Goal: Task Accomplishment & Management: Use online tool/utility

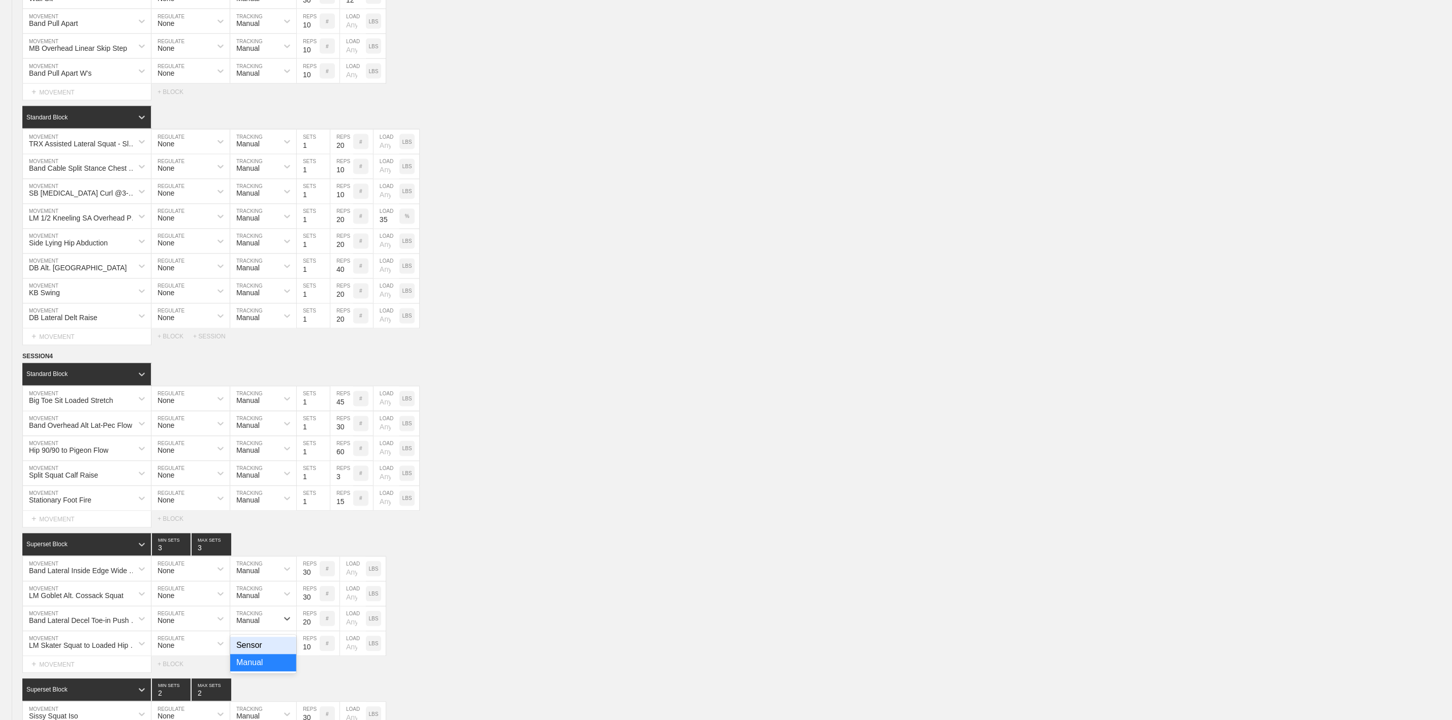
scroll to position [0, 7]
click at [618, 582] on div "Band Lateral Inside Edge Wide Hip Shift MOVEMENT None REGULATE Manual TRACKING …" at bounding box center [726, 569] width 1452 height 25
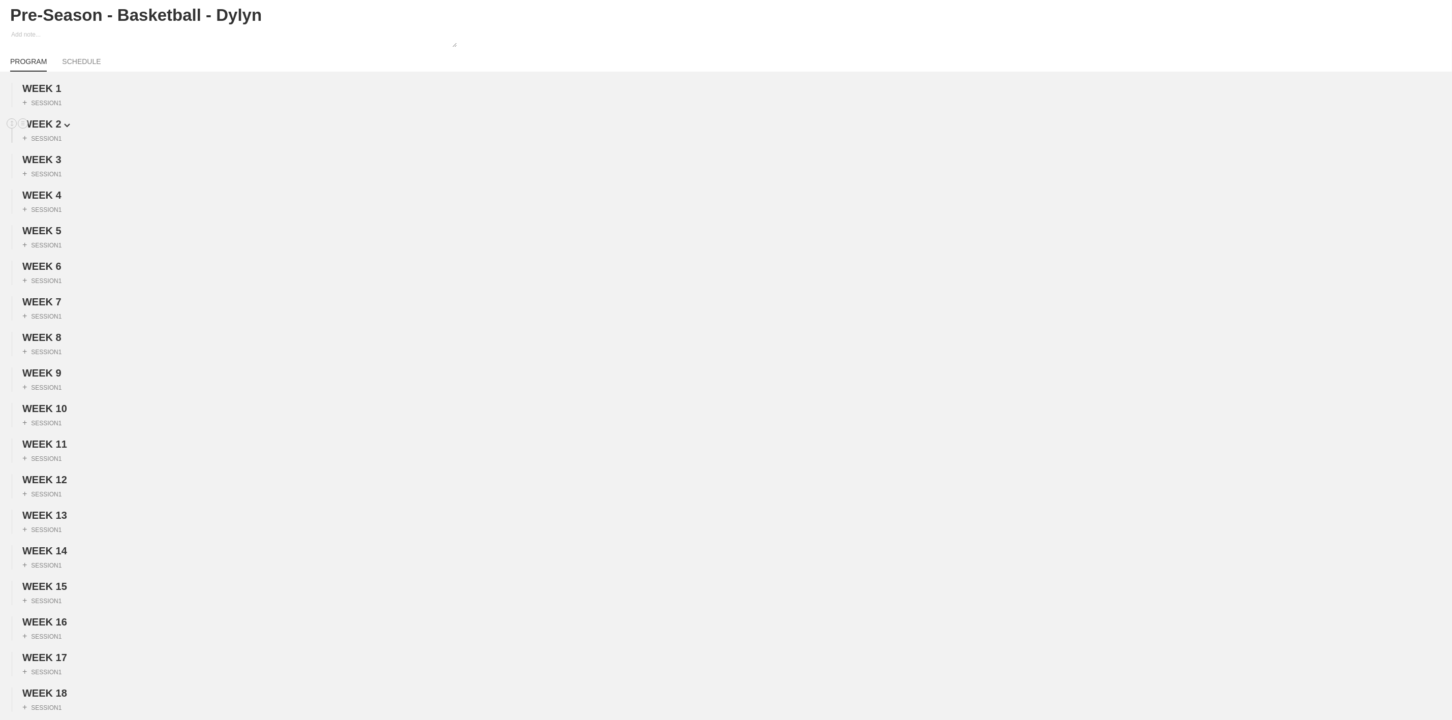
scroll to position [0, 0]
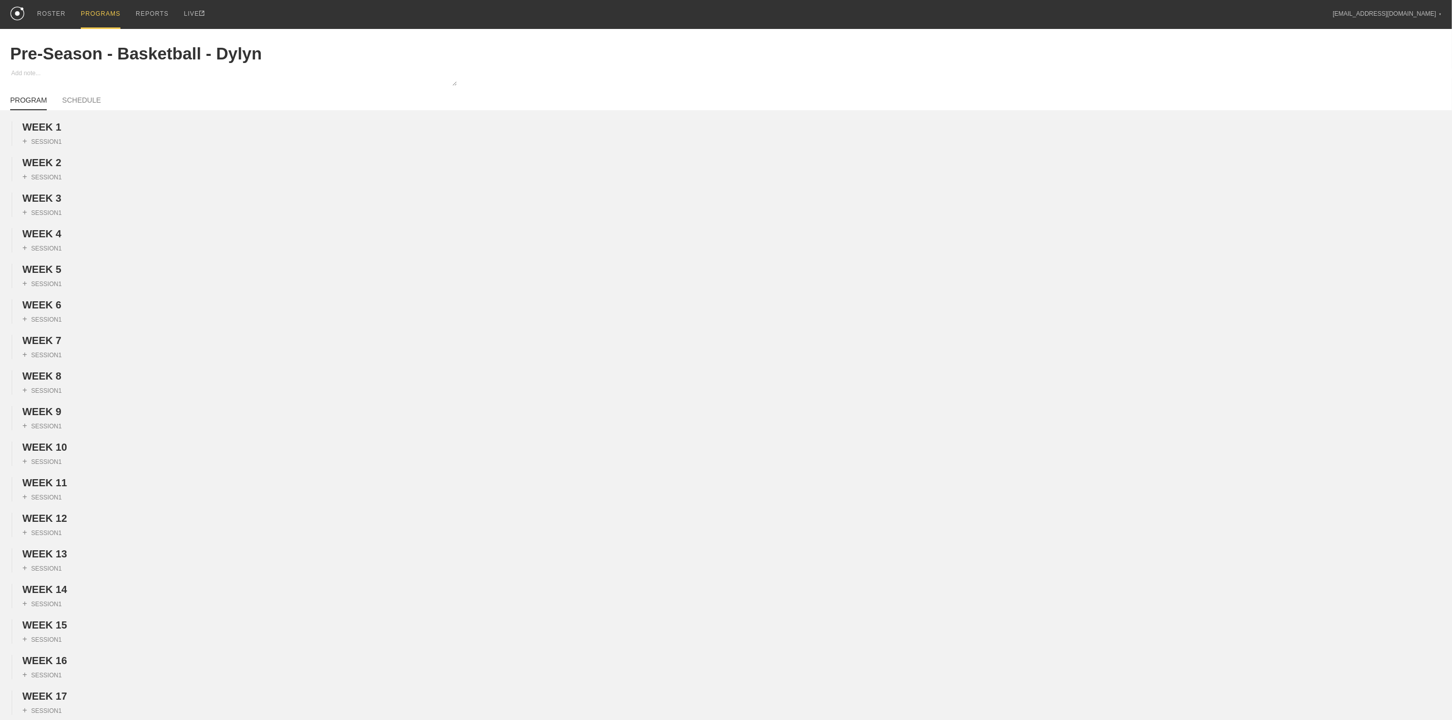
click at [102, 14] on div "PROGRAMS" at bounding box center [101, 14] width 40 height 29
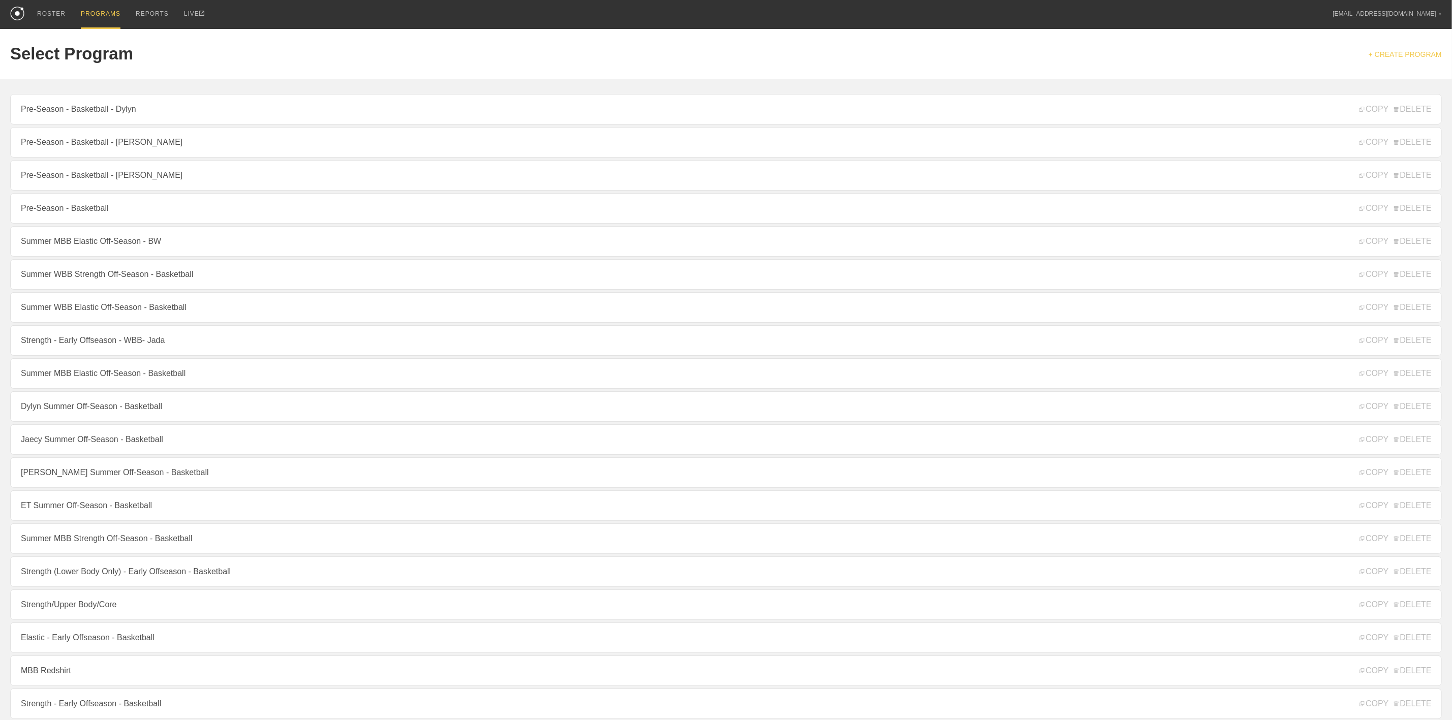
click at [1434, 53] on link "+ CREATE PROGRAM" at bounding box center [1405, 54] width 73 height 8
type textarea "x"
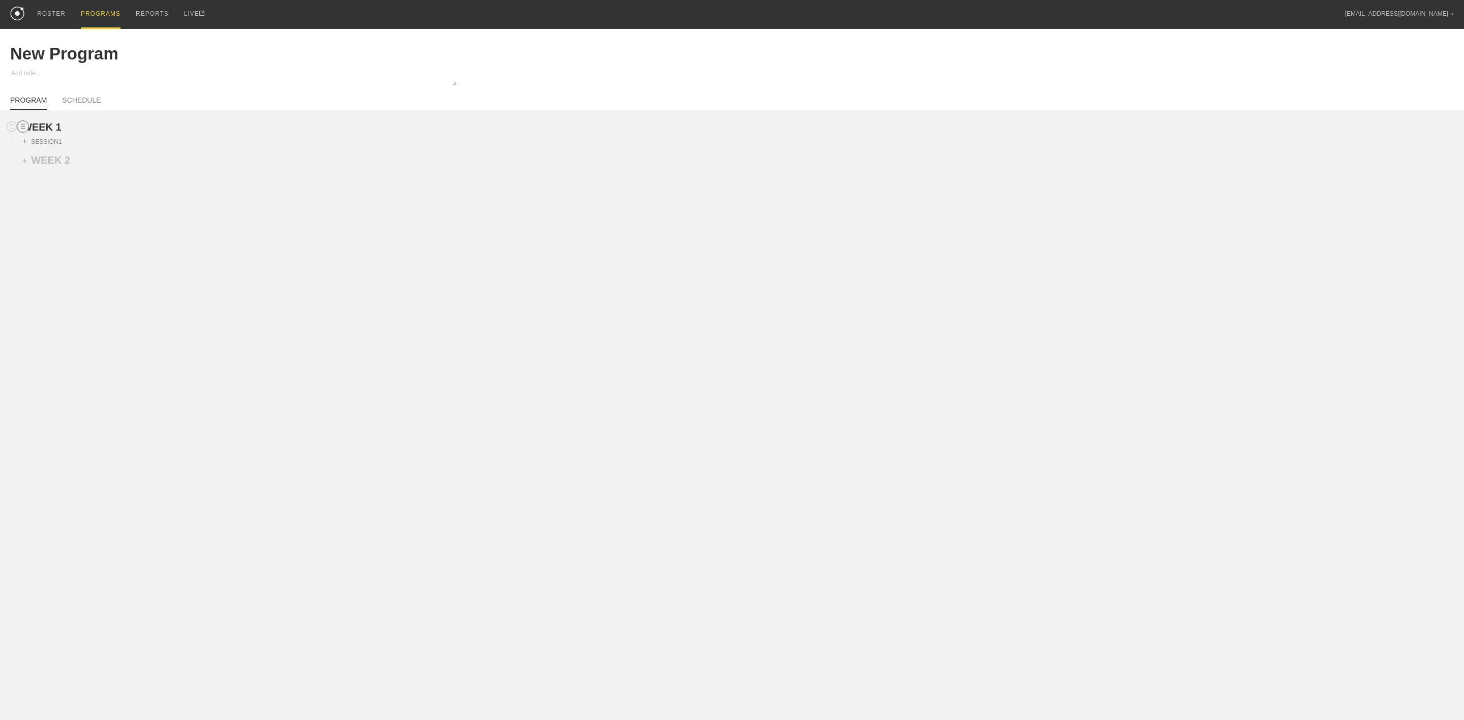
click at [23, 126] on line at bounding box center [23, 126] width 4 height 0
click at [49, 139] on div "DUPLICATE" at bounding box center [71, 139] width 81 height 15
click at [56, 198] on div "+ WEEK 3" at bounding box center [46, 196] width 48 height 12
click at [46, 235] on div "+ WEEK 4" at bounding box center [46, 232] width 48 height 12
click at [52, 273] on div "+ WEEK 5" at bounding box center [46, 267] width 48 height 12
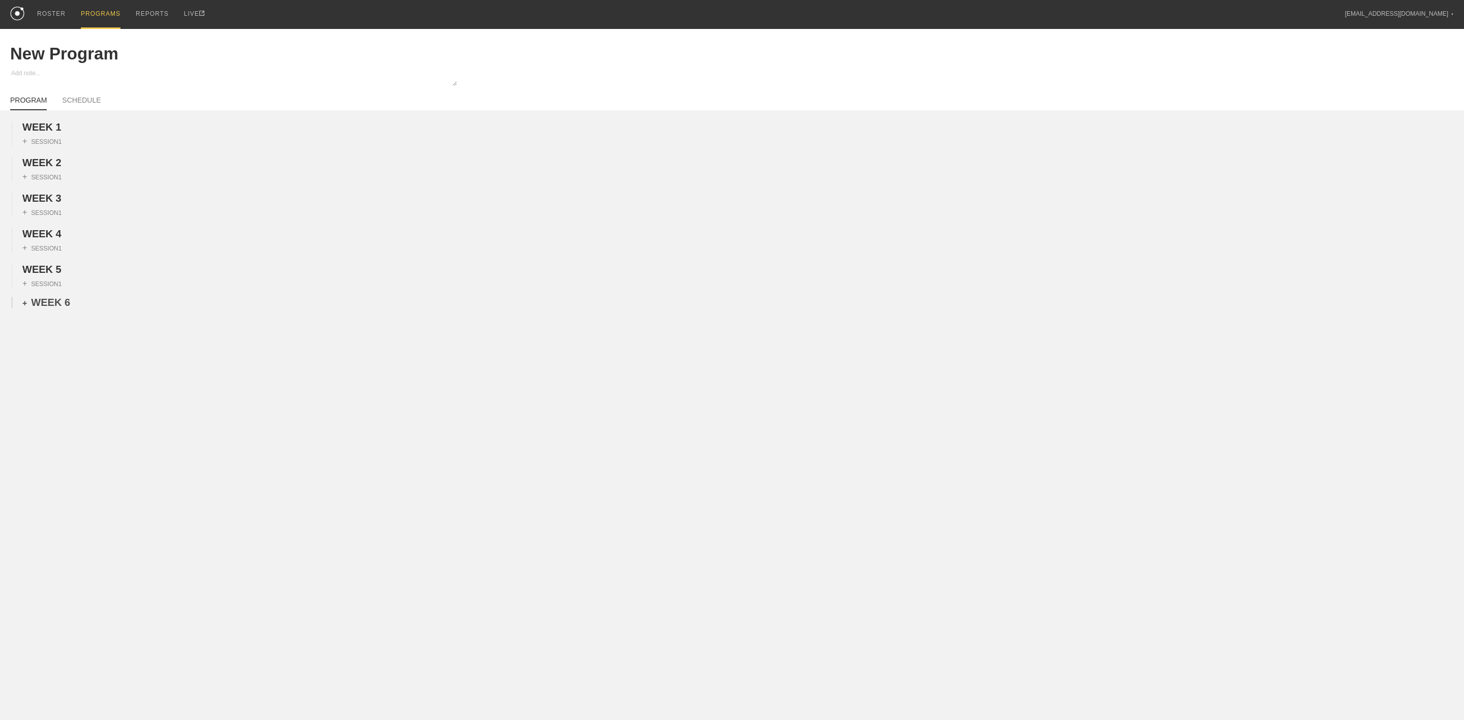
click at [52, 309] on div "+ WEEK 6" at bounding box center [46, 303] width 48 height 12
click at [49, 344] on div "+ WEEK 7" at bounding box center [46, 338] width 48 height 12
click at [47, 394] on div "WEEK 1 DUPLICATE DELETE + SESSION 1 WEEK 2 DUPLICATE DELETE + SESSION 1 WEEK 3 …" at bounding box center [732, 321] width 1464 height 422
click at [48, 380] on div "+ WEEK 8" at bounding box center [46, 374] width 48 height 12
click at [46, 415] on div "+ WEEK 9" at bounding box center [46, 410] width 48 height 12
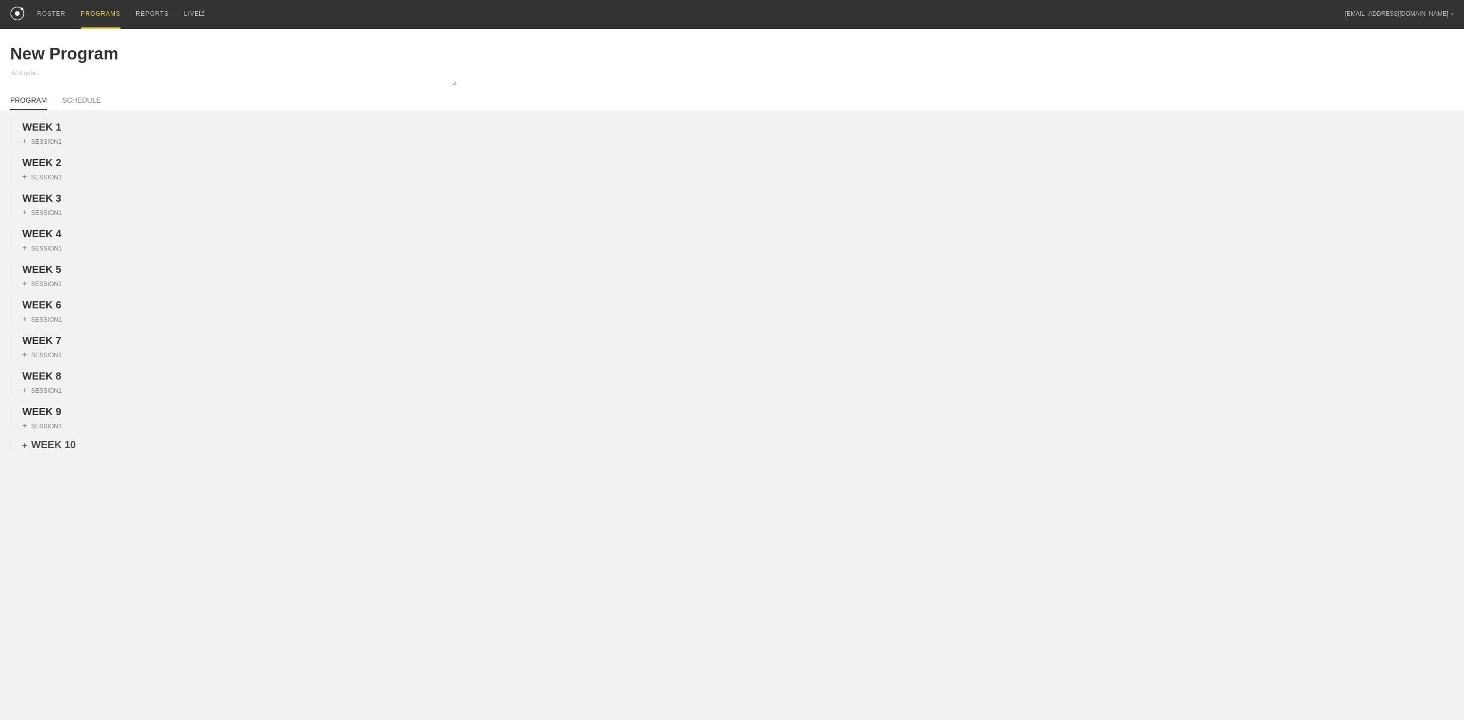
click at [44, 451] on div "+ WEEK 10" at bounding box center [48, 445] width 53 height 12
click at [44, 502] on div "WEEK 1 DUPLICATE DELETE + SESSION 1 WEEK 2 DUPLICATE DELETE + SESSION 1 WEEK 3 …" at bounding box center [732, 374] width 1464 height 529
click at [46, 486] on div "+ WEEK 11" at bounding box center [48, 481] width 53 height 12
click at [58, 538] on div "WEEK 1 DUPLICATE DELETE + SESSION 1 WEEK 2 DUPLICATE DELETE + SESSION 1 WEEK 3 …" at bounding box center [732, 392] width 1464 height 564
click at [59, 522] on div "+ WEEK 12" at bounding box center [48, 516] width 53 height 12
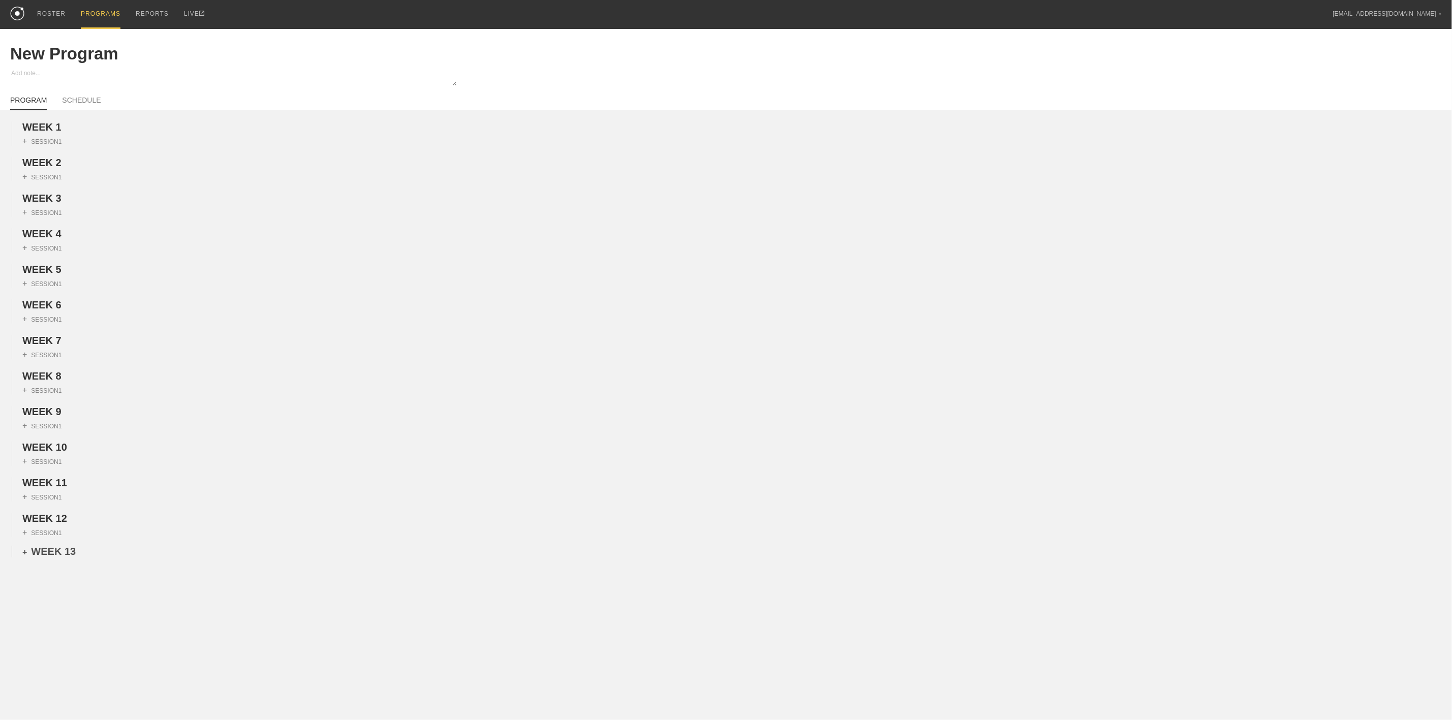
click at [57, 558] on div "+ WEEK 13" at bounding box center [48, 552] width 53 height 12
click at [52, 593] on div "+ WEEK 14" at bounding box center [48, 588] width 53 height 12
click at [42, 629] on div "+ WEEK 15" at bounding box center [48, 623] width 53 height 12
click at [44, 664] on div "+ WEEK 16" at bounding box center [48, 659] width 53 height 12
click at [49, 700] on div "+ WEEK 17" at bounding box center [48, 694] width 53 height 12
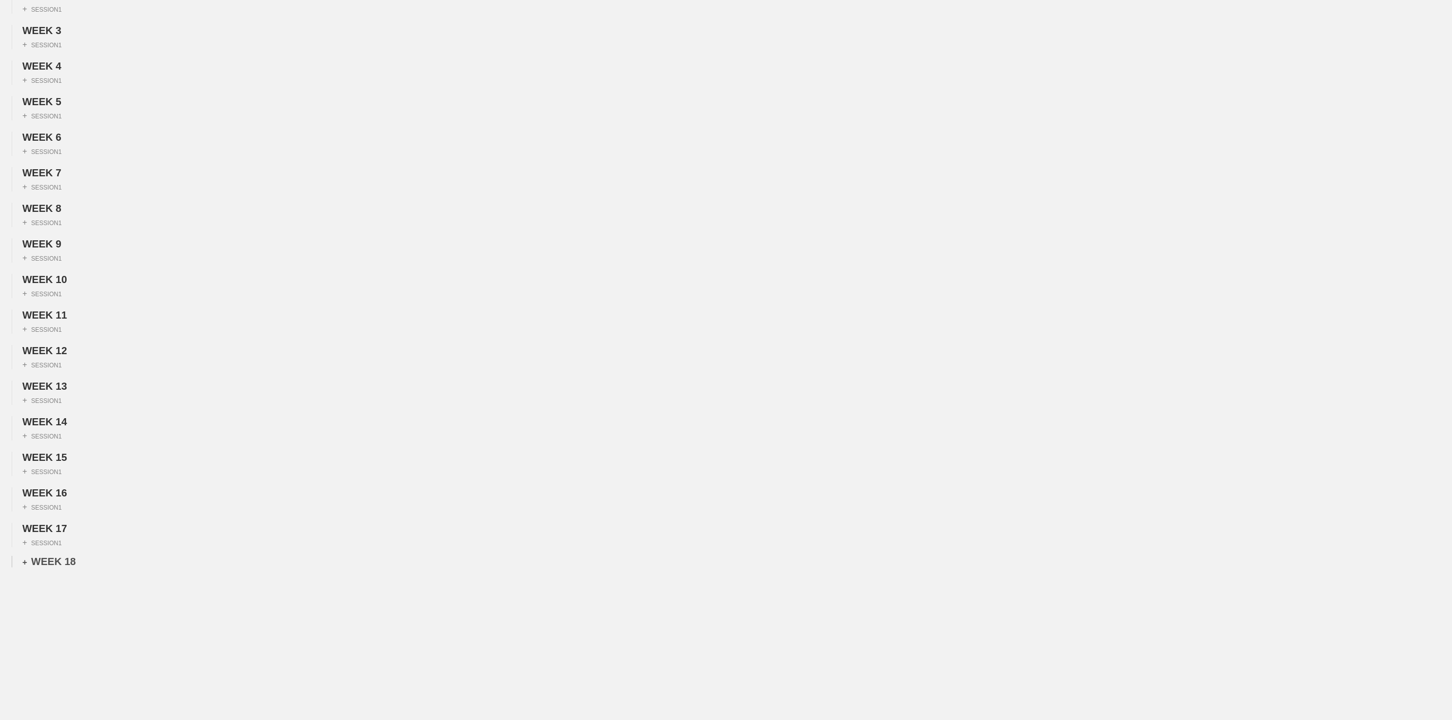
scroll to position [191, 0]
click at [55, 563] on div "+ WEEK 18" at bounding box center [48, 562] width 53 height 12
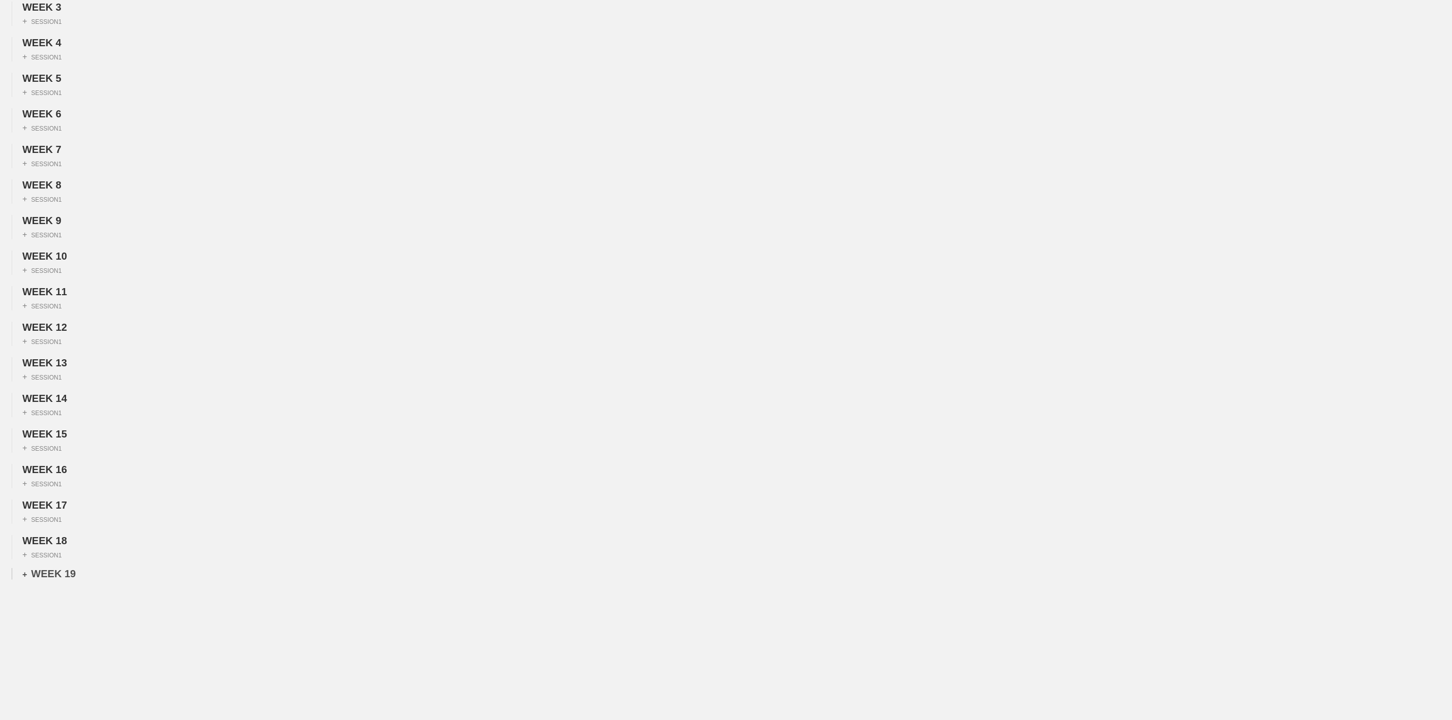
click at [54, 580] on div "+ WEEK 19" at bounding box center [48, 574] width 53 height 12
click at [52, 616] on div "+ WEEK 20" at bounding box center [48, 610] width 53 height 12
click at [50, 651] on div "+ WEEK 21" at bounding box center [48, 646] width 53 height 12
drag, startPoint x: 53, startPoint y: 705, endPoint x: 54, endPoint y: 688, distance: 16.3
click at [53, 687] on div "+ WEEK 22" at bounding box center [48, 681] width 53 height 12
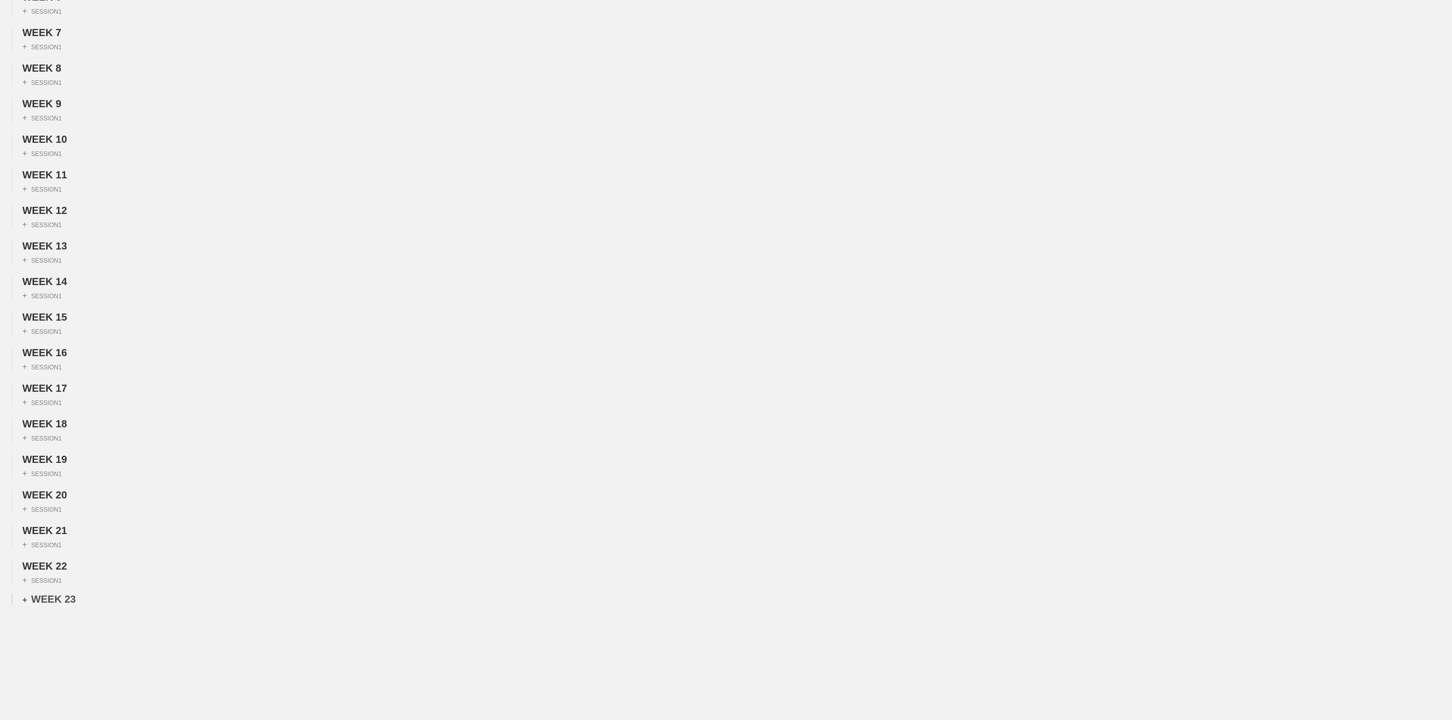
scroll to position [375, 0]
click at [49, 567] on div "+ WEEK 23" at bounding box center [48, 562] width 53 height 12
click at [55, 574] on div "+ WEEK 24" at bounding box center [48, 568] width 53 height 12
click at [53, 610] on div "+ WEEK 25" at bounding box center [48, 604] width 53 height 12
drag, startPoint x: 311, startPoint y: 398, endPoint x: 289, endPoint y: 381, distance: 28.0
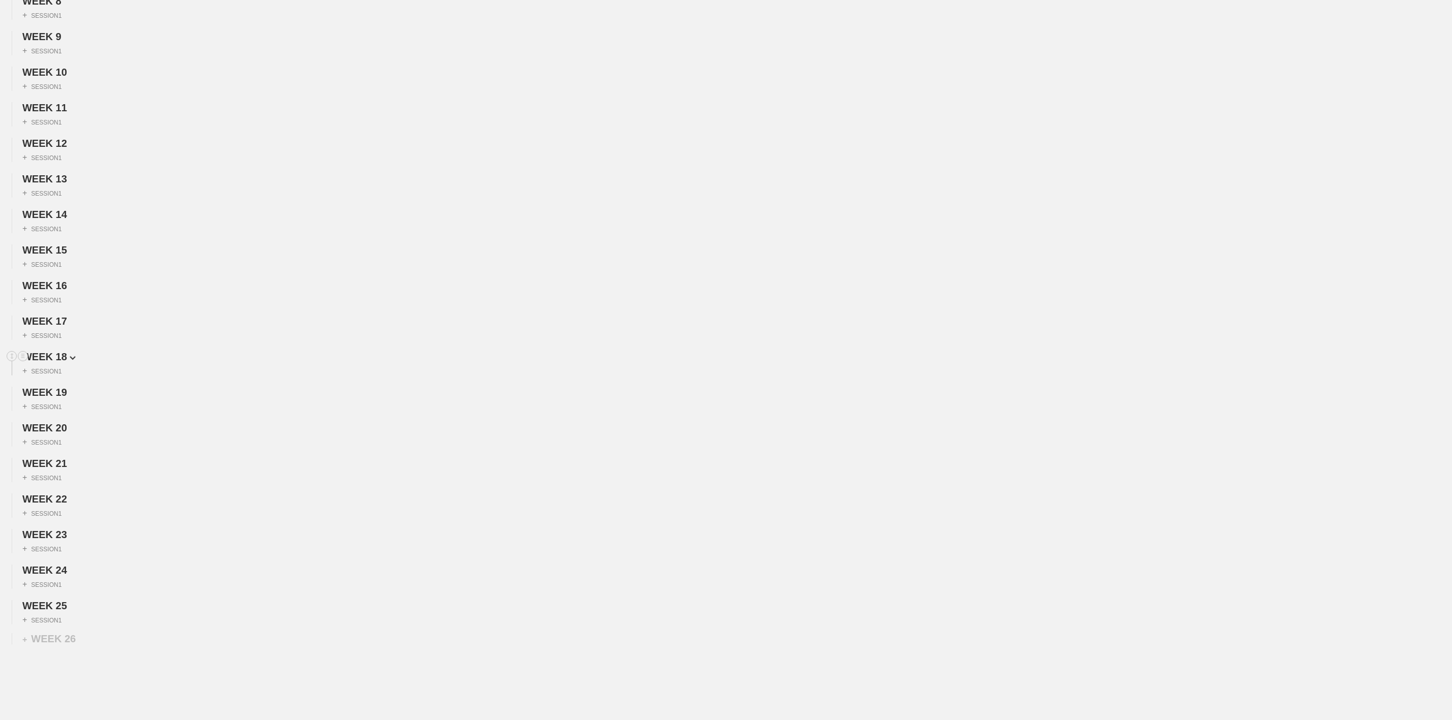
click at [311, 376] on div "+ SESSION 1" at bounding box center [726, 369] width 1452 height 13
click at [55, 539] on div "+ SESSION 1" at bounding box center [41, 542] width 39 height 9
click at [52, 542] on div "+ BLOCK" at bounding box center [86, 534] width 128 height 16
click at [52, 583] on div "Superset Block" at bounding box center [86, 574] width 128 height 17
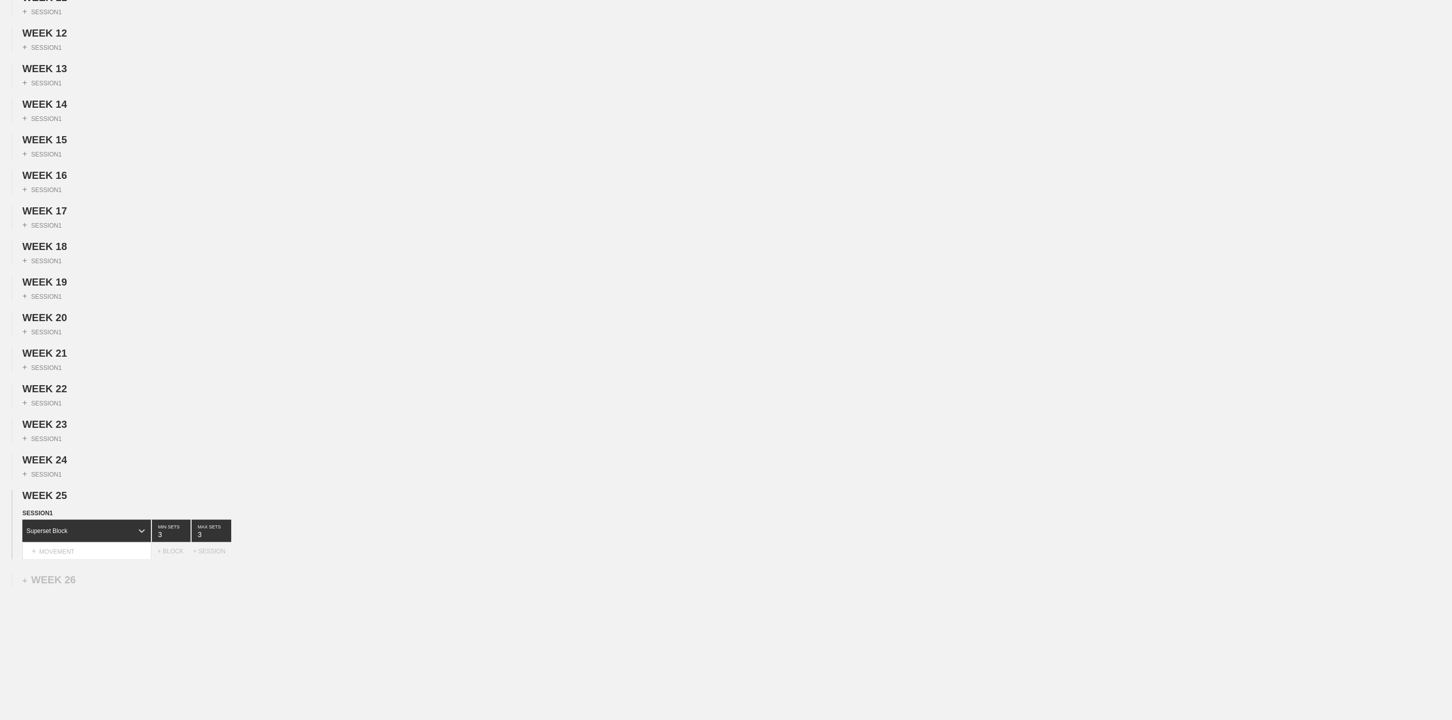
click at [75, 560] on div "Select... MOVEMENT + MOVEMENT" at bounding box center [89, 551] width 135 height 16
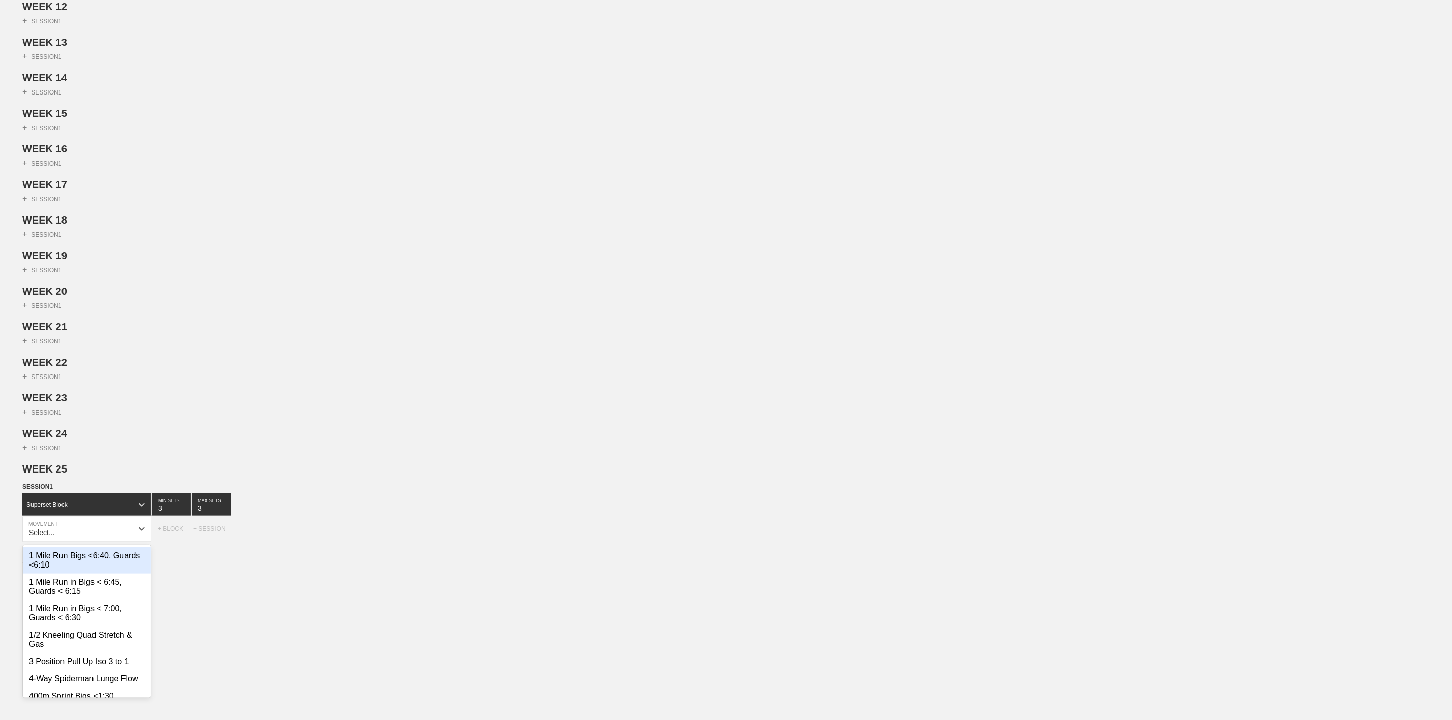
scroll to position [526, 0]
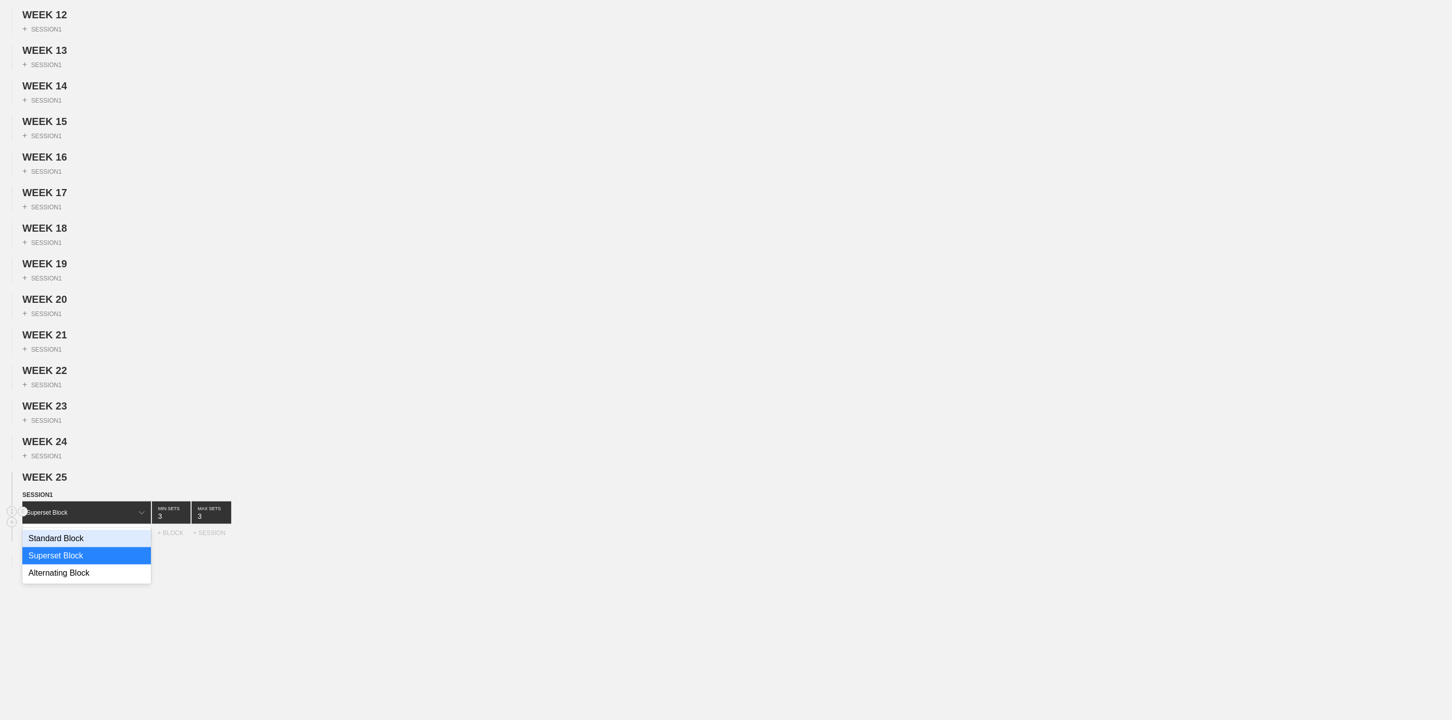
click at [111, 516] on div "Superset Block" at bounding box center [86, 513] width 129 height 22
click at [72, 548] on div "Standard Block" at bounding box center [86, 538] width 129 height 17
click at [63, 542] on div "+ MOVEMENT" at bounding box center [86, 533] width 129 height 17
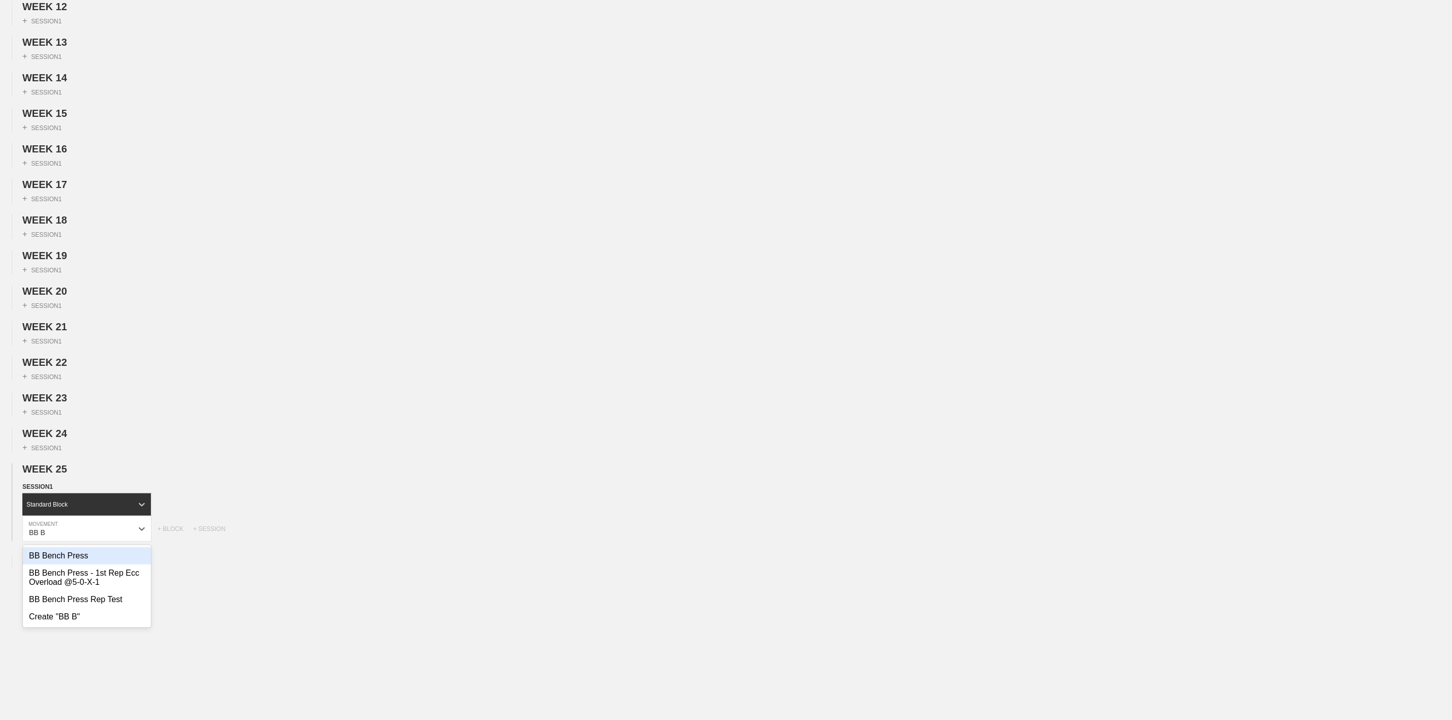
click at [51, 565] on div "BB Bench Press" at bounding box center [87, 556] width 128 height 17
type input "BB B"
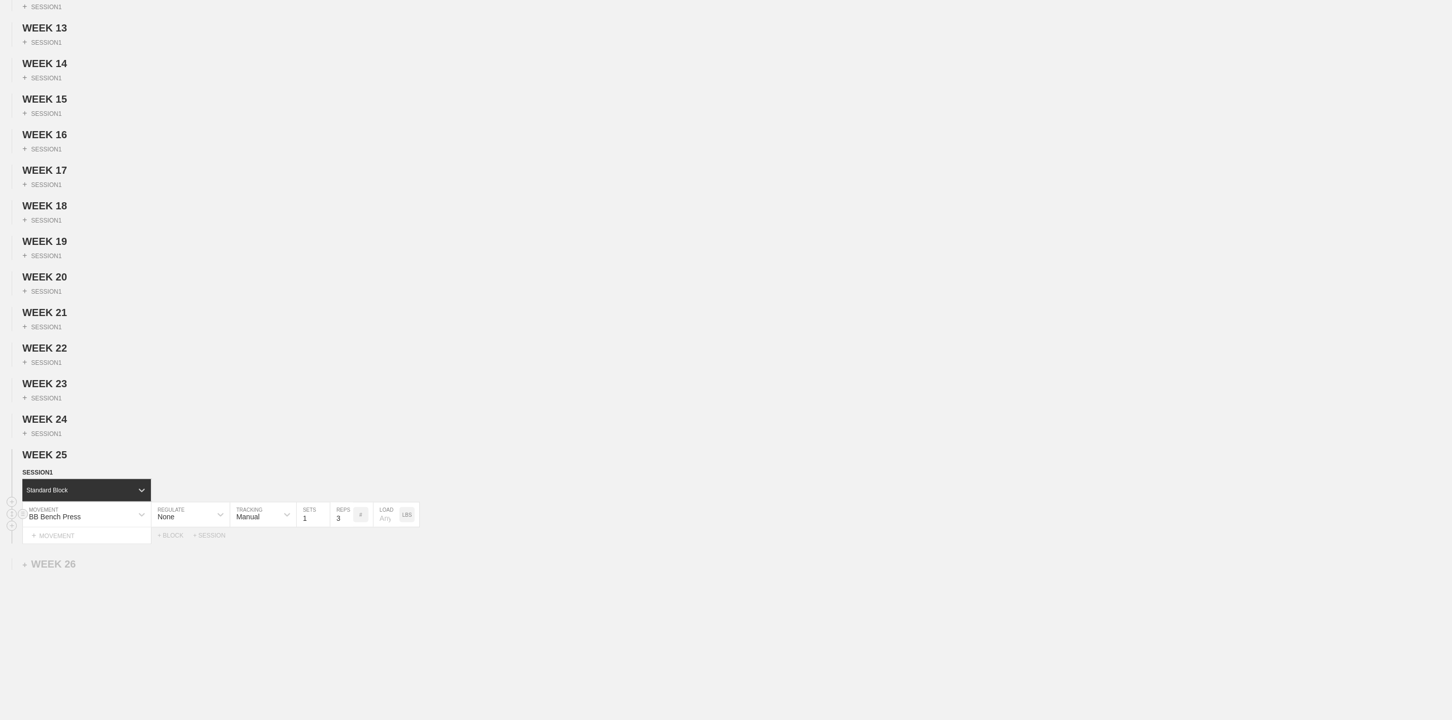
click at [341, 527] on input "3" at bounding box center [341, 515] width 23 height 24
type input "8"
click at [408, 523] on div "LBS" at bounding box center [407, 514] width 15 height 15
click at [383, 527] on input "number" at bounding box center [387, 515] width 26 height 24
type input "50"
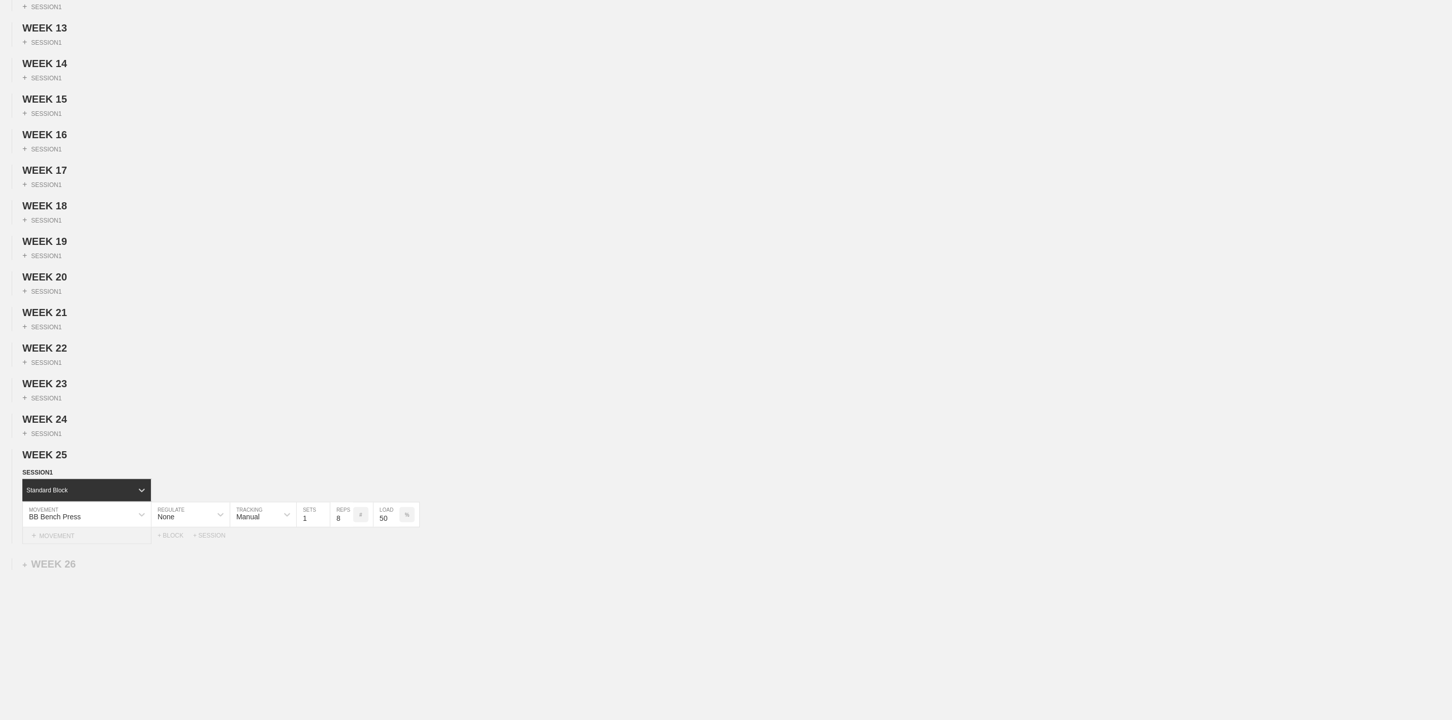
click at [62, 544] on div "+ MOVEMENT" at bounding box center [86, 536] width 129 height 17
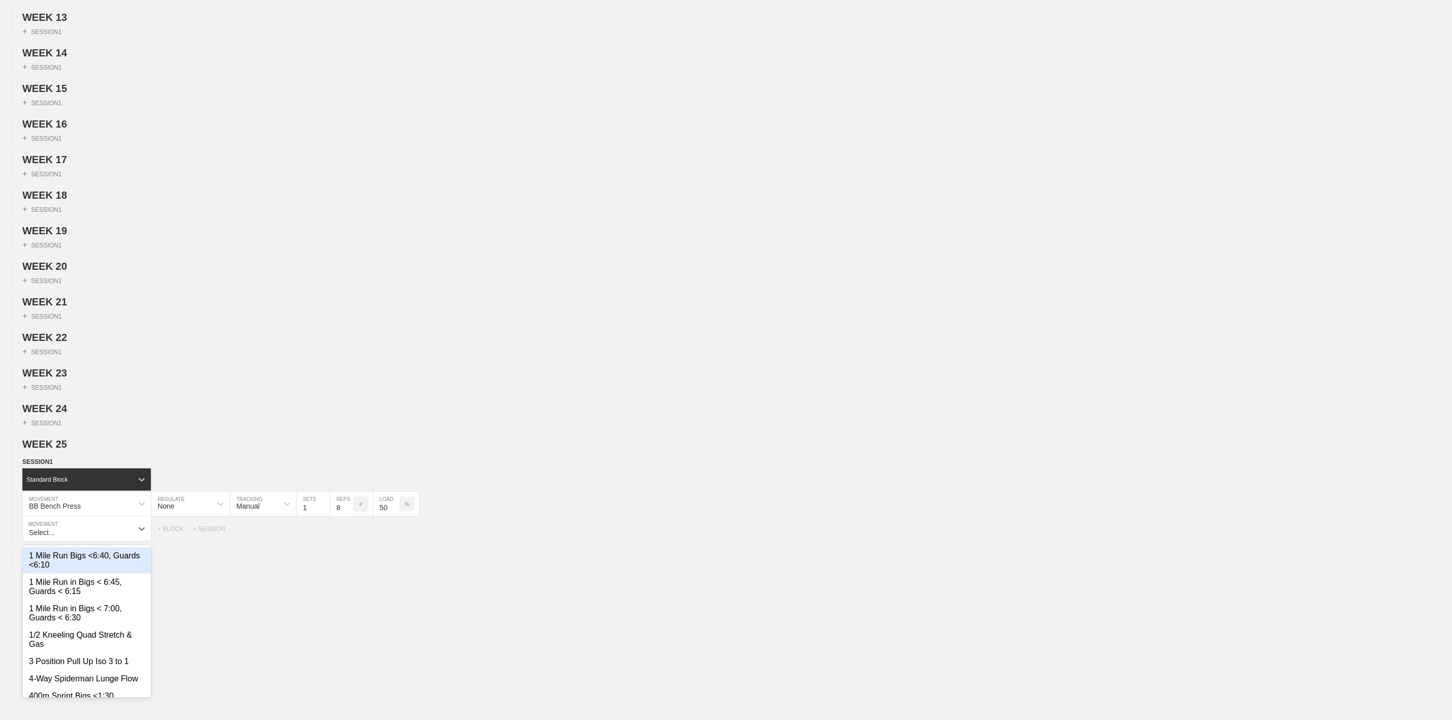
scroll to position [551, 0]
type input "Band Pull Apart"
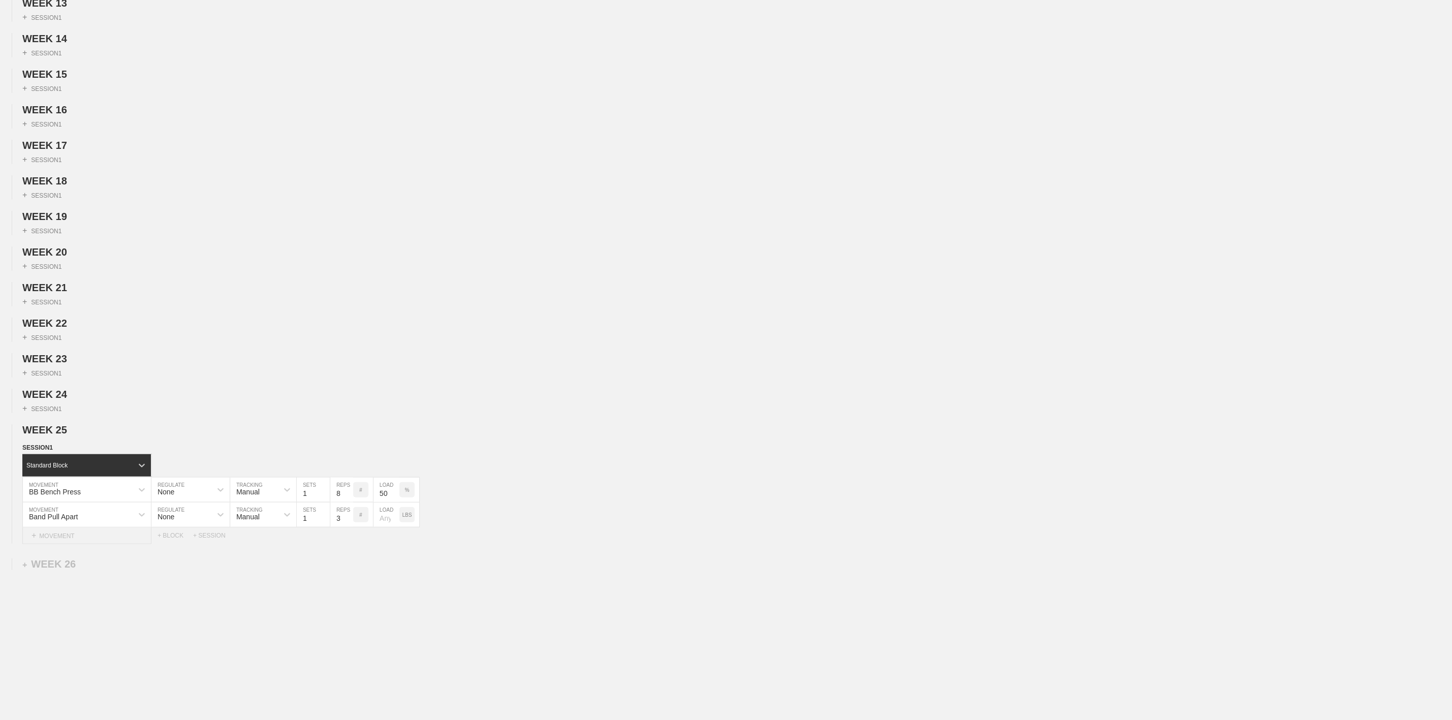
click at [62, 544] on div "+ MOVEMENT" at bounding box center [86, 536] width 129 height 17
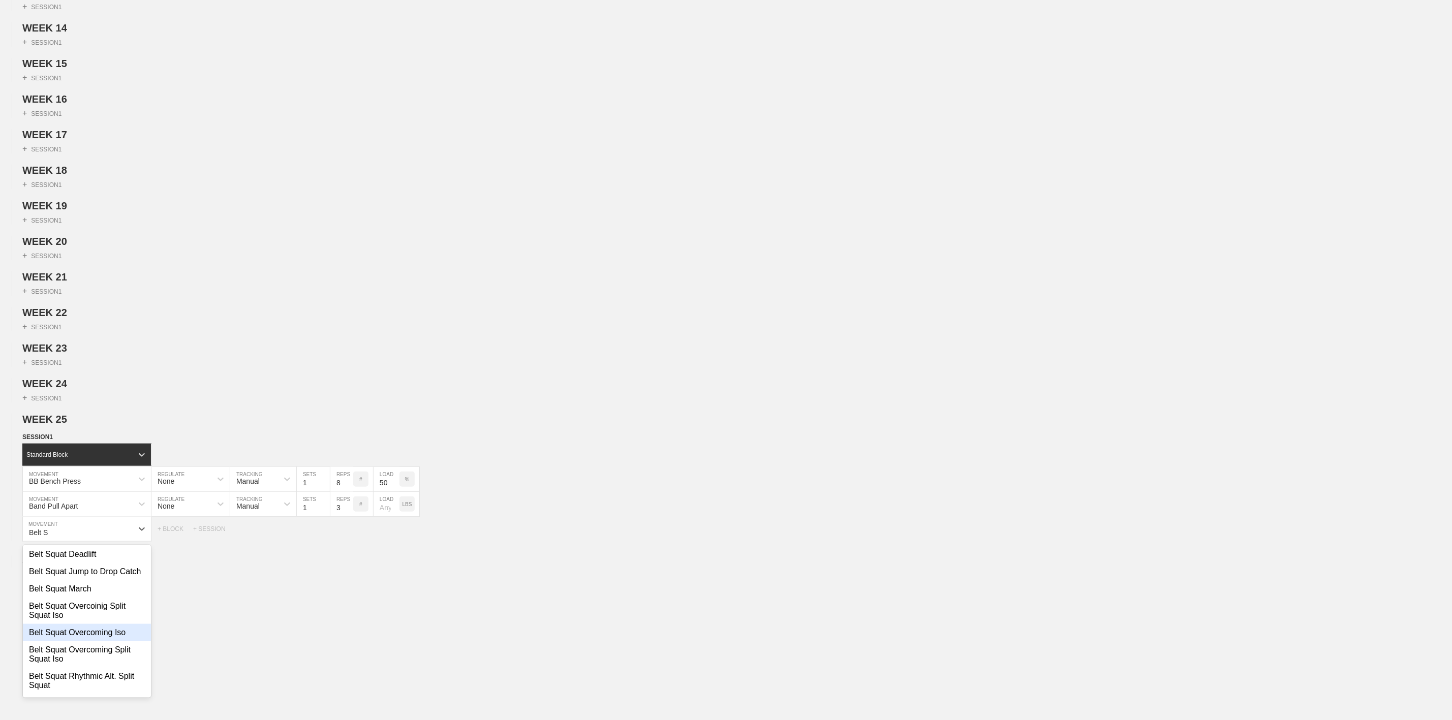
scroll to position [76, 0]
click at [85, 619] on div "Belt Squat Overcoming Iso" at bounding box center [87, 609] width 128 height 17
type input "Belt S"
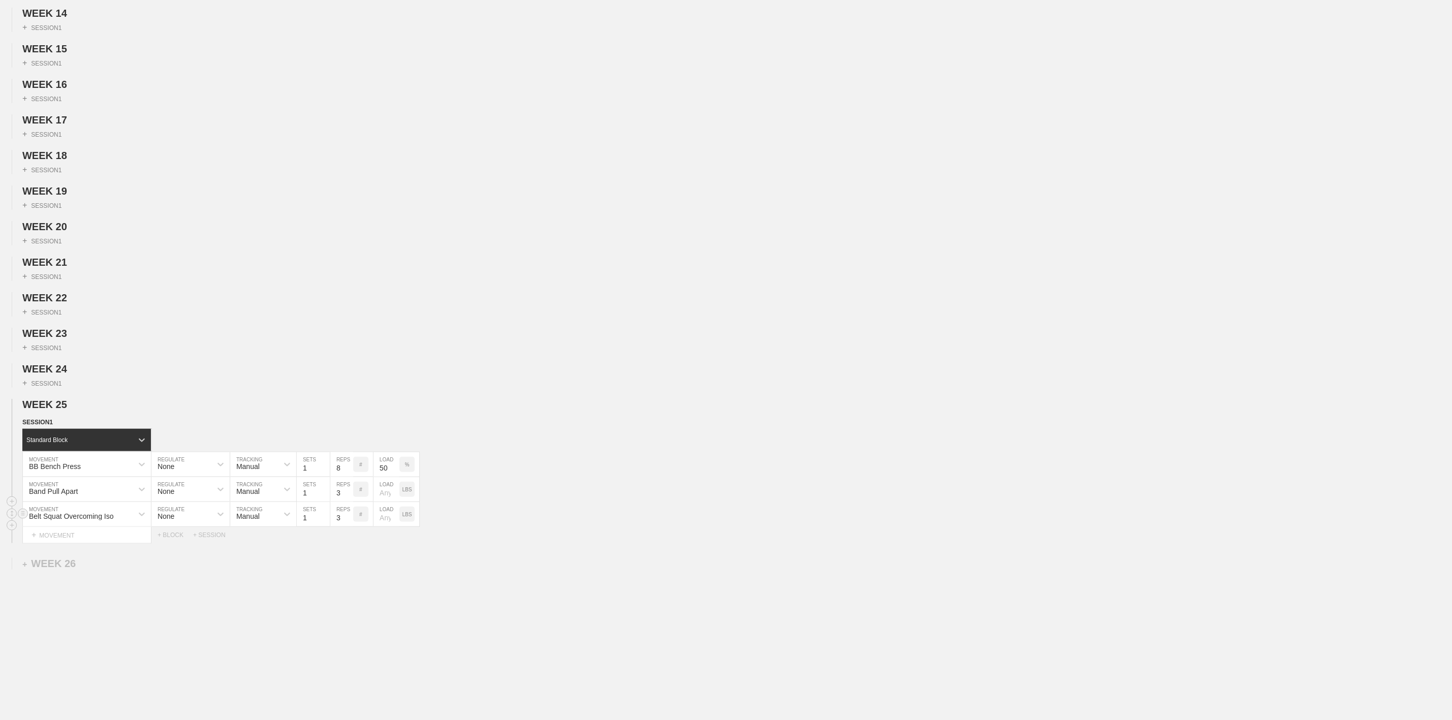
click at [340, 527] on input "3" at bounding box center [341, 514] width 23 height 24
type input "5"
click at [671, 543] on div "Select... MOVEMENT + MOVEMENT + BLOCK + SESSION" at bounding box center [726, 535] width 1452 height 16
click at [24, 470] on circle at bounding box center [23, 464] width 12 height 12
click at [55, 499] on div "DUPLICATE" at bounding box center [71, 502] width 81 height 15
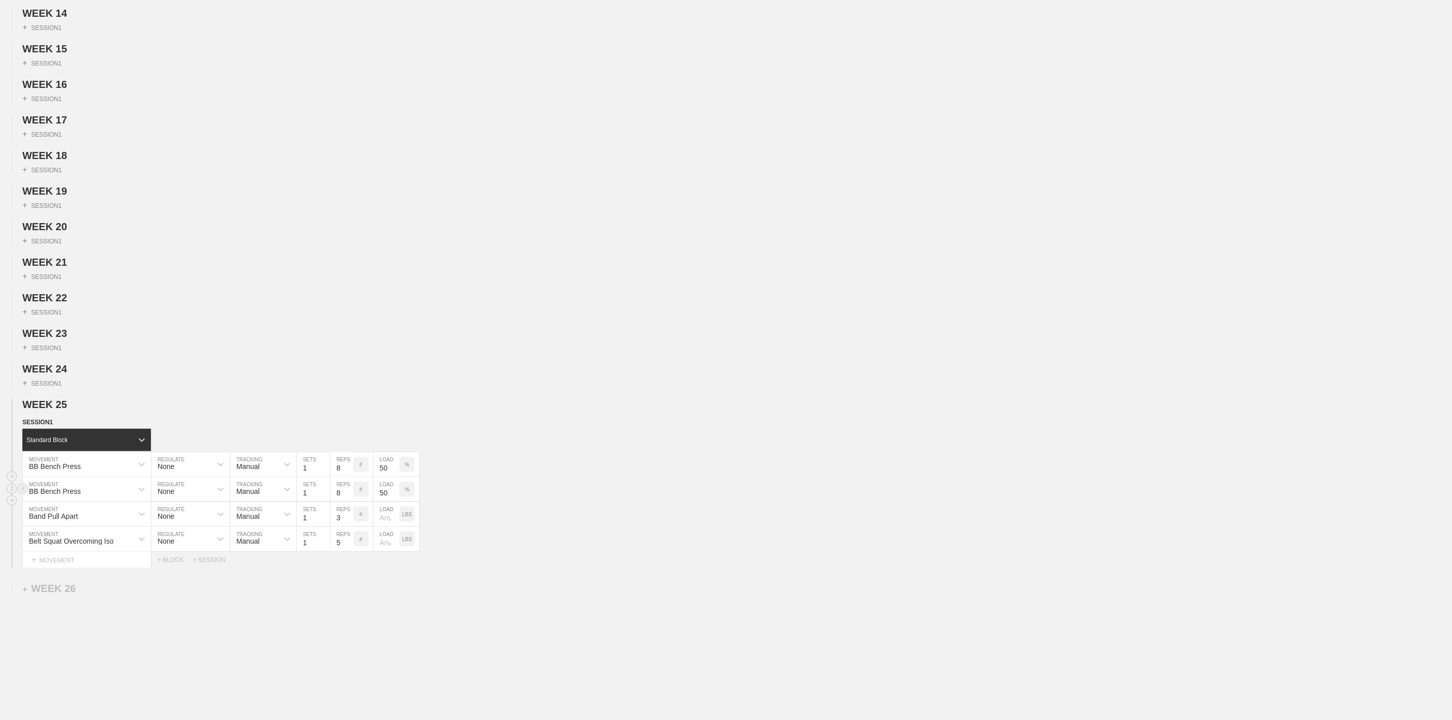
click at [341, 502] on input "8" at bounding box center [341, 489] width 23 height 24
click at [383, 502] on input "50" at bounding box center [387, 489] width 26 height 24
click at [337, 502] on input "8" at bounding box center [341, 489] width 23 height 24
type input "5"
click at [383, 502] on input "50" at bounding box center [387, 489] width 26 height 24
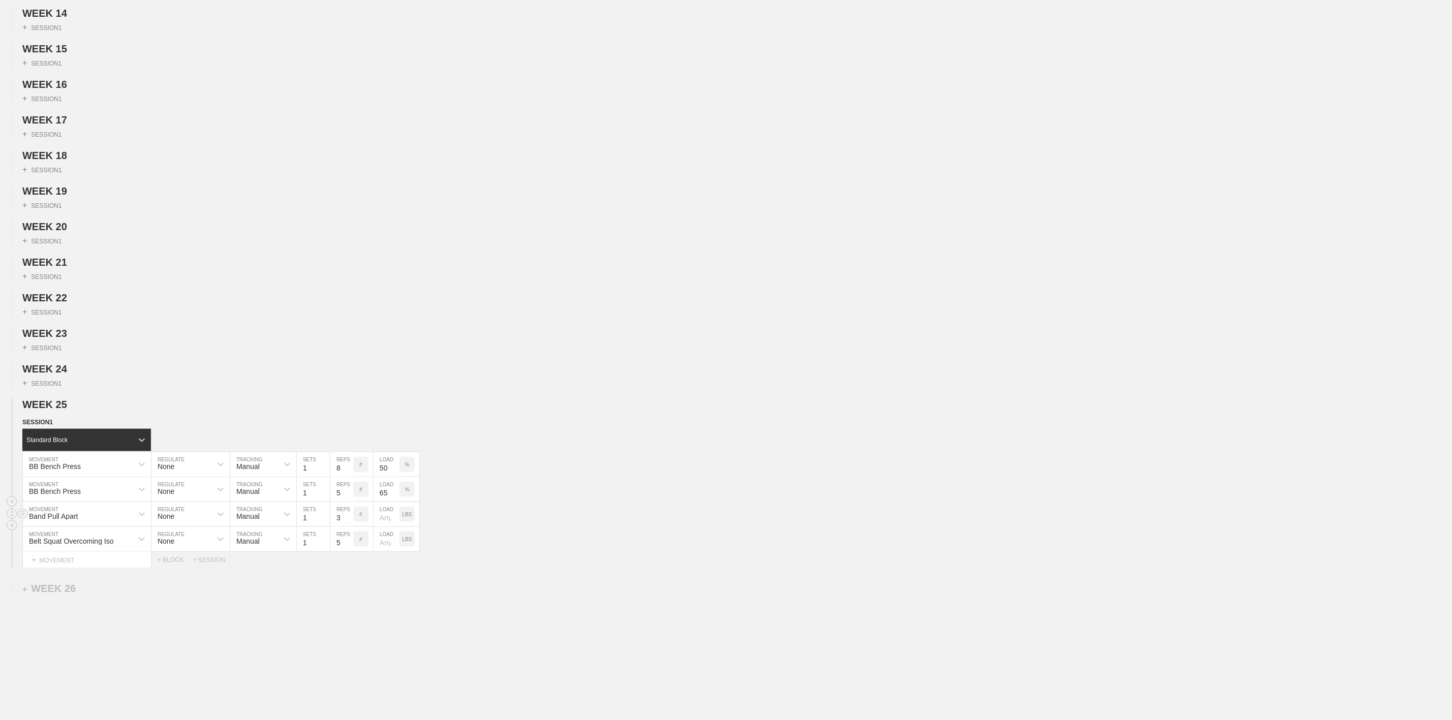
type input "65"
click at [537, 527] on div "Band Pull Apart MOVEMENT None REGULATE Manual TRACKING 1 SETS 3 REPS # LOAD LBS" at bounding box center [726, 514] width 1452 height 25
click at [17, 495] on circle at bounding box center [23, 489] width 12 height 12
drag, startPoint x: 58, startPoint y: 528, endPoint x: 45, endPoint y: 527, distance: 13.3
click at [58, 527] on div "DUPLICATE" at bounding box center [71, 527] width 81 height 15
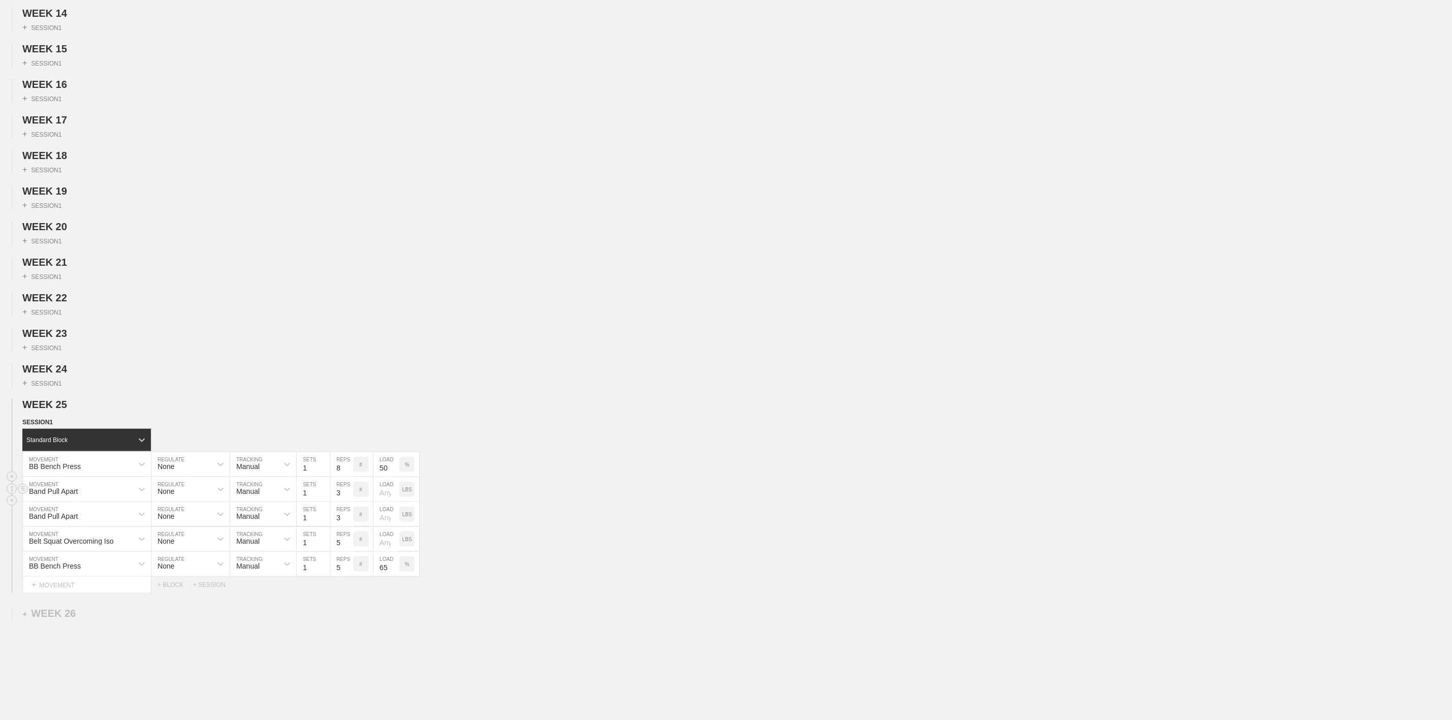
click at [337, 502] on input "3" at bounding box center [341, 489] width 23 height 24
type input "10"
click at [563, 527] on div "Band Pull Apart MOVEMENT None REGULATE Manual TRACKING 1 SETS 3 REPS # LOAD LBS" at bounding box center [726, 514] width 1452 height 25
click at [344, 527] on input "3" at bounding box center [341, 514] width 23 height 24
type input "10"
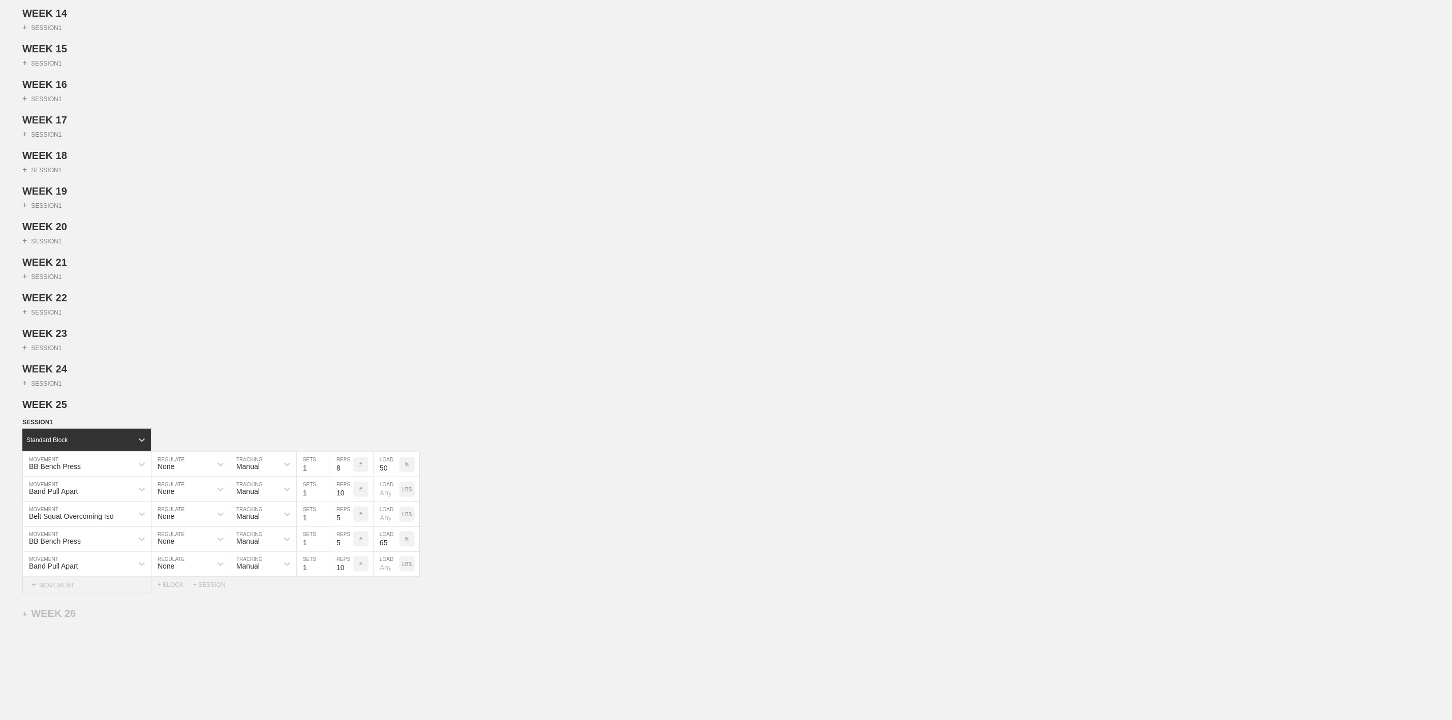
click at [58, 594] on div "+ MOVEMENT" at bounding box center [86, 585] width 129 height 17
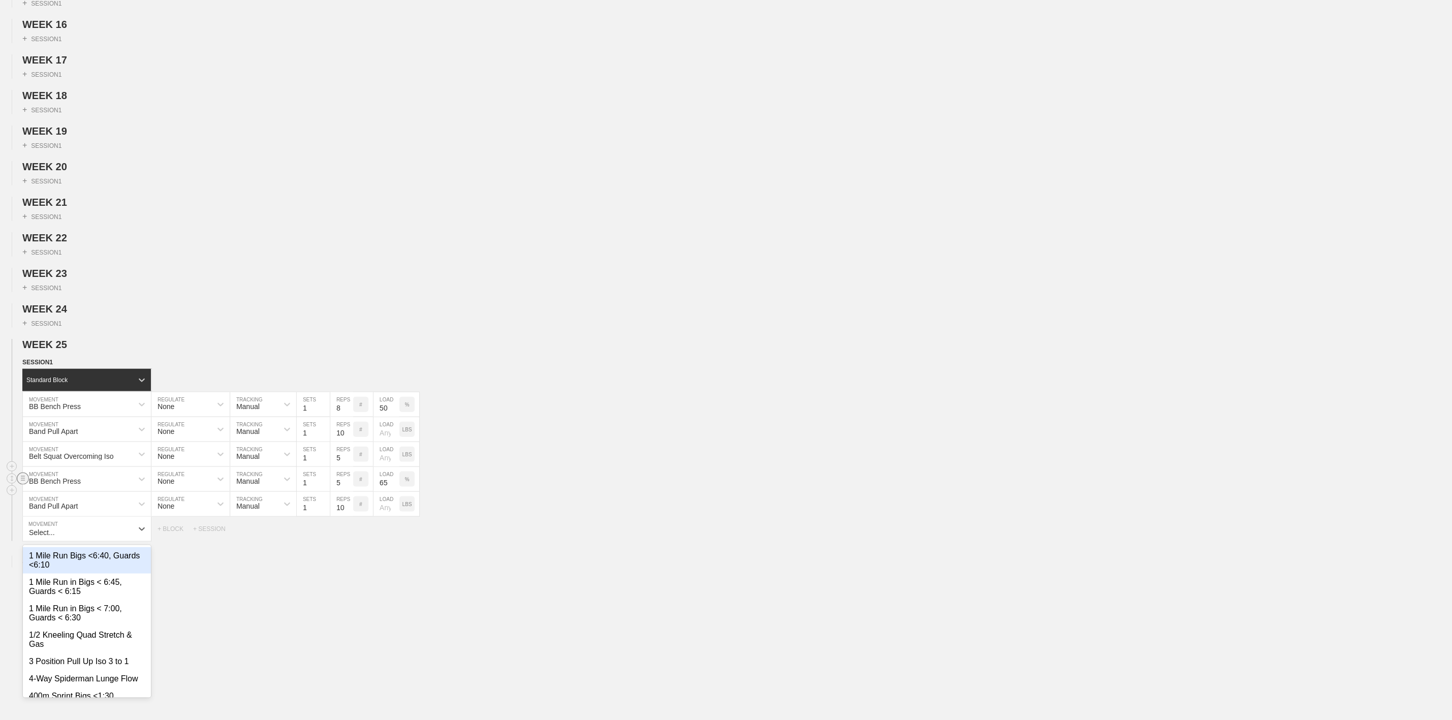
click at [23, 484] on circle at bounding box center [23, 479] width 12 height 12
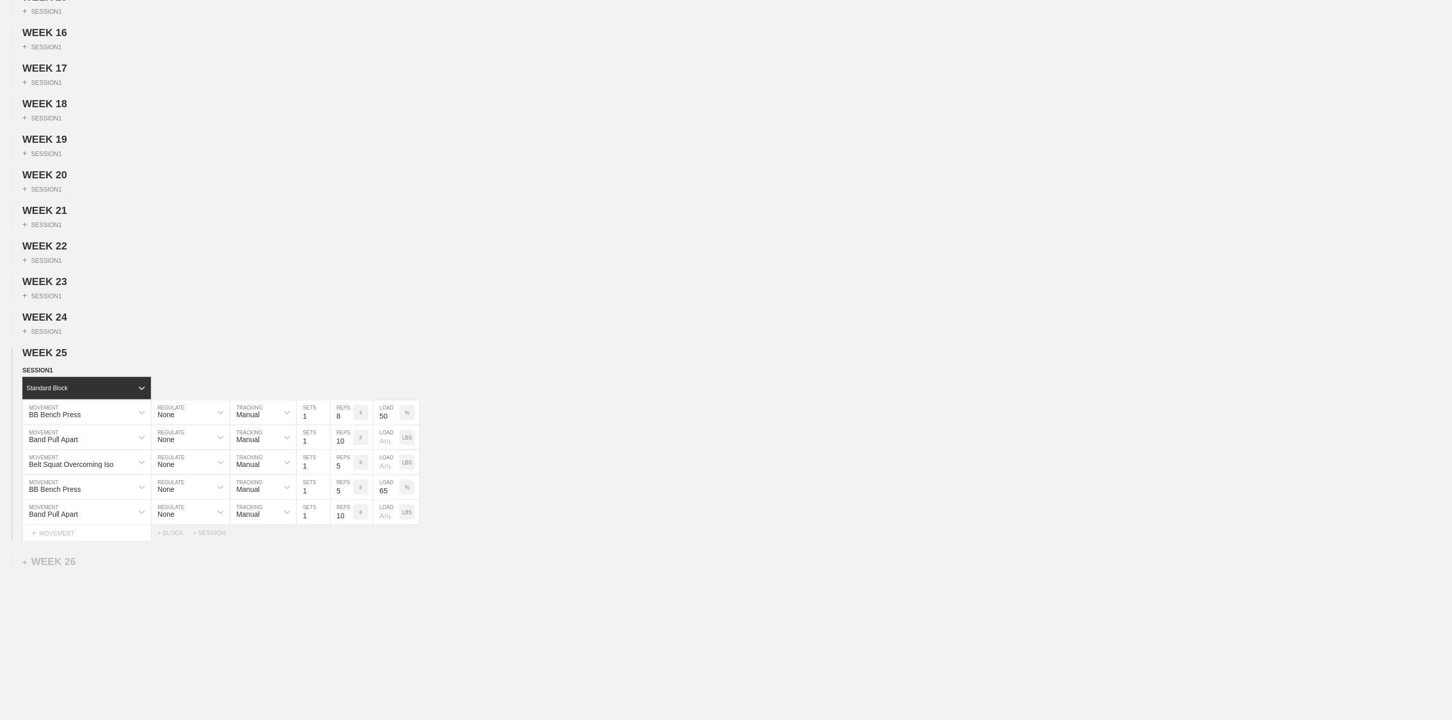
click at [775, 541] on div "Select... MOVEMENT + MOVEMENT + BLOCK + SESSION" at bounding box center [726, 533] width 1452 height 16
click at [21, 468] on circle at bounding box center [23, 462] width 12 height 12
click at [61, 476] on div "DUPLICATE" at bounding box center [71, 476] width 81 height 15
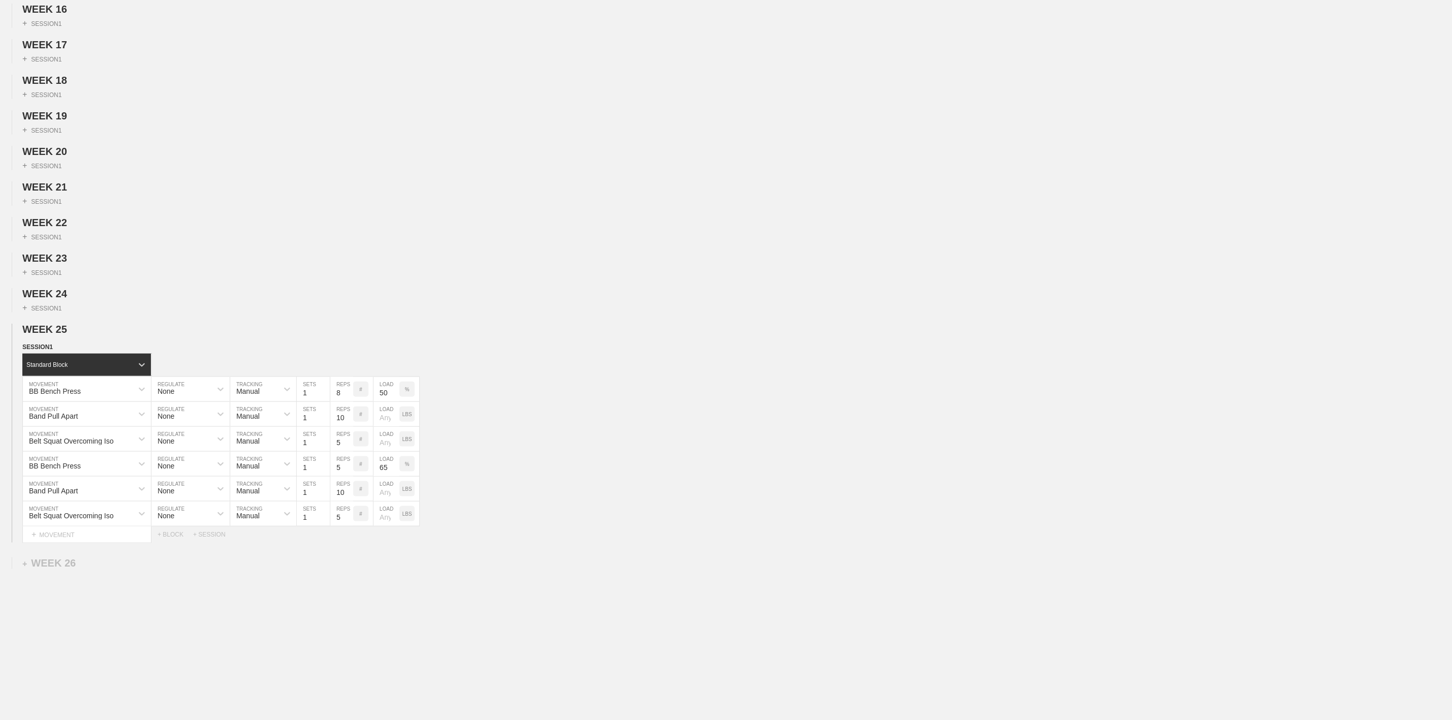
click at [528, 578] on div "WEEK 1 DUPLICATE DELETE + SESSION 1 WEEK 2 DUPLICATE DELETE + SESSION 1 WEEK 3 …" at bounding box center [726, 90] width 1452 height 1263
click at [21, 461] on line at bounding box center [23, 461] width 4 height 0
click at [82, 505] on div "DUPLICATE" at bounding box center [71, 502] width 81 height 15
click at [342, 551] on input "5" at bounding box center [341, 539] width 23 height 24
type input "3"
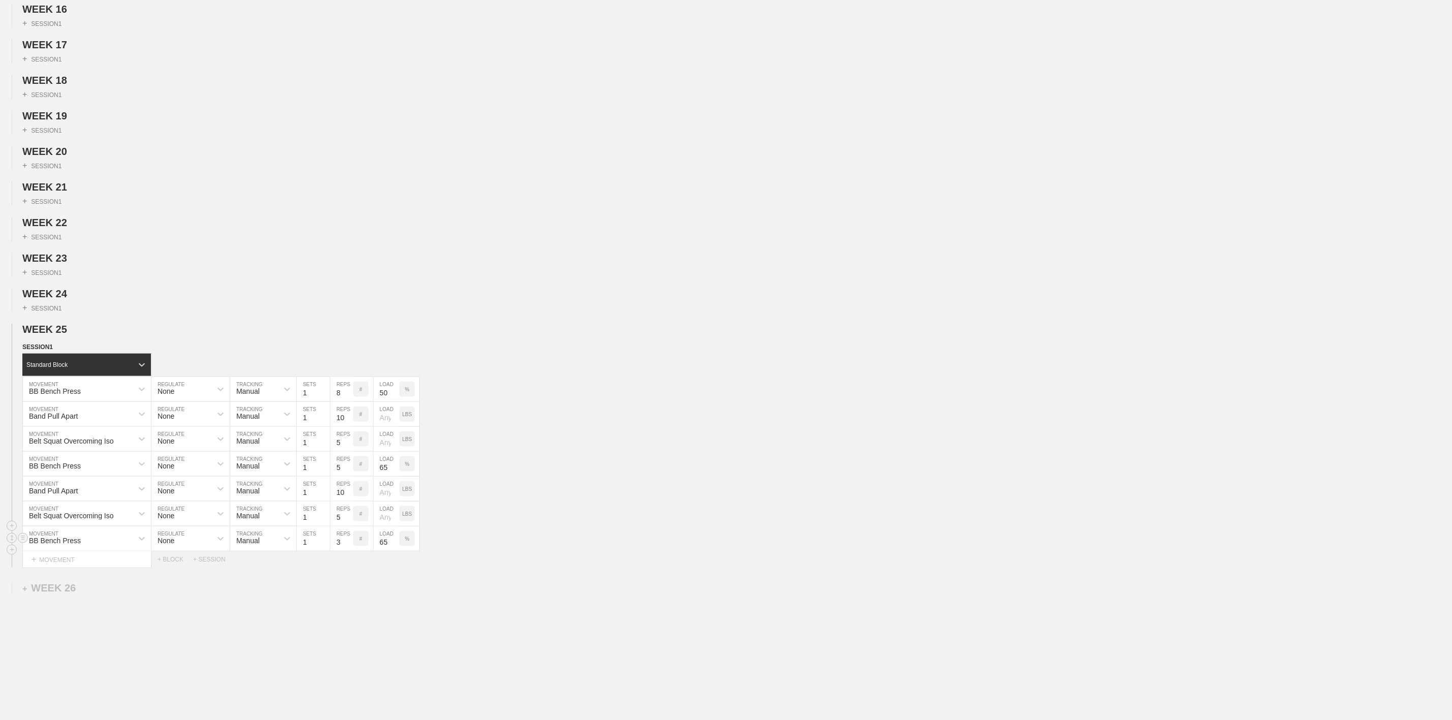
click at [386, 551] on input "65" at bounding box center [387, 539] width 26 height 24
type input "80"
click at [565, 552] on div "BB Bench Press MOVEMENT None REGULATE Manual TRACKING 1 SETS 3 REPS # 80 LOAD %" at bounding box center [726, 539] width 1452 height 25
click at [25, 494] on circle at bounding box center [23, 488] width 12 height 12
click at [58, 528] on div "DUPLICATE" at bounding box center [71, 527] width 81 height 15
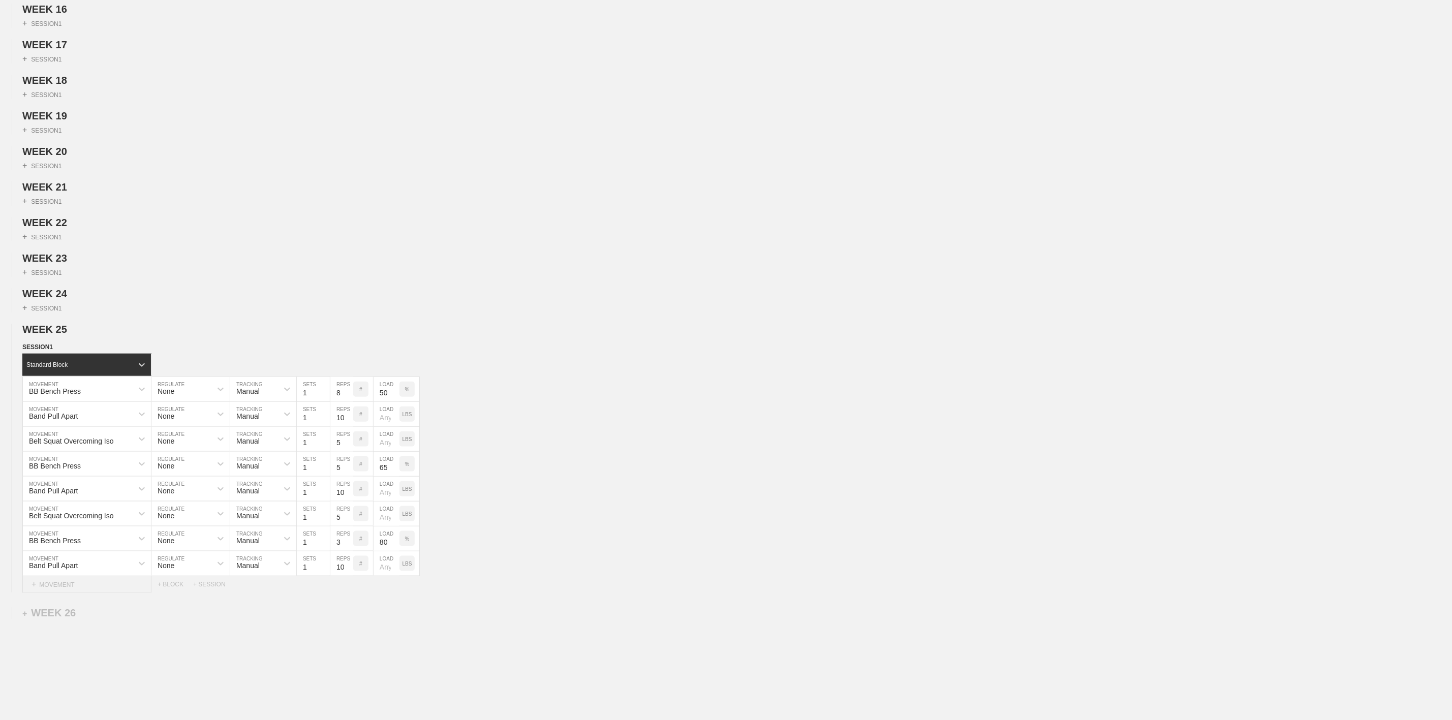
click at [57, 593] on div "+ MOVEMENT" at bounding box center [86, 584] width 129 height 17
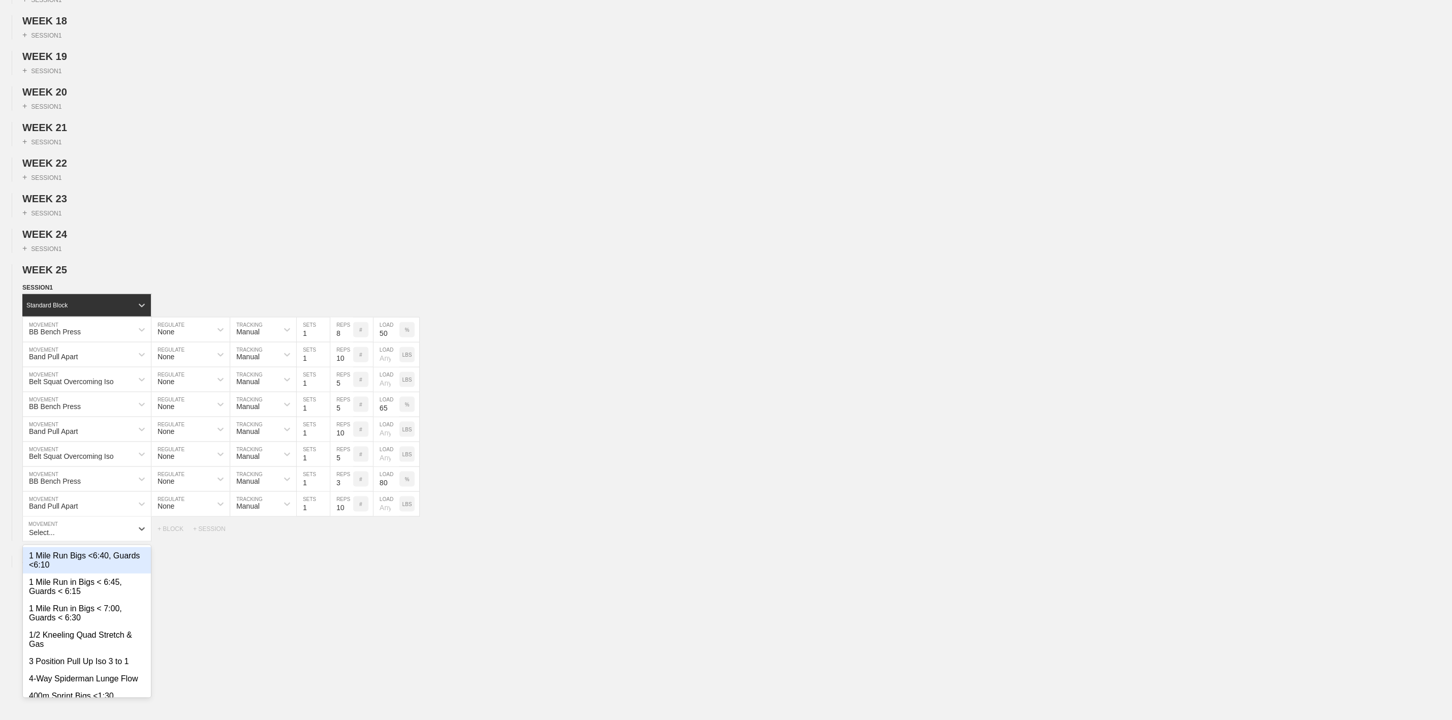
scroll to position [727, 0]
click at [22, 460] on circle at bounding box center [23, 454] width 12 height 12
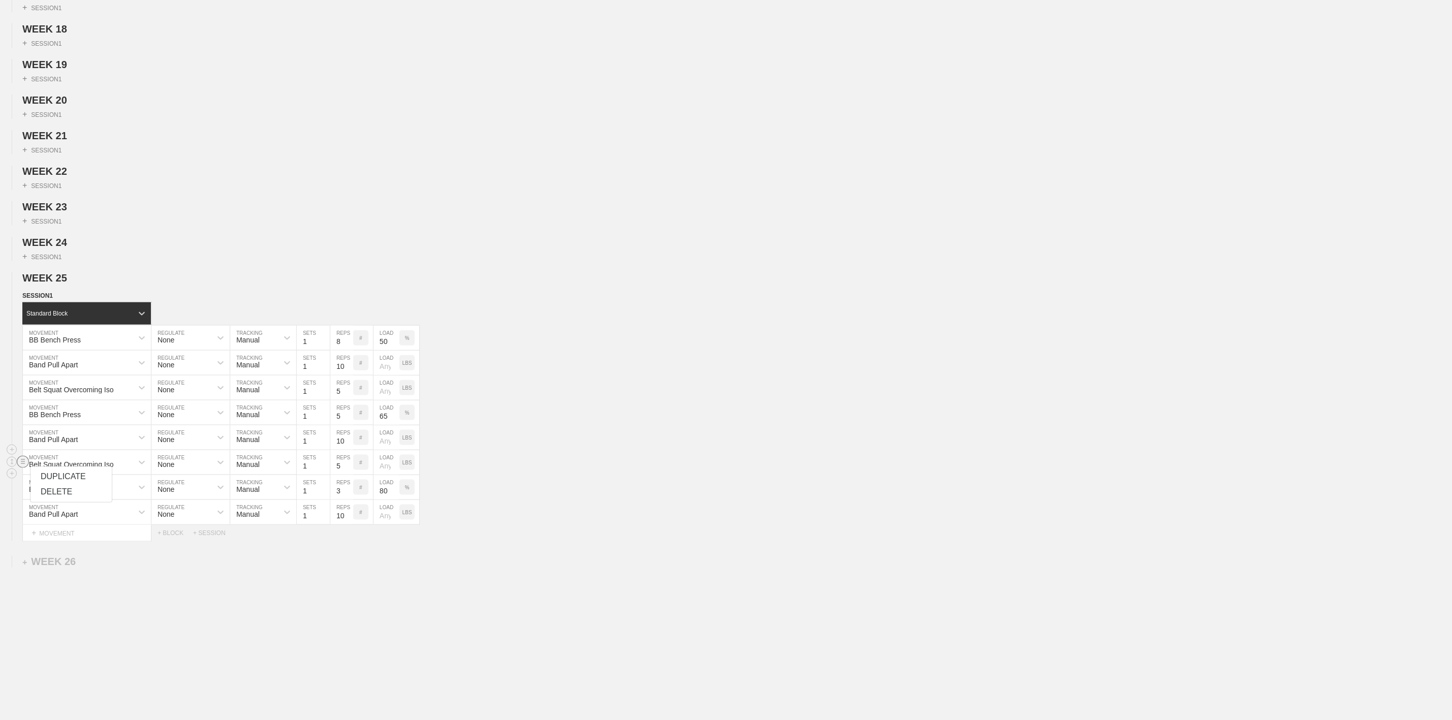
click at [59, 478] on div "DUPLICATE" at bounding box center [71, 476] width 81 height 15
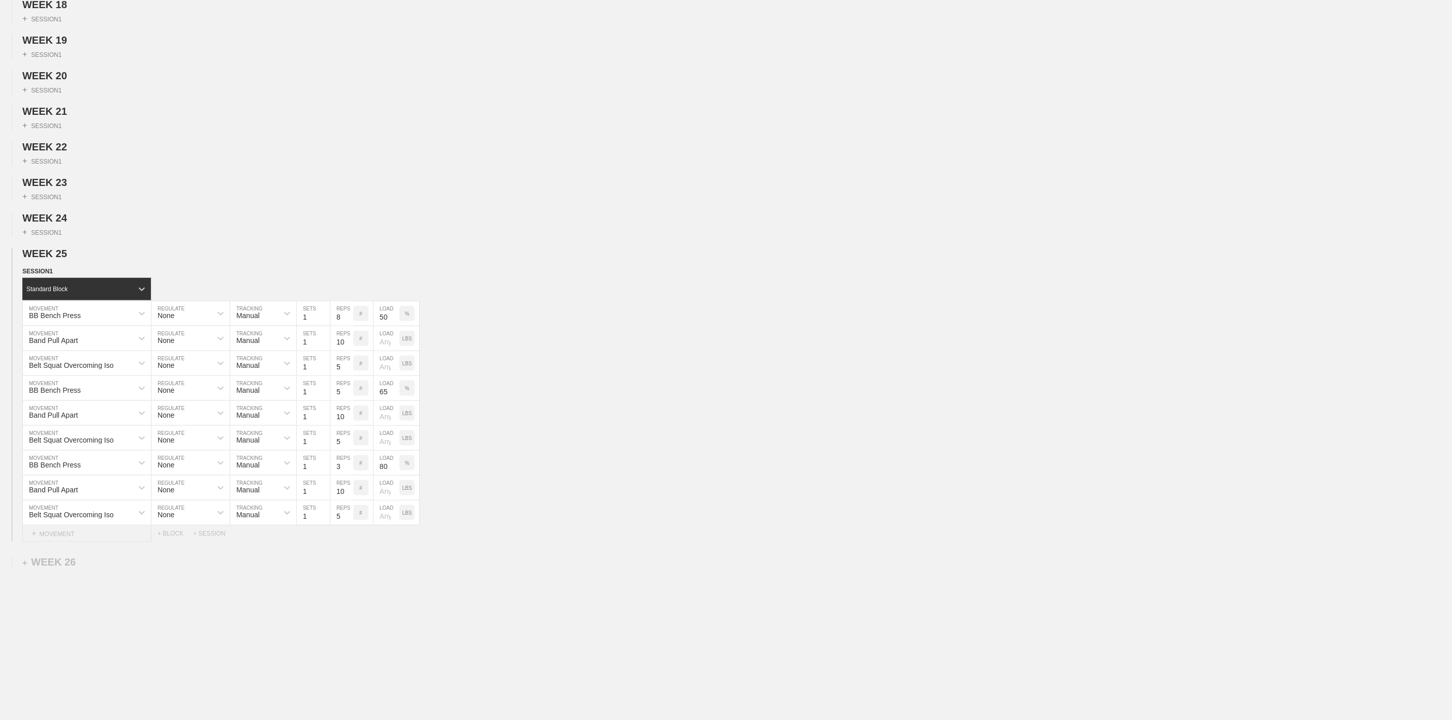
click at [71, 542] on div "+ MOVEMENT" at bounding box center [86, 534] width 129 height 17
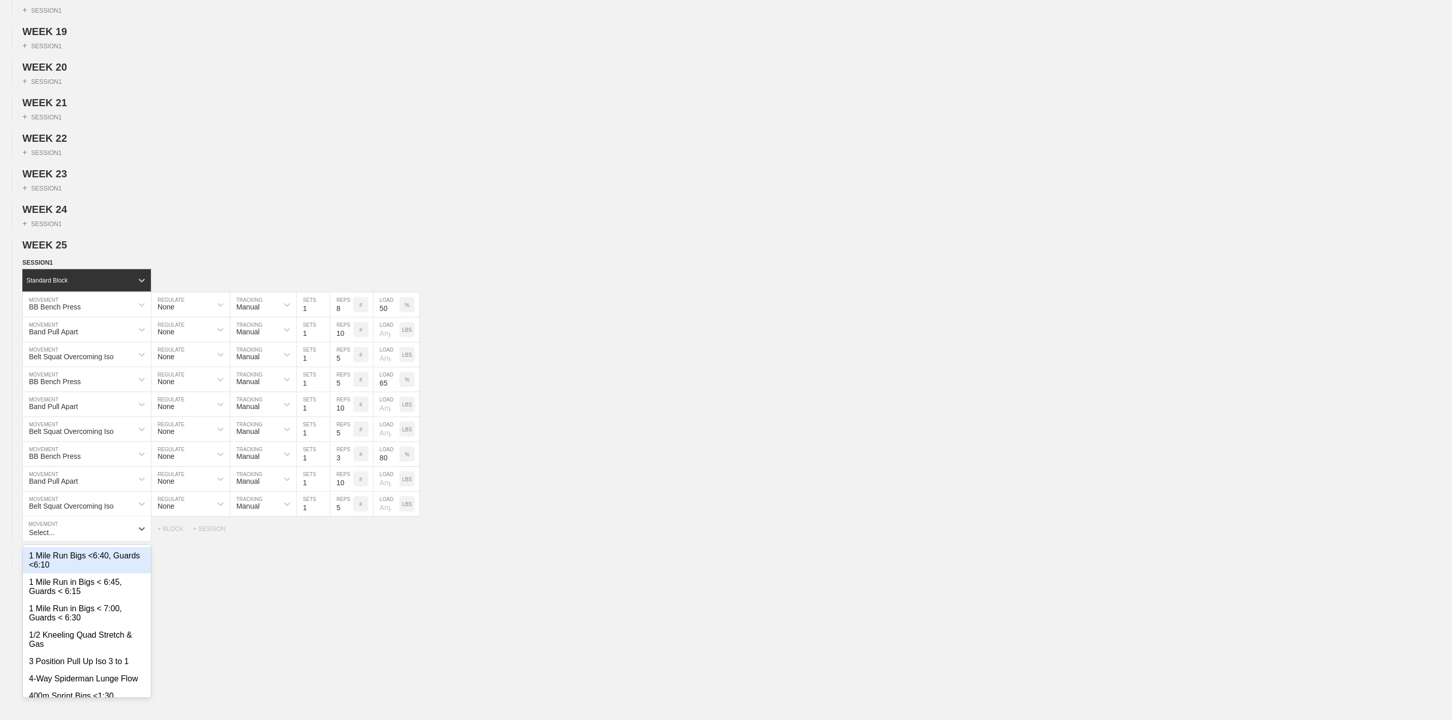
scroll to position [752, 0]
click at [66, 565] on div "BB Bench Press" at bounding box center [87, 556] width 128 height 17
type input "BB B"
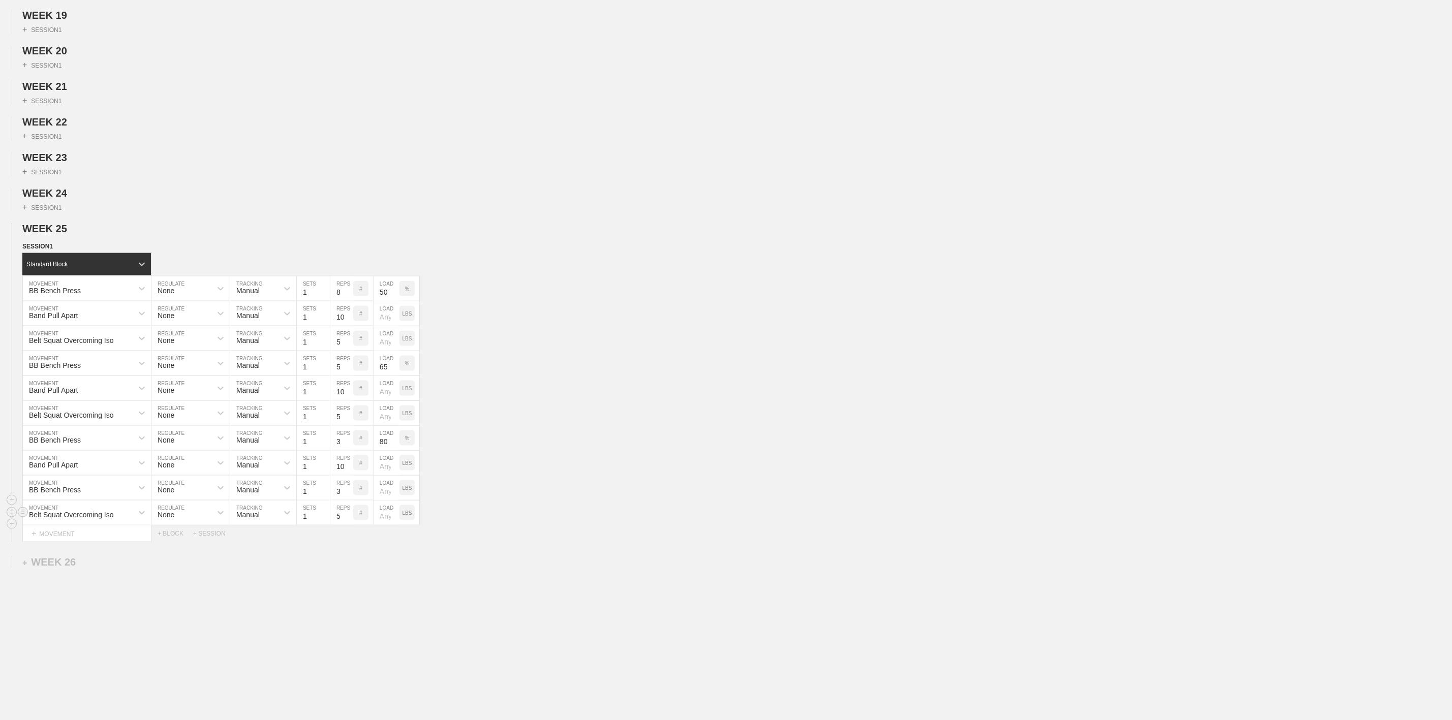
click at [342, 525] on input "5" at bounding box center [341, 513] width 23 height 24
type input "1"
click at [389, 525] on input "number" at bounding box center [387, 513] width 26 height 24
type input "90"
click at [409, 516] on p "LBS" at bounding box center [408, 513] width 10 height 6
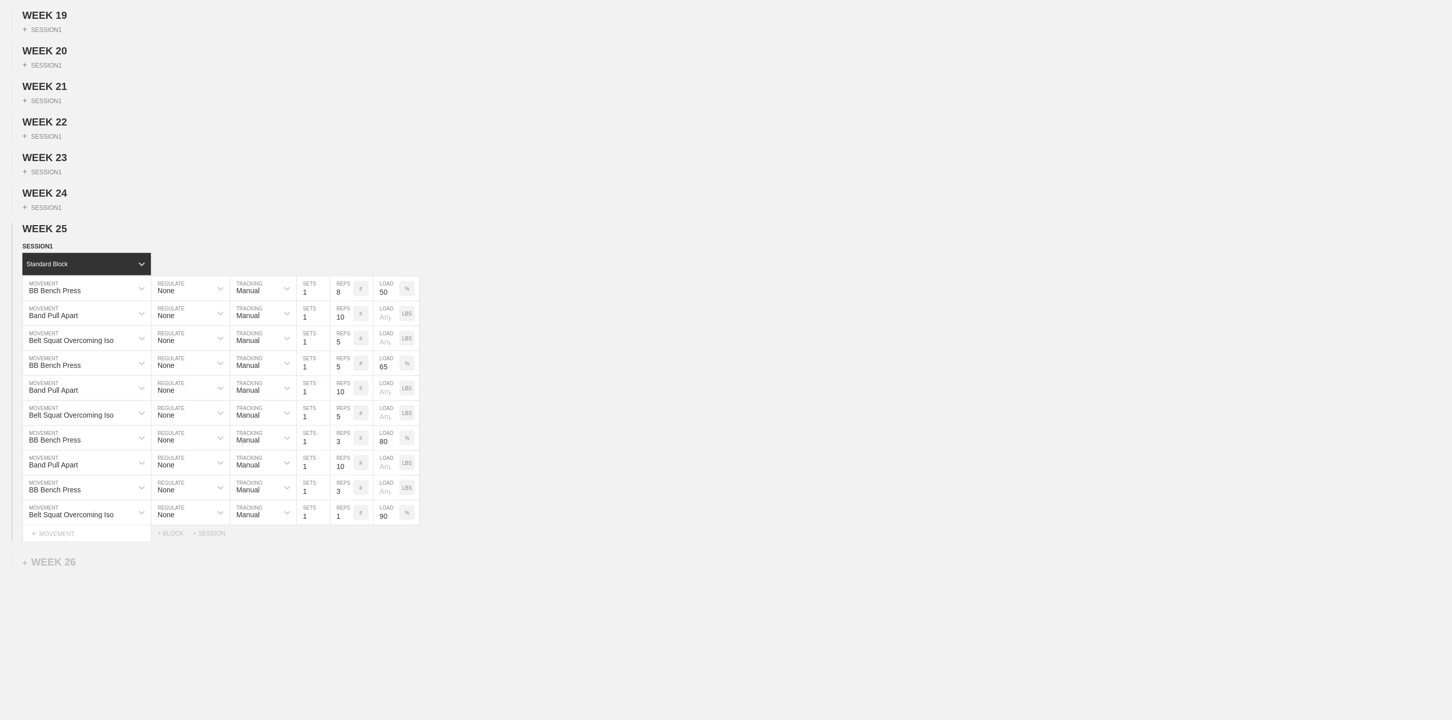
click at [539, 542] on div "Select... MOVEMENT + MOVEMENT + BLOCK + SESSION" at bounding box center [726, 534] width 1452 height 16
click at [526, 613] on div "WEEK 1 DUPLICATE DELETE + SESSION 1 WEEK 2 DUPLICATE DELETE + SESSION 1 WEEK 3 …" at bounding box center [726, 39] width 1452 height 1363
click at [75, 542] on div "+ MOVEMENT" at bounding box center [86, 534] width 129 height 17
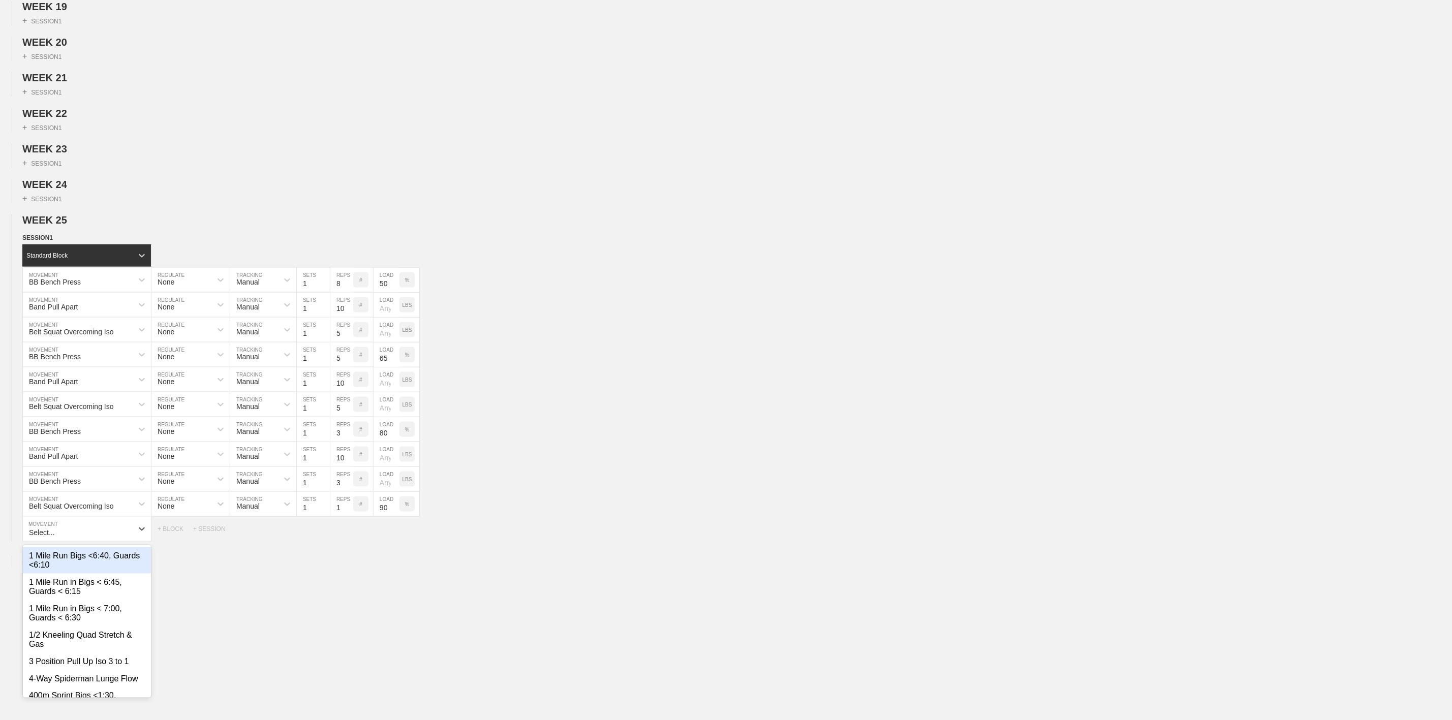
scroll to position [778, 0]
click at [102, 609] on div "BB Bench Press Rep Test" at bounding box center [87, 599] width 128 height 17
type input "BB Bench"
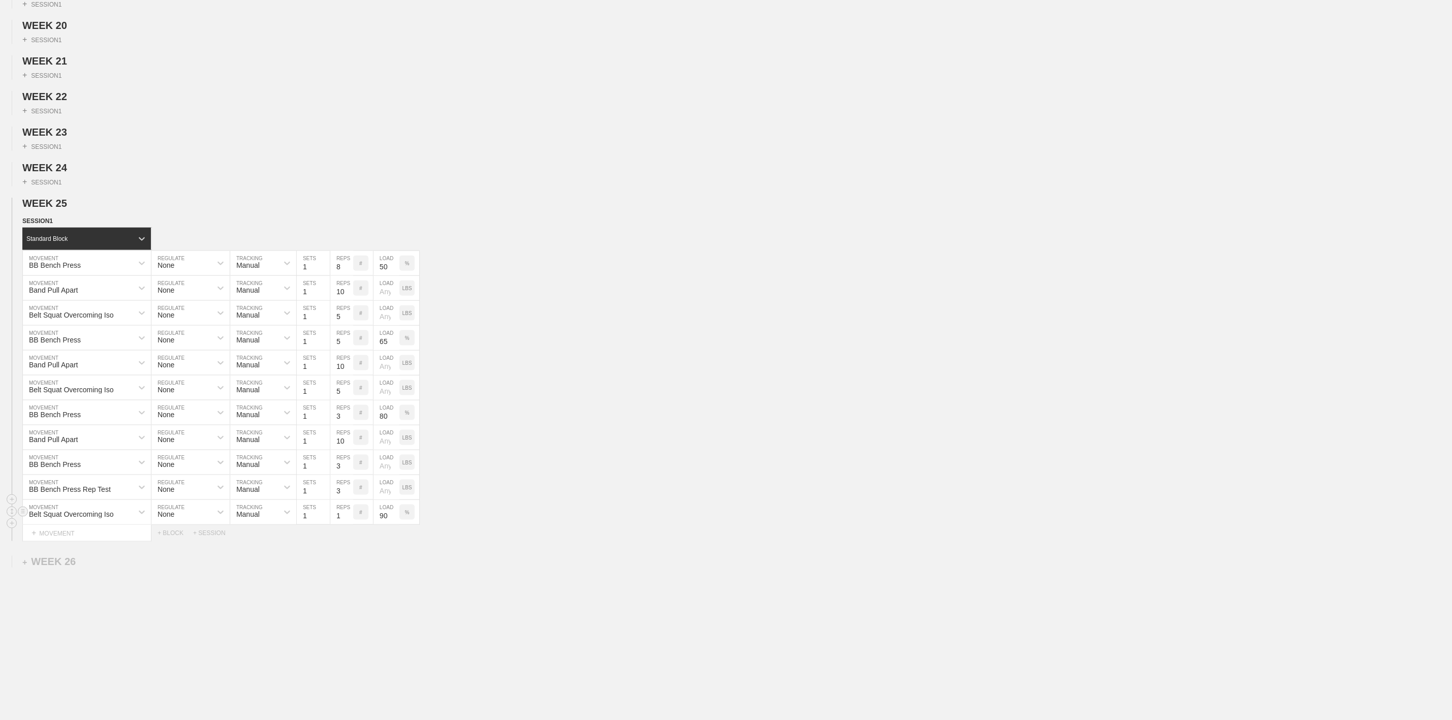
click at [388, 525] on input "90" at bounding box center [387, 512] width 26 height 24
type input "185"
click at [412, 520] on div "%" at bounding box center [407, 512] width 15 height 15
click at [409, 515] on p "KGS" at bounding box center [407, 513] width 11 height 6
click at [571, 541] on div "Select... MOVEMENT + MOVEMENT + BLOCK + SESSION" at bounding box center [726, 533] width 1452 height 16
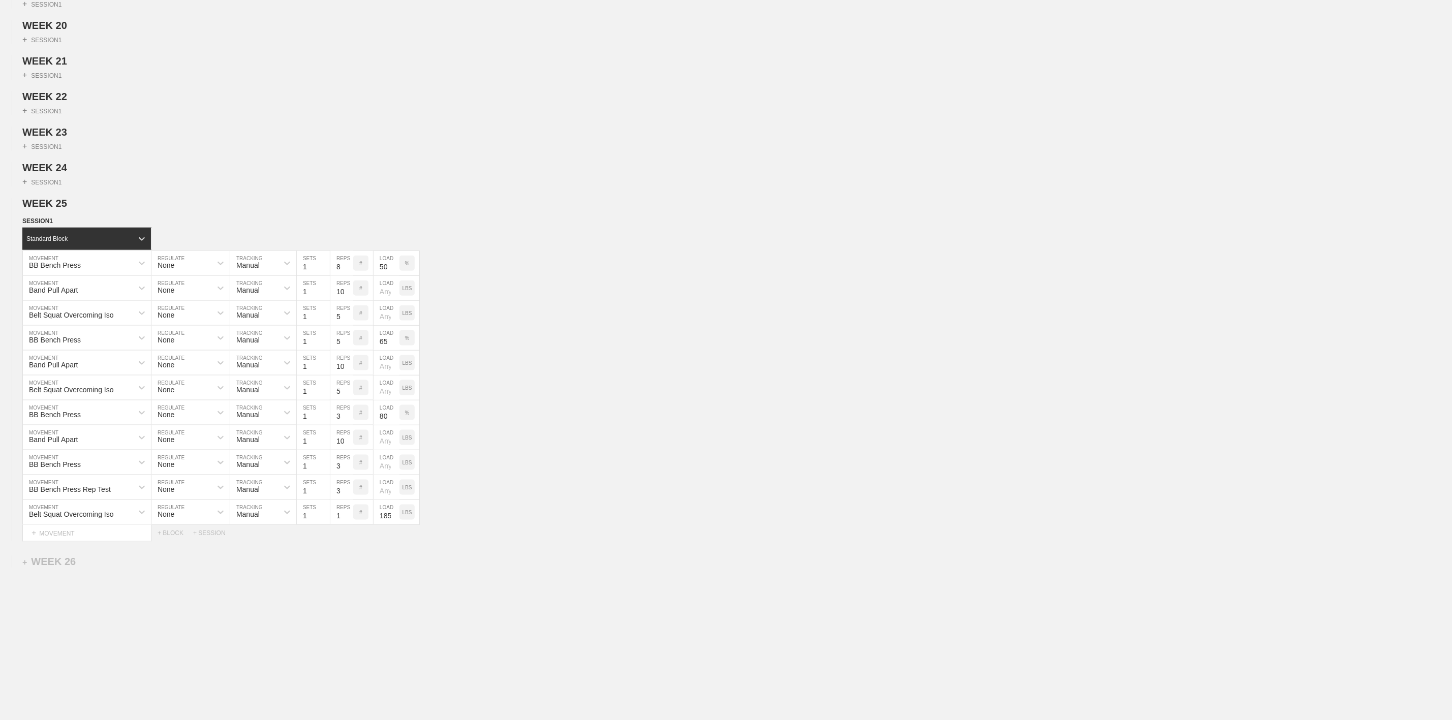
click at [479, 638] on div "WEEK 1 DUPLICATE DELETE + SESSION 1 WEEK 2 DUPLICATE DELETE + SESSION 1 WEEK 3 …" at bounding box center [726, 27] width 1452 height 1388
click at [767, 525] on div "Belt Squat Overcoming Iso MOVEMENT None REGULATE Manual TRACKING 1 SETS 1 REPS …" at bounding box center [726, 512] width 1452 height 25
click at [613, 450] on div "Band Pull Apart MOVEMENT None REGULATE Manual TRACKING 1 SETS 10 REPS # LOAD LBS" at bounding box center [726, 437] width 1452 height 25
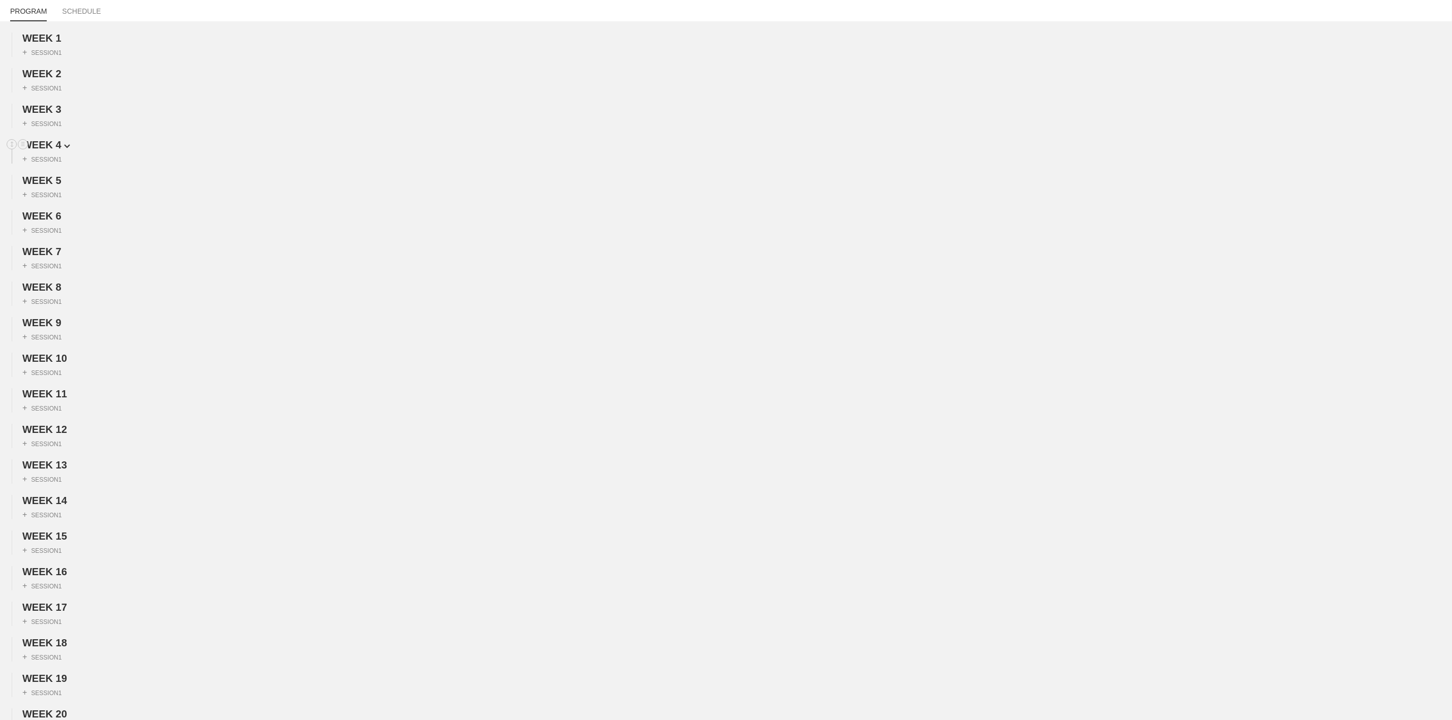
scroll to position [0, 0]
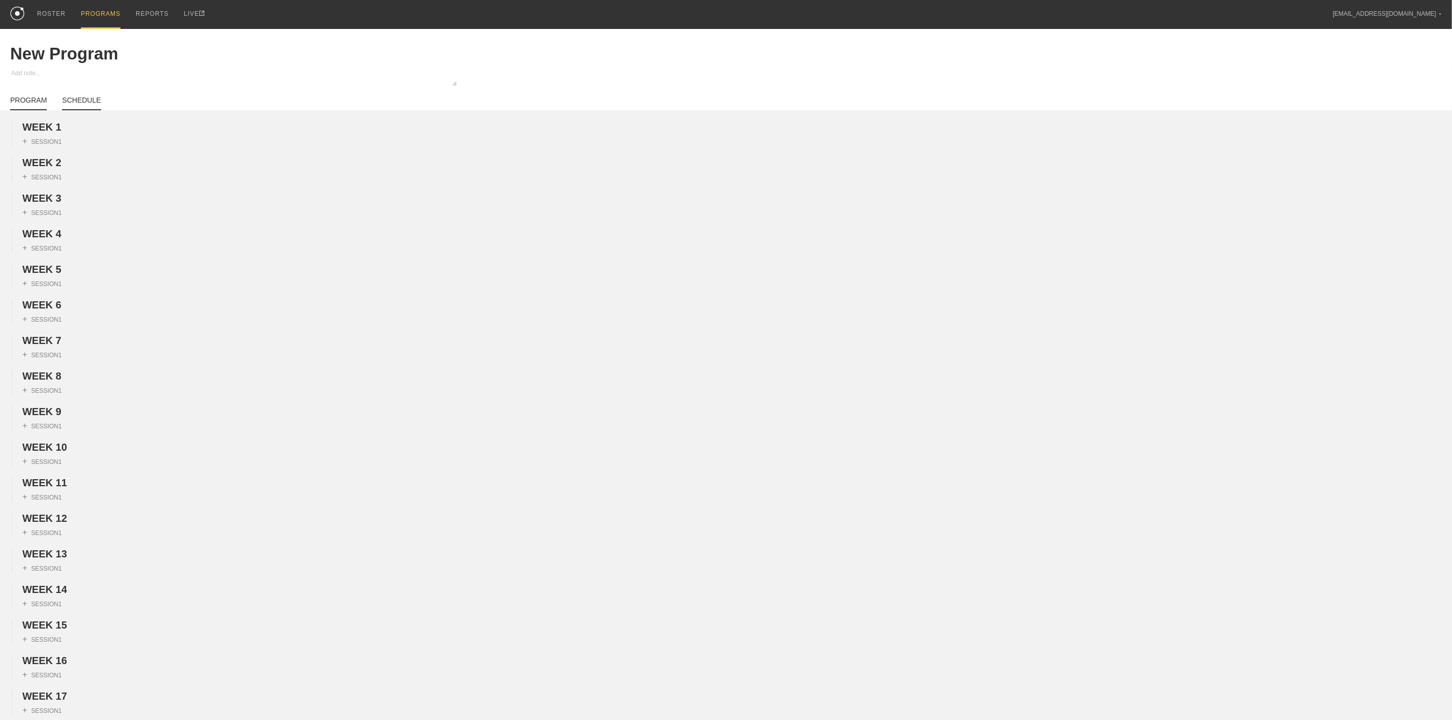
click at [84, 102] on link "SCHEDULE" at bounding box center [81, 103] width 39 height 14
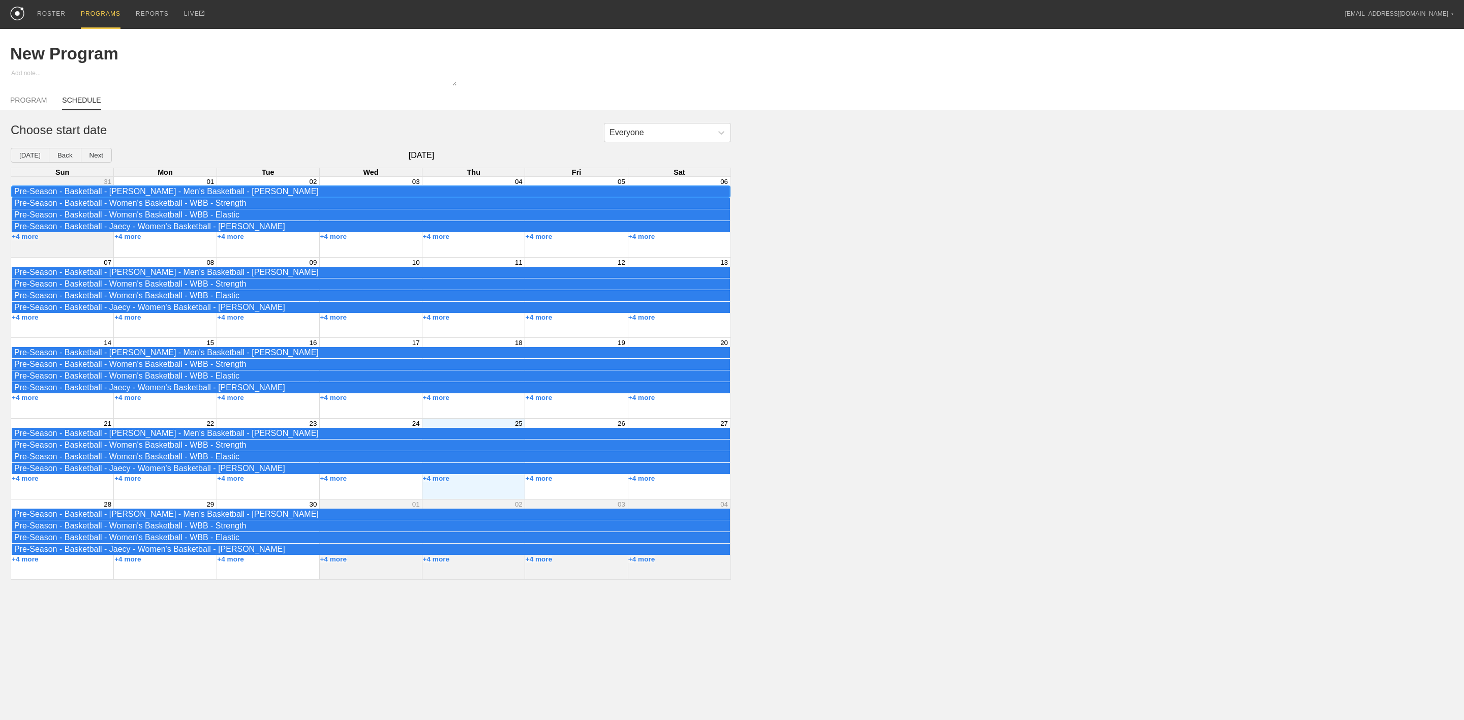
click at [174, 196] on div "Pre-Season - Basketball - [PERSON_NAME] - Men's Basketball - [PERSON_NAME]" at bounding box center [370, 191] width 713 height 9
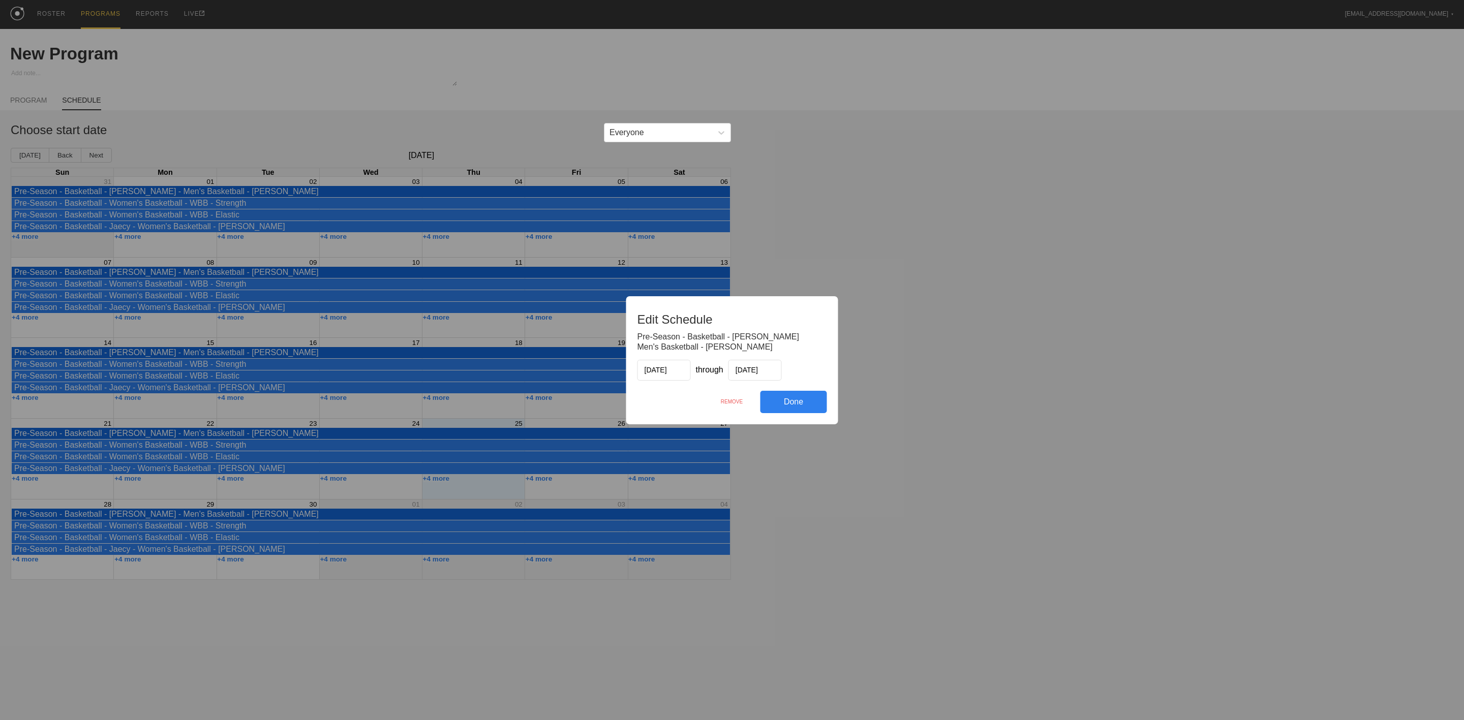
click at [731, 403] on div "REMOVE" at bounding box center [732, 402] width 57 height 22
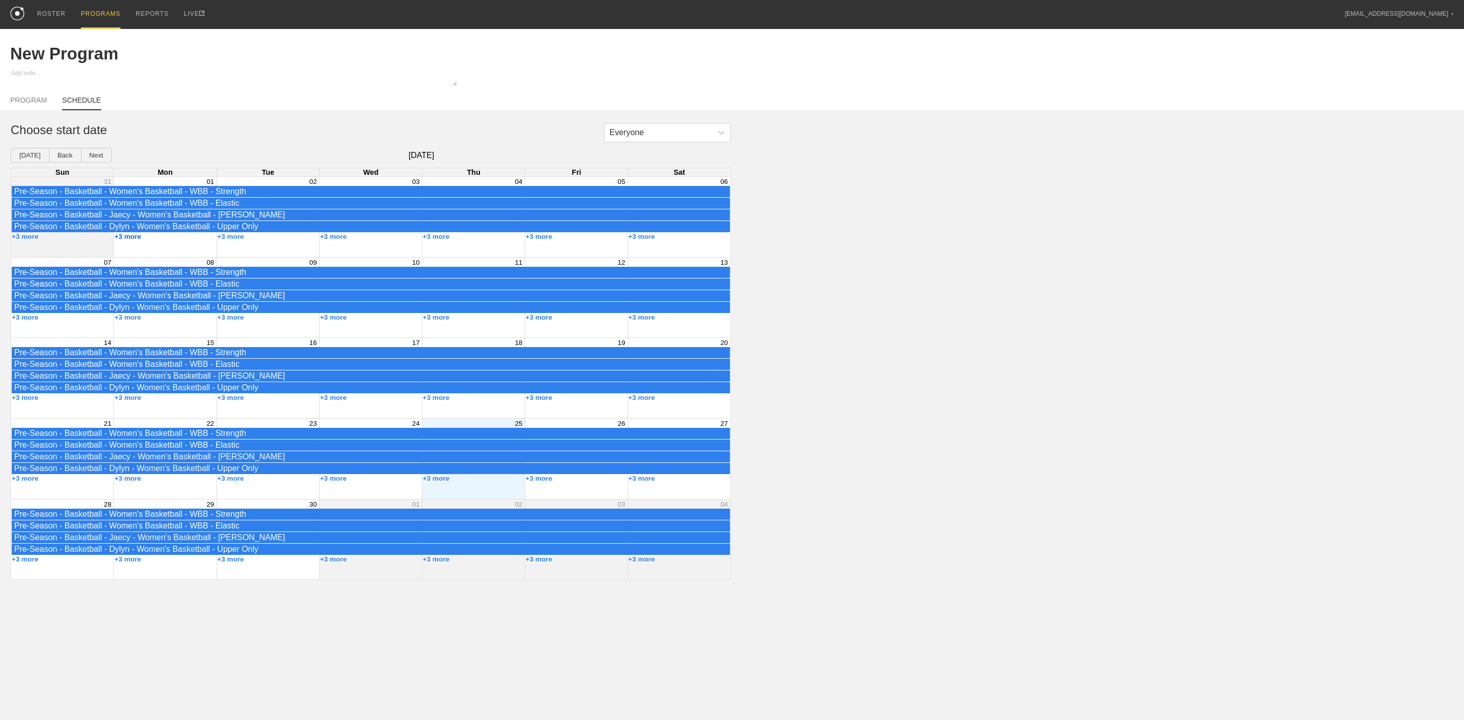
click at [125, 240] on button "+3 more" at bounding box center [127, 237] width 27 height 8
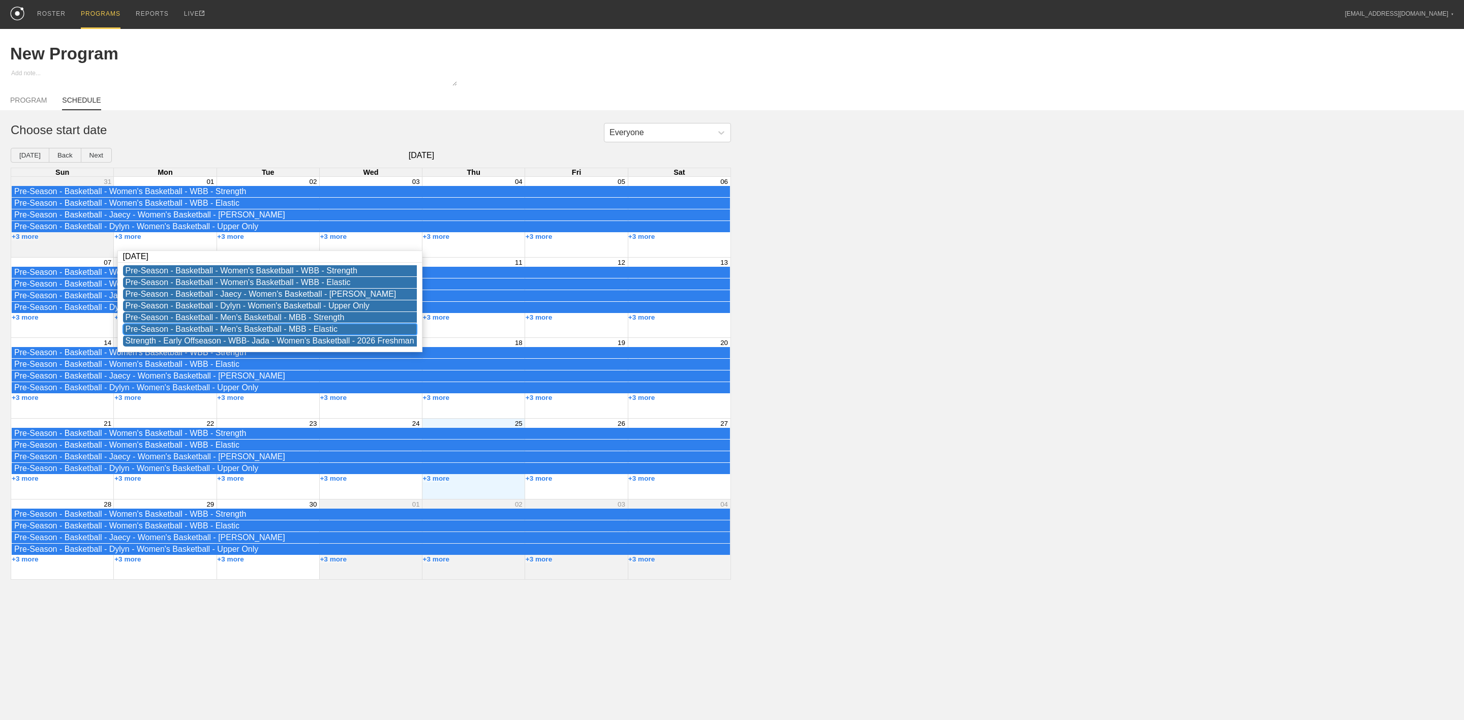
click at [237, 331] on div "Pre-Season - Basketball - Men's Basketball - MBB - Elastic" at bounding box center [270, 329] width 289 height 9
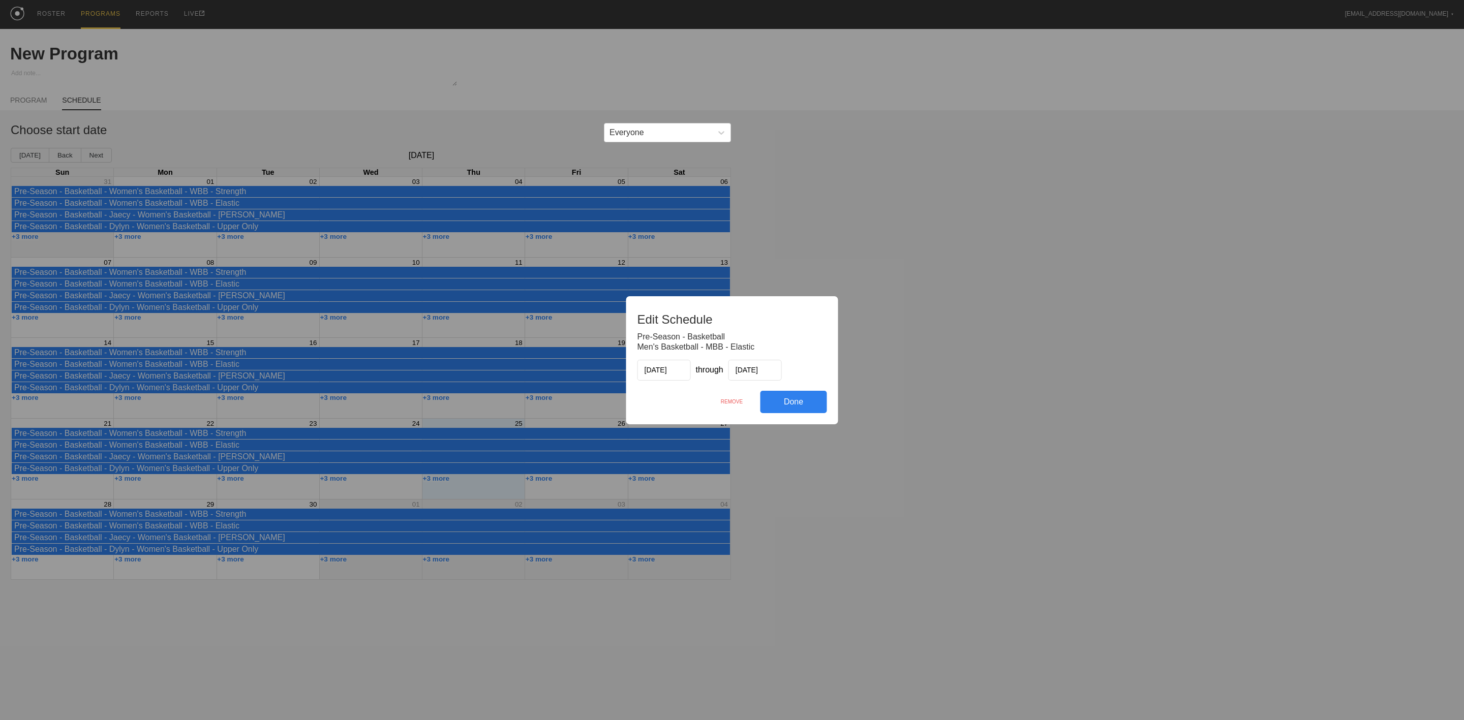
click at [723, 389] on div "Edit Schedule Pre-Season - Basketball Men's Basketball - MBB - Elastic [DATE] t…" at bounding box center [732, 360] width 212 height 128
click at [734, 400] on div "REMOVE" at bounding box center [732, 402] width 57 height 22
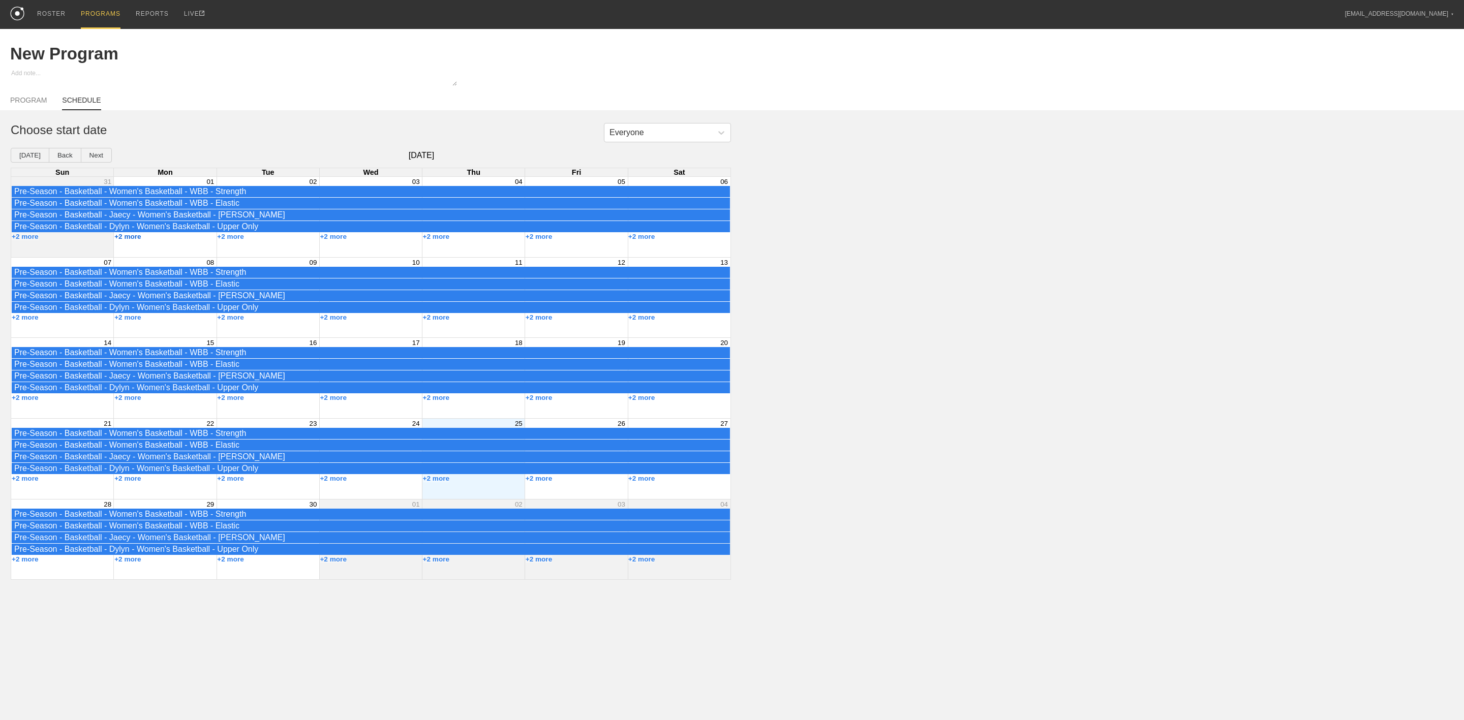
click at [134, 240] on button "+2 more" at bounding box center [127, 237] width 27 height 8
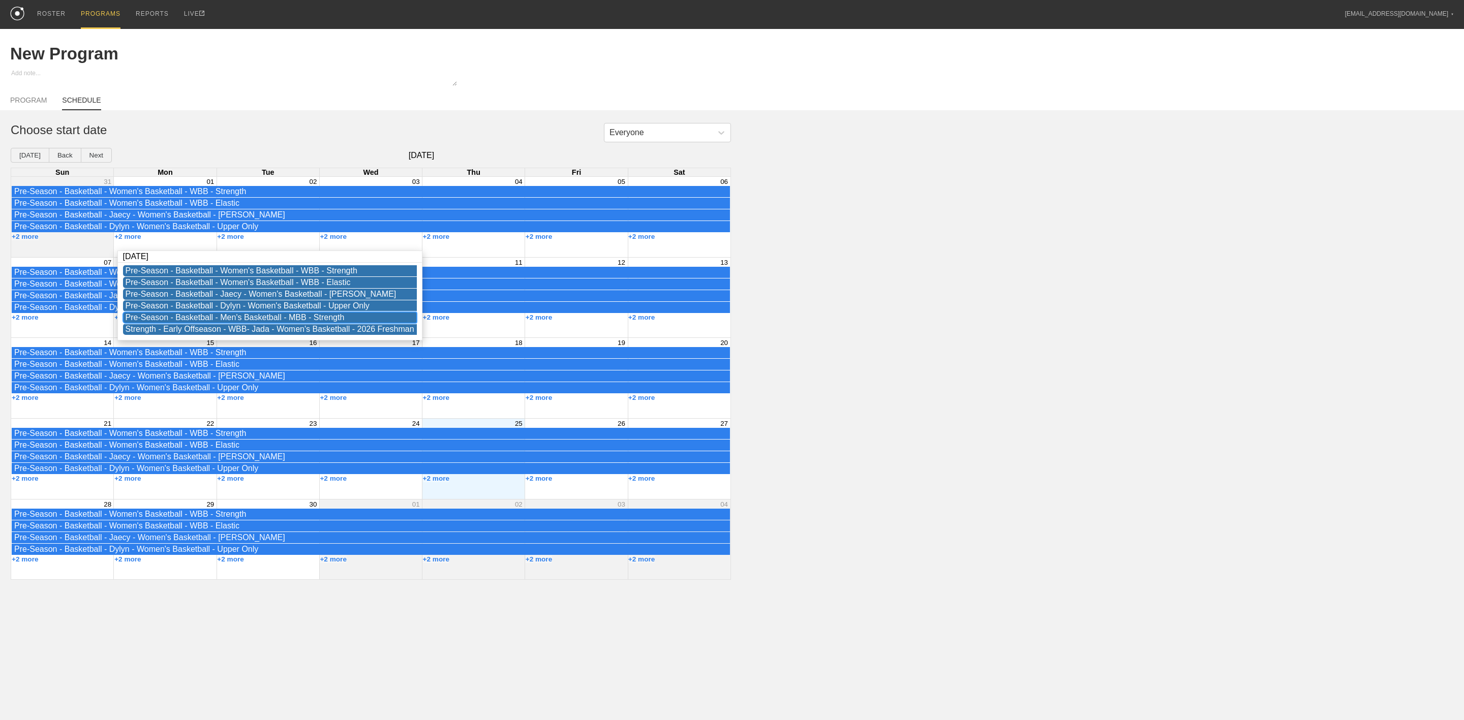
click at [235, 320] on div "Pre-Season - Basketball - Men's Basketball - MBB - Strength" at bounding box center [270, 317] width 289 height 9
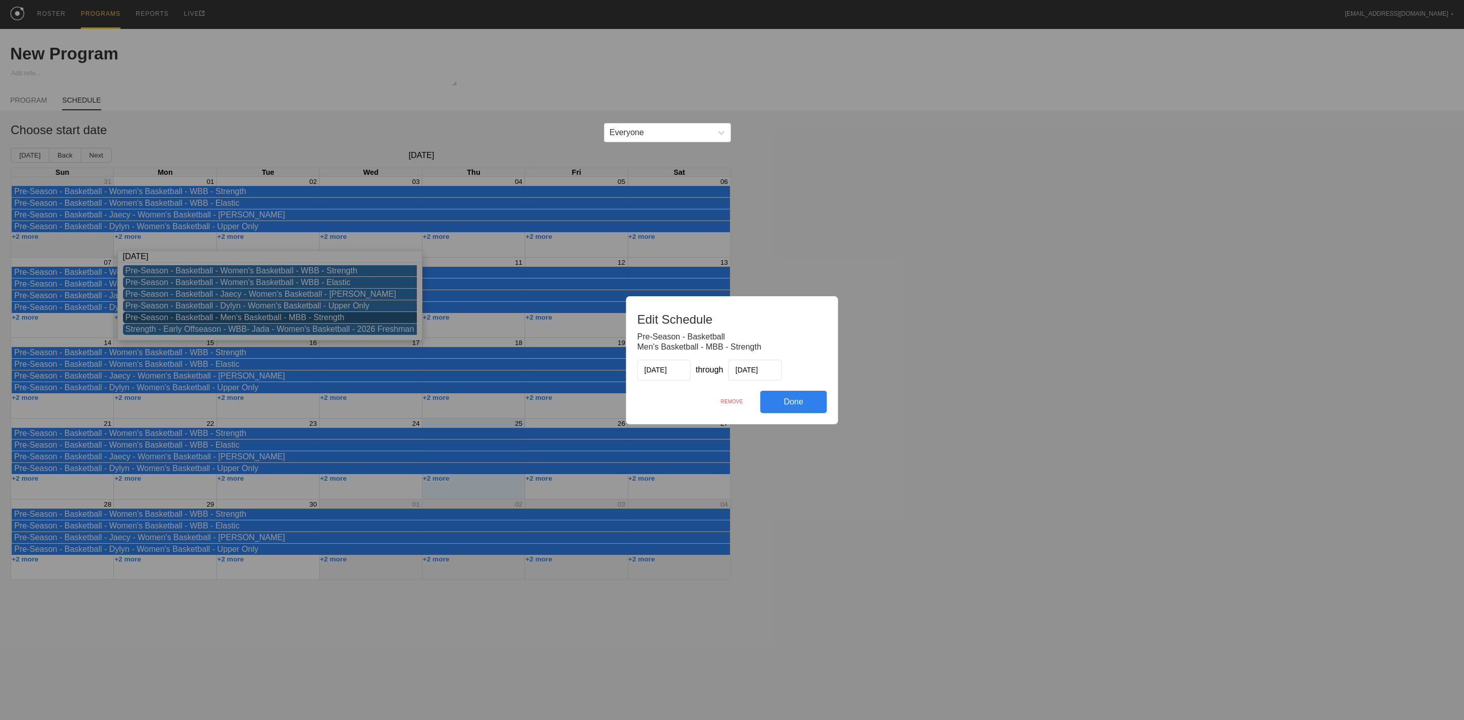
click at [731, 404] on div "REMOVE" at bounding box center [732, 402] width 57 height 22
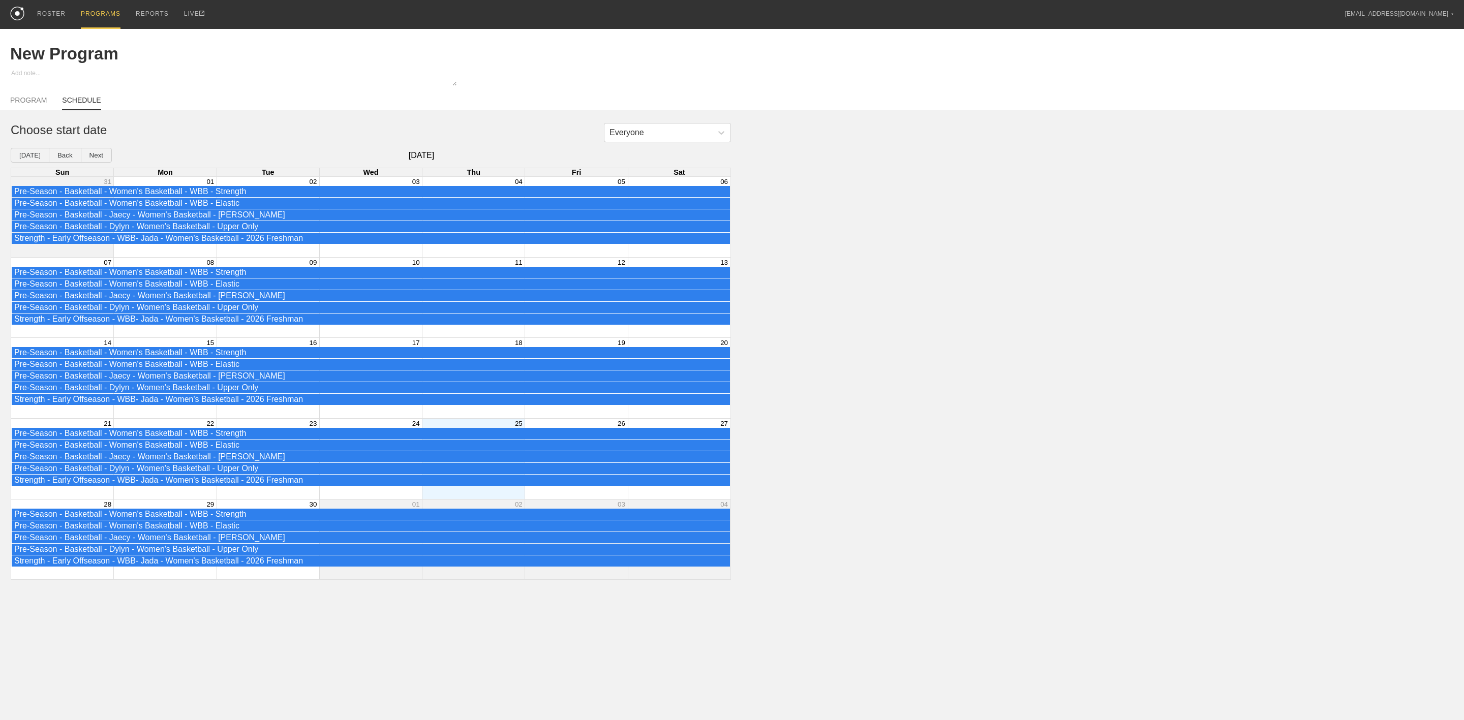
click at [92, 11] on div "PROGRAMS" at bounding box center [101, 14] width 40 height 29
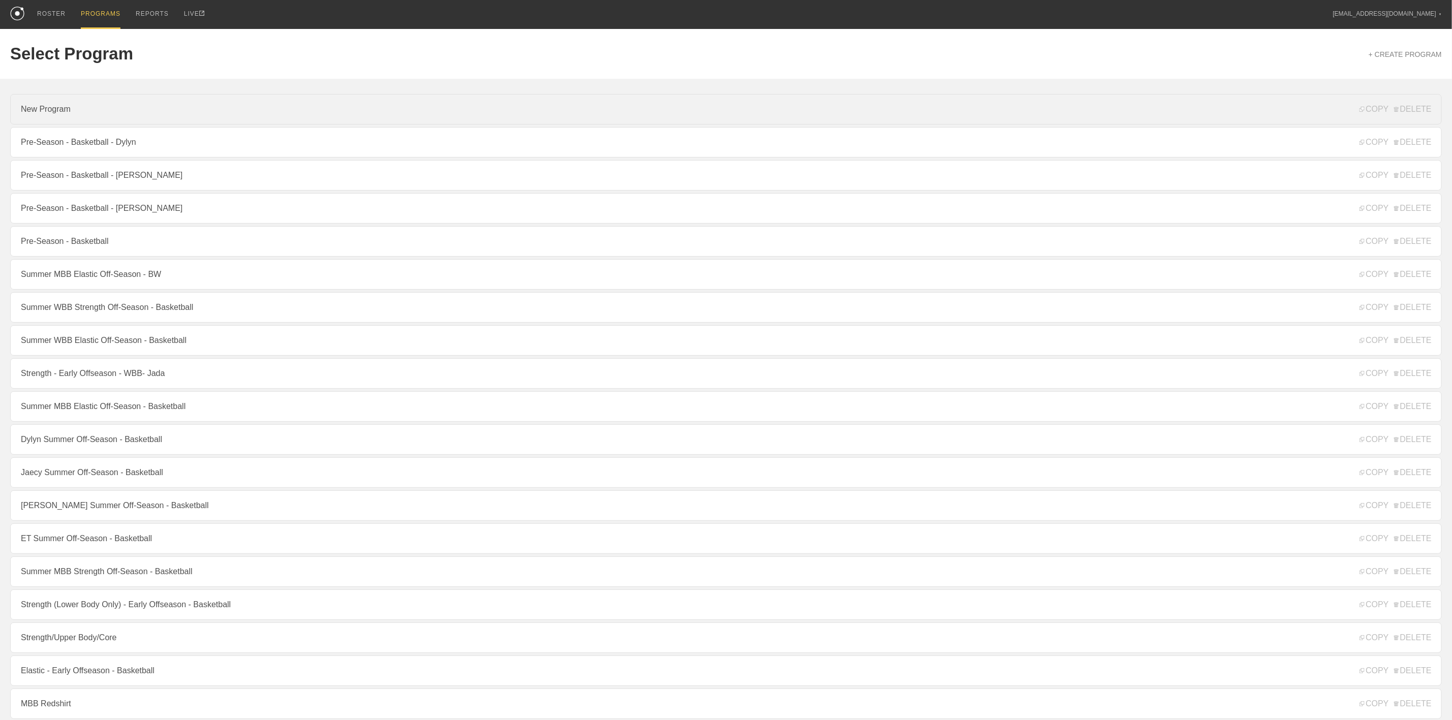
click at [78, 107] on link "New Program" at bounding box center [726, 109] width 1432 height 31
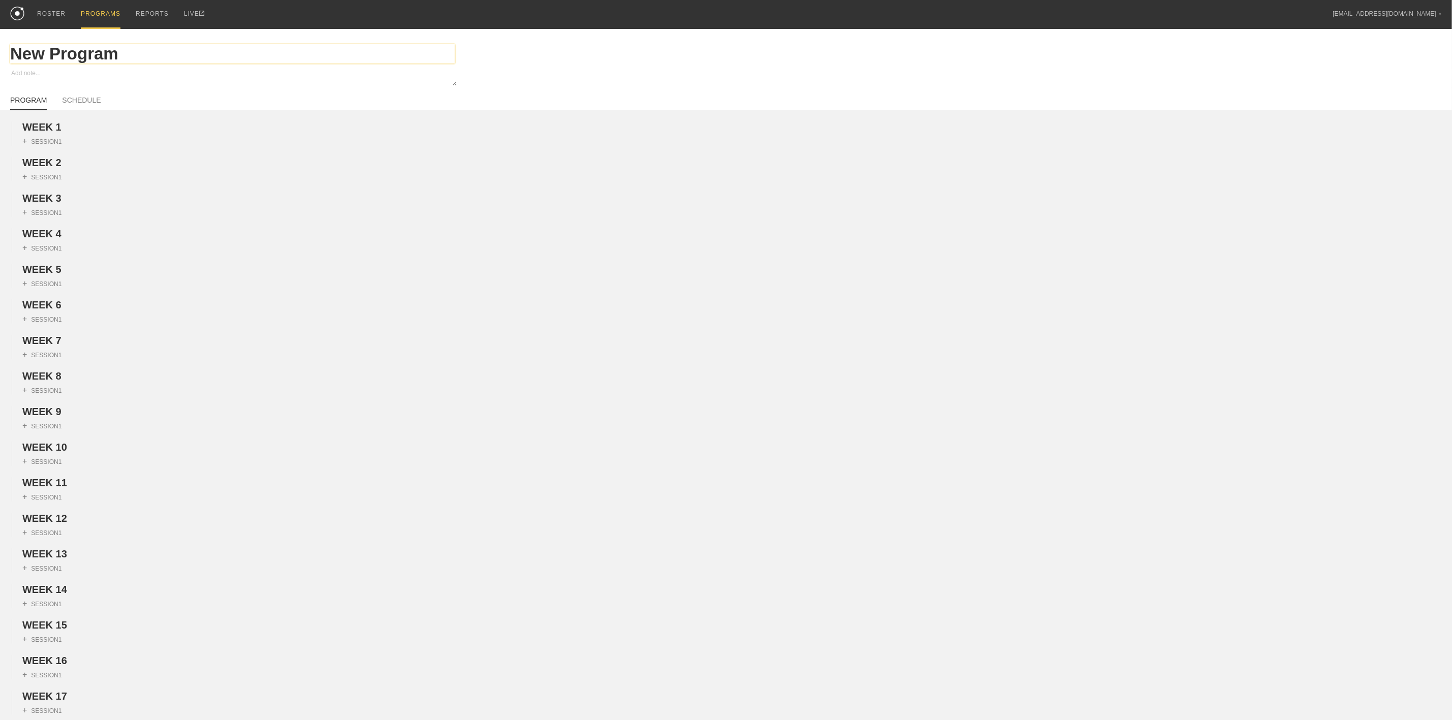
click at [40, 53] on input "New Program" at bounding box center [232, 53] width 445 height 19
type textarea "x"
type input "S"
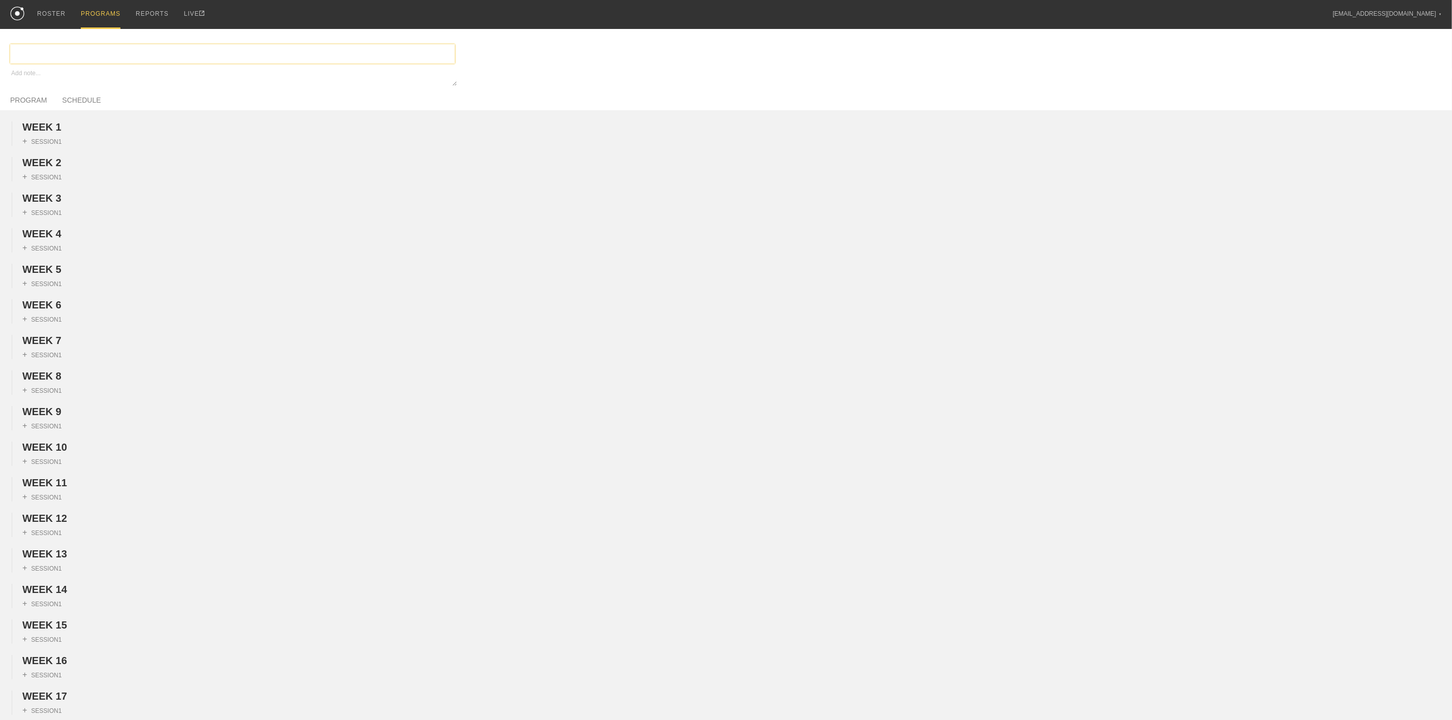
type textarea "x"
type input "D"
type textarea "x"
type input "De"
type textarea "x"
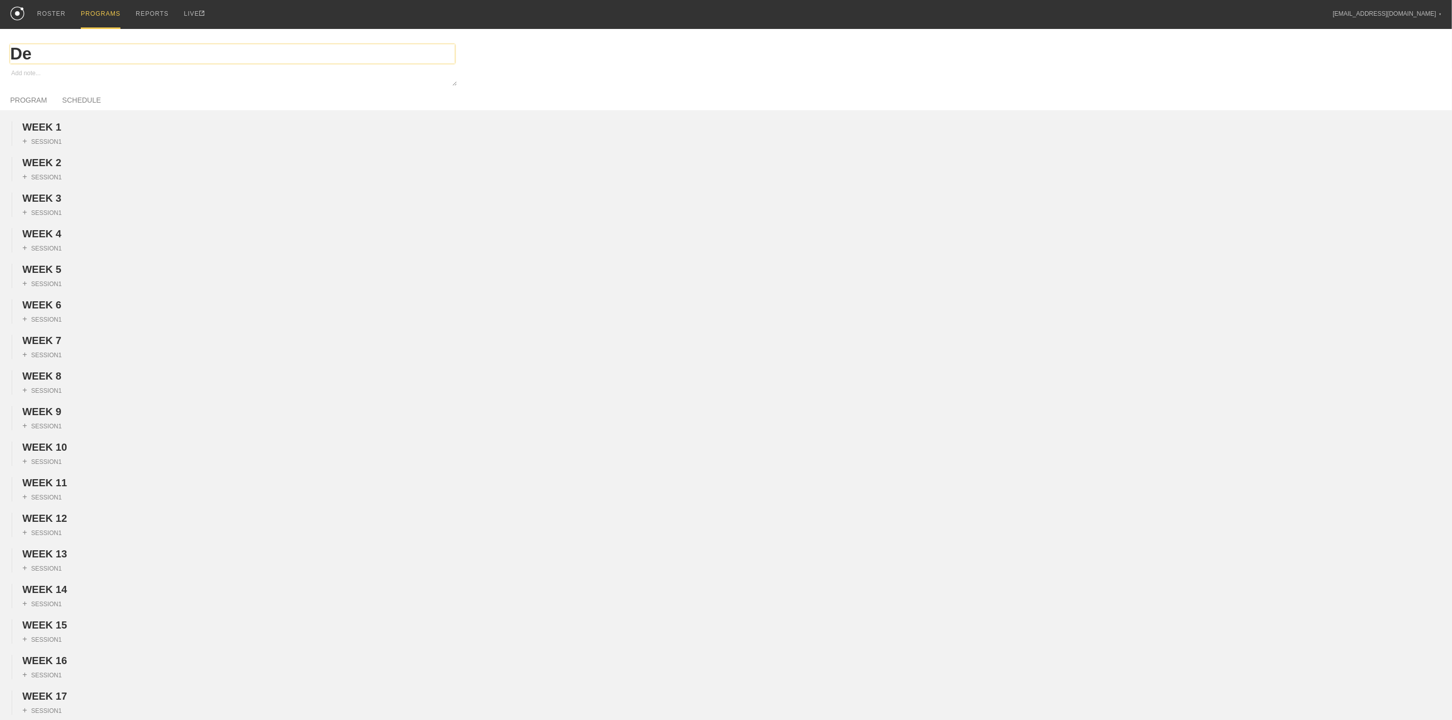
type input "Dec"
type textarea "x"
type input "Deca"
type textarea "x"
type input "Decat"
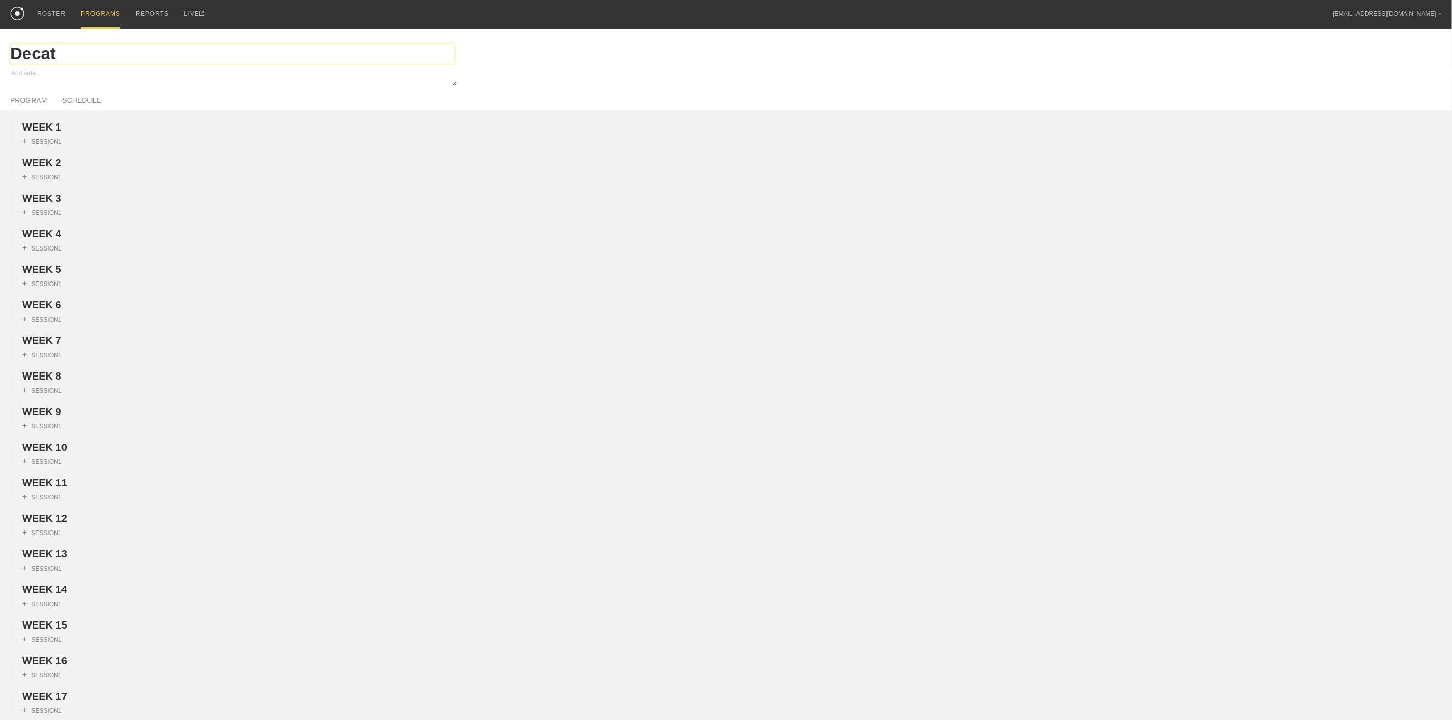
type textarea "x"
type input "Decath"
type textarea "x"
type input "Decathl"
type textarea "x"
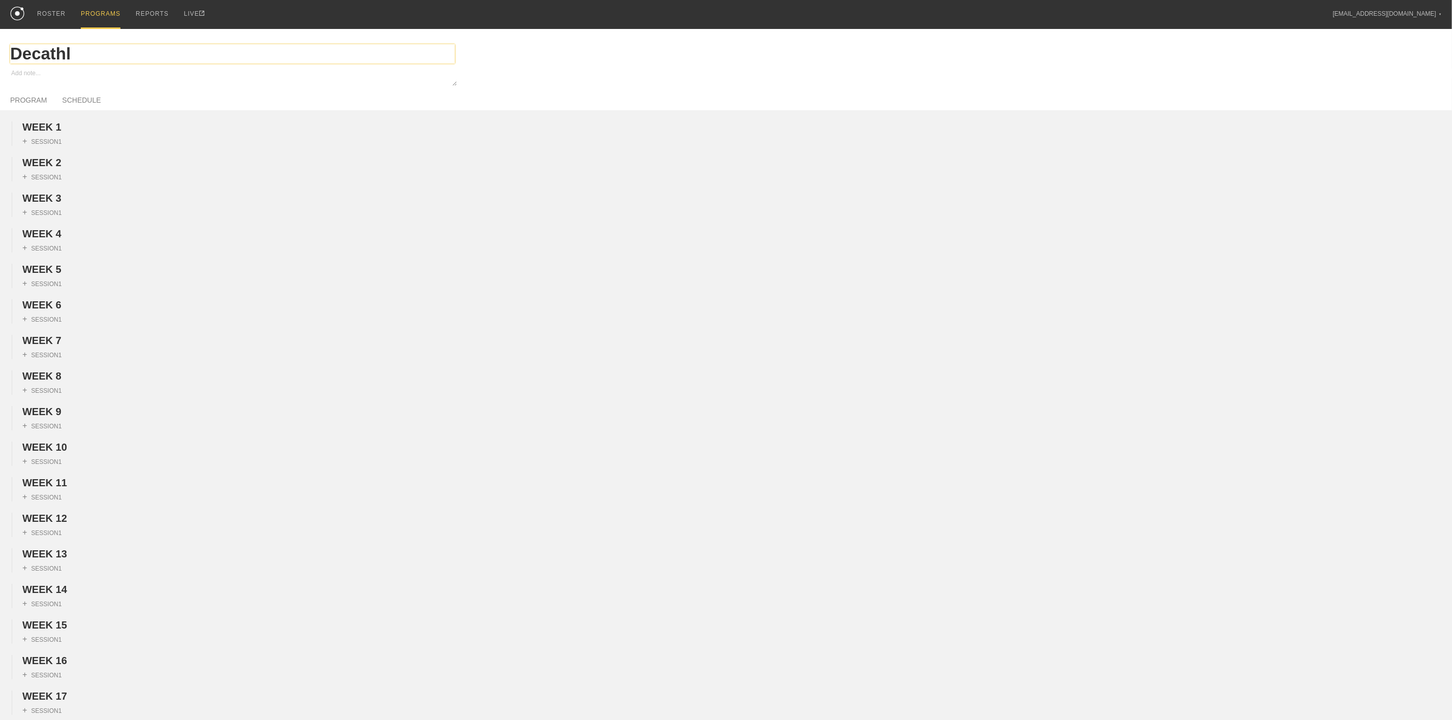
type input "Decathlo"
type textarea "x"
type input "Decathlon"
type textarea "x"
type input "Decathlon"
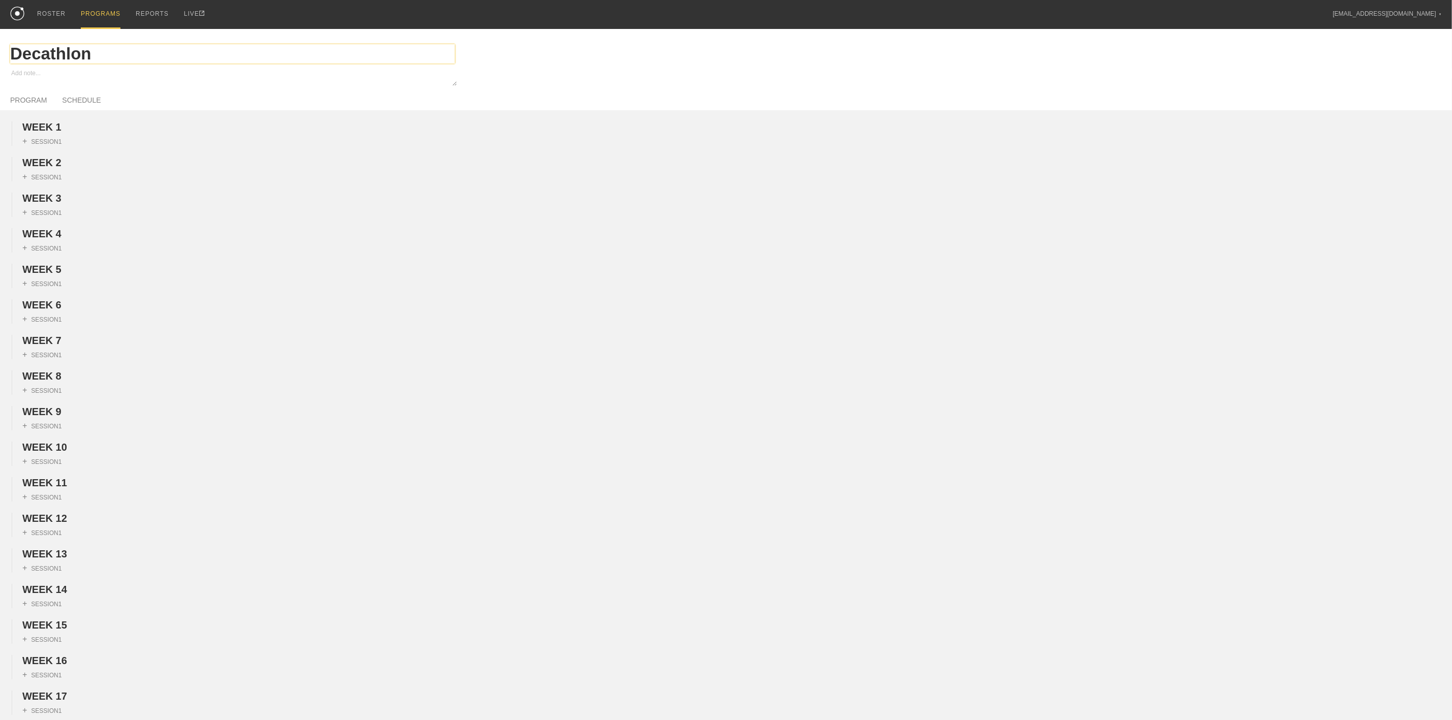
type textarea "x"
type input "Decathlon B"
type textarea "x"
type input "Decathlon Be"
type textarea "x"
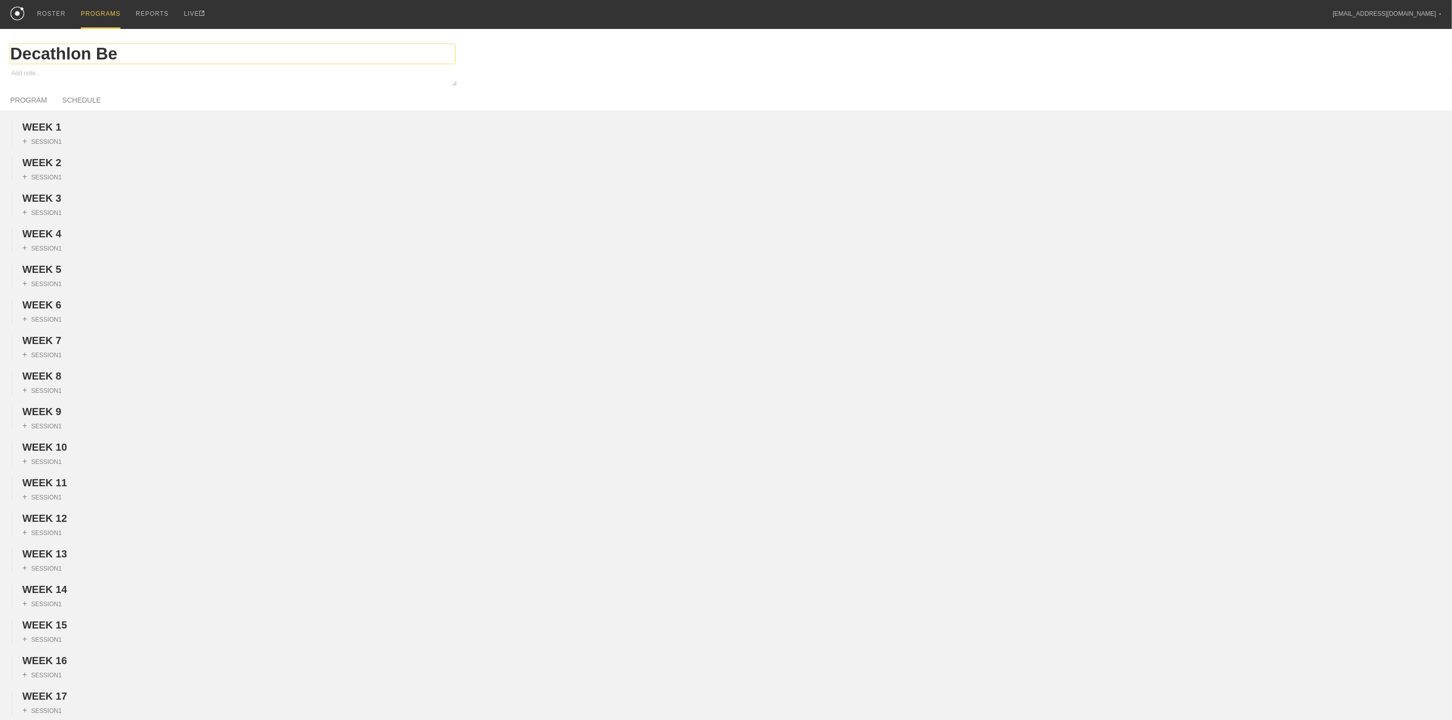
type input "Decathlon Ben"
type textarea "x"
type input "Decathlon Benc"
type textarea "x"
type input "Decathlon Bench"
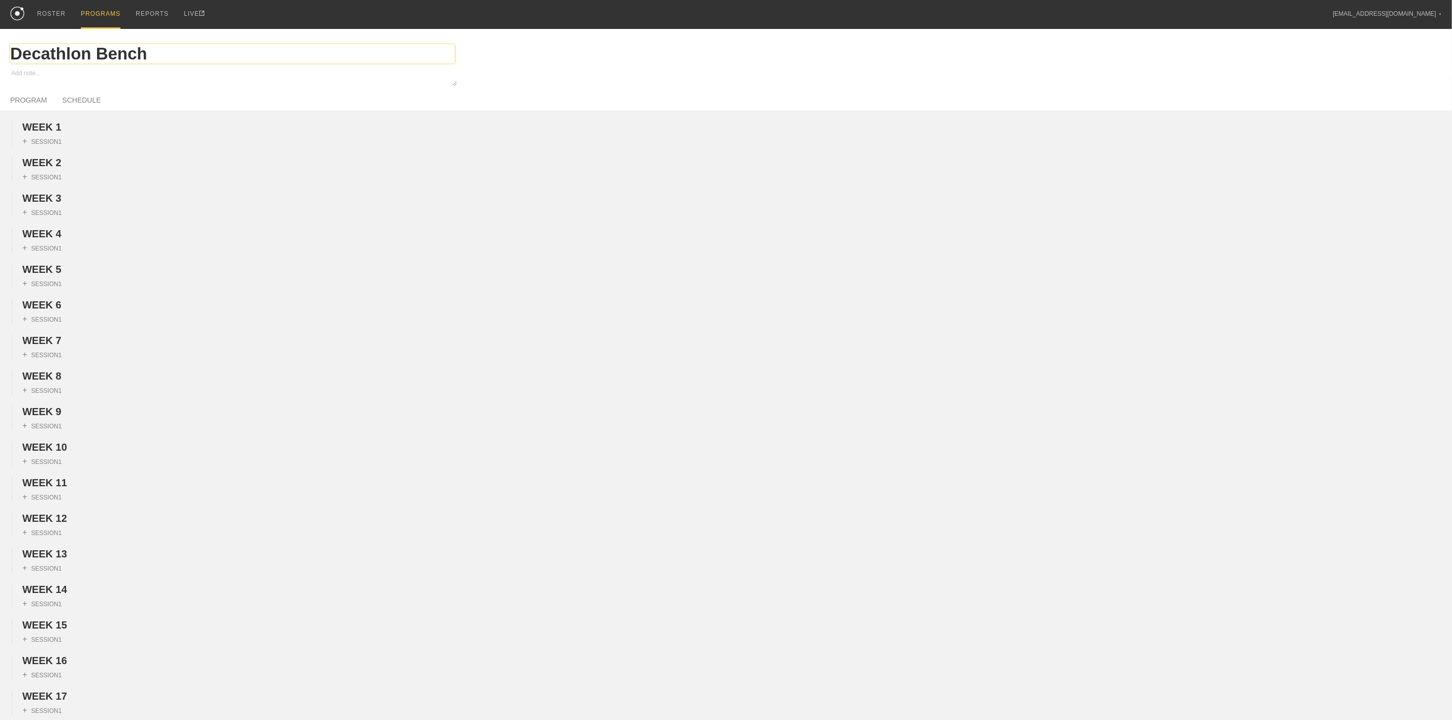
type textarea "x"
type input "Decathlon Bench"
type textarea "x"
type input "Decathlon Bench P"
type textarea "x"
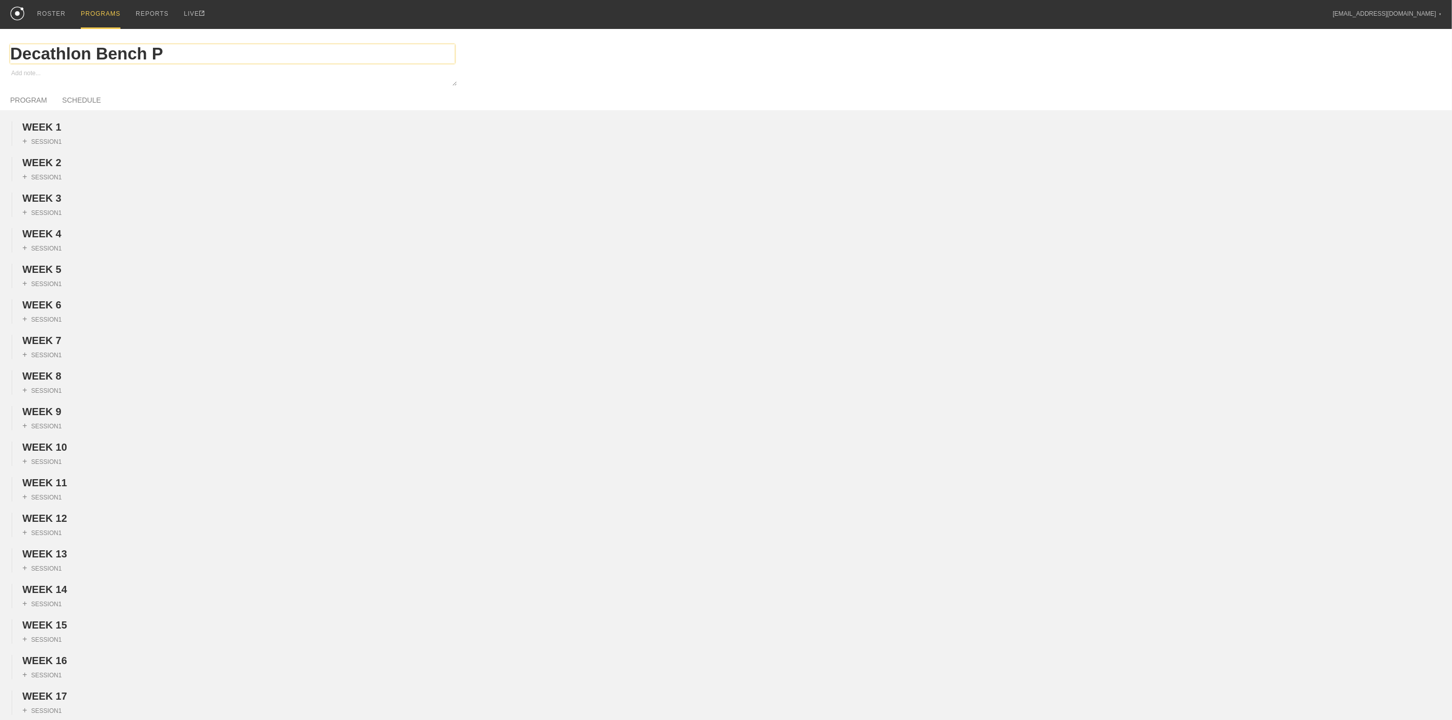
type input "Decathlon Bench Pr"
type textarea "x"
type input "Decathlon Bench Pres"
type textarea "x"
type input "Decathlon Bench Pre"
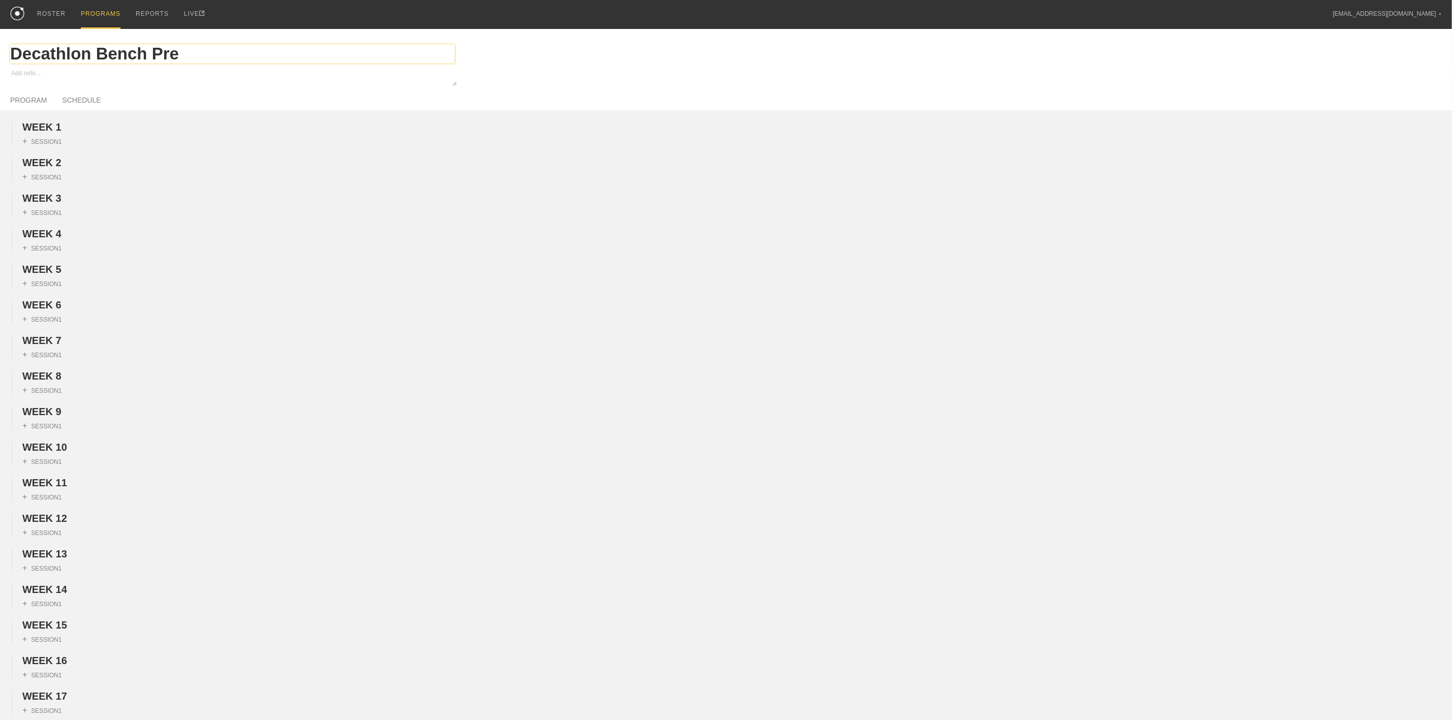
type textarea "x"
type input "Decathlon Bench Pr"
type textarea "x"
type input "Decathlon Bench P"
type textarea "x"
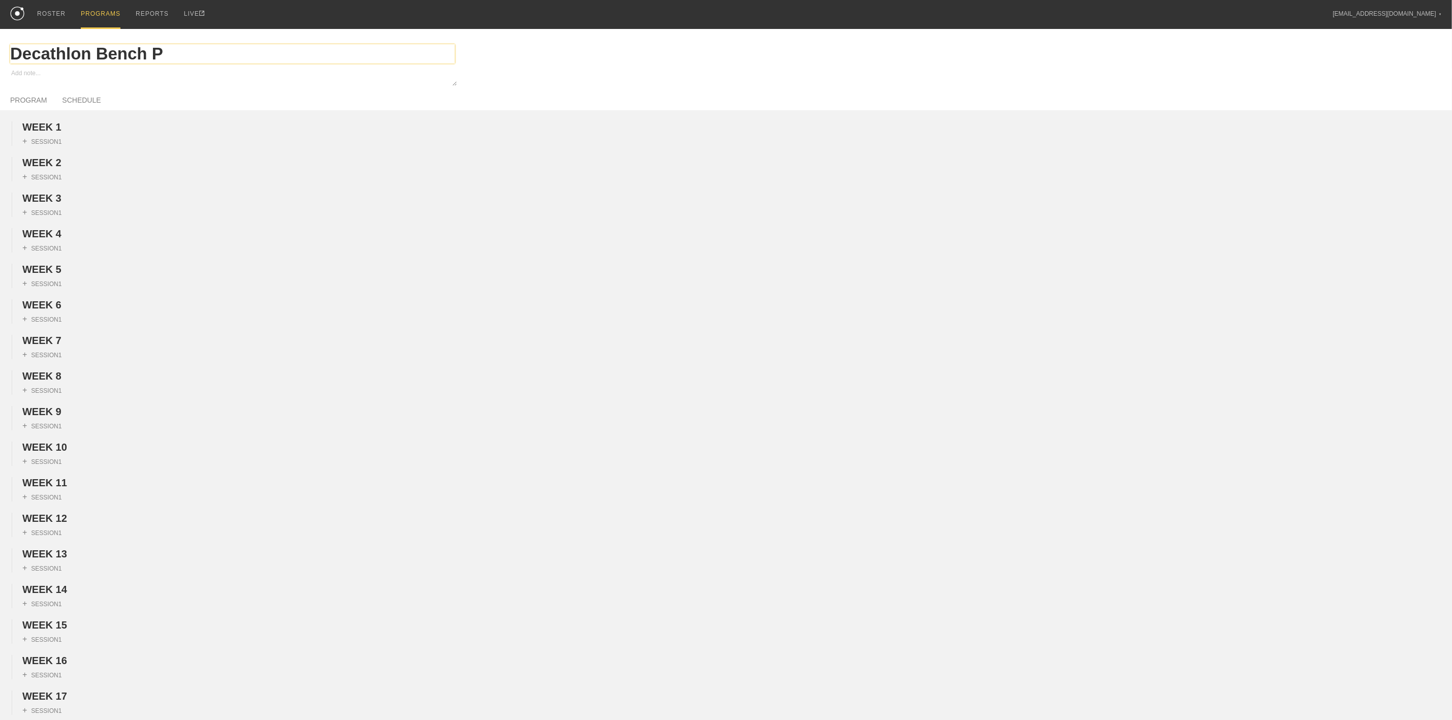
type input "Decathlon Bench"
type textarea "x"
type input "Decathlon Bench"
type textarea "x"
type input "Decathlon Bench/"
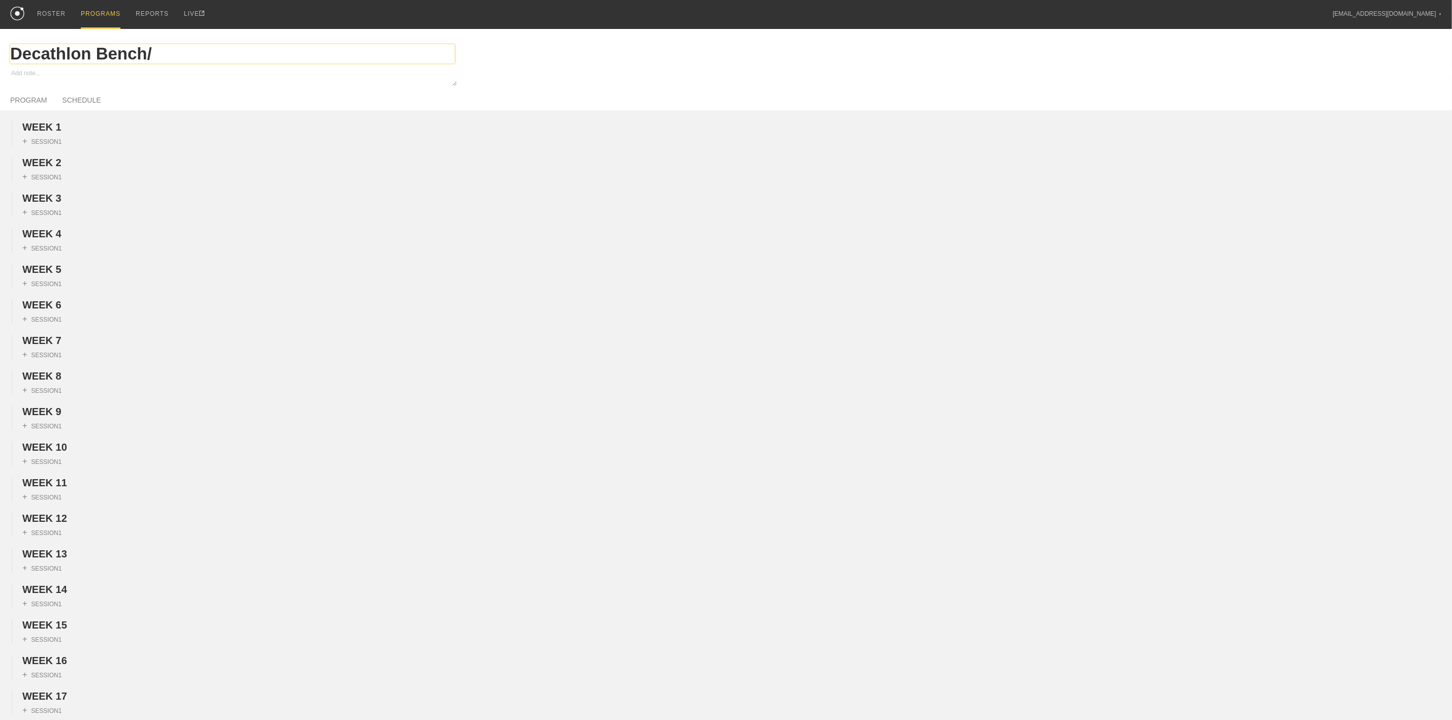
type textarea "x"
type input "Decathlon Bench/I"
type textarea "x"
type input "Decathlon Bench/"
type textarea "x"
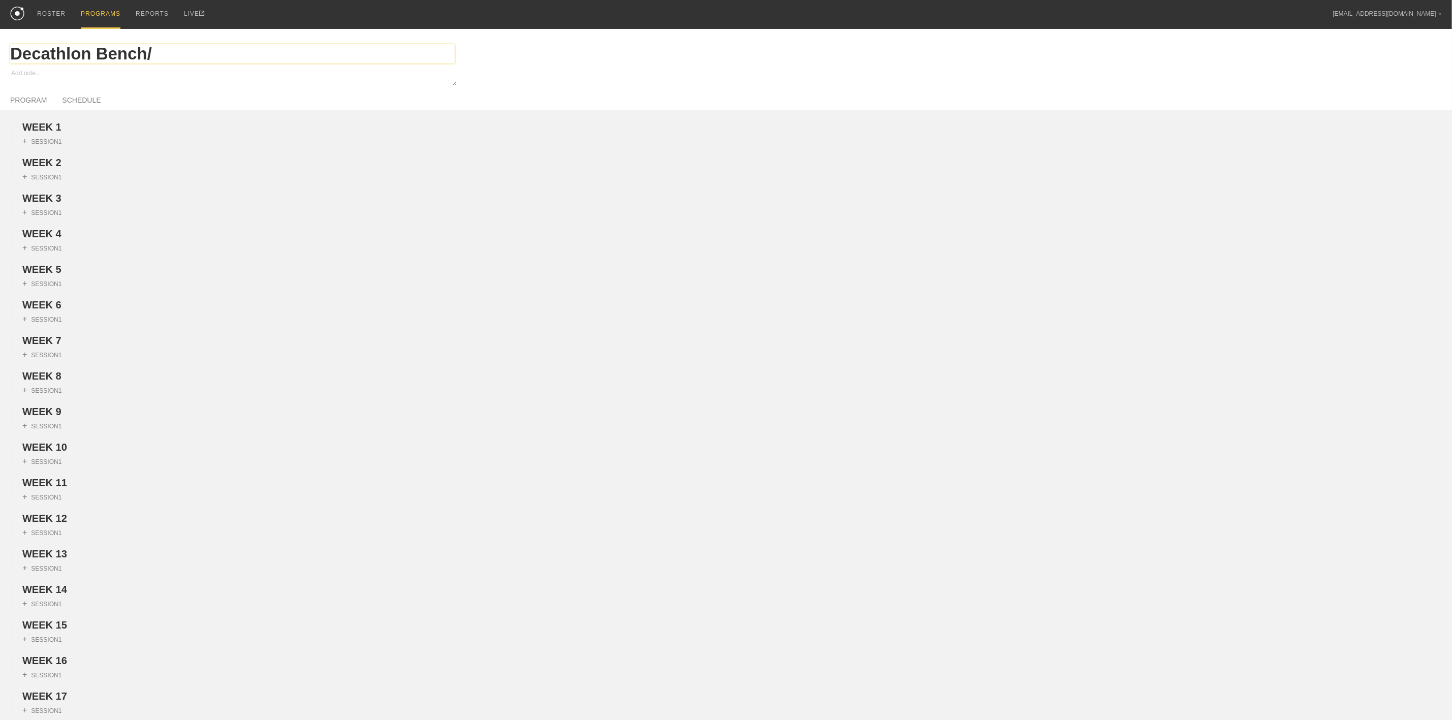
type input "Decathlon Bench/B"
type textarea "x"
type input "Decathlon Bench/Be"
type textarea "x"
type input "Decathlon Bench/Bel"
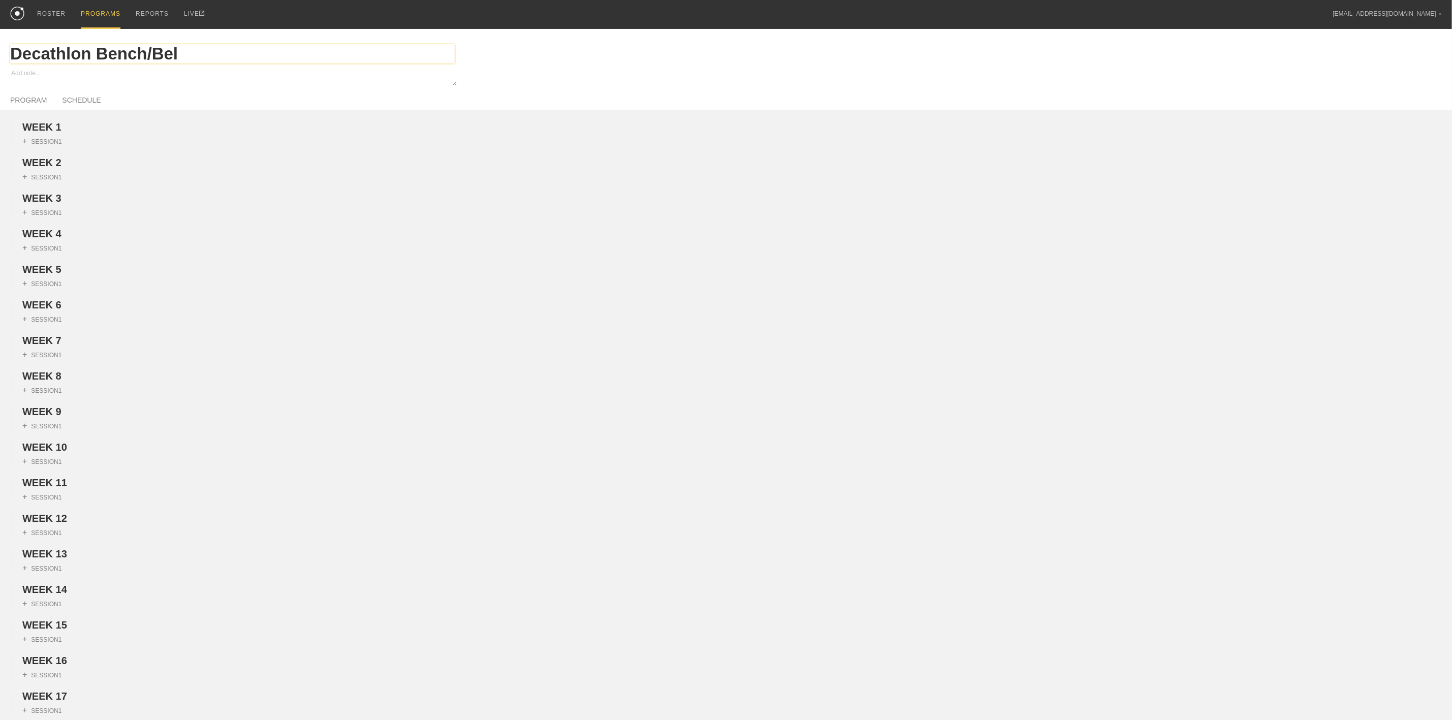
type textarea "x"
type input "Decathlon Bench/Belt"
type textarea "x"
type input "Decathlon Bench/Belt"
type textarea "x"
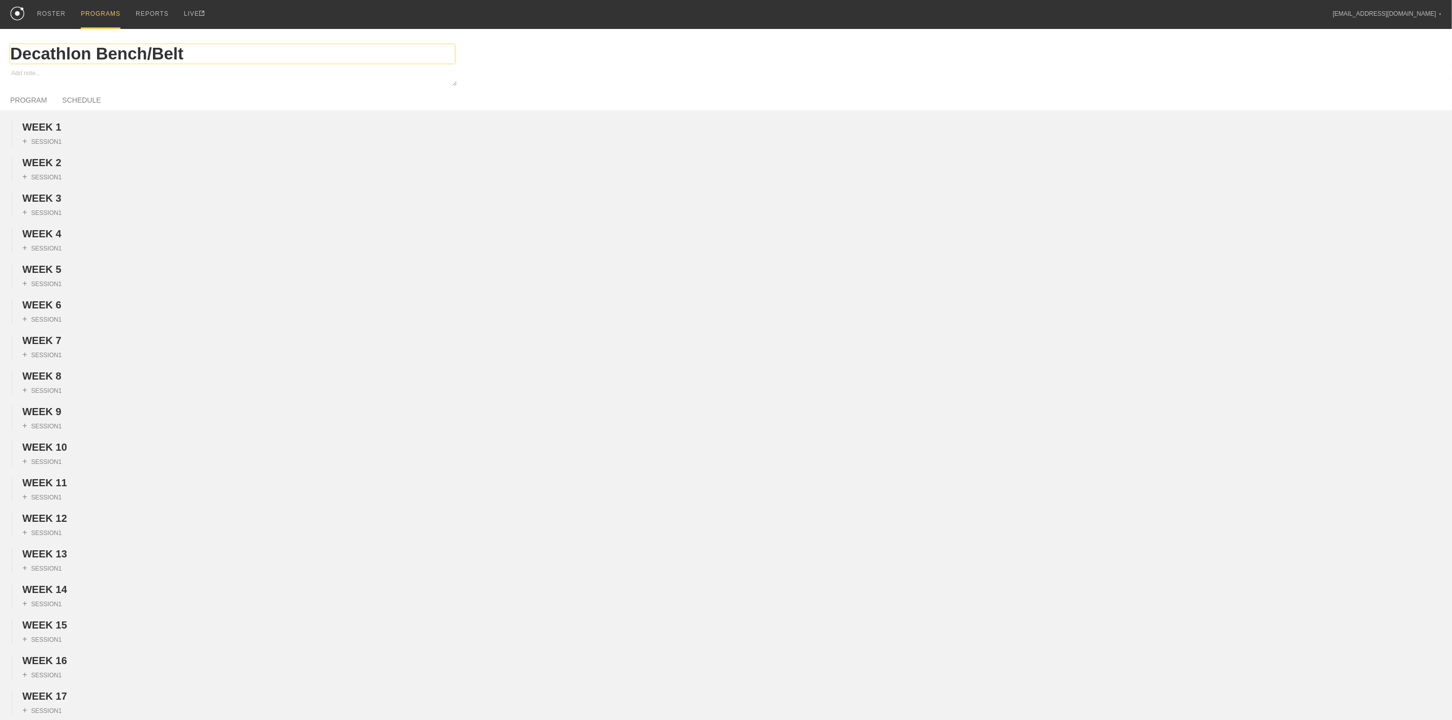
type input "Decathlon Bench/Belt S"
type textarea "x"
type input "Decathlon Bench/Belt Sq"
type textarea "x"
type input "Decathlon Bench/Belt Squ"
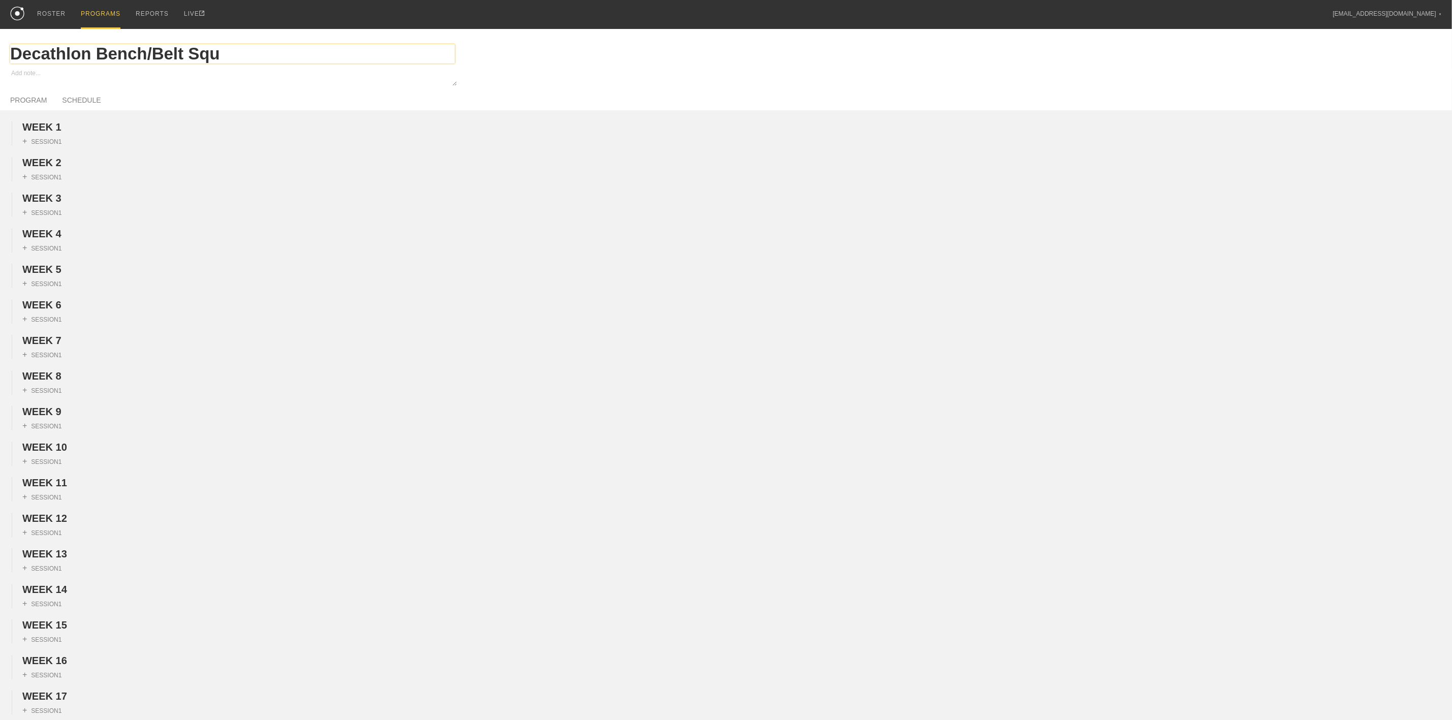
type textarea "x"
type input "Decathlon Bench/Belt Squa"
type textarea "x"
type input "Decathlon Bench/Belt Squat"
type textarea "x"
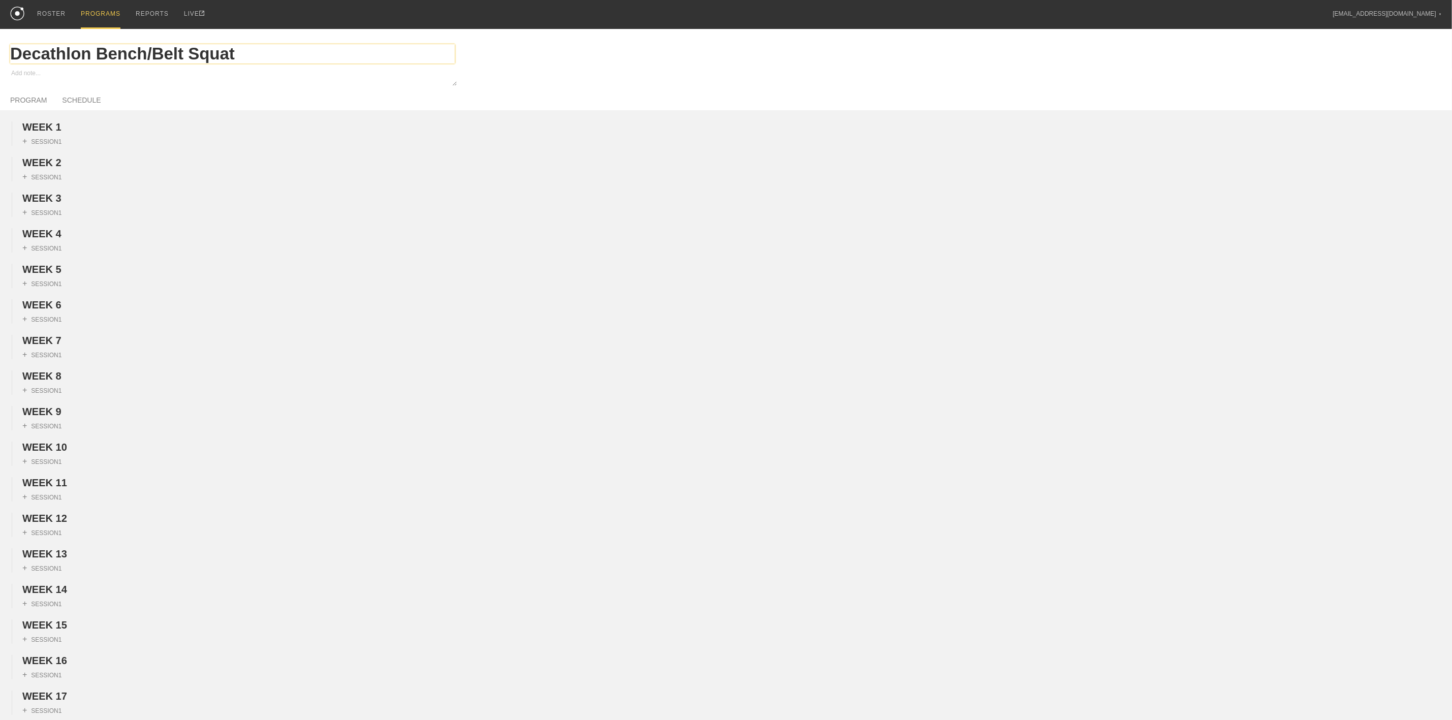
type input "Decathlon Bench/Belt Squat S"
type textarea "x"
type input "Decathlon Bench/Belt Squat"
type textarea "x"
type input "Decathlon Bench/Belt Squat P"
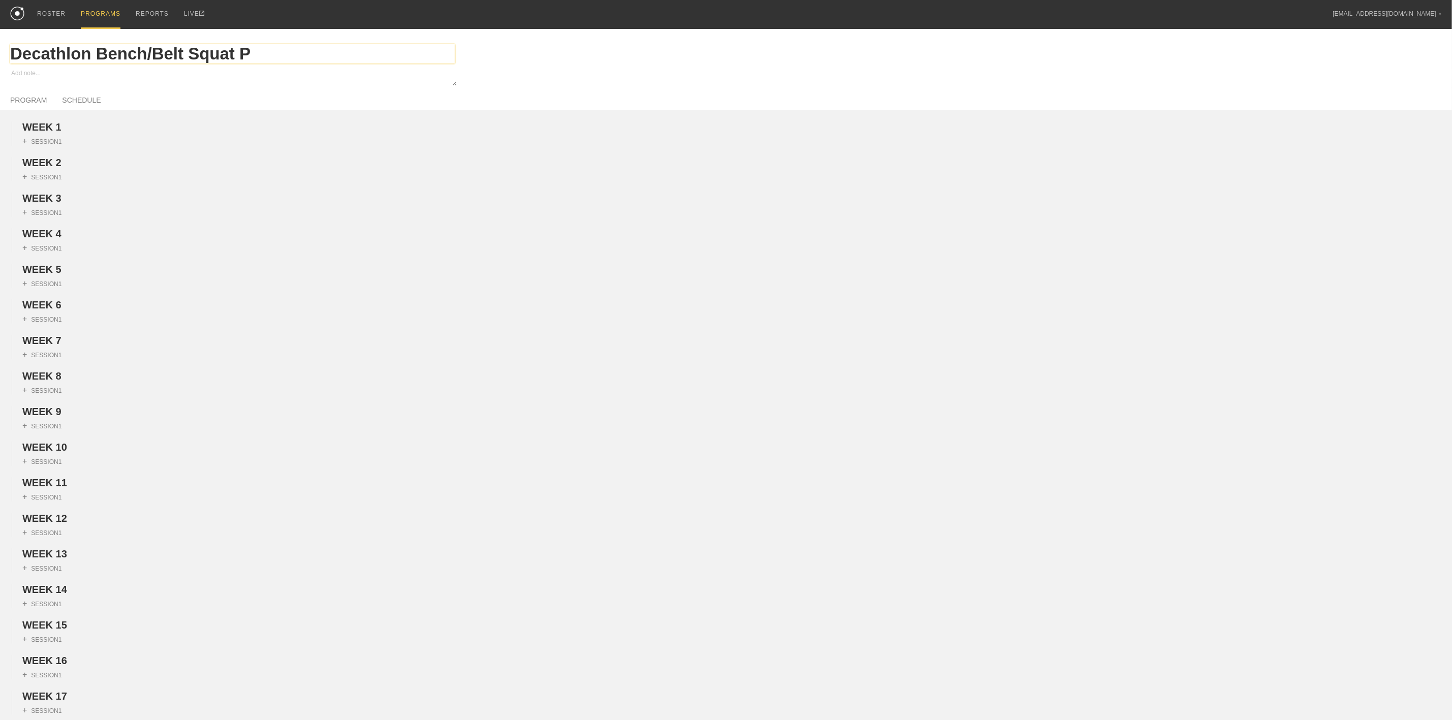
type textarea "x"
type input "Decathlon Bench/Belt Squat Pr"
type textarea "x"
type input "Decathlon Bench/Belt Squat Pre"
type textarea "x"
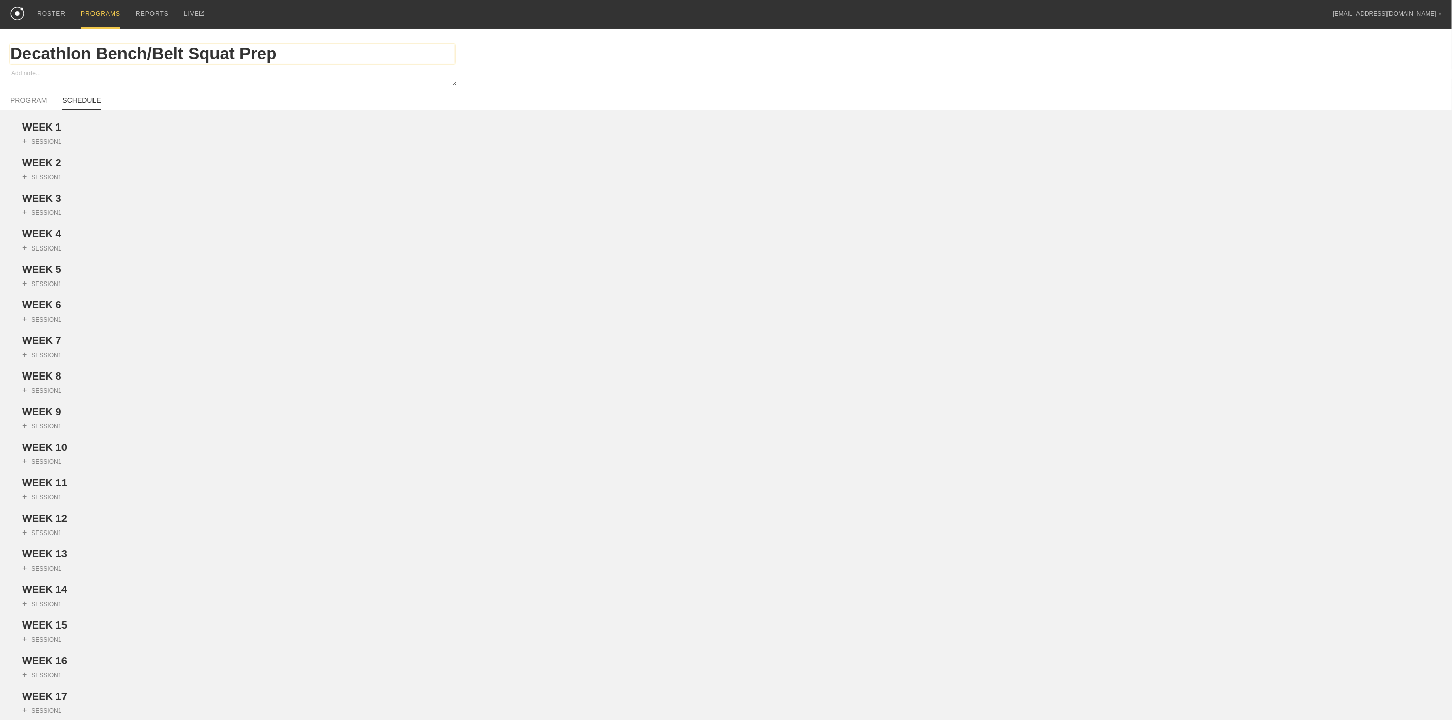
type input "Decathlon Bench/Belt Squat Prep"
drag, startPoint x: 77, startPoint y: 99, endPoint x: 798, endPoint y: 93, distance: 720.9
click at [77, 99] on link "SCHEDULE" at bounding box center [81, 102] width 39 height 13
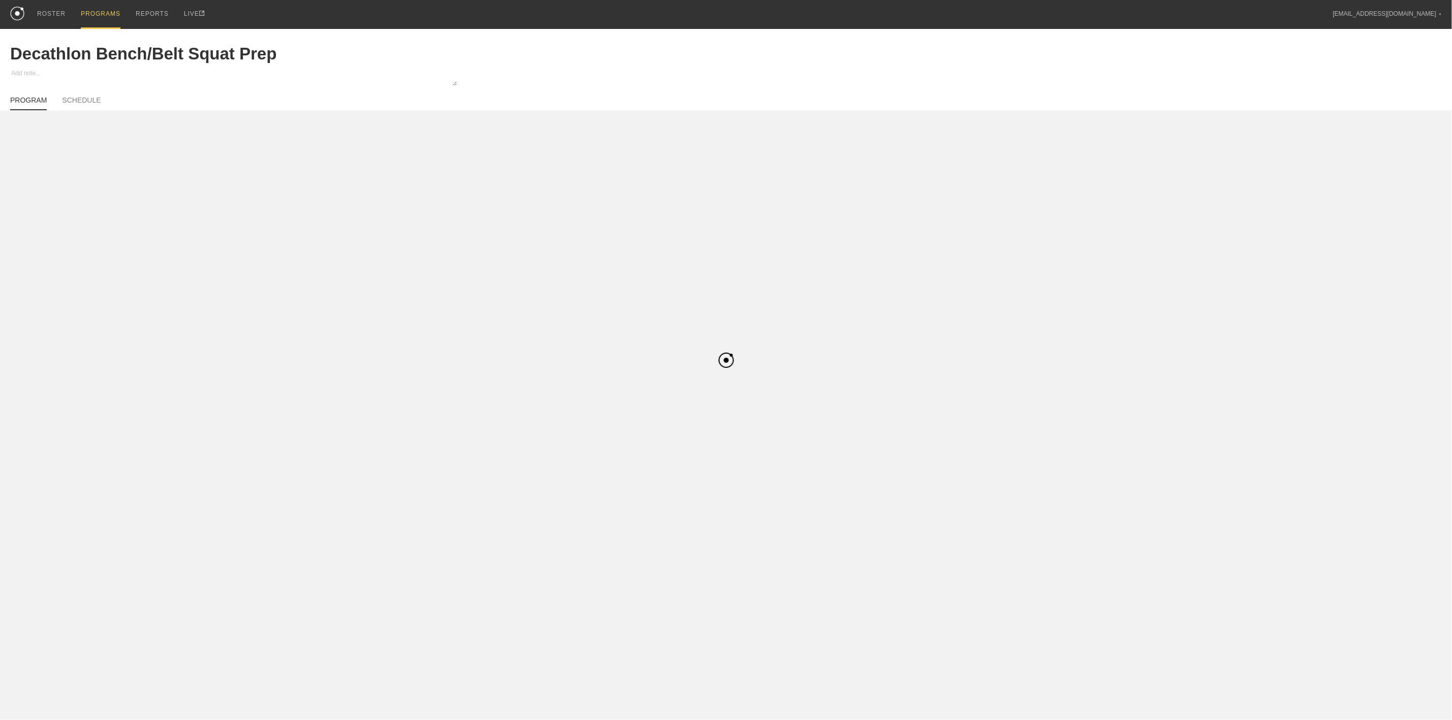
type textarea "x"
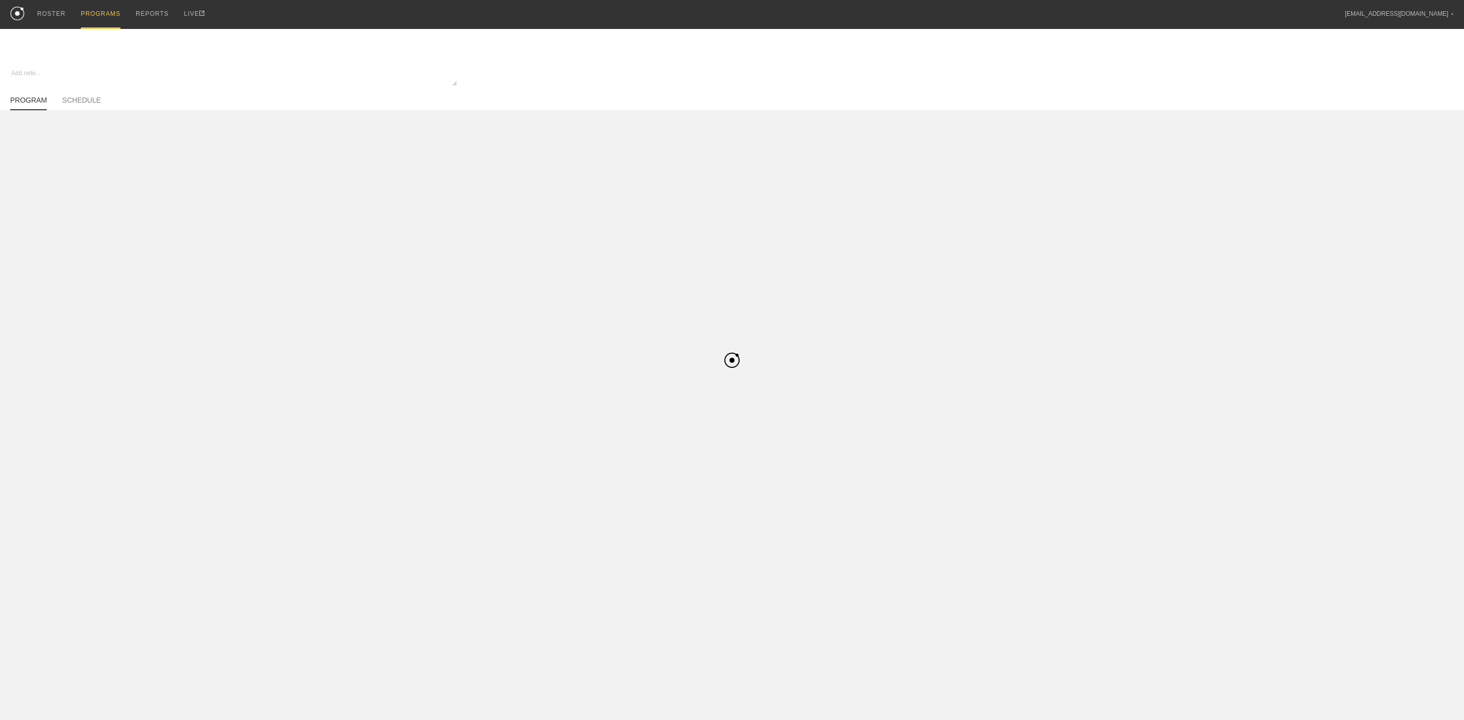
type textarea "x"
type input "Decathlon Bench/Belt Squat Prep"
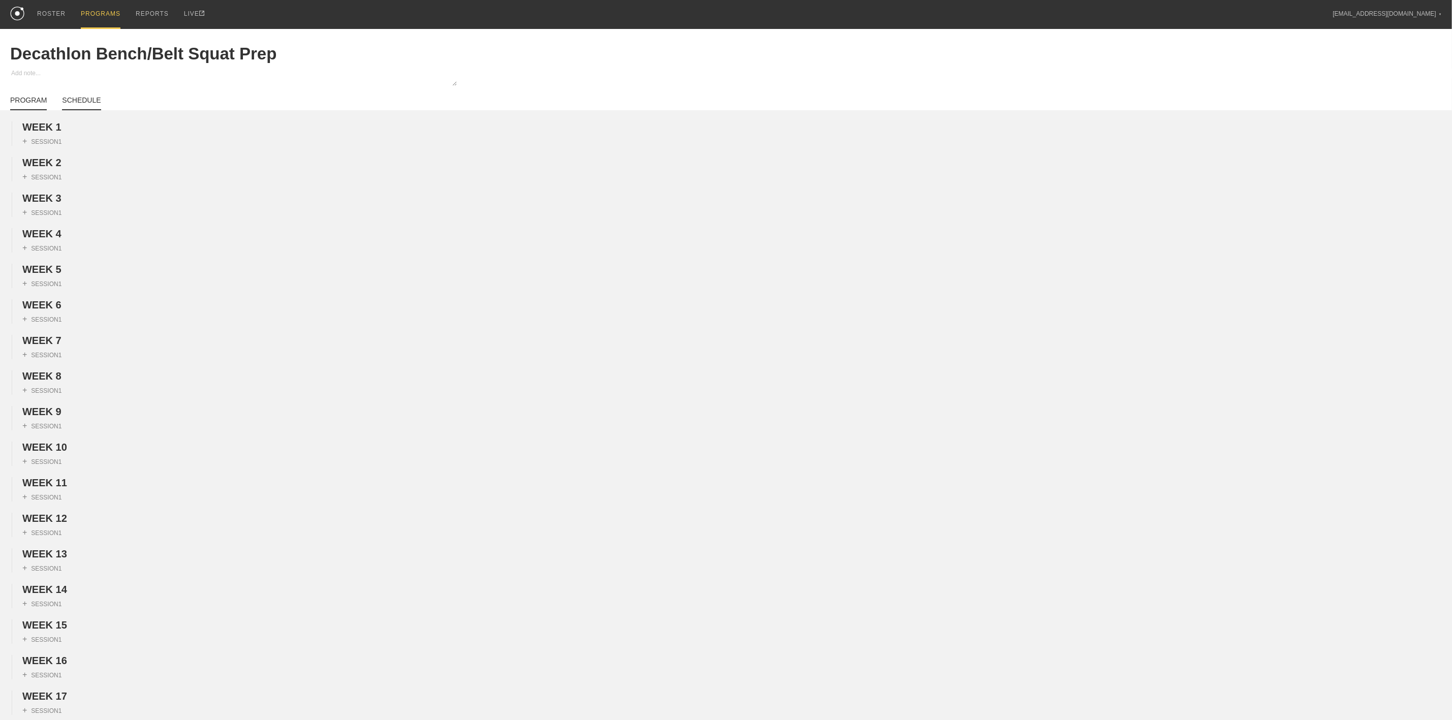
click at [82, 107] on link "SCHEDULE" at bounding box center [81, 103] width 39 height 14
type textarea "x"
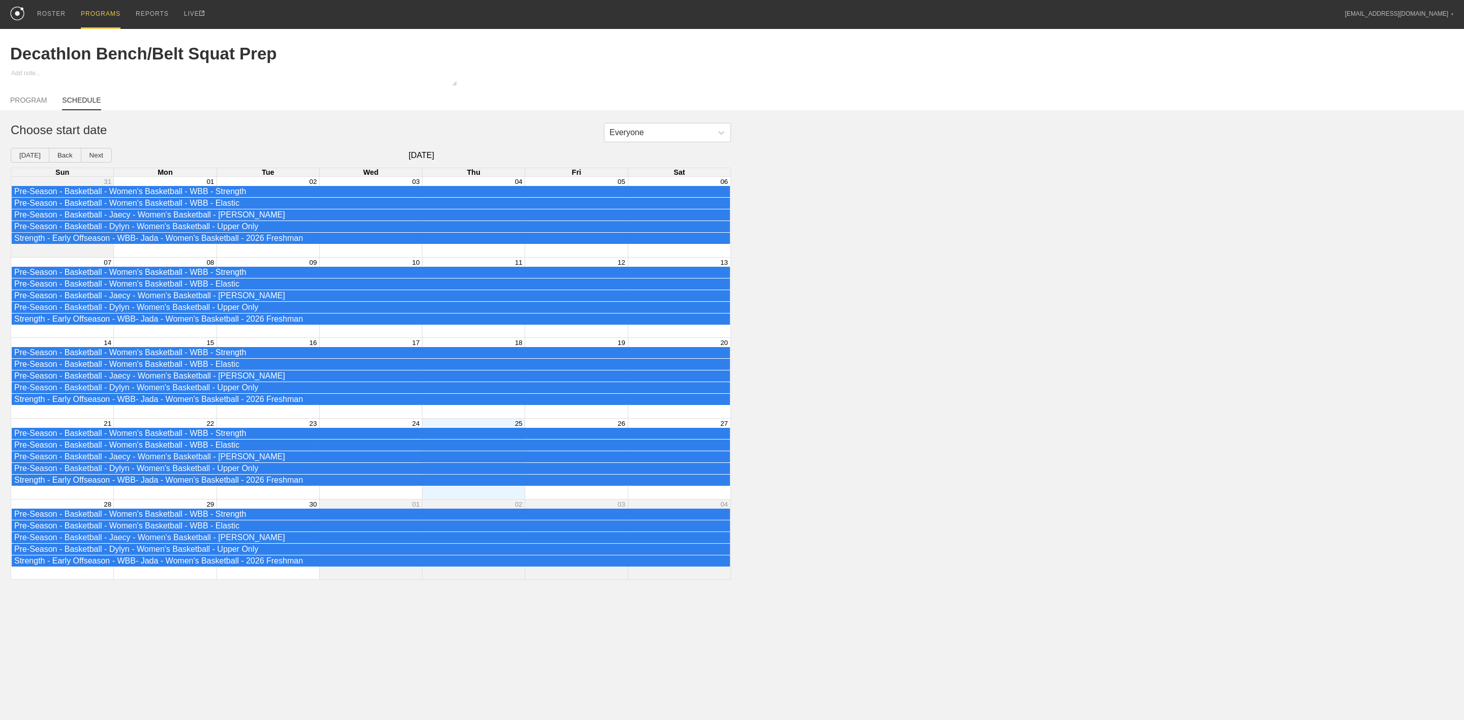
click at [166, 501] on div "28 29 30 01 02 03 04 Pre-Season - Basketball - Women's Basketball - WBB - Stren…" at bounding box center [370, 539] width 719 height 81
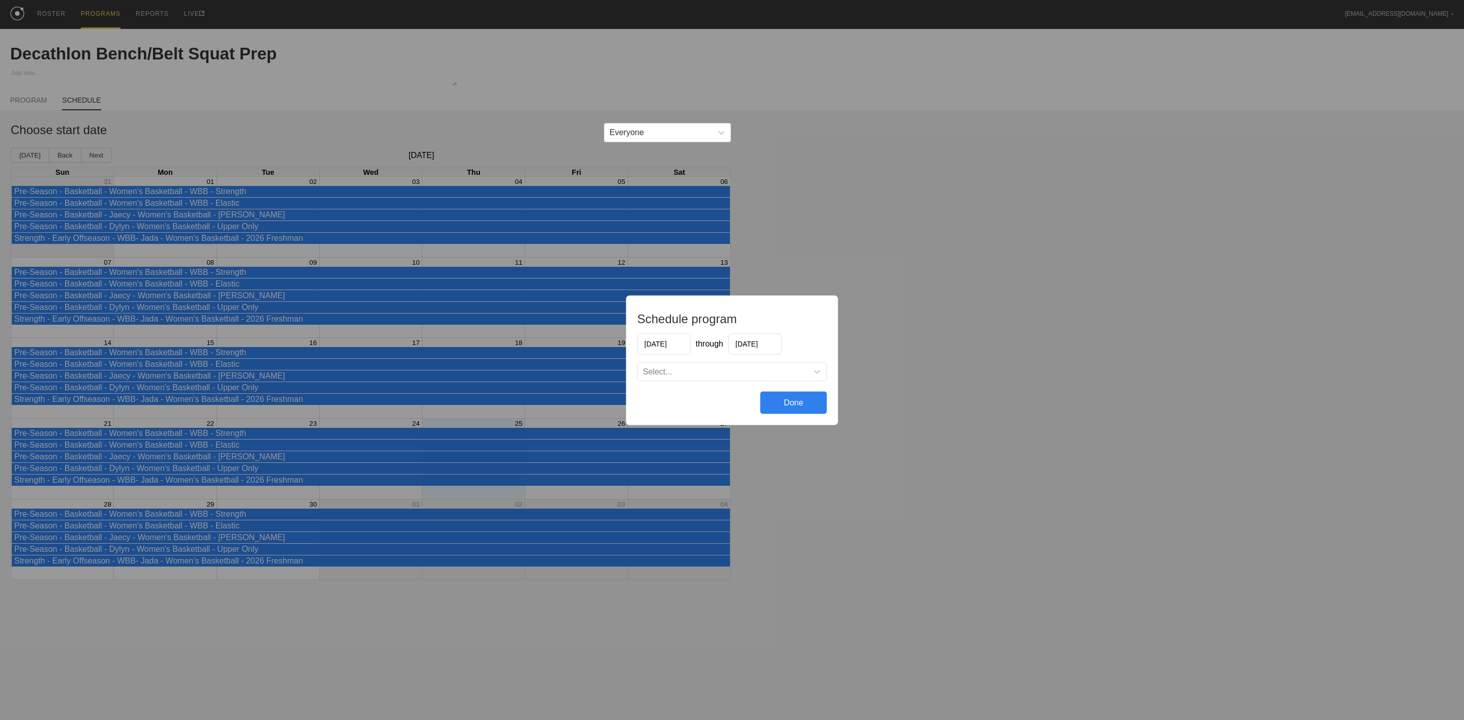
click at [667, 342] on input "[DATE]" at bounding box center [663, 343] width 53 height 21
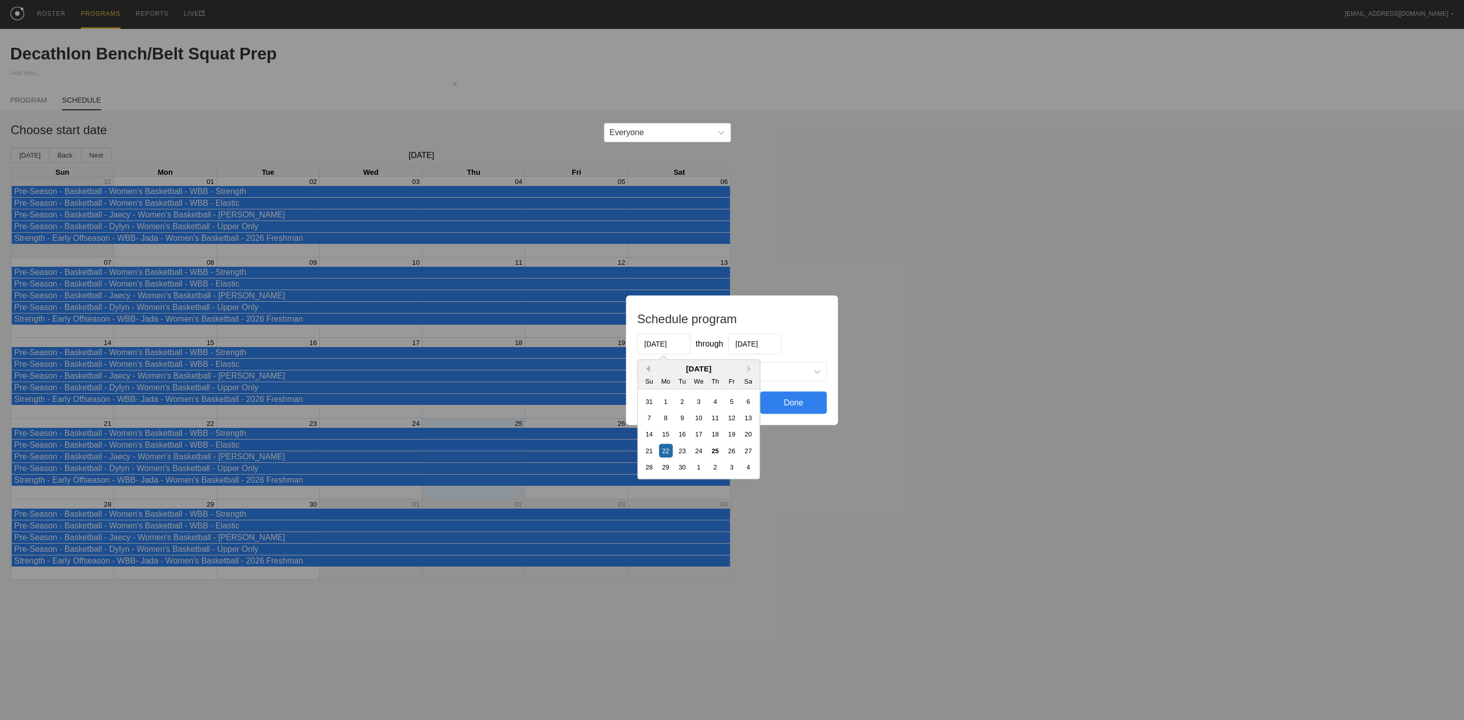
click at [647, 368] on button "Previous Month" at bounding box center [646, 368] width 7 height 7
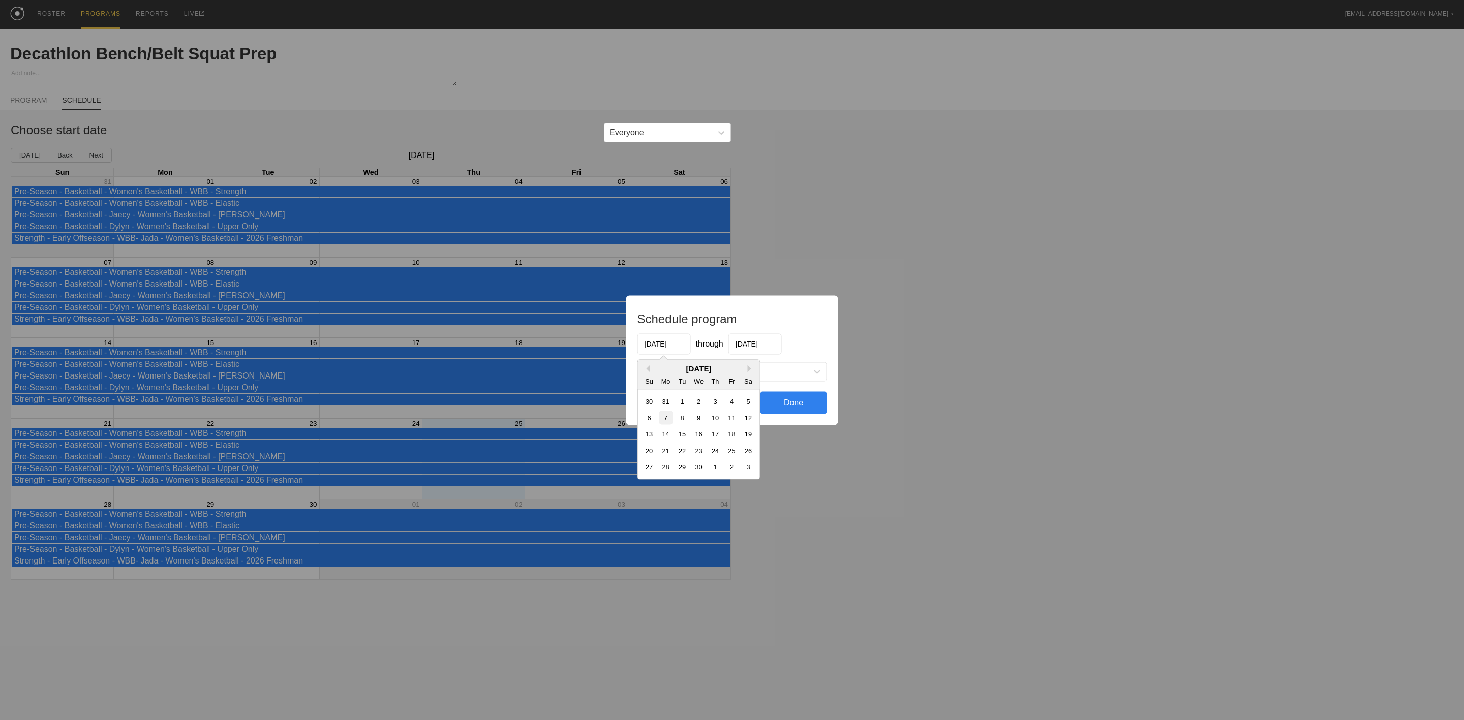
click at [667, 420] on div "7" at bounding box center [666, 418] width 14 height 14
type input "[DATE]"
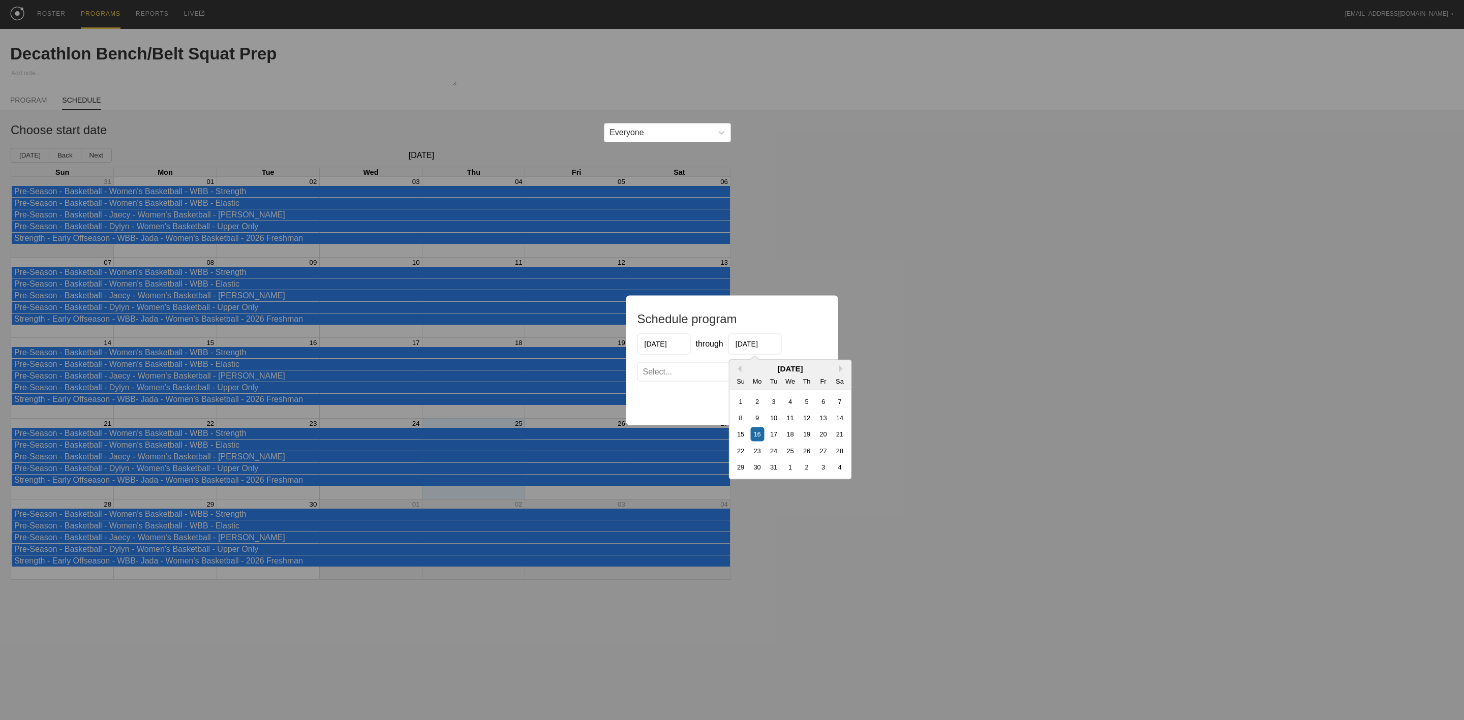
click at [753, 347] on input "[DATE]" at bounding box center [754, 343] width 53 height 21
click at [740, 369] on button "Previous Month" at bounding box center [738, 368] width 7 height 7
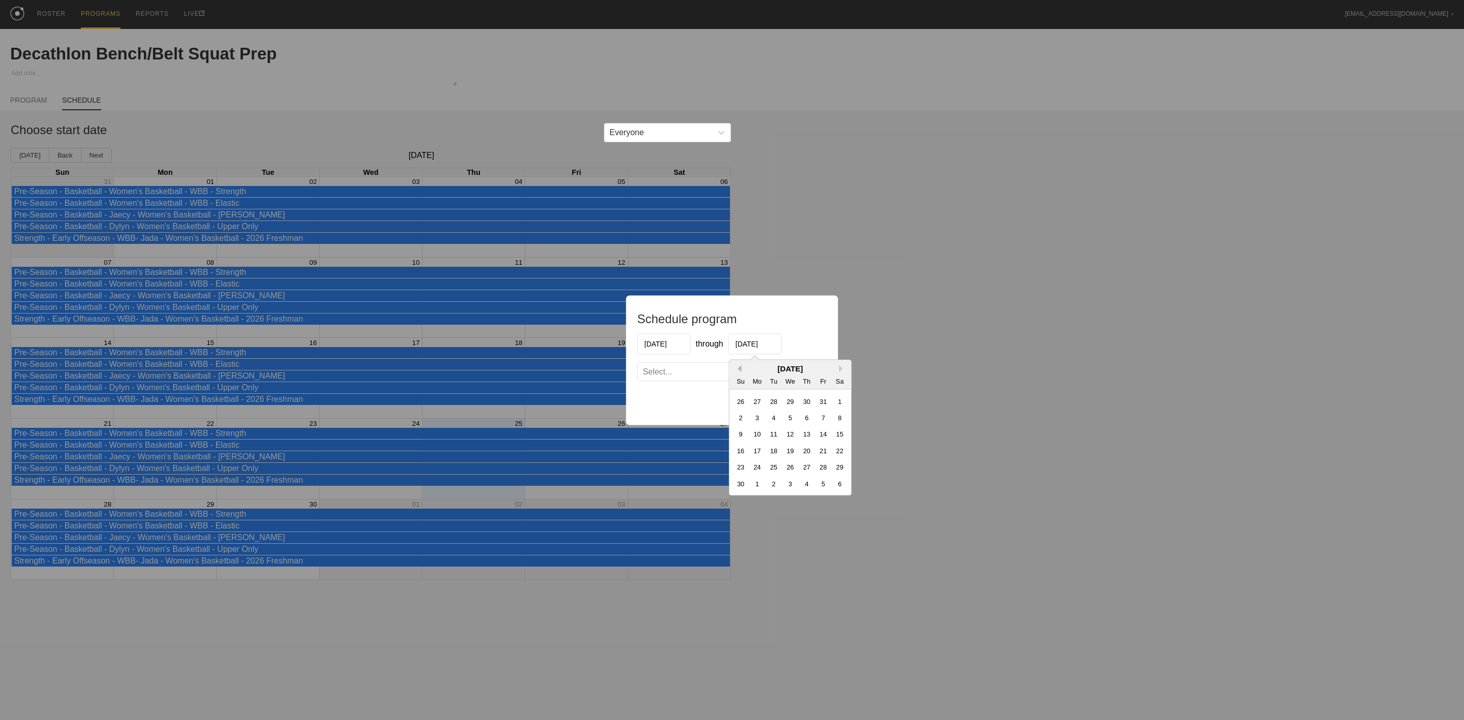
click at [740, 369] on button "Previous Month" at bounding box center [738, 368] width 7 height 7
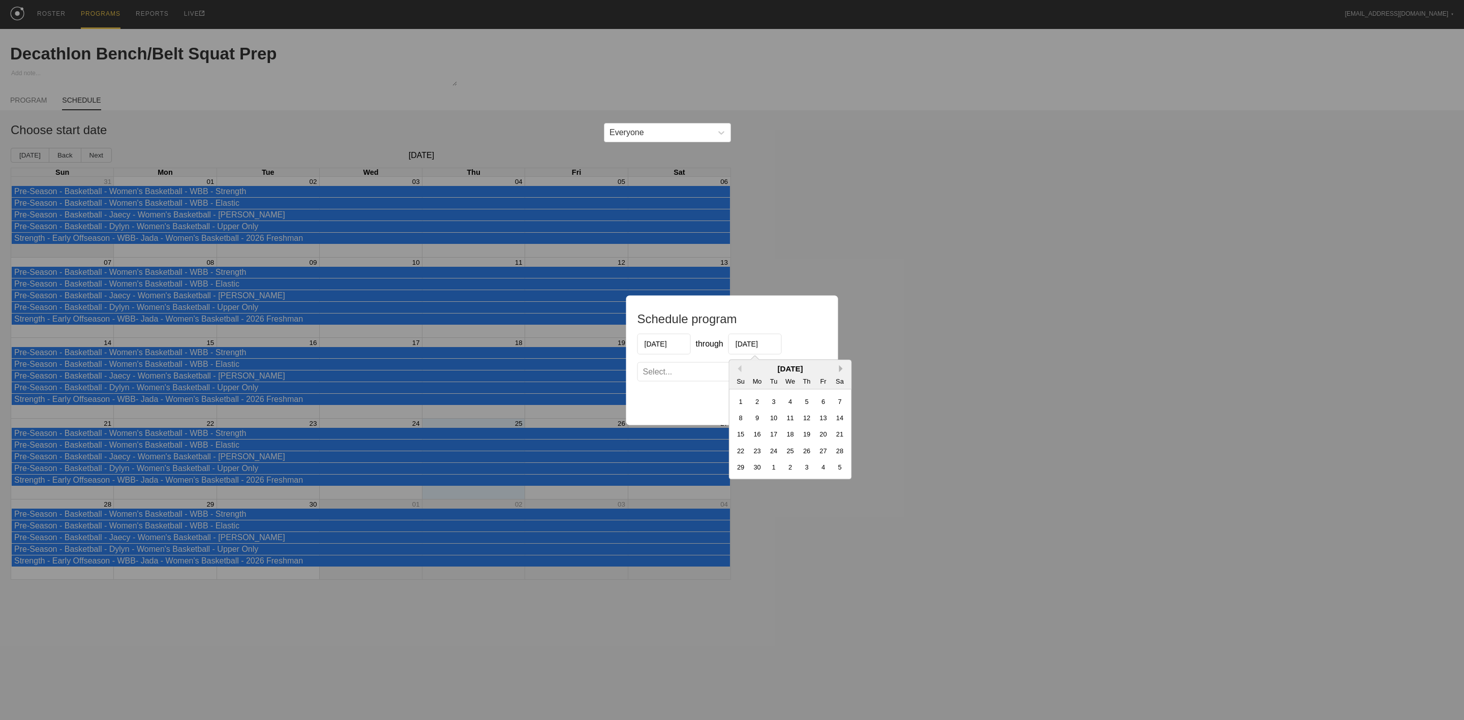
click at [845, 369] on button "Next Month" at bounding box center [842, 368] width 7 height 7
click at [842, 369] on button "Next Month" at bounding box center [842, 368] width 7 height 7
click at [823, 470] on div "3" at bounding box center [823, 467] width 14 height 14
type input "[DATE]"
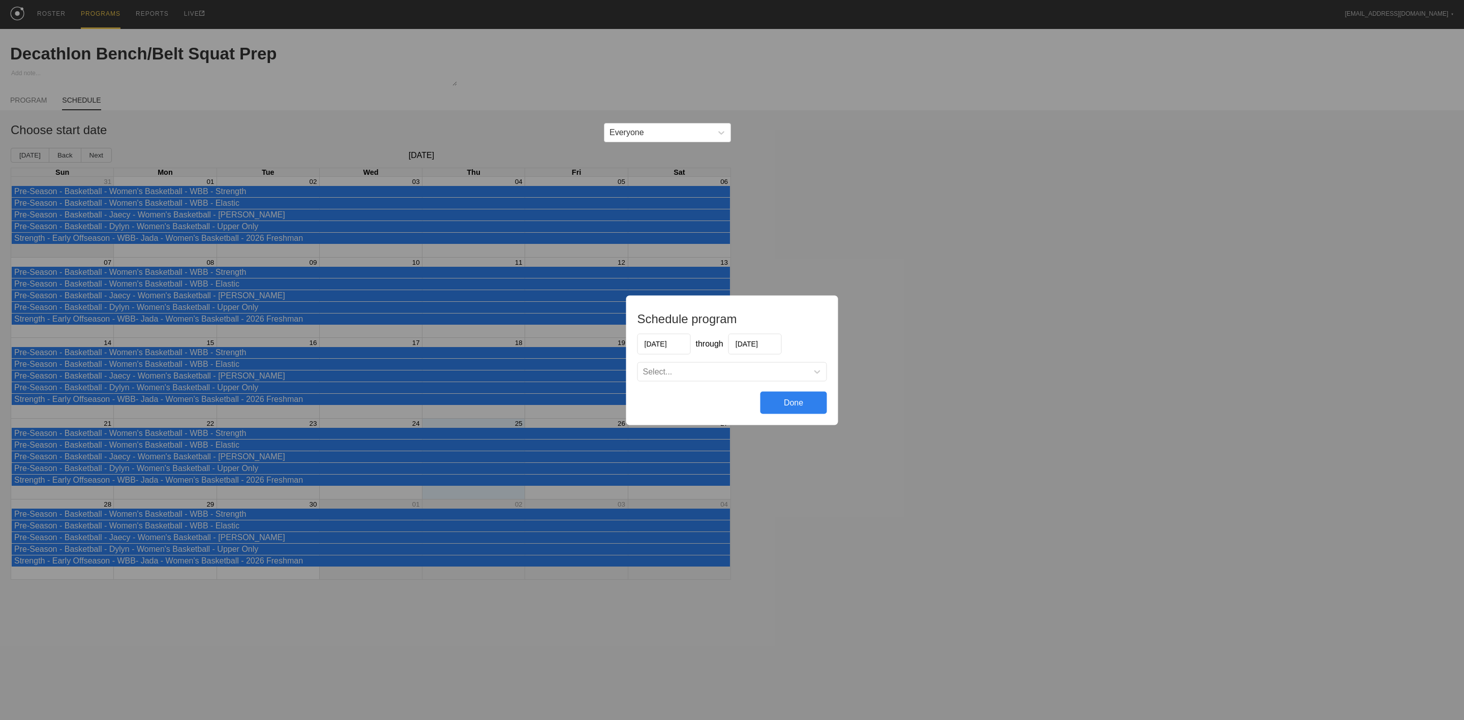
click at [792, 374] on div "Select..." at bounding box center [723, 372] width 170 height 10
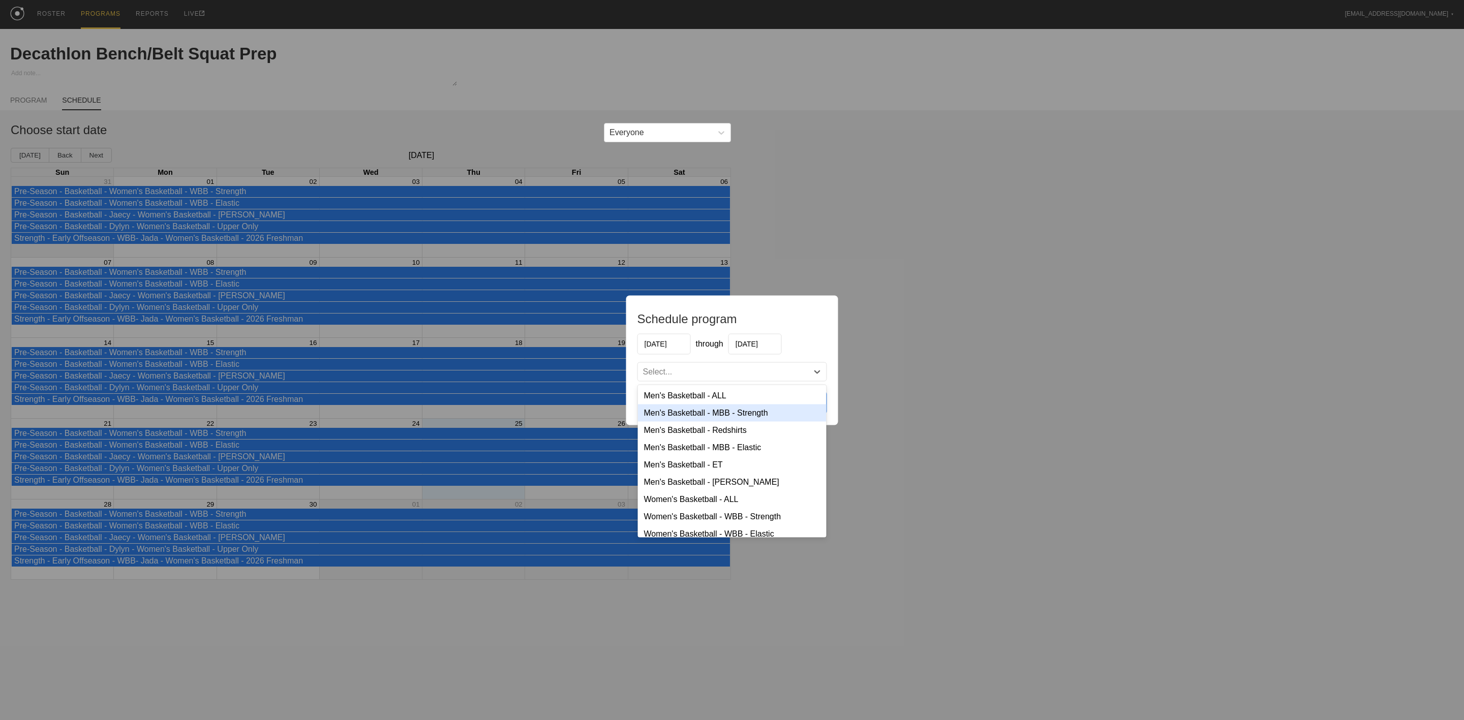
click at [703, 409] on div "Men's Basketball - MBB - Strength" at bounding box center [732, 412] width 189 height 17
click at [787, 378] on div "Men's Basketball - MBB - Strength" at bounding box center [723, 371] width 170 height 15
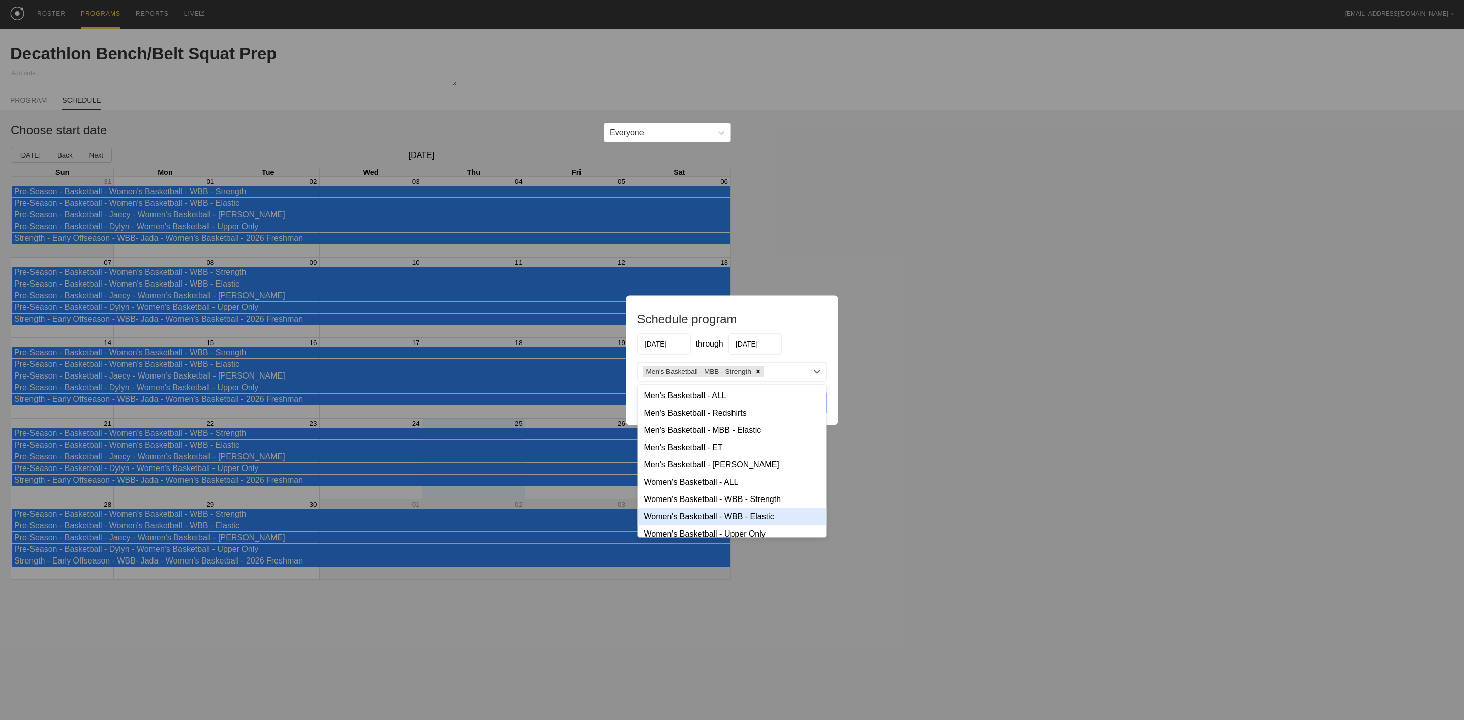
click at [737, 519] on div "Women's Basketball - WBB - Elastic" at bounding box center [732, 516] width 189 height 17
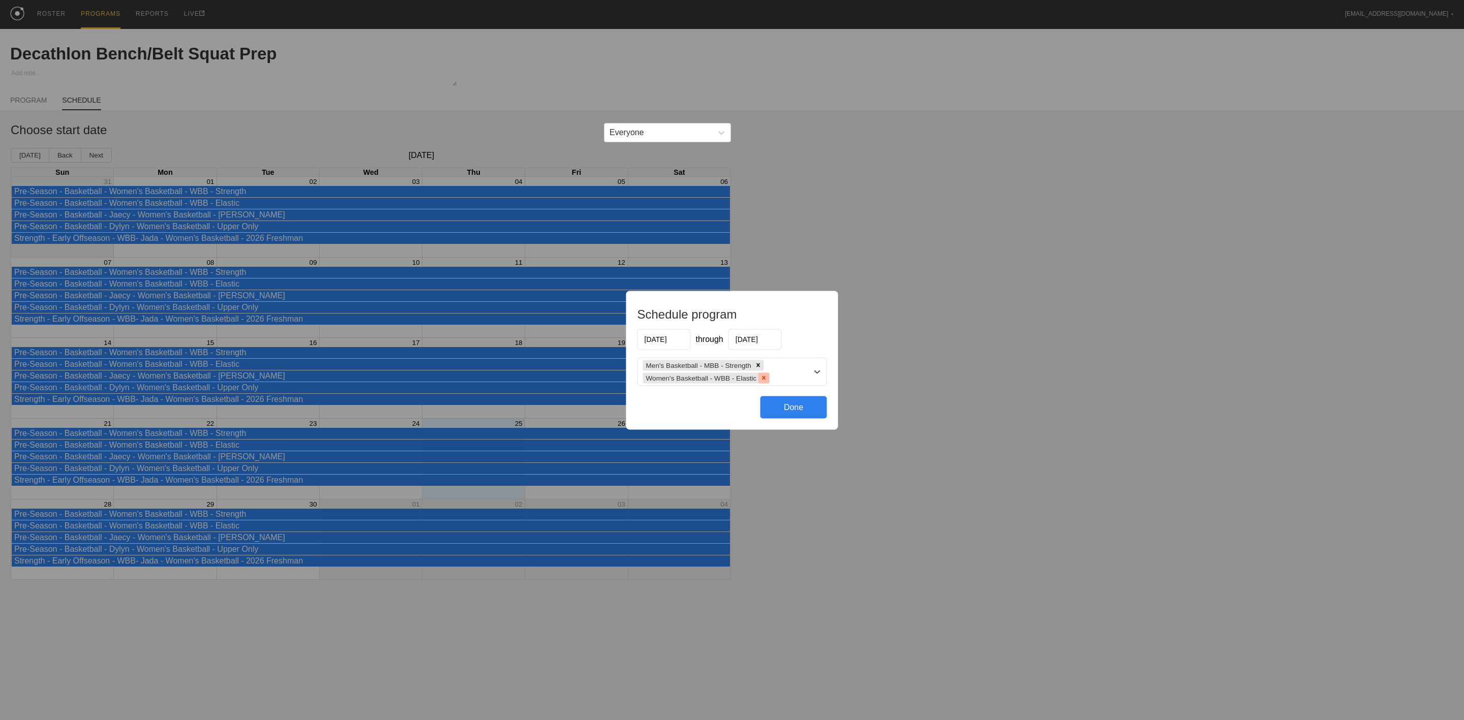
click at [760, 378] on icon at bounding box center [763, 378] width 7 height 7
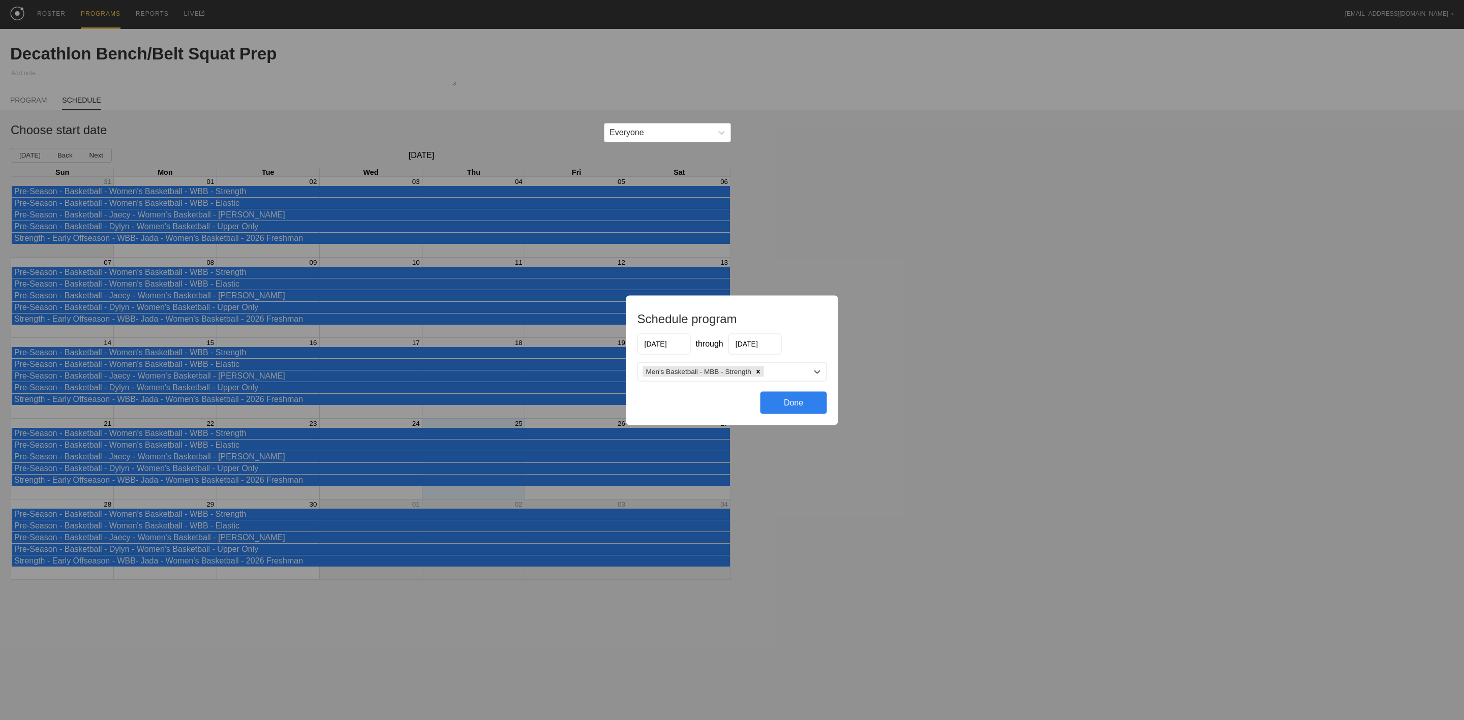
click at [786, 370] on div "Men's Basketball - MBB - Strength" at bounding box center [723, 371] width 170 height 15
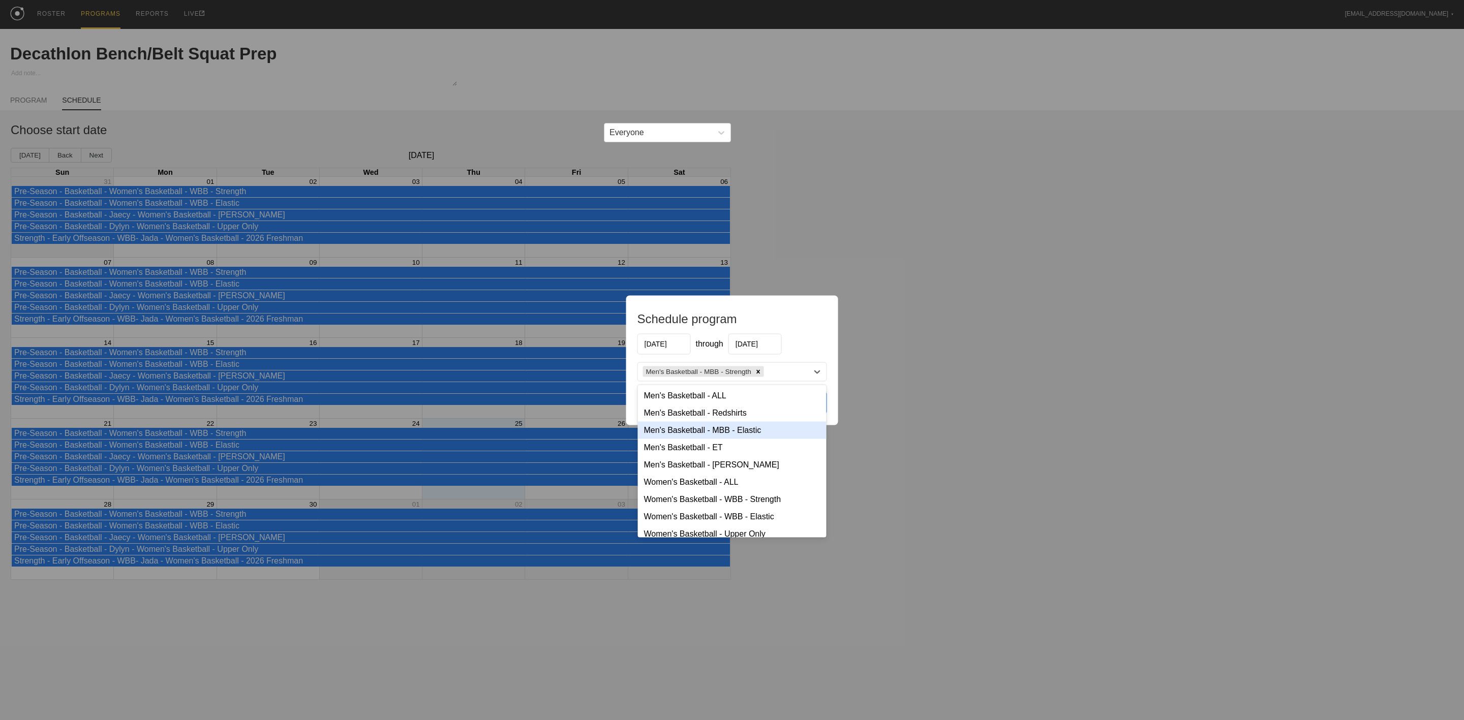
click at [729, 432] on div "Men's Basketball - MBB - Elastic" at bounding box center [732, 429] width 189 height 17
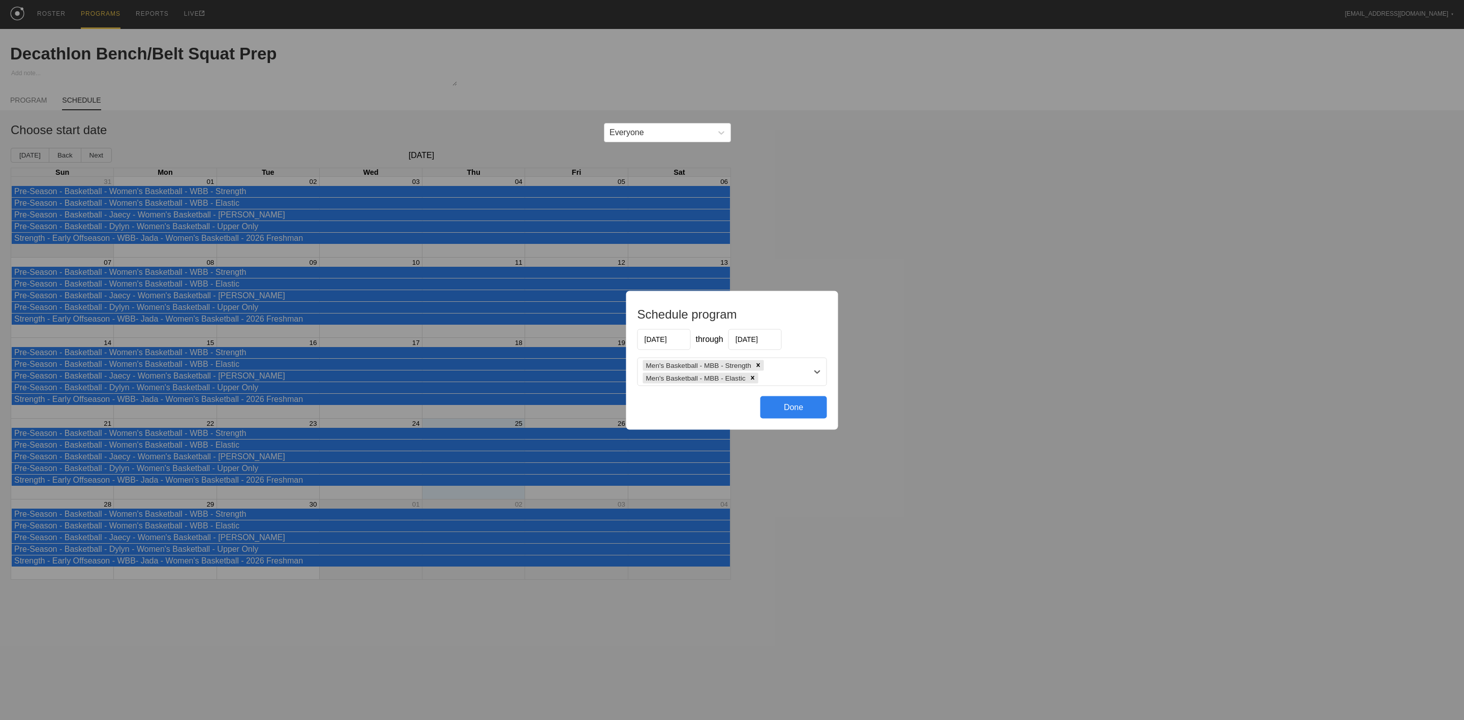
click at [790, 406] on div "Done" at bounding box center [794, 407] width 67 height 22
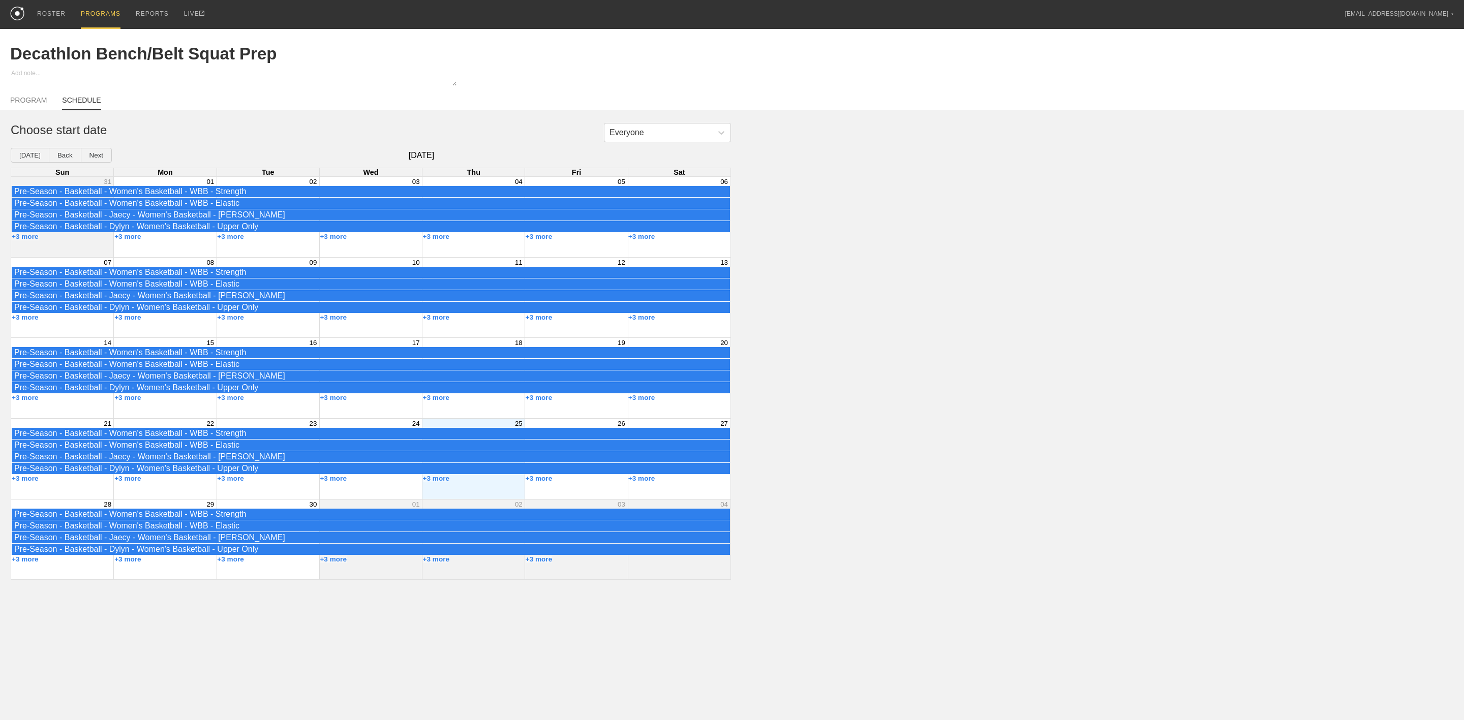
click at [103, 16] on div "PROGRAMS" at bounding box center [101, 14] width 40 height 29
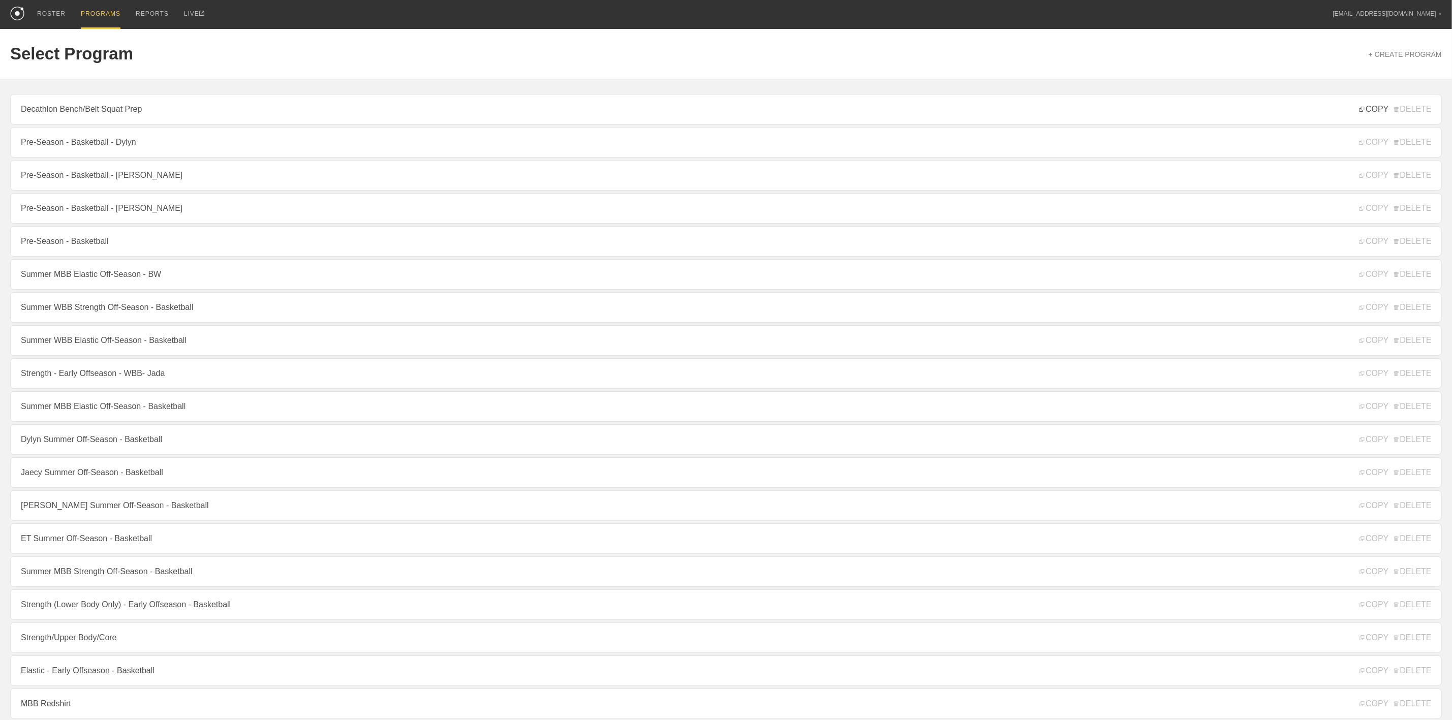
click at [1373, 108] on span "COPY" at bounding box center [1374, 109] width 29 height 9
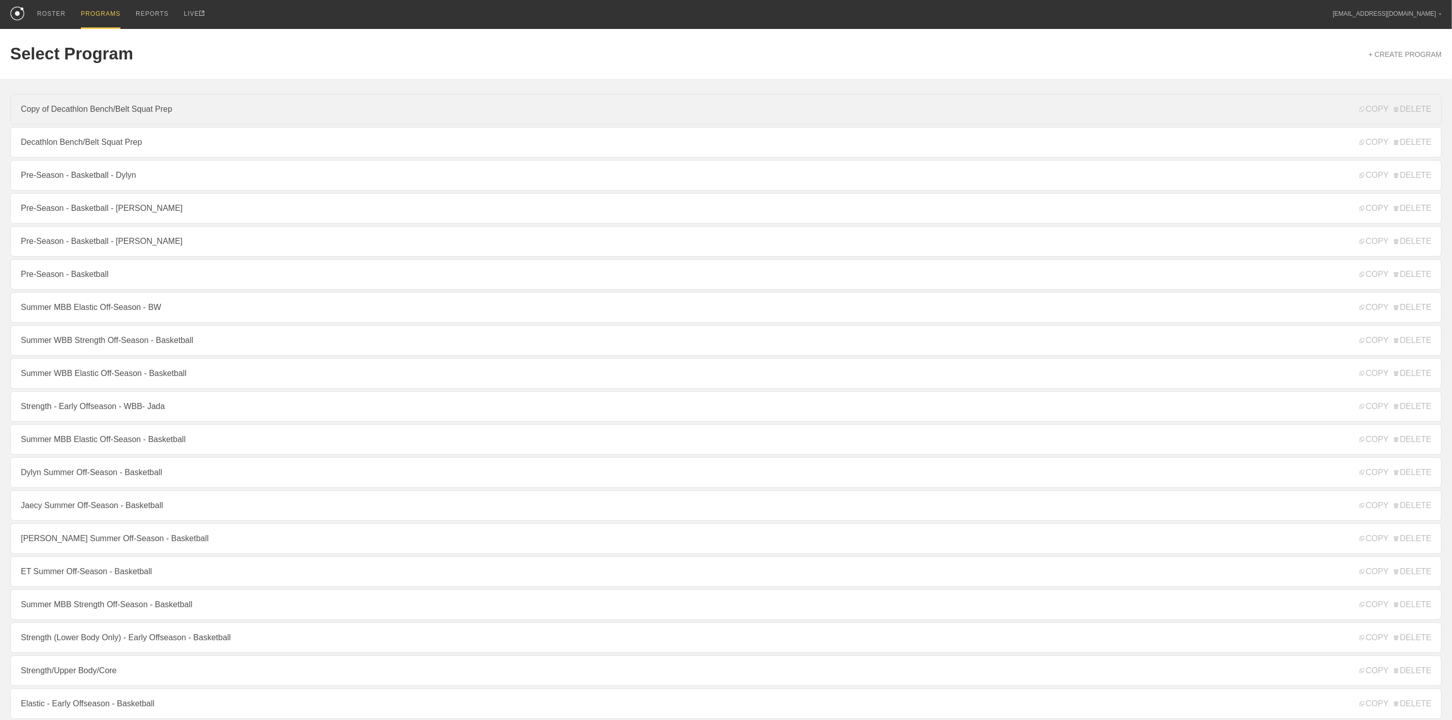
click at [117, 113] on link "Copy of Decathlon Bench/Belt Squat Prep" at bounding box center [726, 109] width 1432 height 31
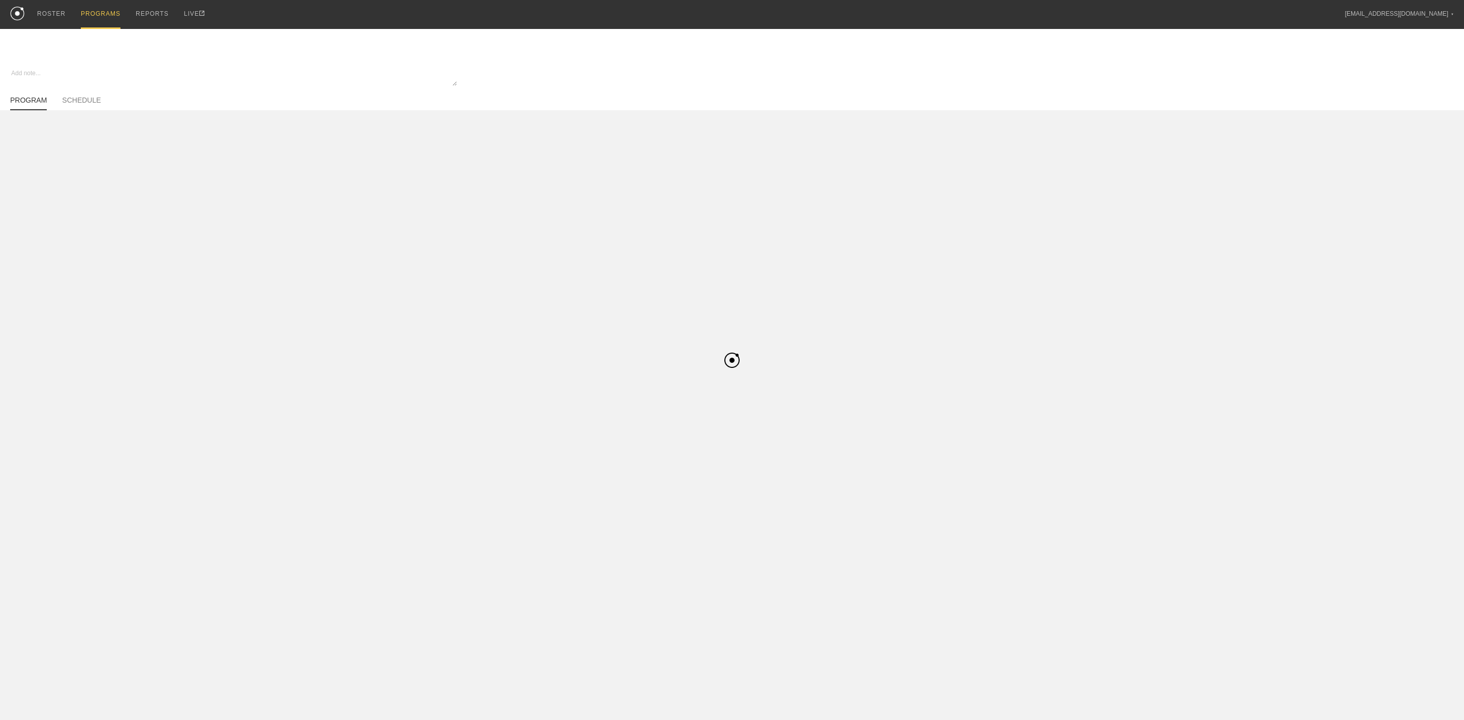
type textarea "x"
type input "Copy of Decathlon Bench/Belt Squat Prep"
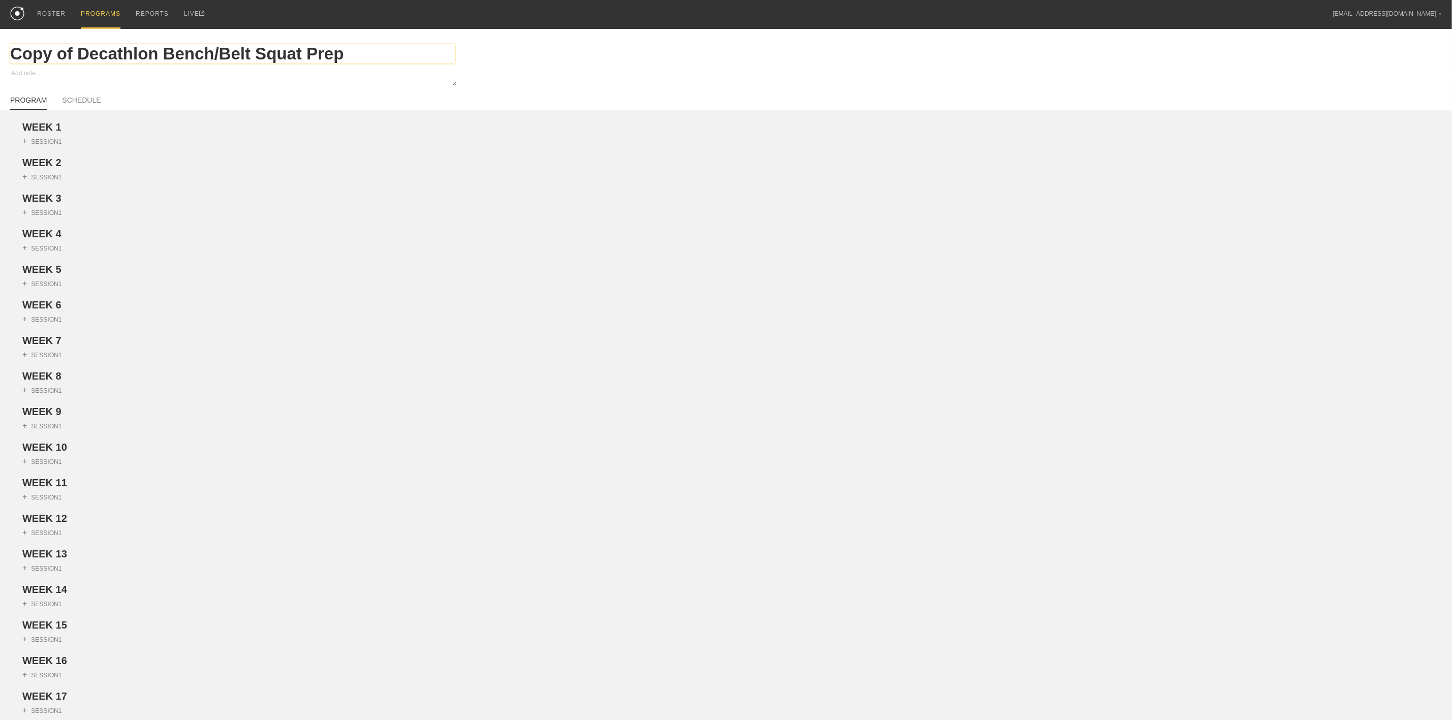
drag, startPoint x: 72, startPoint y: 53, endPoint x: -35, endPoint y: 50, distance: 107.3
type textarea "x"
type input "Decathlon Bench/Belt Squat Prep"
click at [314, 58] on input "Decathlon Bench/Belt Squat Prep" at bounding box center [232, 53] width 445 height 19
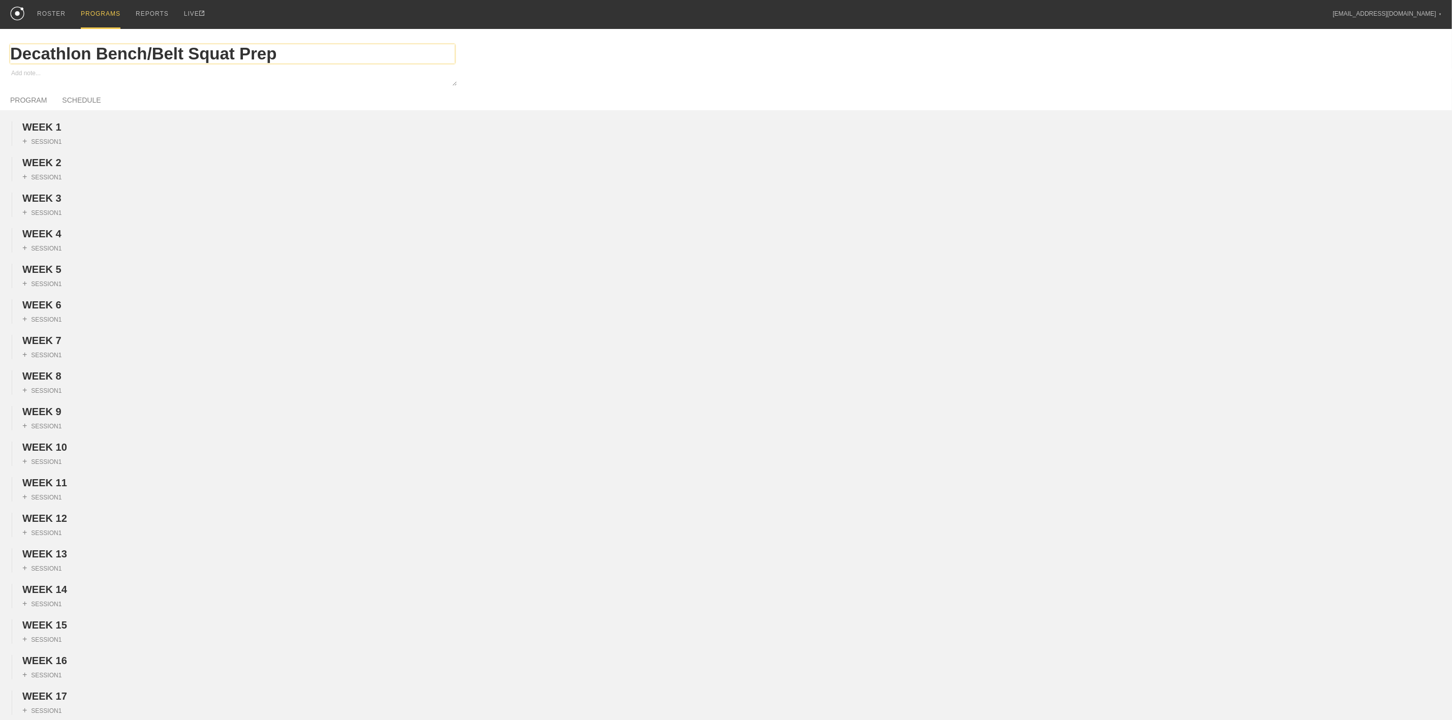
type textarea "x"
type input "Decathlon Bench/Belt Squat Prep"
type textarea "x"
type input "Decathlon Bench/Belt Squat Prep -"
type textarea "x"
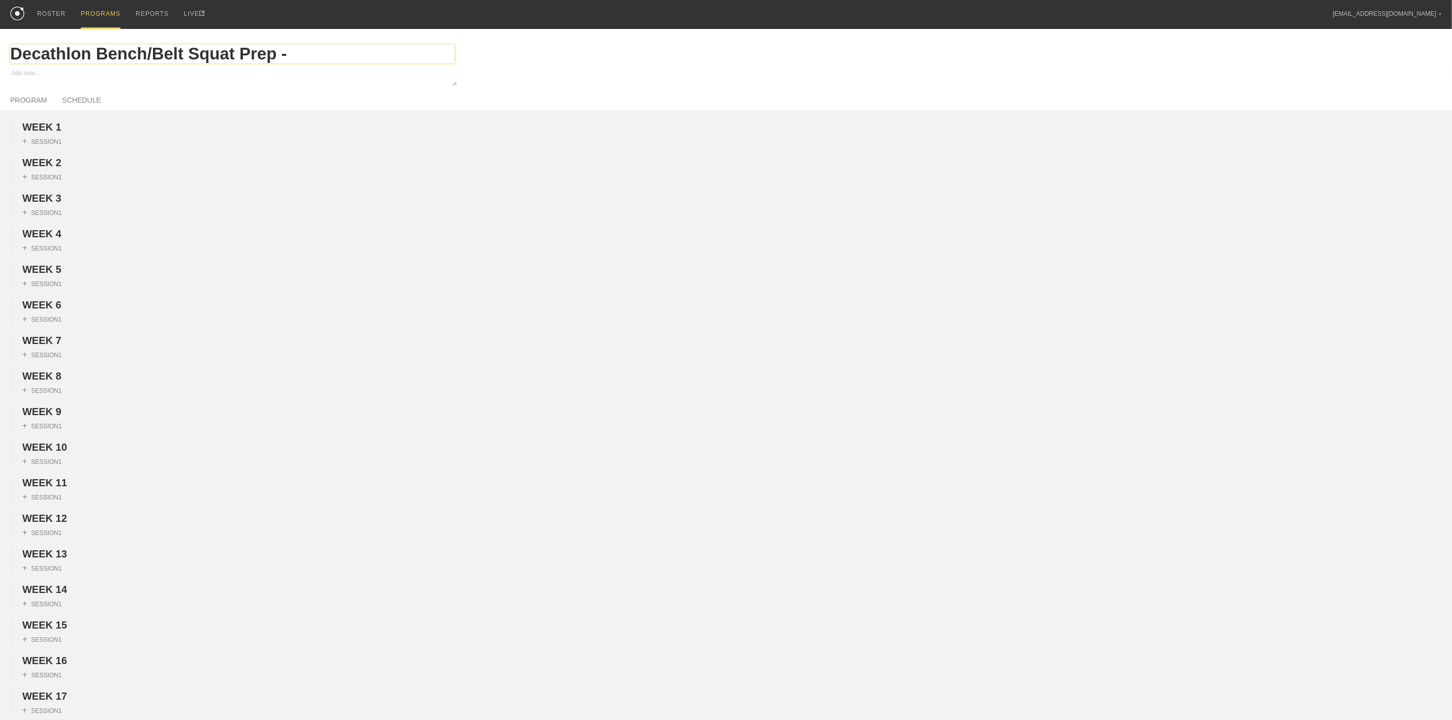
type input "Decathlon Bench/Belt Squat Prep -"
type textarea "x"
type input "Decathlon Bench/Belt Squat Prep - J"
type textarea "x"
type input "Decathlon Bench/Belt Squat Prep - Jo"
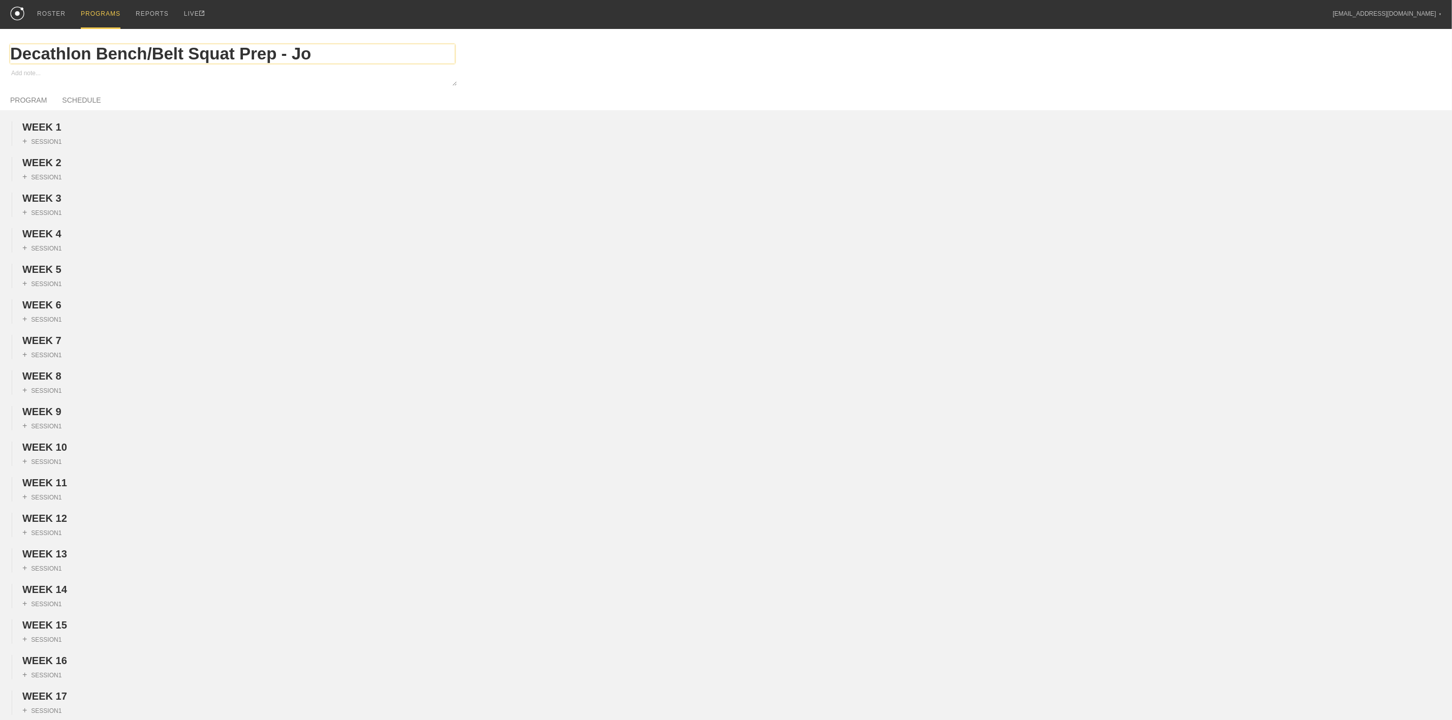
type textarea "x"
type input "Decathlon Bench/Belt Squat Prep - Joj"
type textarea "x"
type input "Decathlon Bench/Belt Squat Prep - [PERSON_NAME]"
click at [82, 104] on link "SCHEDULE" at bounding box center [81, 103] width 39 height 14
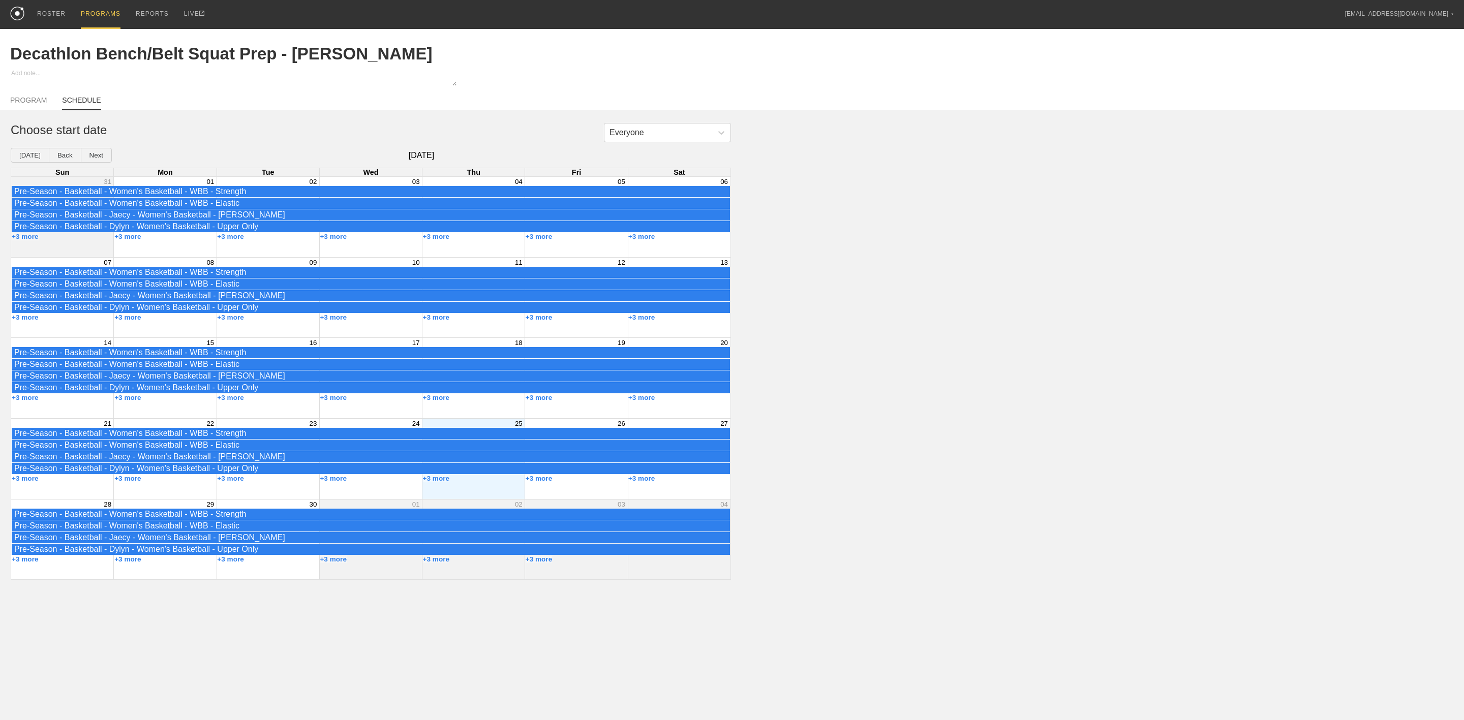
click at [1059, 447] on div "Everyone Choose start date [DATE] Back Next [DATE] Sun Mon Tue Wed Thu Fri Sat …" at bounding box center [732, 351] width 1464 height 457
drag, startPoint x: 25, startPoint y: 98, endPoint x: 18, endPoint y: 95, distance: 7.1
click at [24, 98] on link "PROGRAM" at bounding box center [28, 103] width 37 height 14
type textarea "x"
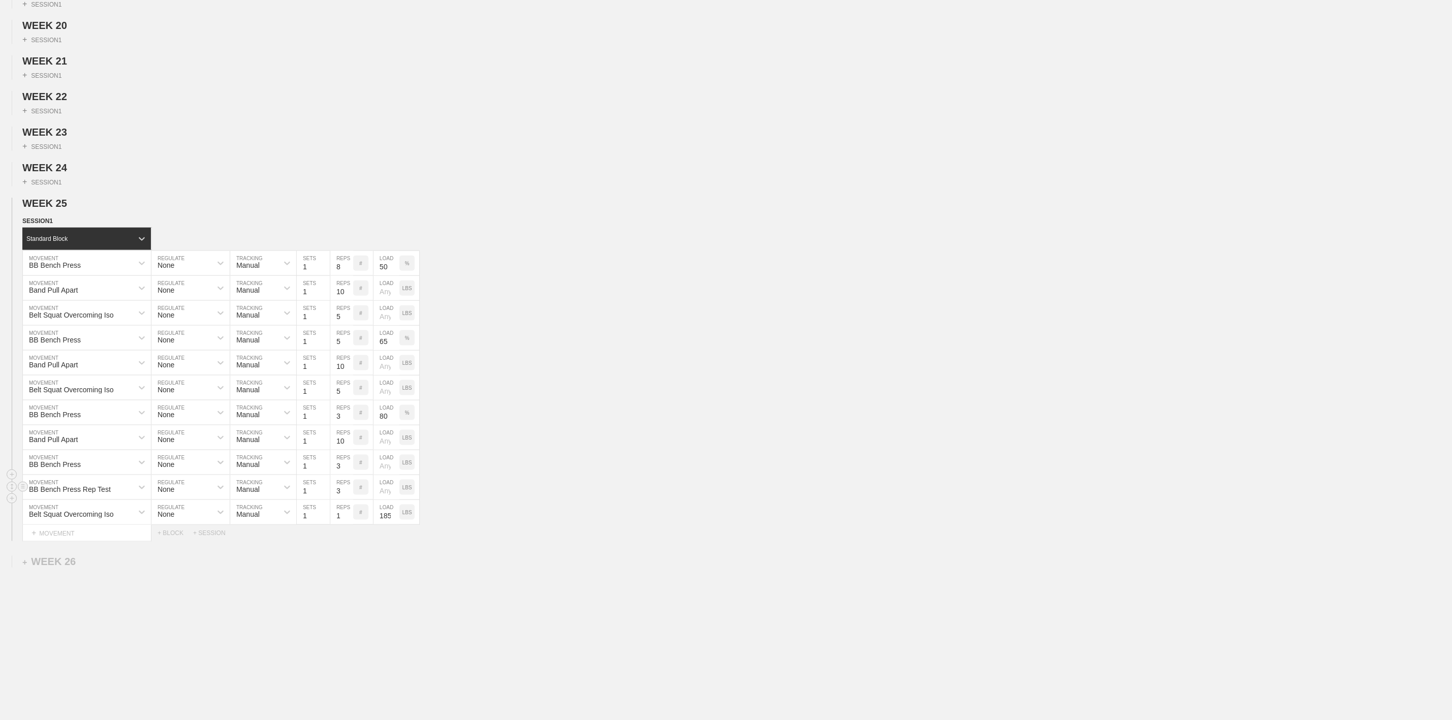
scroll to position [813, 0]
click at [50, 261] on div "BB Bench Press" at bounding box center [55, 265] width 52 height 8
click at [645, 319] on div "Belt Squat Overcoming Iso MOVEMENT None REGULATE Manual TRACKING 1 SETS 5 REPS …" at bounding box center [726, 313] width 1452 height 25
click at [88, 265] on div "BB Bench Press" at bounding box center [78, 263] width 110 height 17
type input "Push Up"
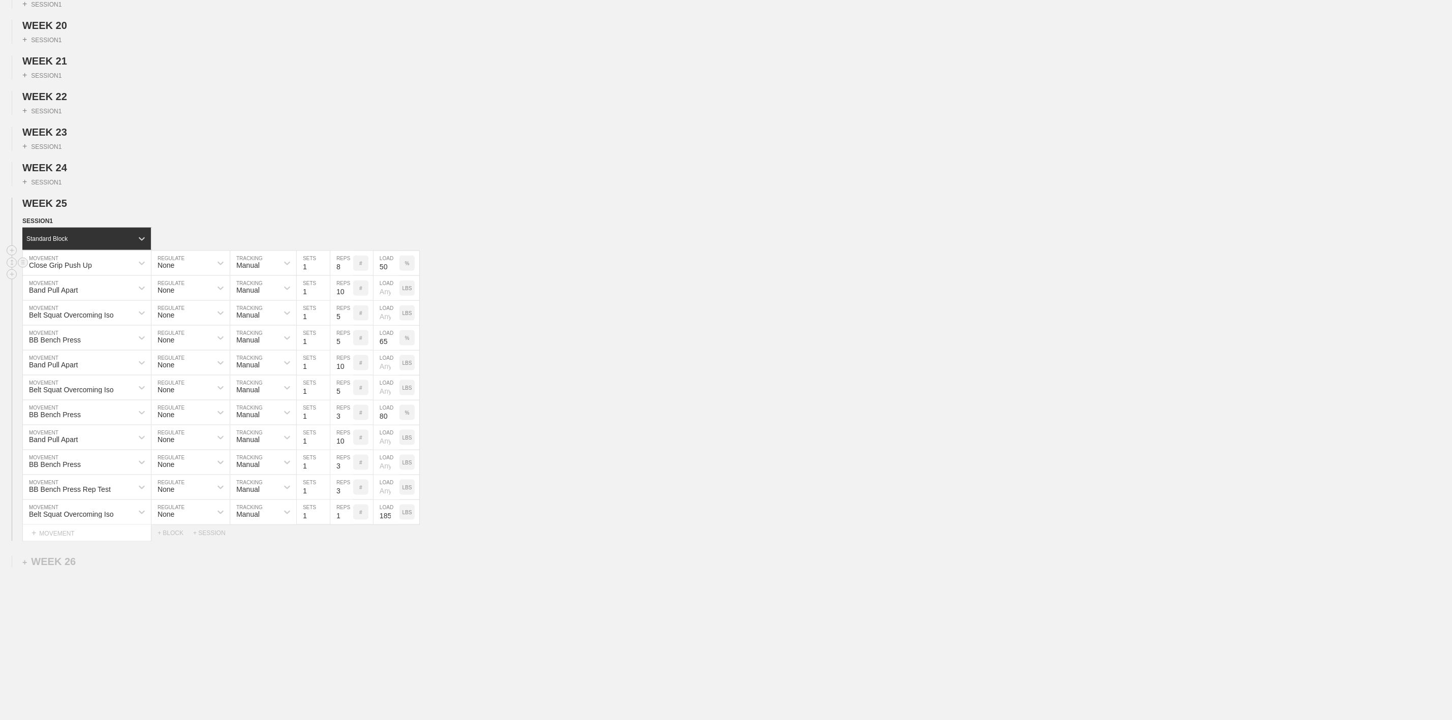
click at [407, 261] on p "%" at bounding box center [407, 264] width 5 height 6
click at [412, 261] on p "KGS" at bounding box center [407, 264] width 11 height 6
click at [382, 268] on input "50" at bounding box center [387, 263] width 26 height 24
click at [337, 259] on input "8" at bounding box center [341, 263] width 23 height 24
type input "10"
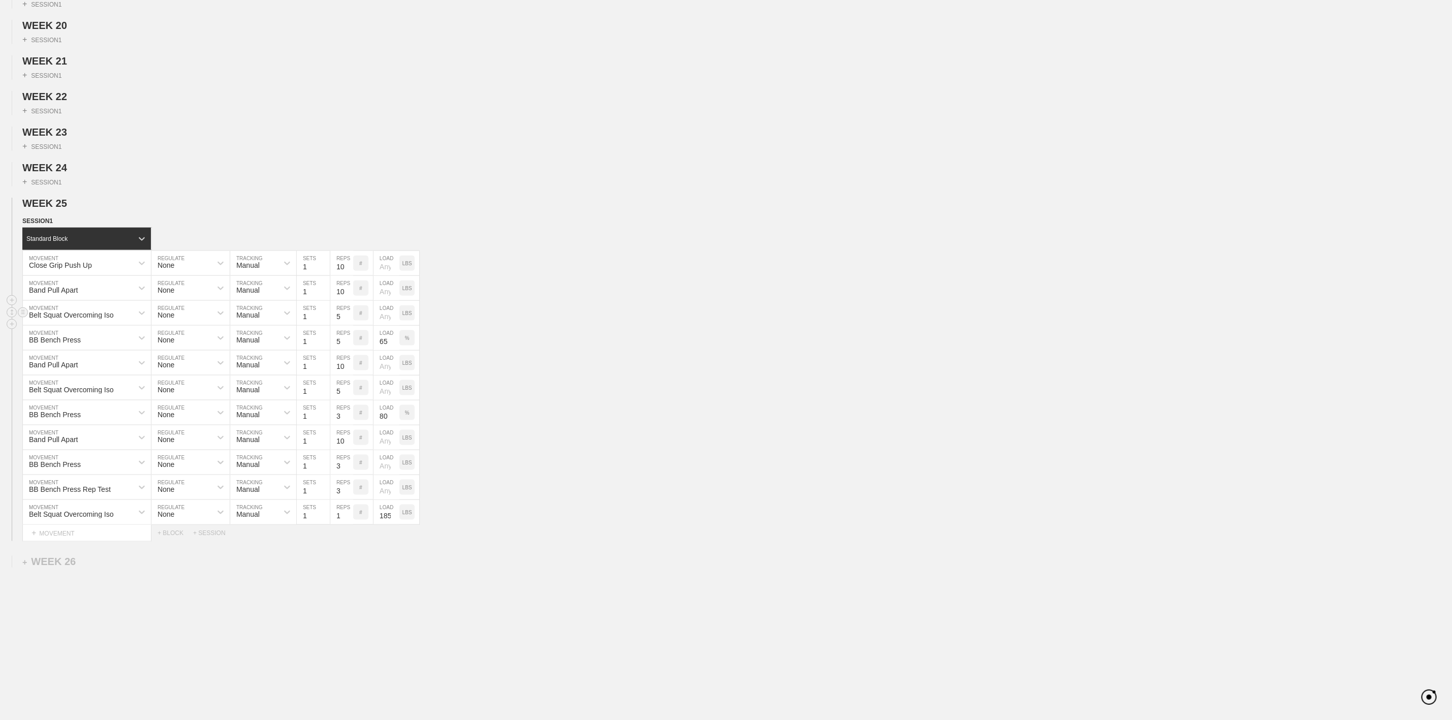
click at [665, 321] on div "Belt Squat Overcoming Iso MOVEMENT None REGULATE Manual TRACKING 1 SETS 5 REPS …" at bounding box center [726, 313] width 1452 height 25
click at [40, 329] on div "BB Bench Press" at bounding box center [78, 337] width 110 height 17
type input "Push Up"
click at [59, 499] on div "Push UP" at bounding box center [87, 494] width 128 height 17
click at [55, 264] on div "Close Grip Push Up" at bounding box center [60, 265] width 63 height 8
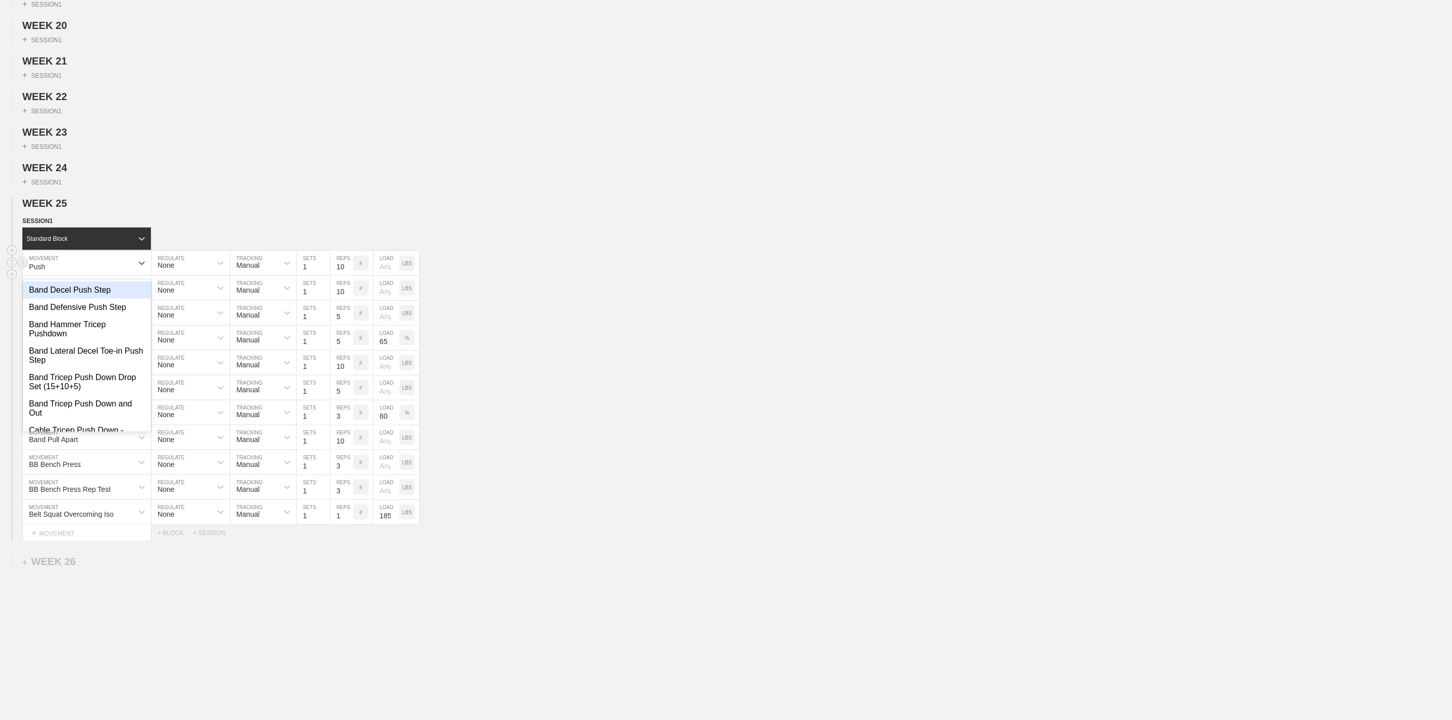
type input "Push Up"
click at [52, 421] on div "Push UP" at bounding box center [87, 420] width 128 height 17
click at [339, 339] on input "5" at bounding box center [341, 338] width 23 height 24
type input "10"
click at [502, 355] on div "Band Pull Apart MOVEMENT None REGULATE Manual TRACKING 1 SETS 10 REPS # LOAD LBS" at bounding box center [726, 363] width 1452 height 25
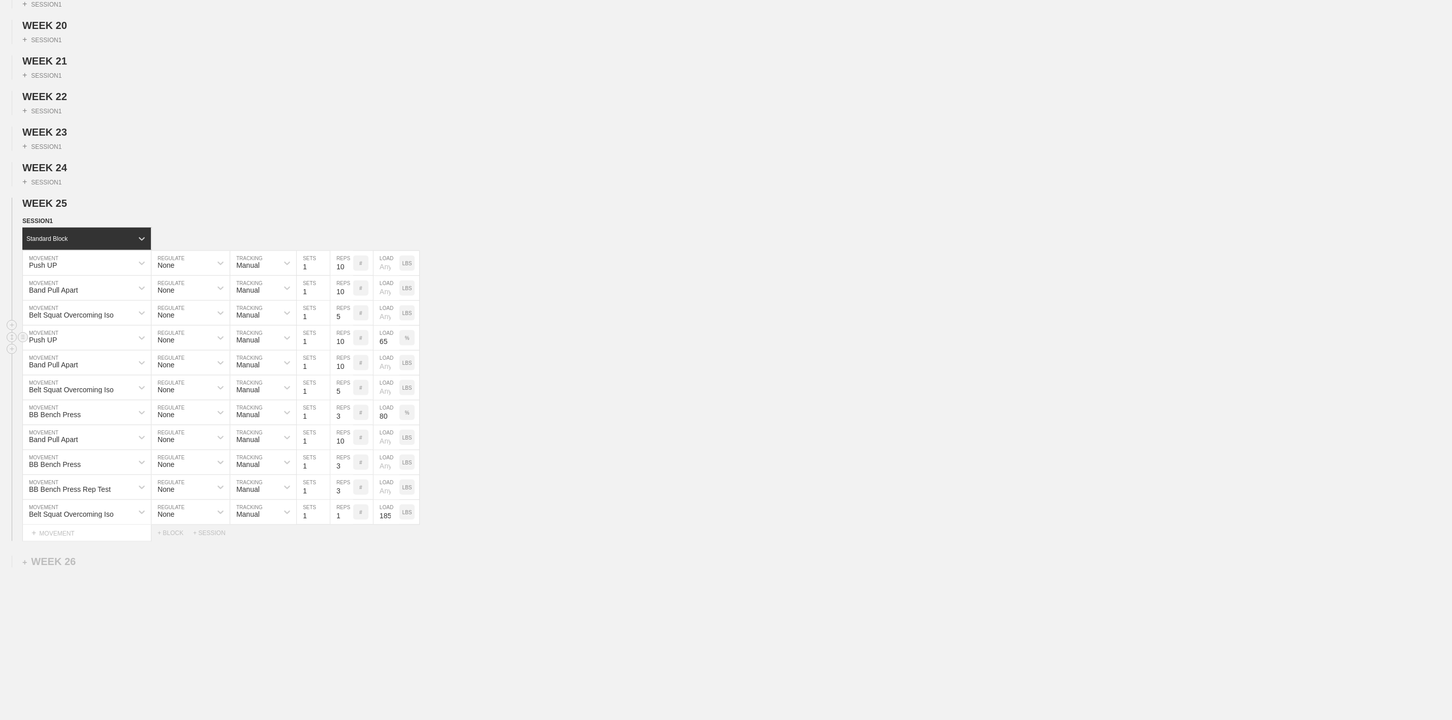
click at [383, 336] on input "65" at bounding box center [387, 338] width 26 height 24
click at [410, 336] on p "%" at bounding box center [407, 339] width 5 height 6
click at [406, 339] on div "KGS" at bounding box center [407, 337] width 15 height 15
drag, startPoint x: 502, startPoint y: 346, endPoint x: 402, endPoint y: 372, distance: 103.9
click at [501, 346] on div "Push UP MOVEMENT None REGULATE Manual TRACKING 1 SETS 10 REPS # LOAD LBS" at bounding box center [726, 338] width 1452 height 25
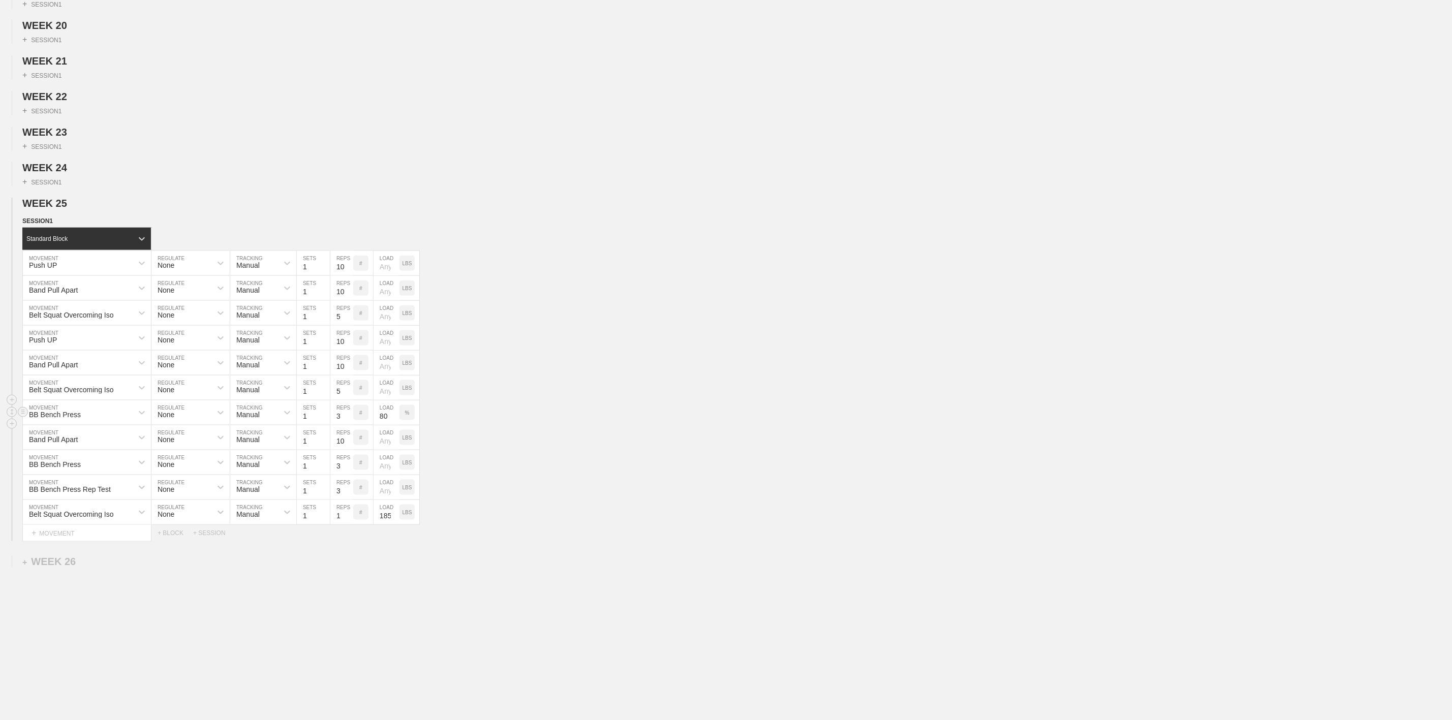
click at [53, 412] on div "BB Bench Press" at bounding box center [55, 415] width 52 height 8
type input "Push Up"
click at [69, 572] on div "Push UP" at bounding box center [87, 569] width 128 height 17
click at [339, 414] on input "3" at bounding box center [341, 413] width 23 height 24
type input "10"
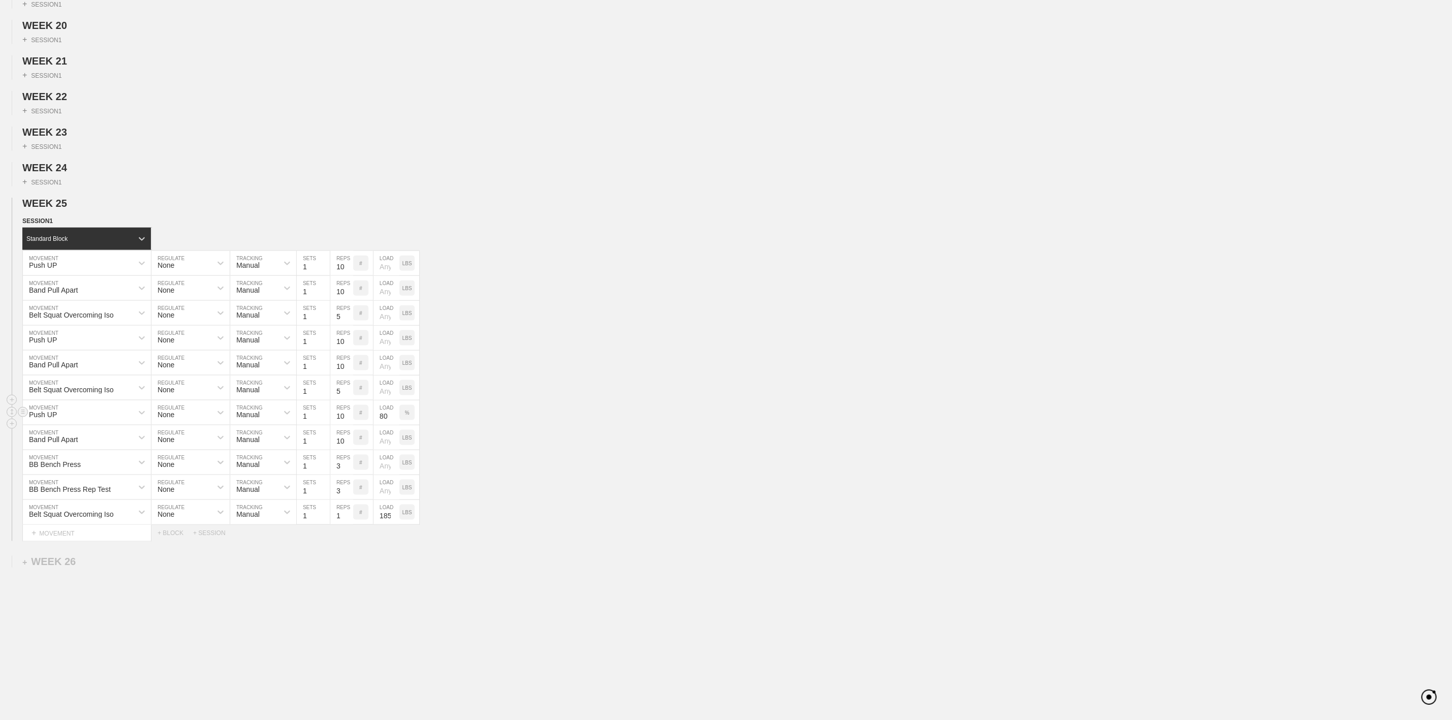
click at [386, 415] on input "80" at bounding box center [387, 413] width 26 height 24
click at [402, 402] on div "%" at bounding box center [410, 413] width 20 height 24
click at [405, 412] on div "%" at bounding box center [407, 412] width 15 height 15
click at [407, 412] on p "KGS" at bounding box center [407, 413] width 11 height 6
click at [66, 487] on div "BB Bench Press Rep Test" at bounding box center [70, 489] width 82 height 8
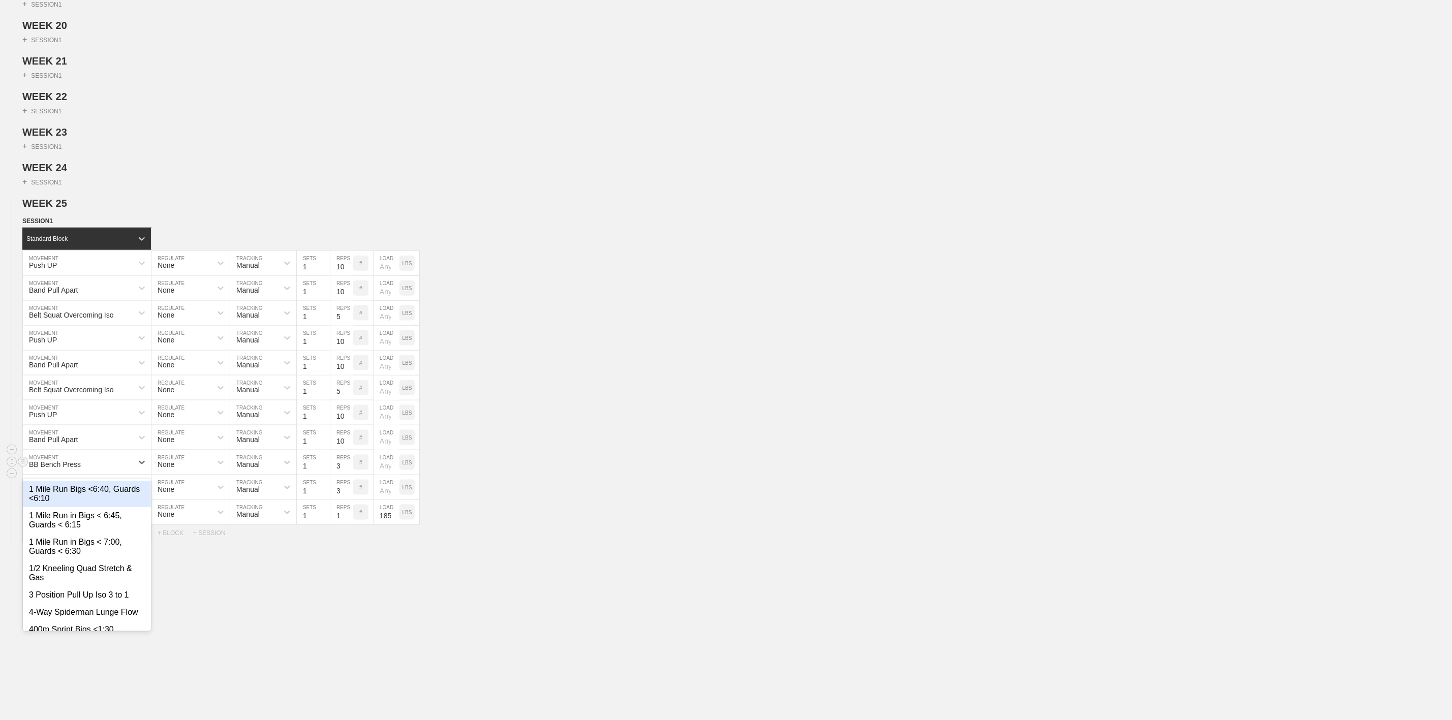
click at [68, 467] on div "BB Bench Press" at bounding box center [55, 465] width 52 height 8
type input "Push Up"
click at [77, 621] on div "Push UP" at bounding box center [87, 619] width 128 height 17
click at [339, 468] on input "3" at bounding box center [341, 462] width 23 height 24
type input "10"
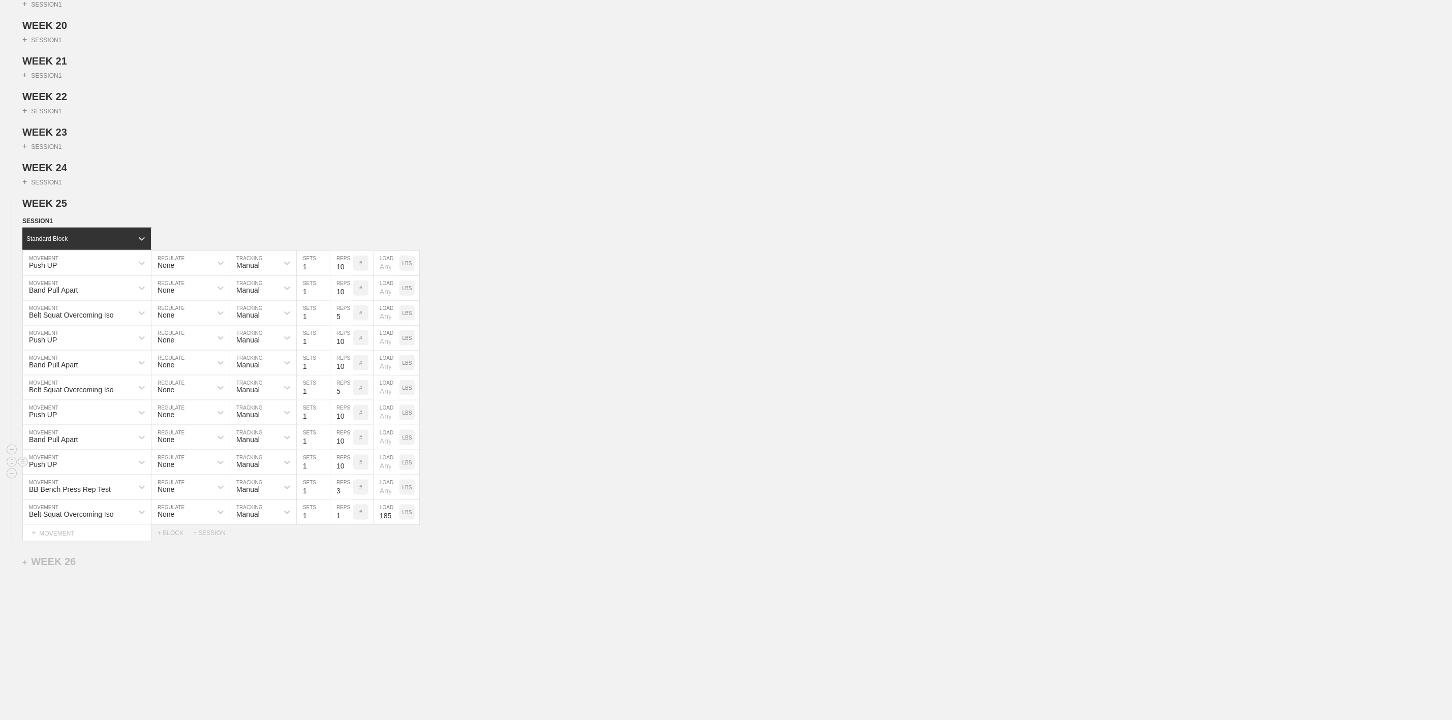
click at [505, 468] on div "Push UP MOVEMENT None REGULATE Manual TRACKING 1 SETS 10 REPS # LOAD LBS" at bounding box center [726, 462] width 1452 height 25
click at [23, 486] on line at bounding box center [23, 486] width 4 height 0
click at [58, 509] on div "DELETE" at bounding box center [71, 506] width 81 height 15
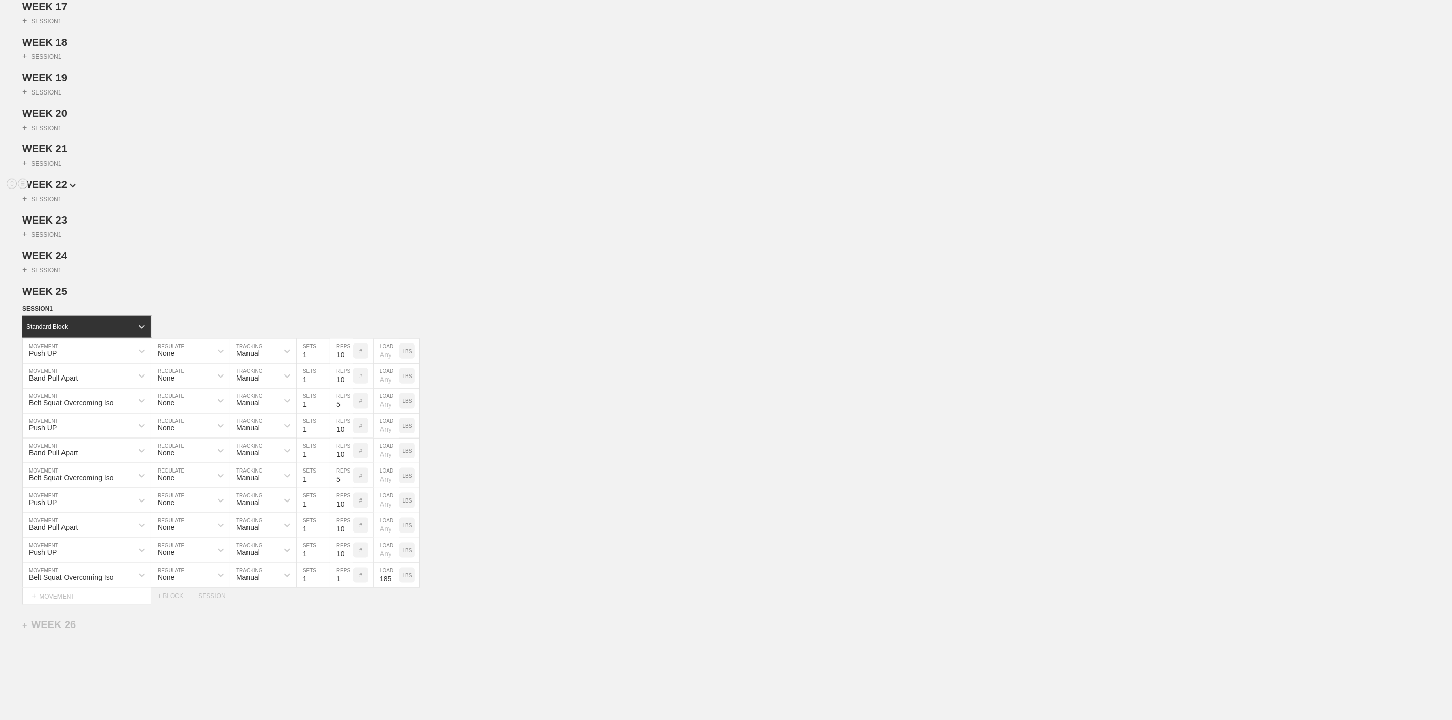
scroll to position [788, 0]
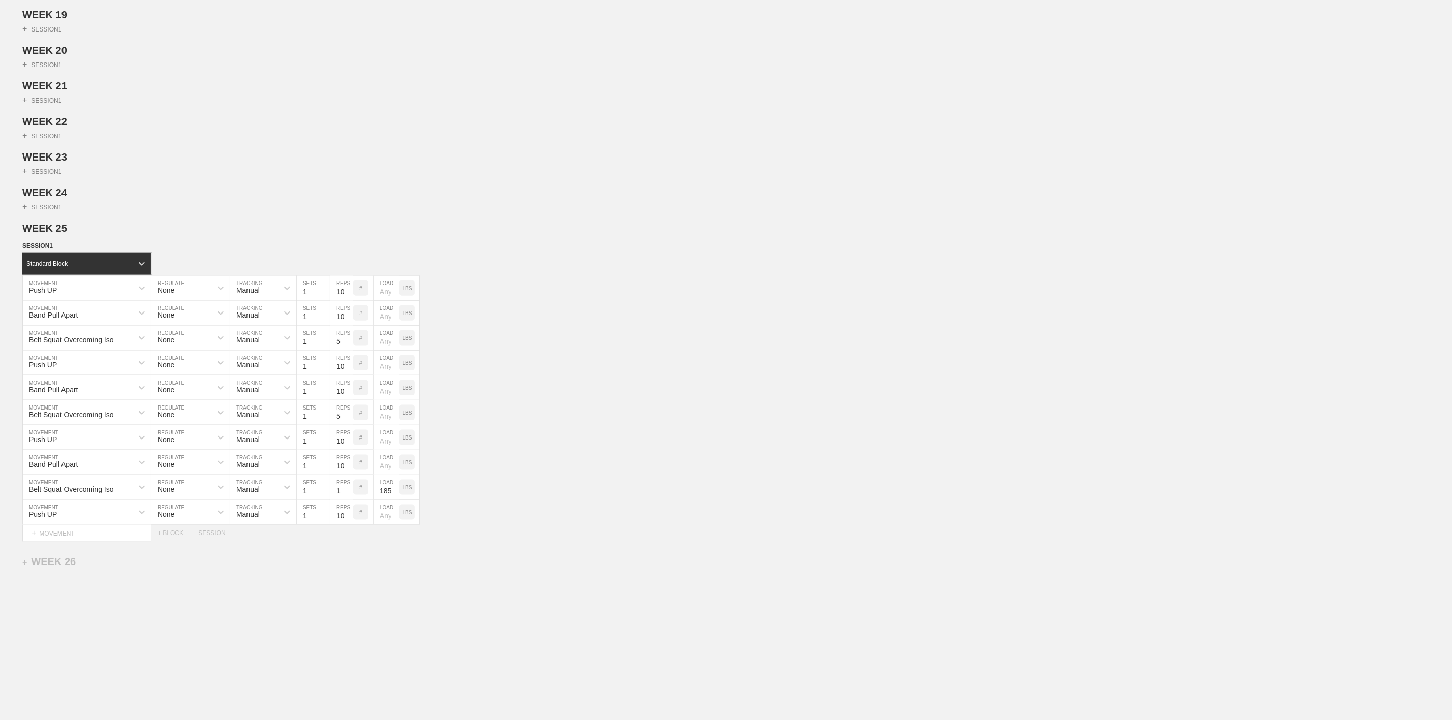
click at [652, 540] on div "Select... MOVEMENT + MOVEMENT + BLOCK + SESSION" at bounding box center [726, 533] width 1452 height 16
click at [21, 461] on circle at bounding box center [23, 462] width 12 height 12
click at [71, 462] on div "DUPLICATE" at bounding box center [71, 466] width 81 height 15
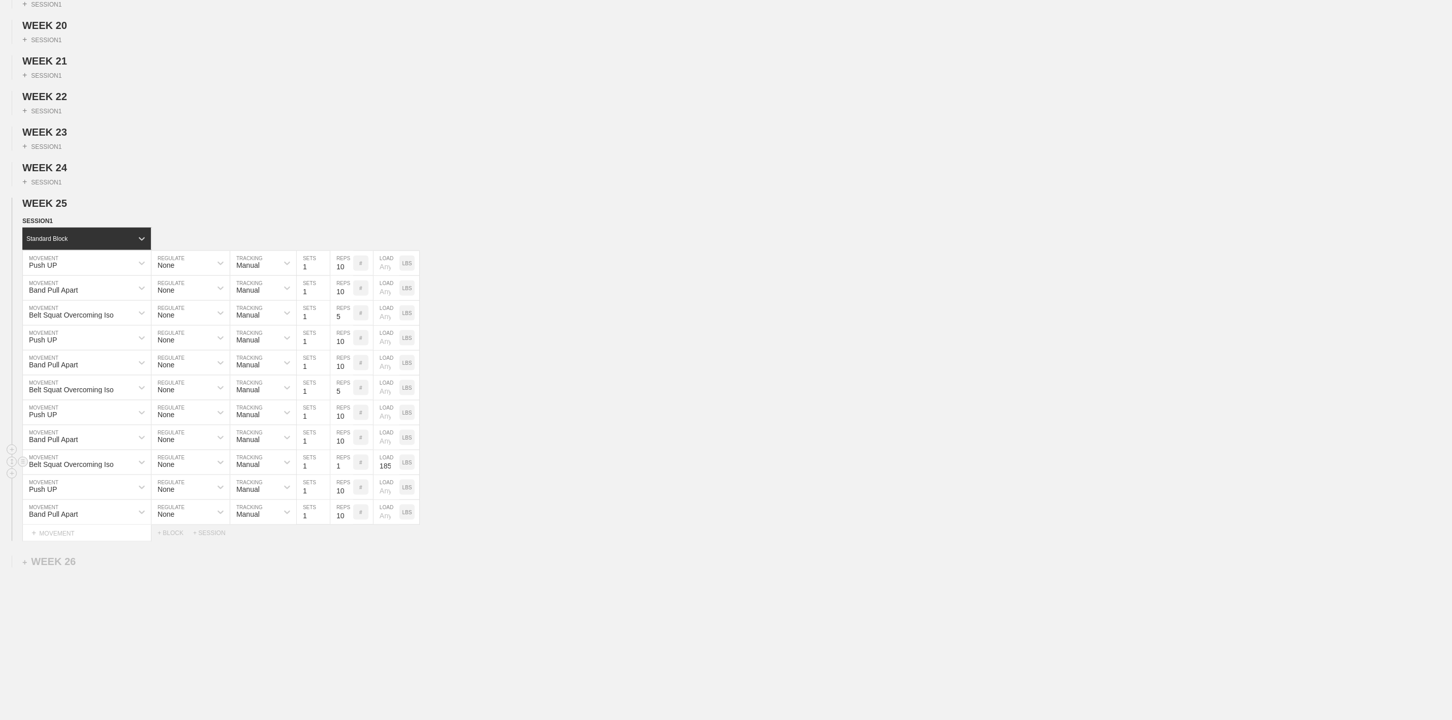
click at [631, 475] on div "Belt Squat Overcoming Iso MOVEMENT None REGULATE Manual TRACKING 1 SETS 1 REPS …" at bounding box center [726, 462] width 1452 height 25
click at [390, 475] on input "185" at bounding box center [387, 462] width 26 height 24
click at [606, 475] on div "Belt Squat Overcoming Iso MOVEMENT None REGULATE Manual TRACKING 1 SETS 1 REPS …" at bounding box center [726, 462] width 1452 height 25
click at [334, 475] on input "1" at bounding box center [341, 462] width 23 height 24
type input "5"
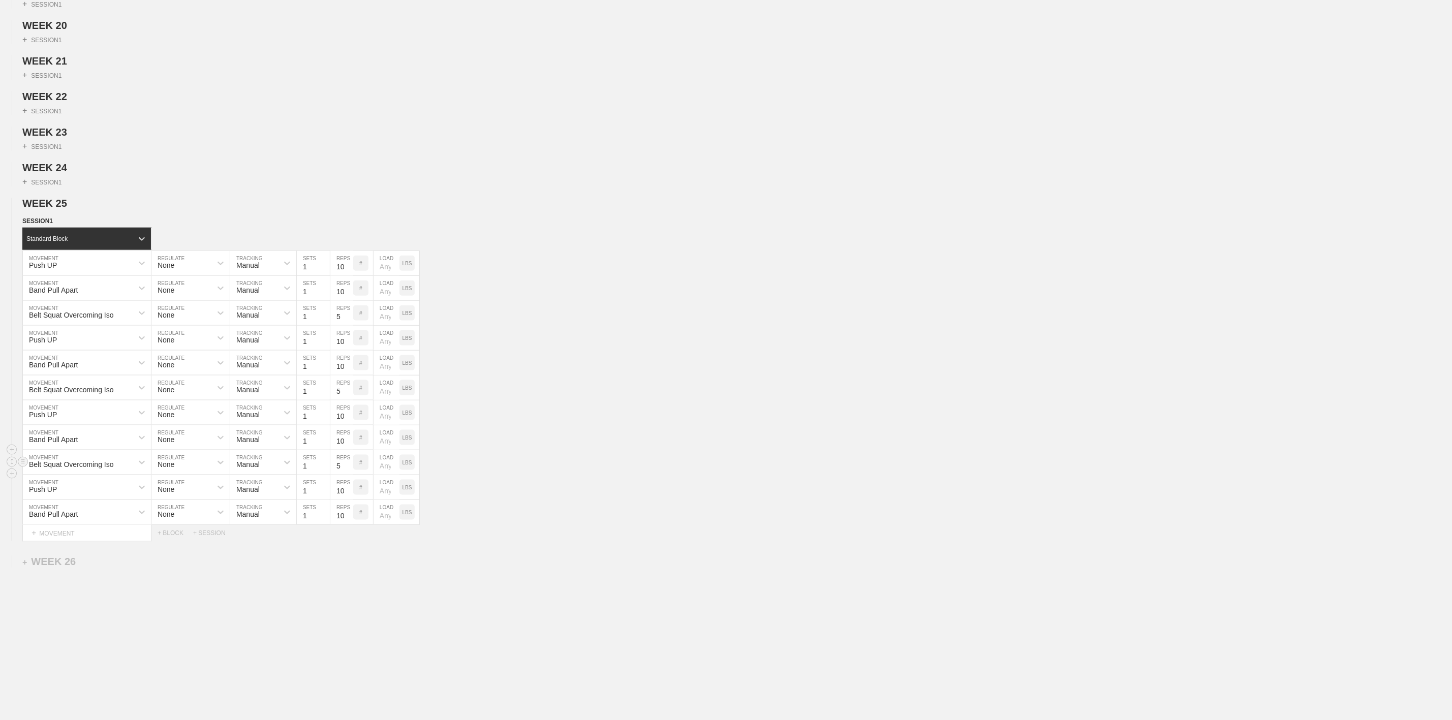
click at [692, 475] on div "Belt Squat Overcoming Iso MOVEMENT None REGULATE Manual TRACKING 1 SETS 5 REPS …" at bounding box center [726, 462] width 1452 height 25
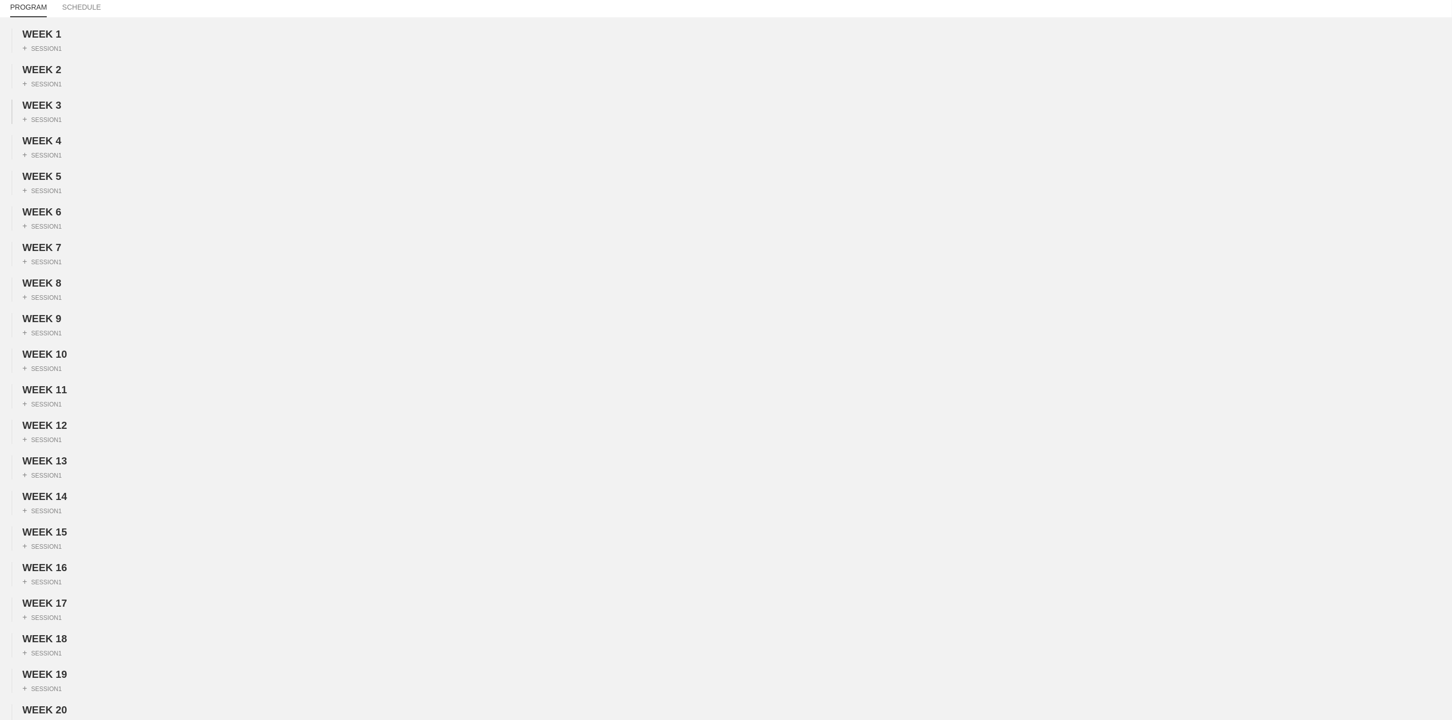
scroll to position [0, 0]
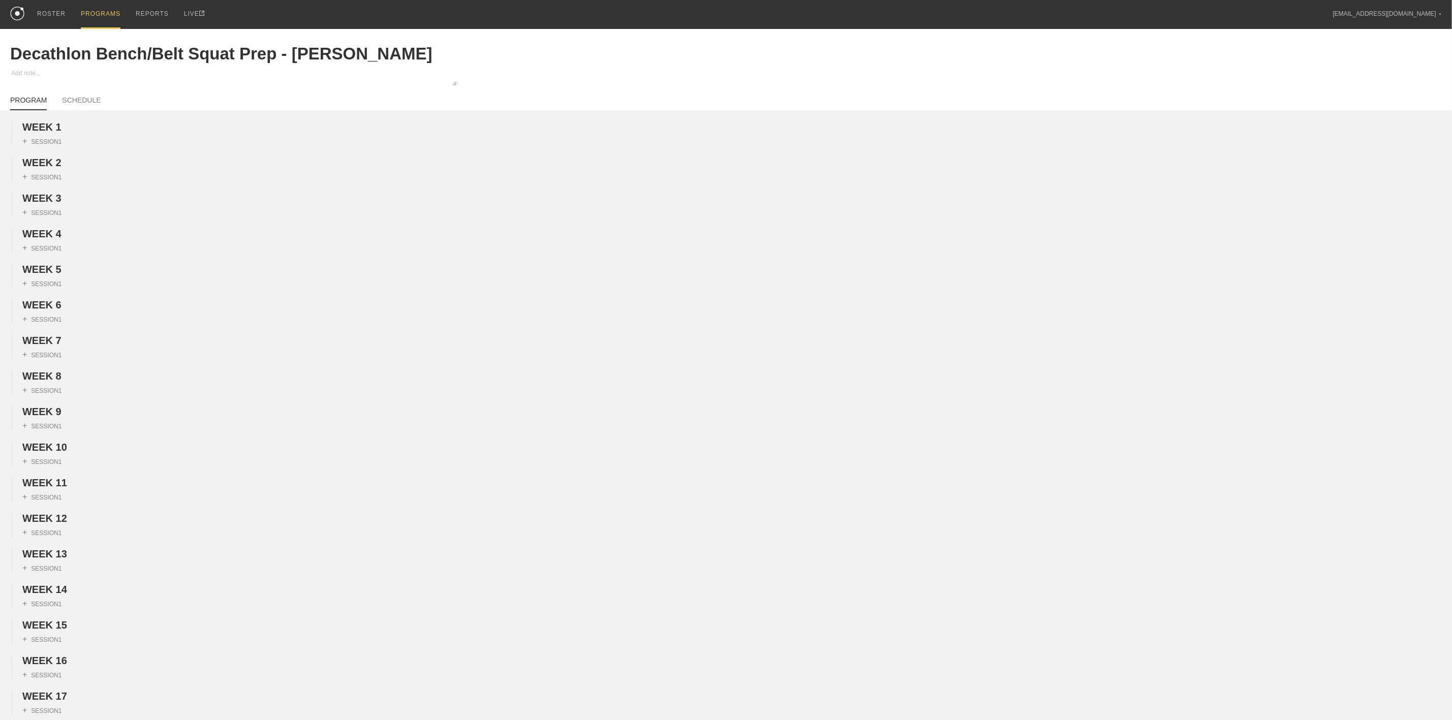
click at [98, 11] on div "PROGRAMS" at bounding box center [101, 14] width 40 height 29
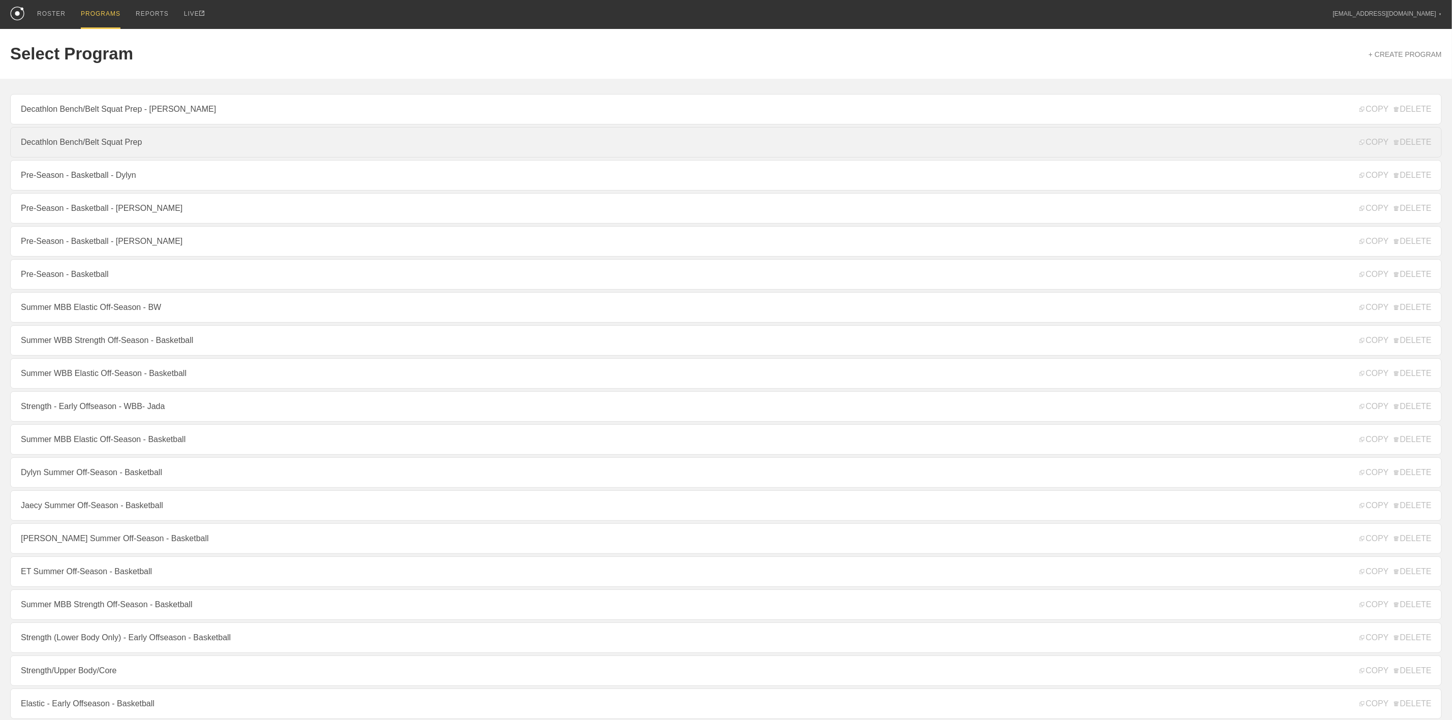
click at [90, 148] on link "Decathlon Bench/Belt Squat Prep" at bounding box center [726, 142] width 1432 height 31
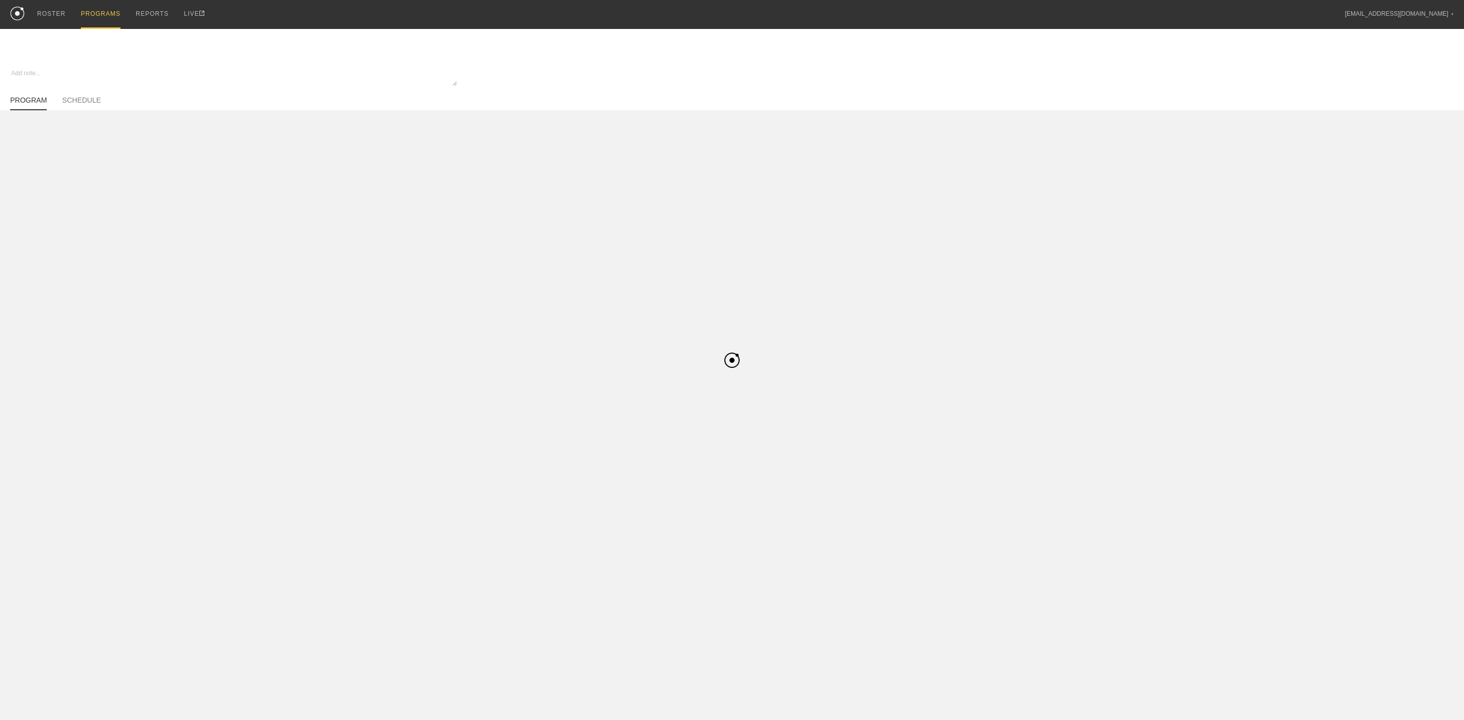
type textarea "x"
type input "Decathlon Bench/Belt Squat Prep"
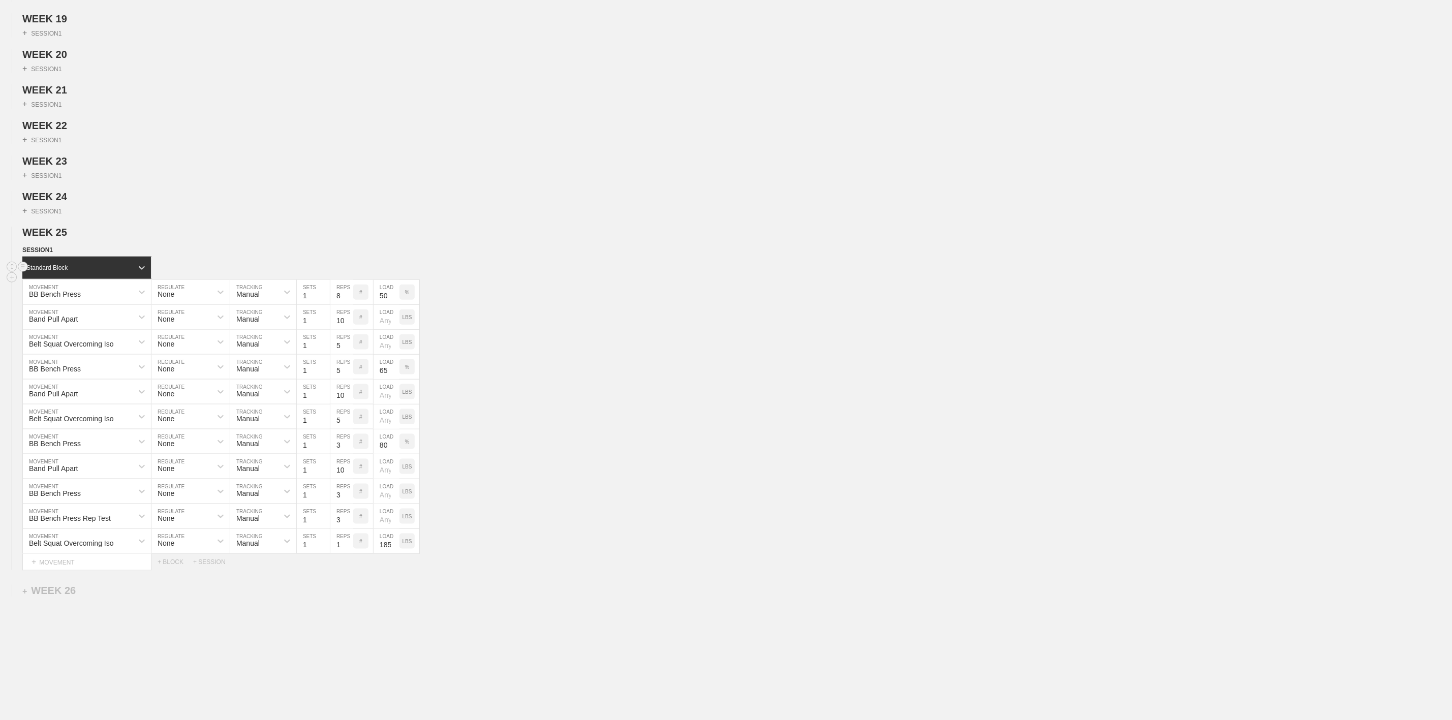
scroll to position [813, 0]
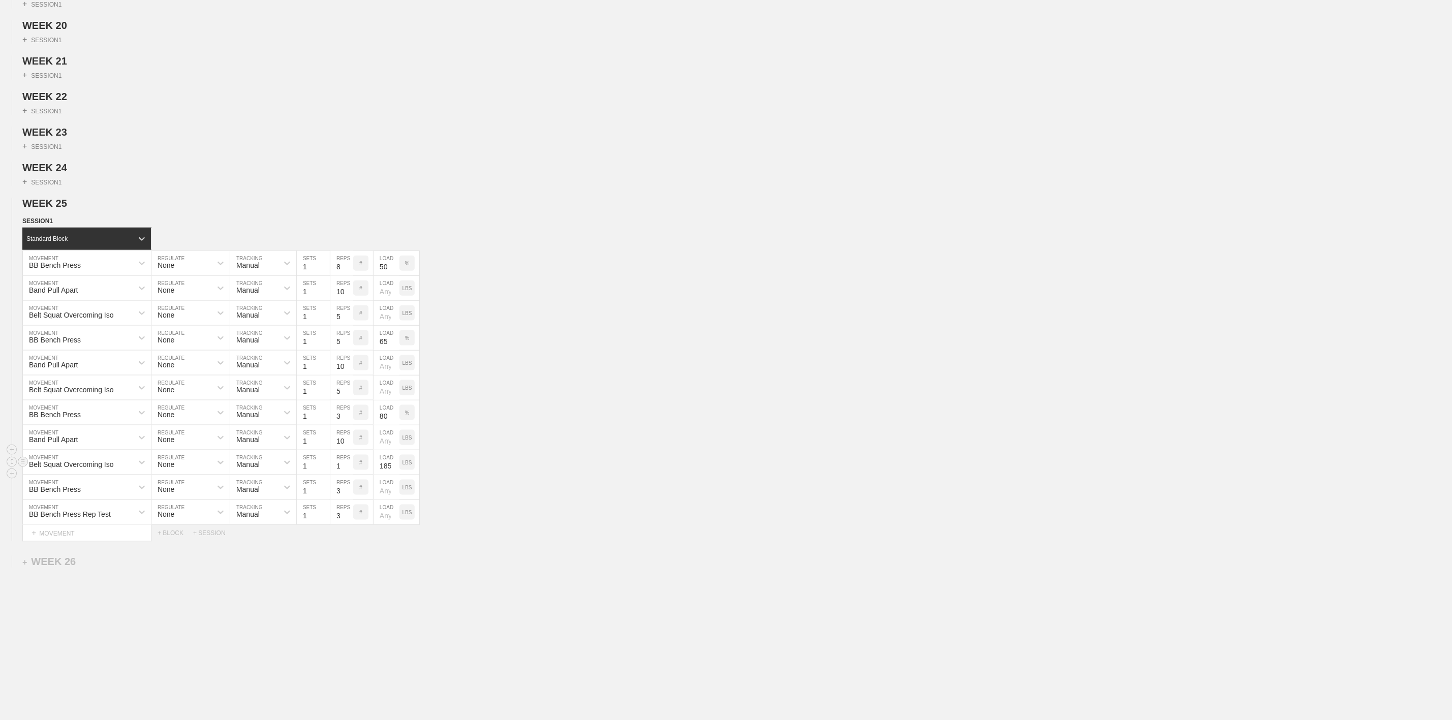
click at [385, 461] on input "185" at bounding box center [387, 462] width 26 height 24
click at [557, 457] on div "Belt Squat Overcoming Iso MOVEMENT None REGULATE Manual TRACKING 1 SETS 1 REPS …" at bounding box center [726, 462] width 1452 height 25
click at [341, 464] on input "1" at bounding box center [341, 462] width 23 height 24
type input "5"
click at [610, 467] on div "Belt Squat Overcoming Iso MOVEMENT None REGULATE Manual TRACKING 1 SETS 5 REPS …" at bounding box center [726, 462] width 1452 height 25
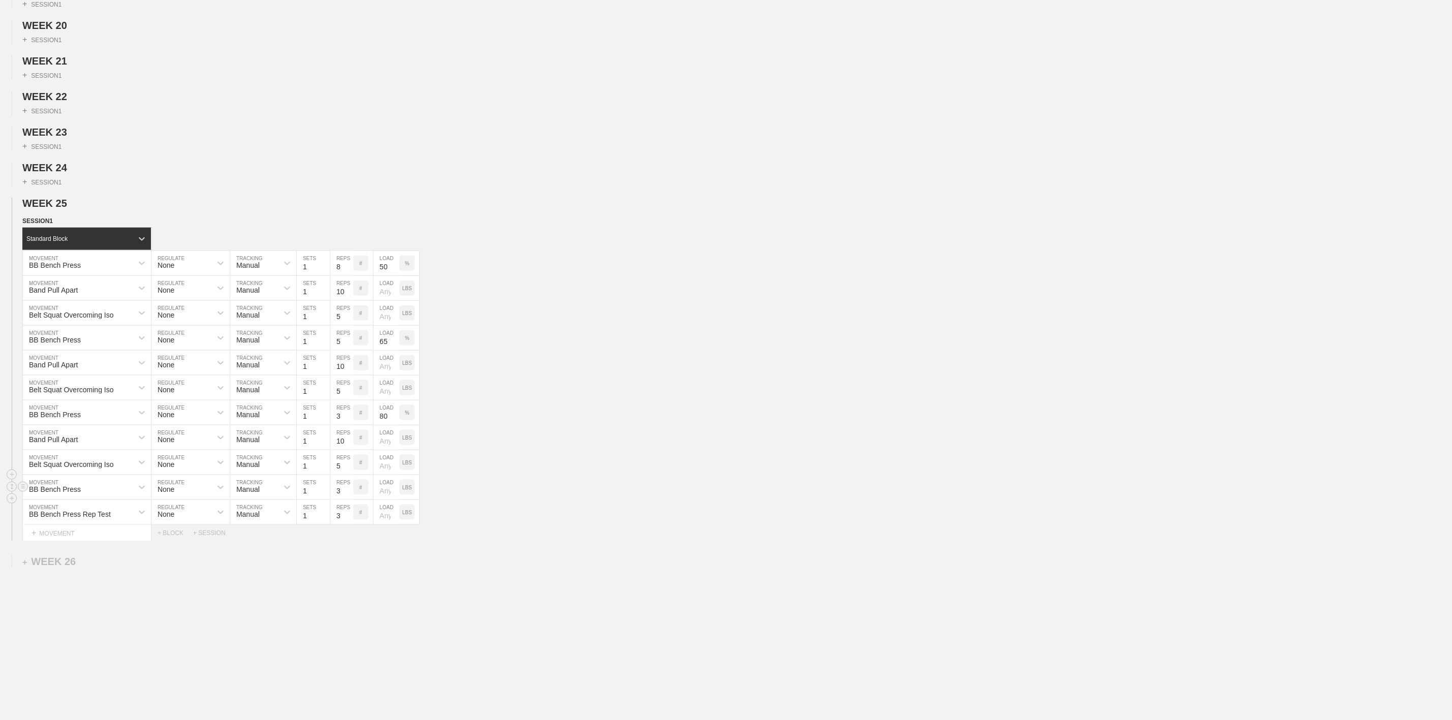
click at [339, 489] on input "3" at bounding box center [341, 487] width 23 height 24
type input "1"
click at [386, 496] on input "number" at bounding box center [387, 487] width 26 height 24
click at [421, 485] on div "BB Bench Press MOVEMENT None REGULATE Manual TRACKING 1 SETS 1 REPS # LOAD LBS" at bounding box center [726, 487] width 1452 height 25
click at [406, 487] on p "LBS" at bounding box center [408, 488] width 10 height 6
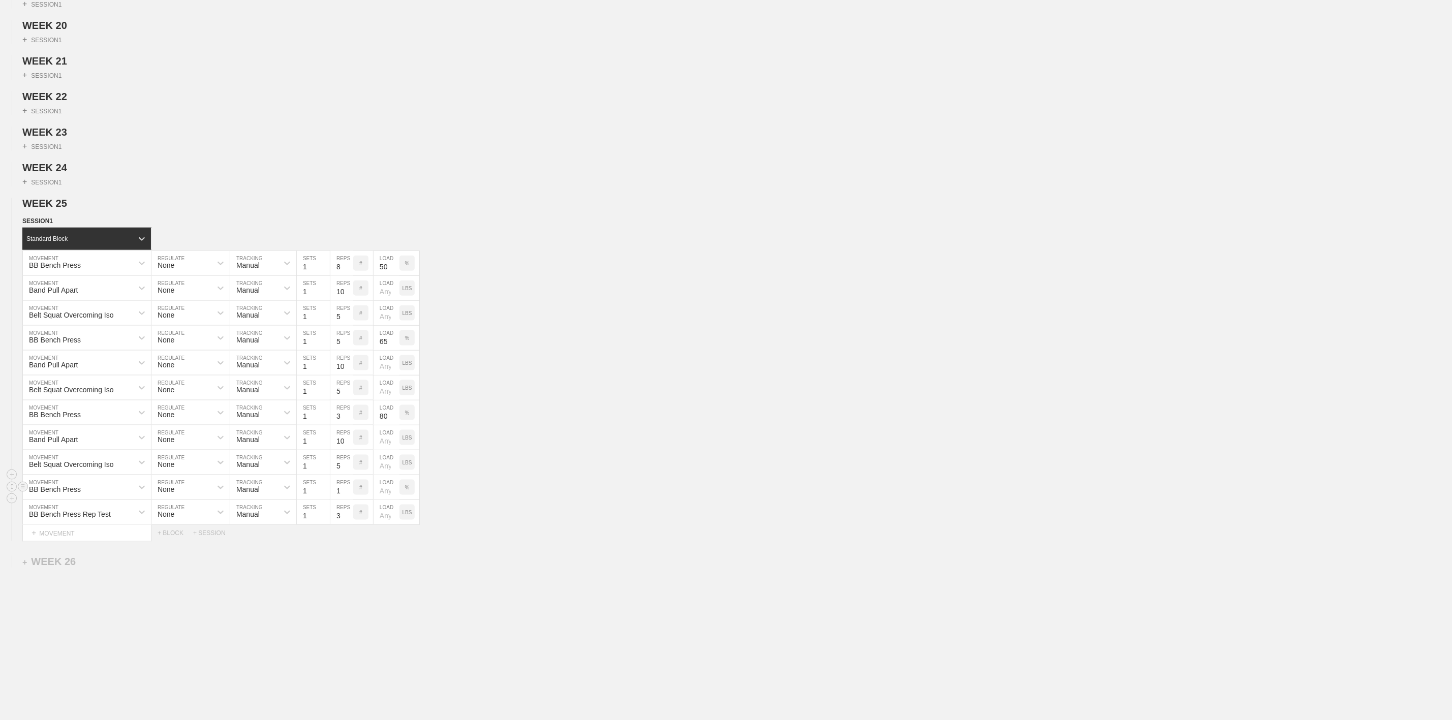
click at [386, 492] on input "number" at bounding box center [387, 487] width 26 height 24
type input "90"
click at [632, 538] on div "Select... MOVEMENT + MOVEMENT + BLOCK + SESSION" at bounding box center [726, 533] width 1452 height 16
click at [362, 514] on p "#" at bounding box center [360, 513] width 3 height 6
click at [383, 519] on input "number" at bounding box center [387, 512] width 26 height 24
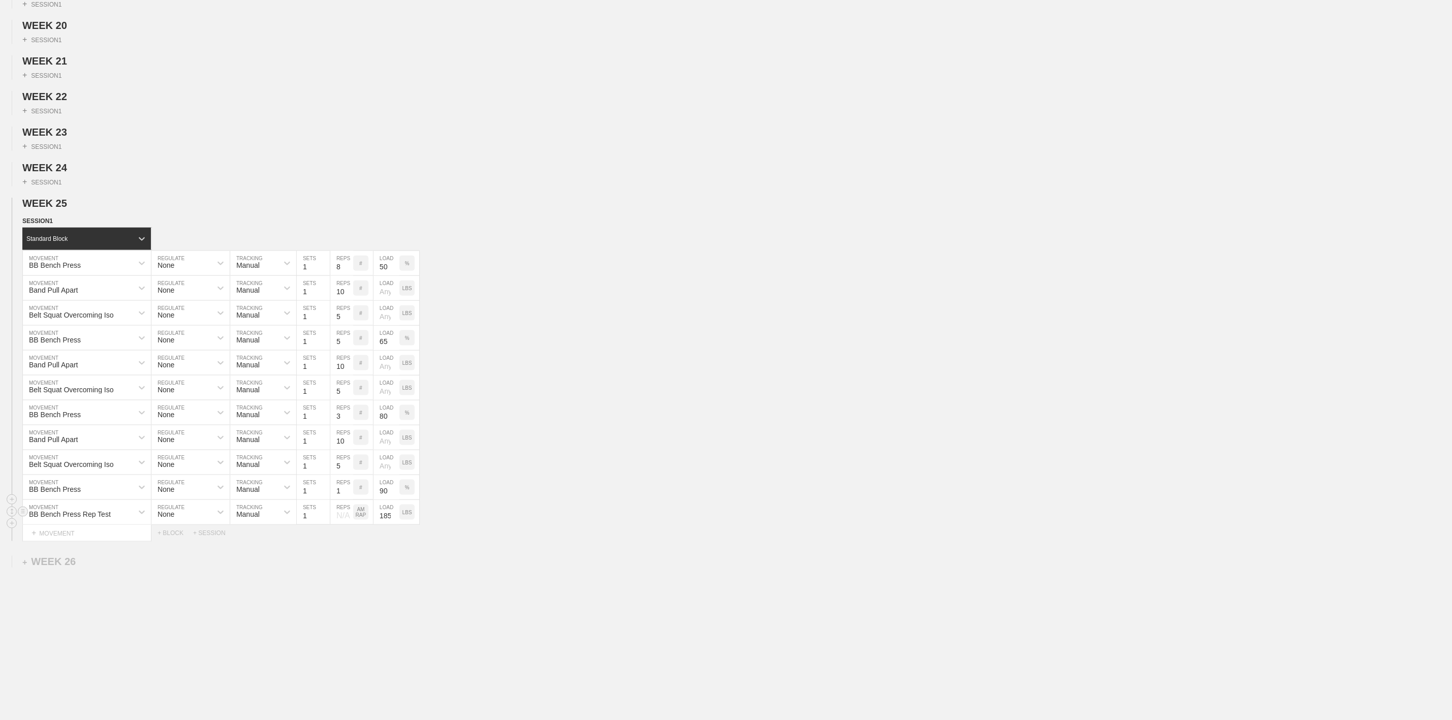
type input "185"
click at [540, 463] on div "Belt Squat Overcoming Iso MOVEMENT None REGULATE Manual TRACKING 1 SETS 5 REPS …" at bounding box center [726, 462] width 1452 height 25
click at [575, 549] on div "WEEK 1 DUPLICATE DELETE + SESSION 1 WEEK 2 DUPLICATE DELETE + SESSION 1 WEEK 3 …" at bounding box center [726, 27] width 1452 height 1388
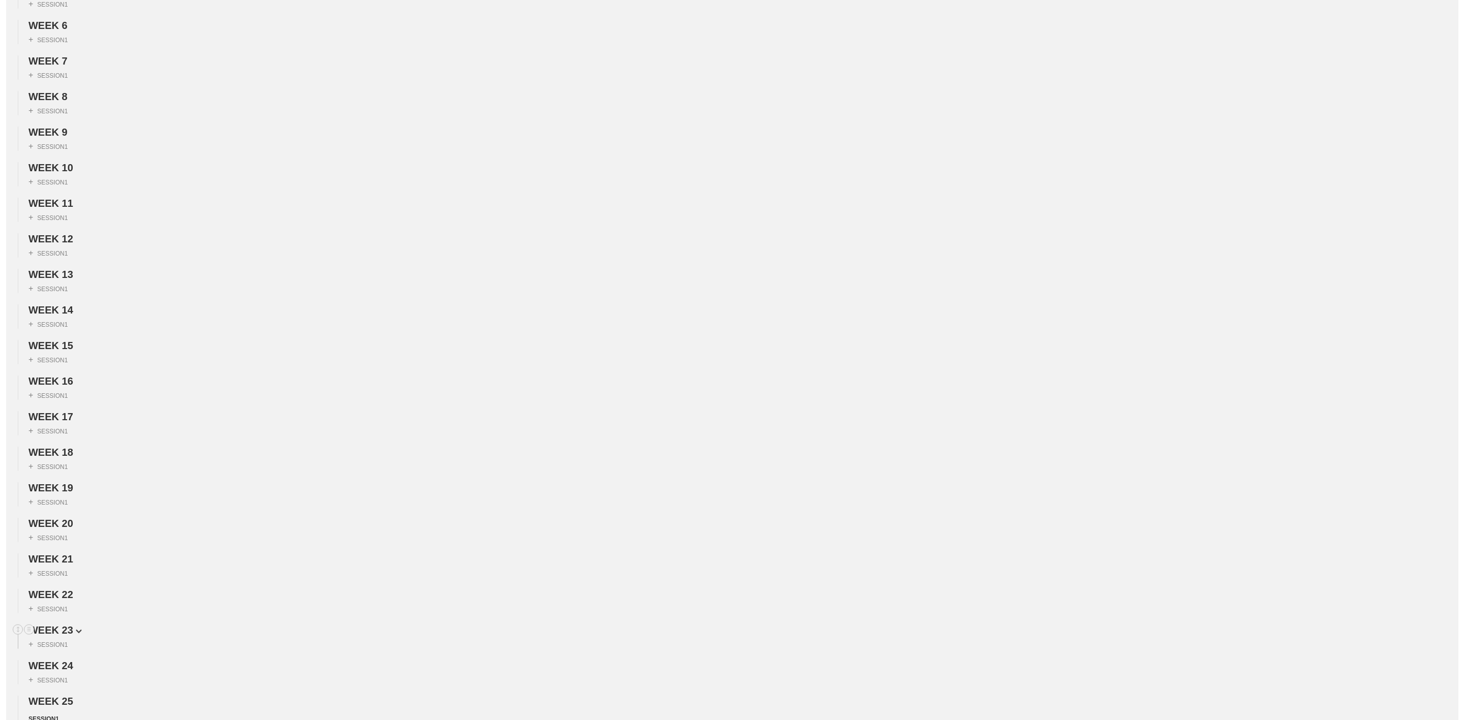
scroll to position [0, 0]
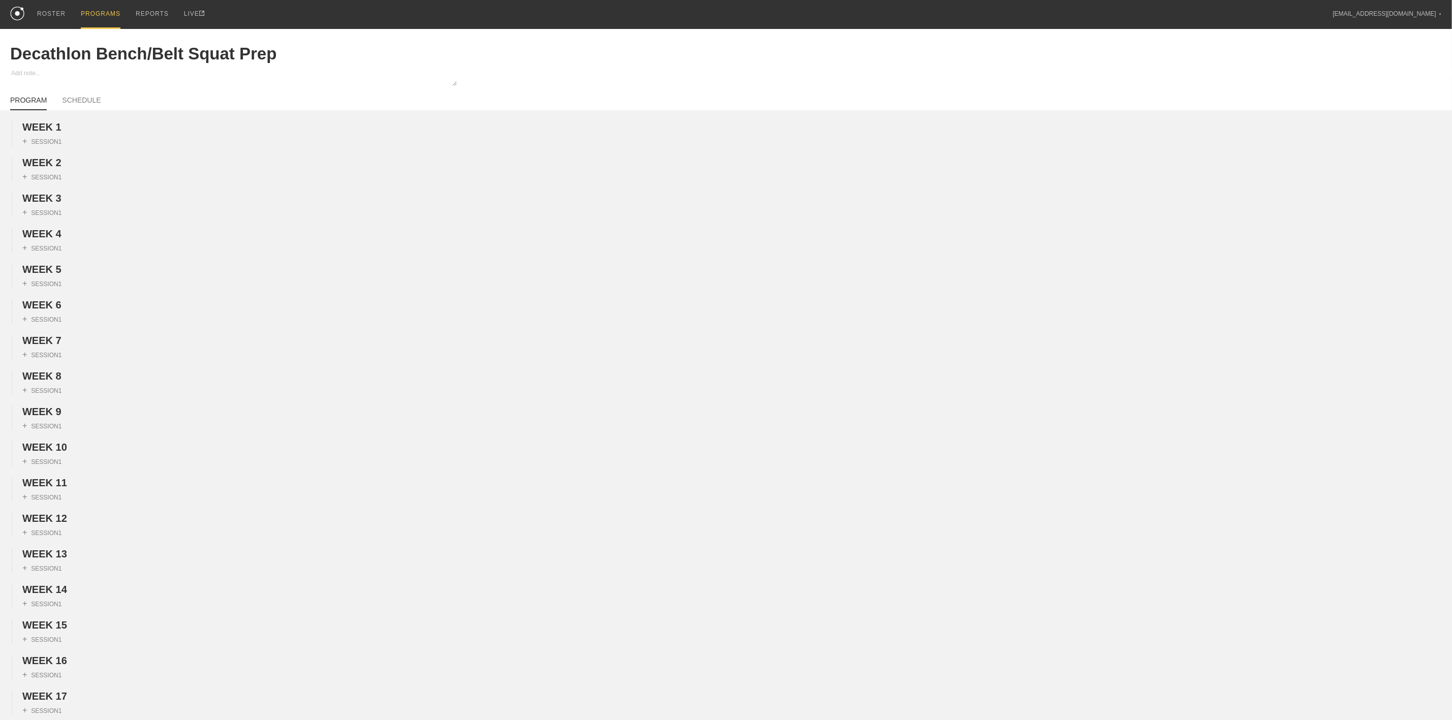
click at [69, 95] on div "PROGRAM SCHEDULE" at bounding box center [726, 99] width 1432 height 22
click at [67, 102] on link "SCHEDULE" at bounding box center [81, 103] width 39 height 14
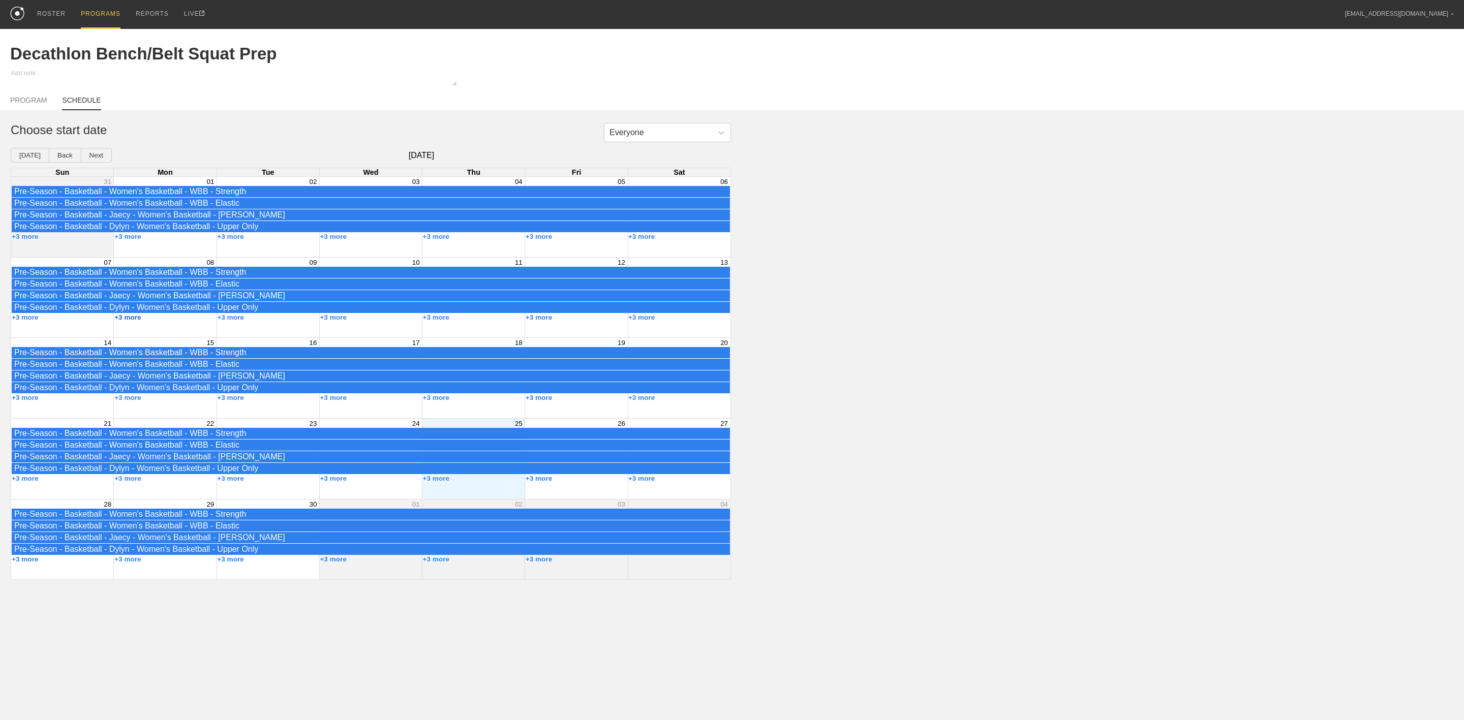
click at [133, 321] on button "+3 more" at bounding box center [127, 318] width 27 height 8
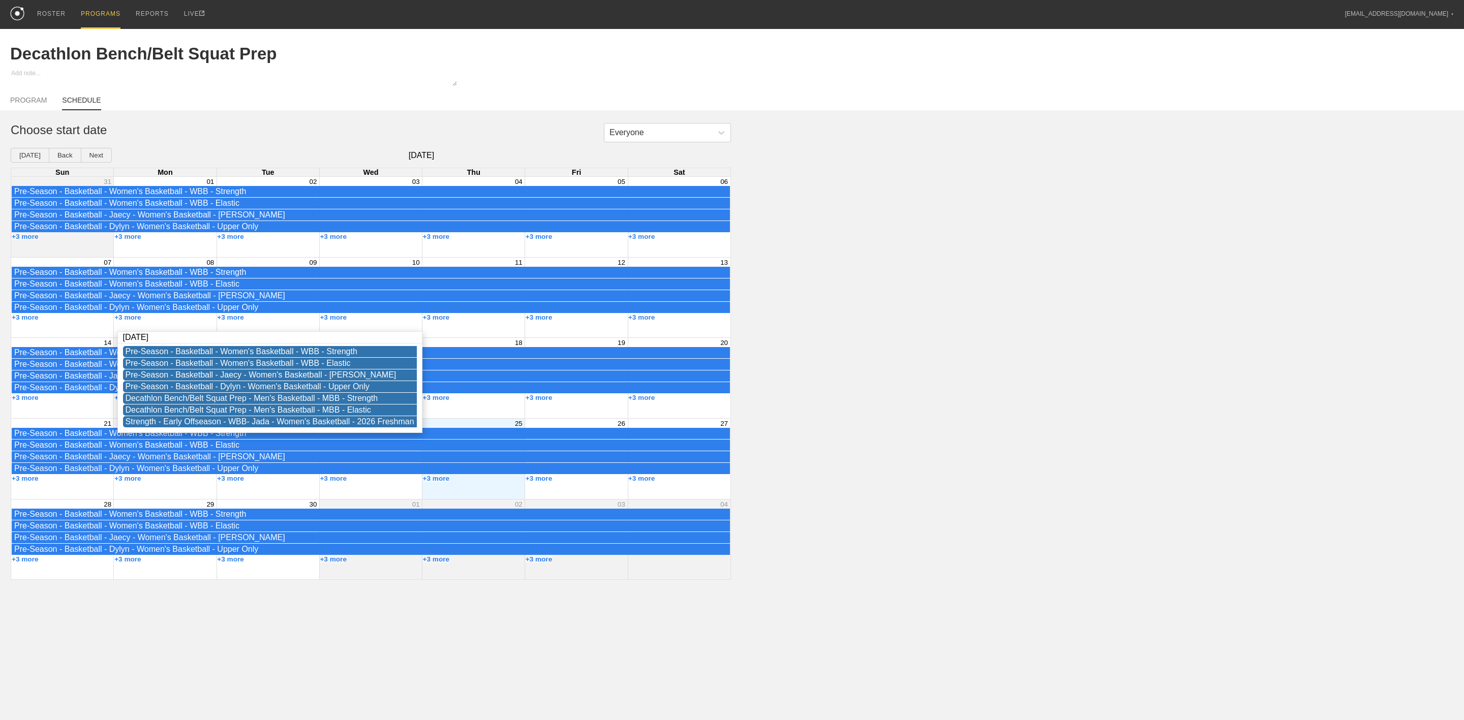
click at [471, 58] on div "Decathlon Bench/Belt Squat Prep" at bounding box center [732, 54] width 1444 height 50
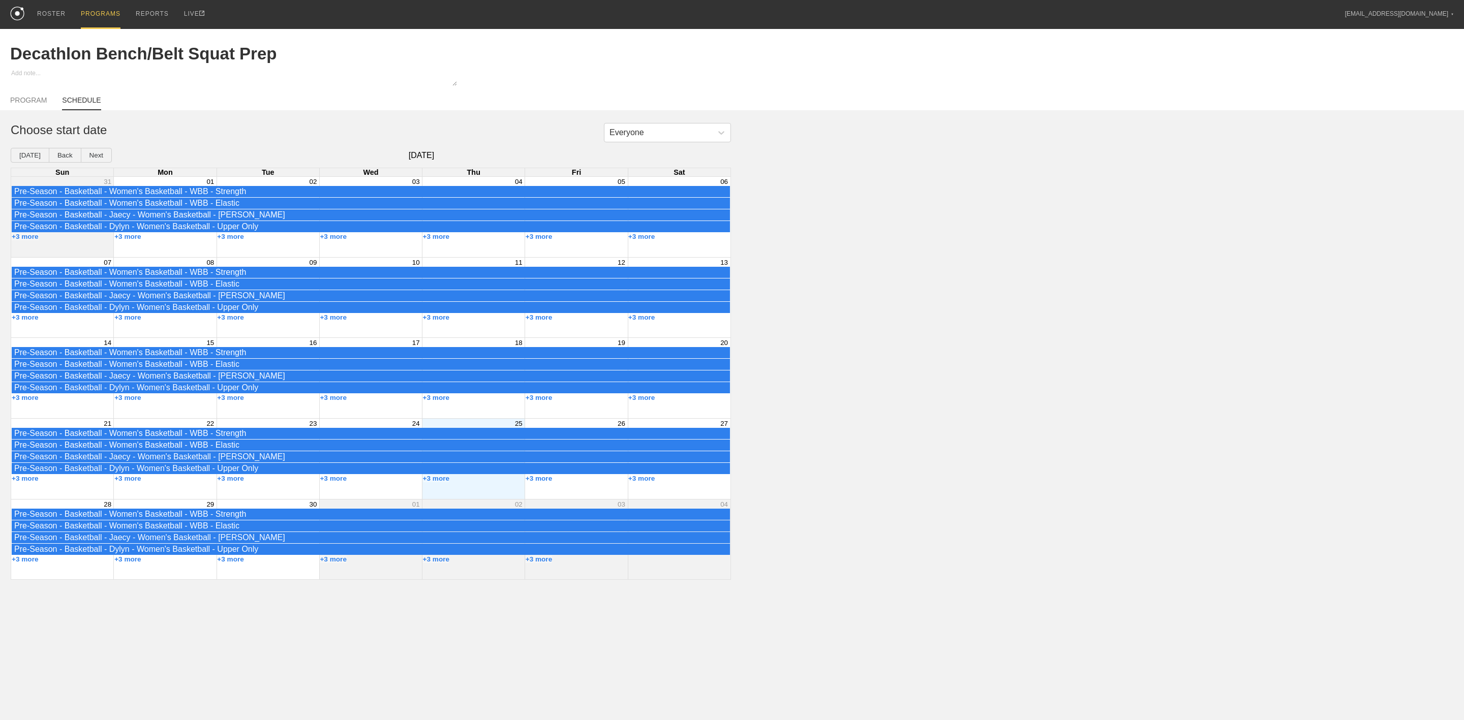
click at [104, 12] on div "PROGRAMS" at bounding box center [101, 14] width 40 height 29
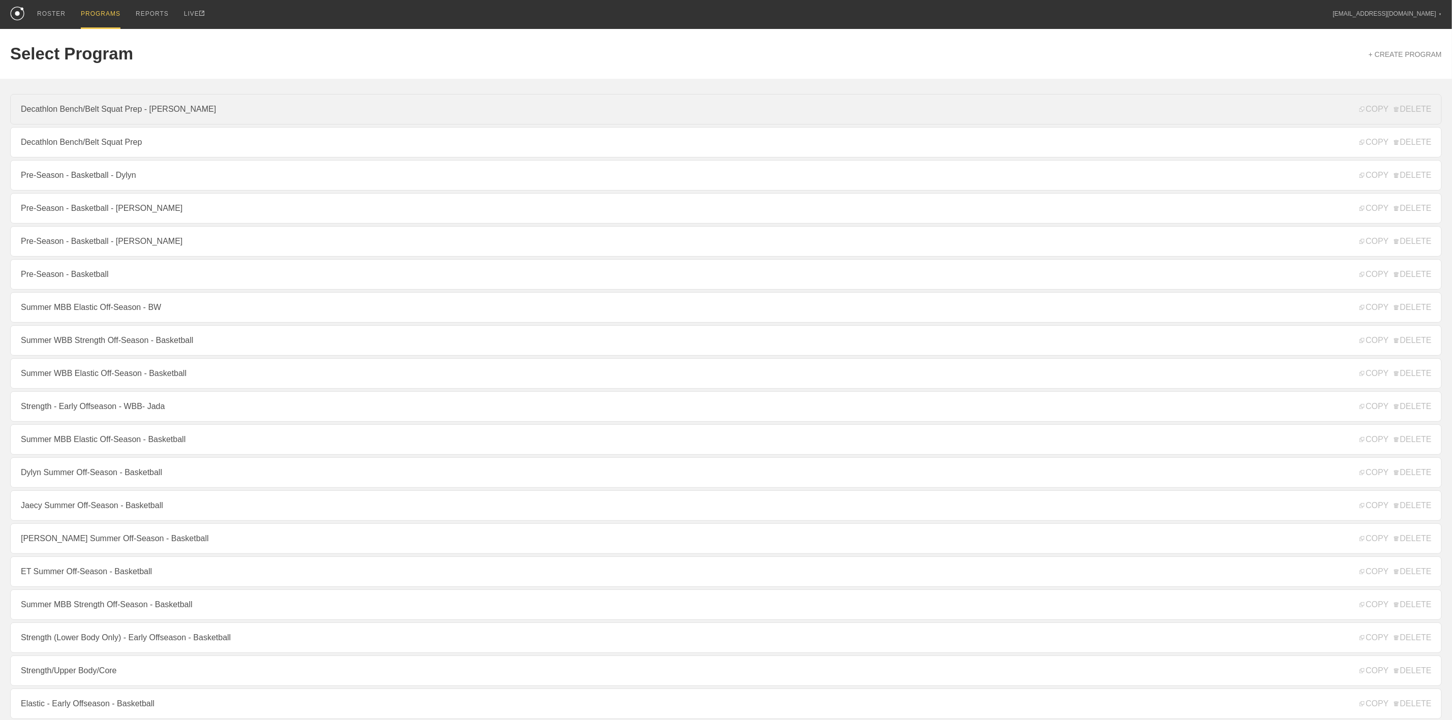
click at [94, 111] on link "Decathlon Bench/Belt Squat Prep - [PERSON_NAME]" at bounding box center [726, 109] width 1432 height 31
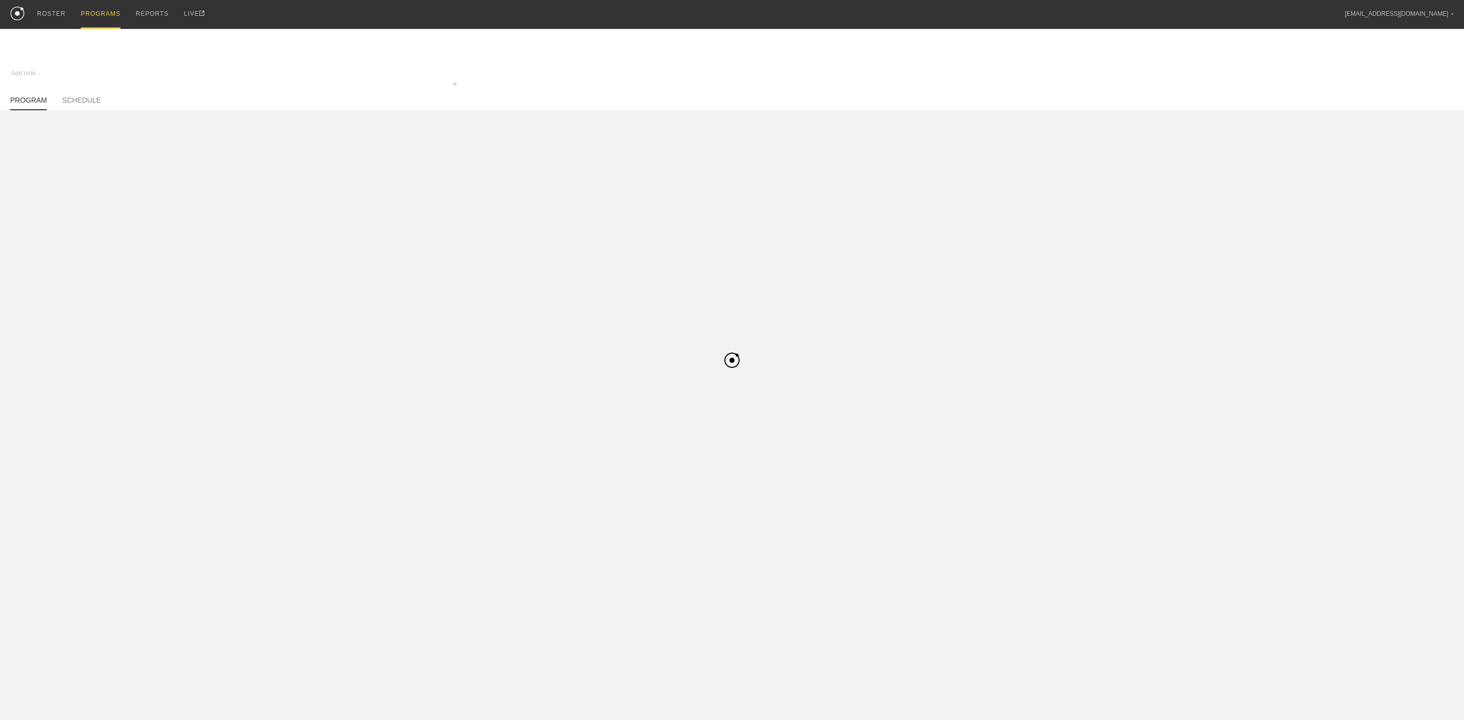
type textarea "x"
type input "Decathlon Bench/Belt Squat Prep - [PERSON_NAME]"
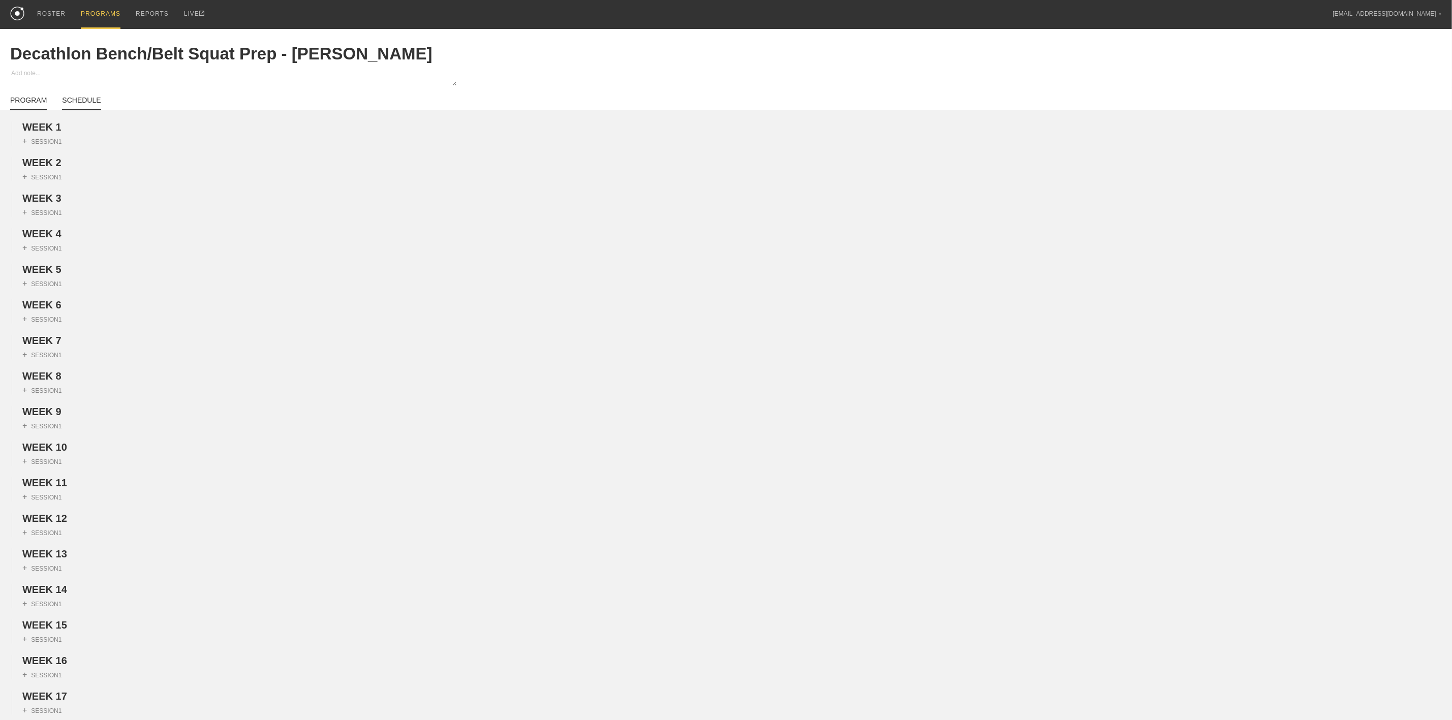
click at [80, 103] on link "SCHEDULE" at bounding box center [81, 103] width 39 height 14
type textarea "x"
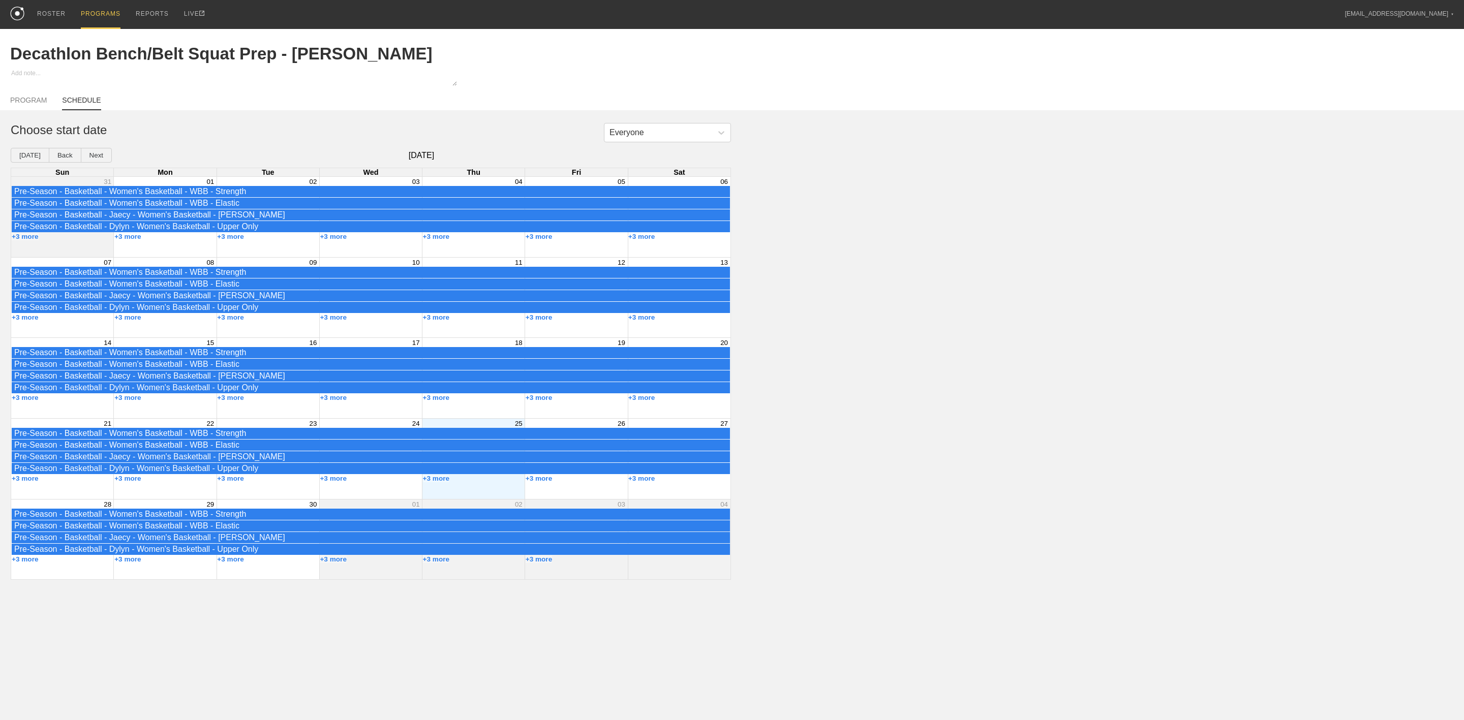
click at [165, 241] on div "+3 more" at bounding box center [165, 237] width 103 height 8
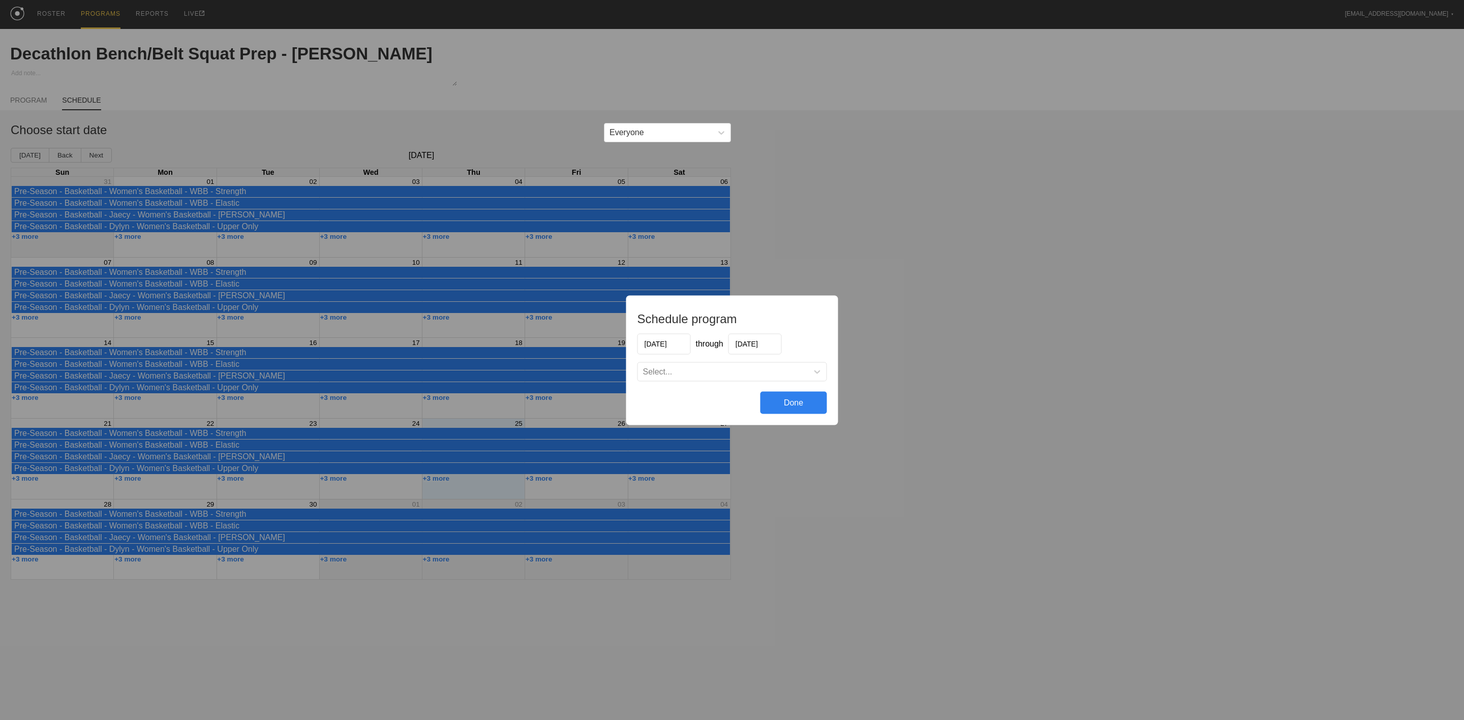
click at [707, 370] on div "Select..." at bounding box center [723, 372] width 170 height 10
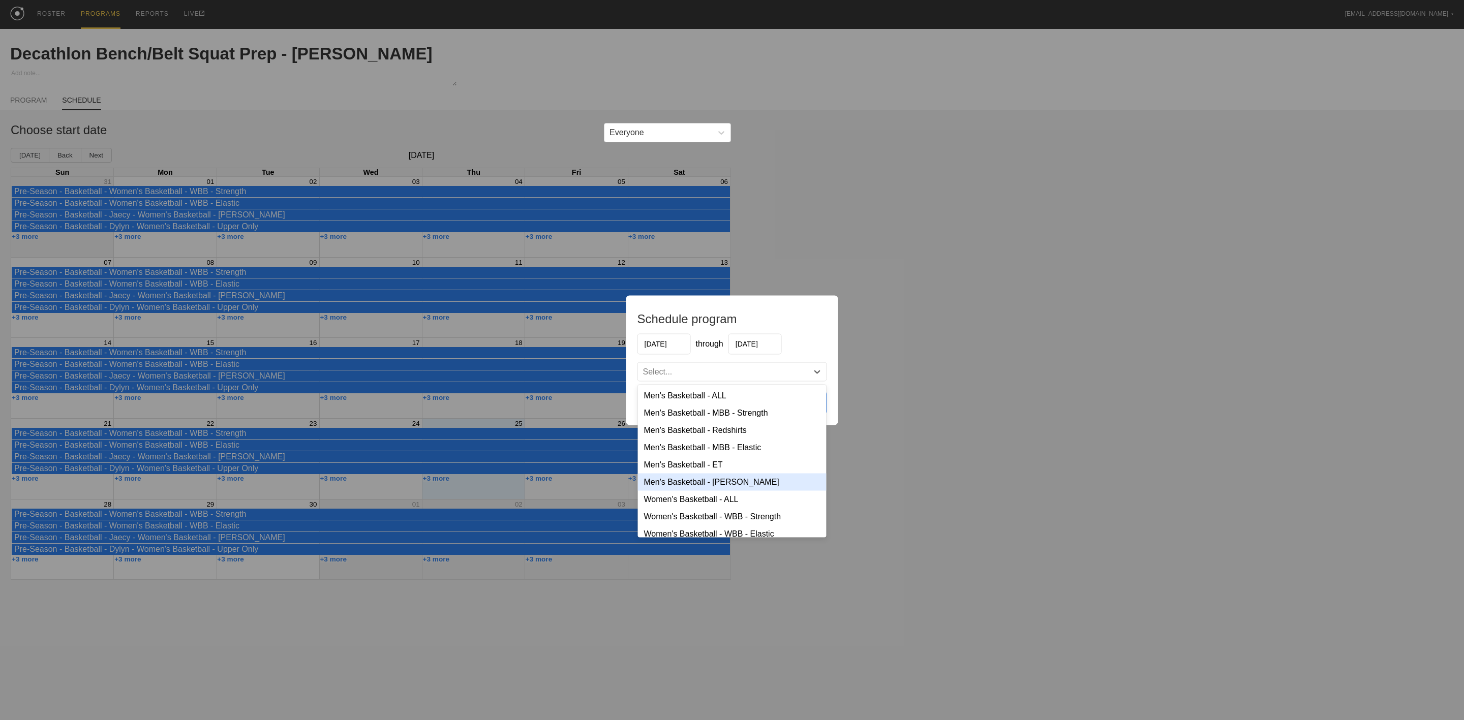
click at [712, 486] on div "Men's Basketball - [PERSON_NAME]" at bounding box center [732, 481] width 189 height 17
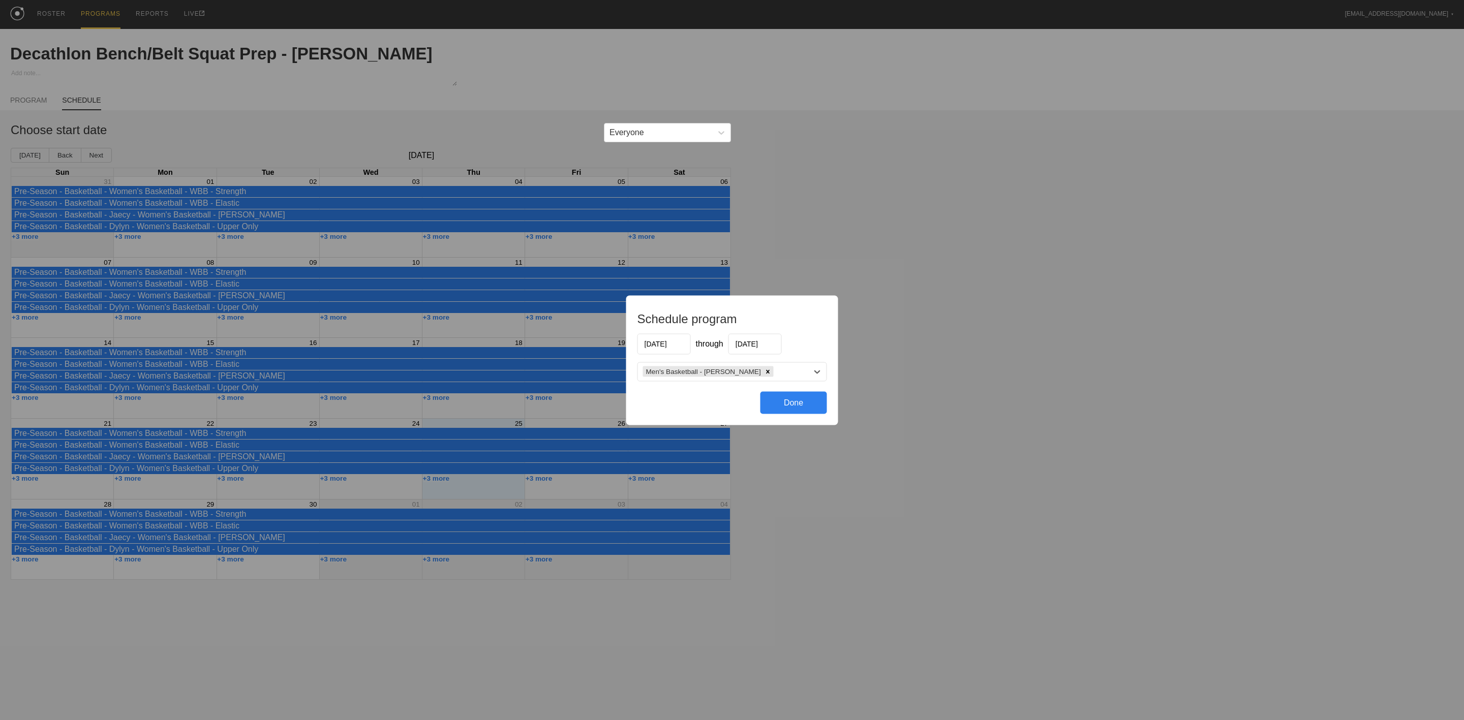
click at [677, 343] on input "[DATE]" at bounding box center [663, 343] width 53 height 21
click at [649, 368] on button "Previous Month" at bounding box center [646, 368] width 7 height 7
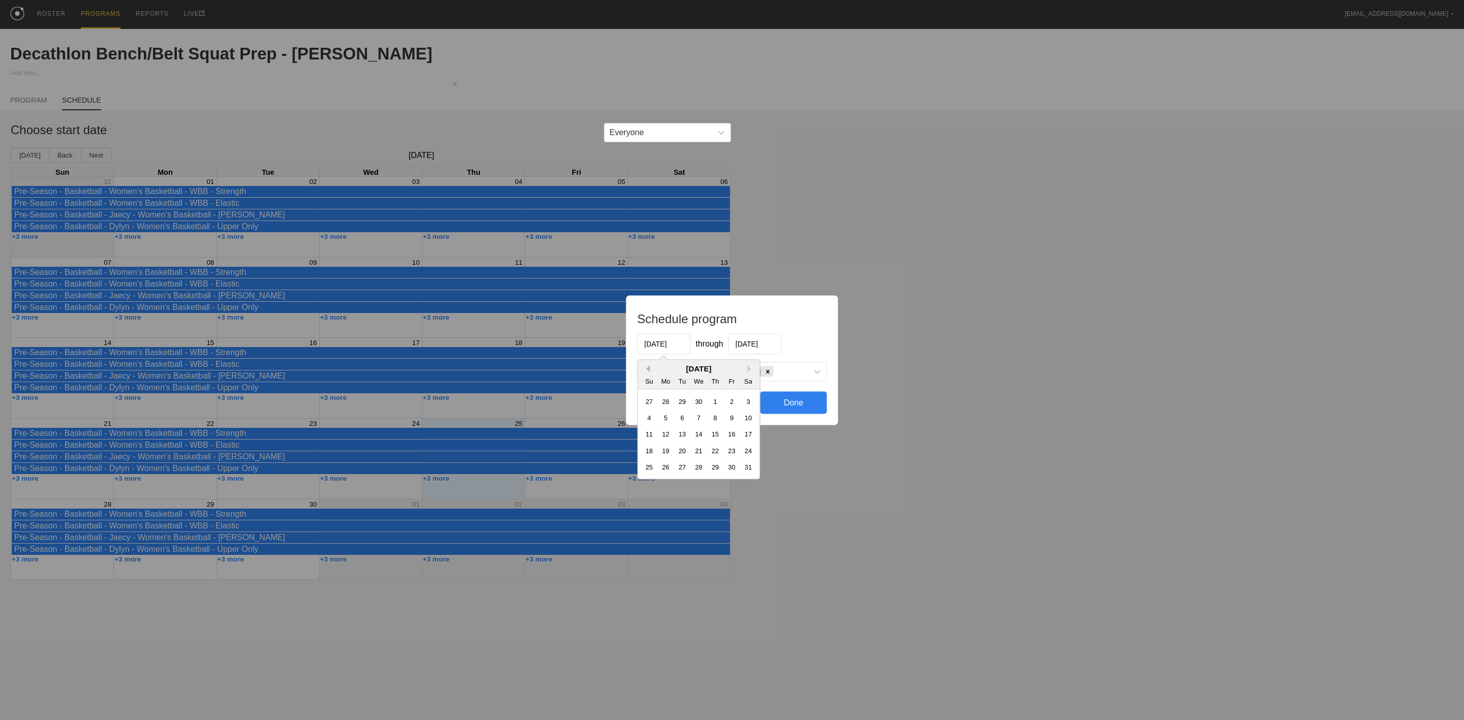
click at [648, 368] on button "Previous Month" at bounding box center [646, 368] width 7 height 7
drag, startPoint x: 665, startPoint y: 417, endPoint x: 782, endPoint y: 357, distance: 131.2
click at [665, 417] on div "7" at bounding box center [666, 418] width 14 height 14
type input "[DATE]"
click at [759, 342] on input "[DATE]" at bounding box center [754, 343] width 53 height 21
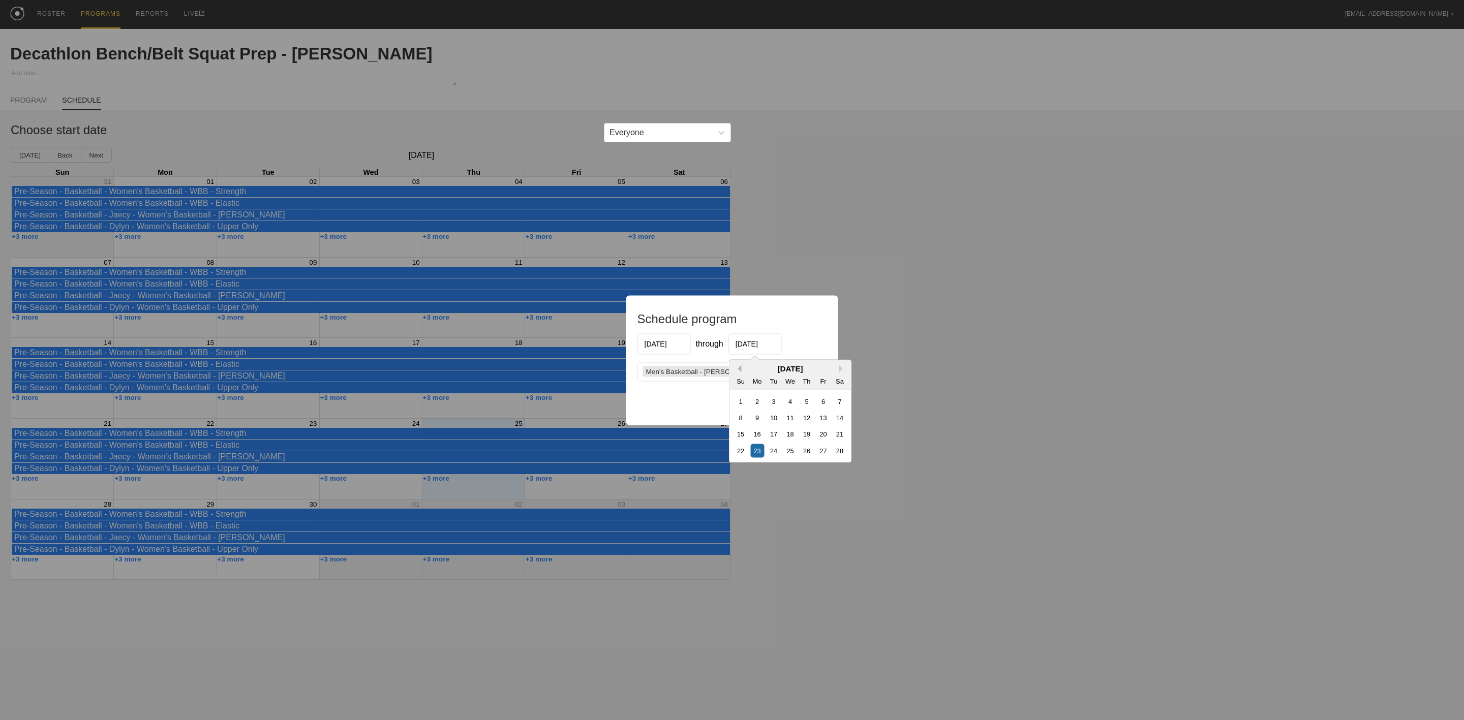
click at [738, 368] on button "Previous Month" at bounding box center [738, 368] width 7 height 7
click at [824, 472] on div "31" at bounding box center [823, 467] width 14 height 14
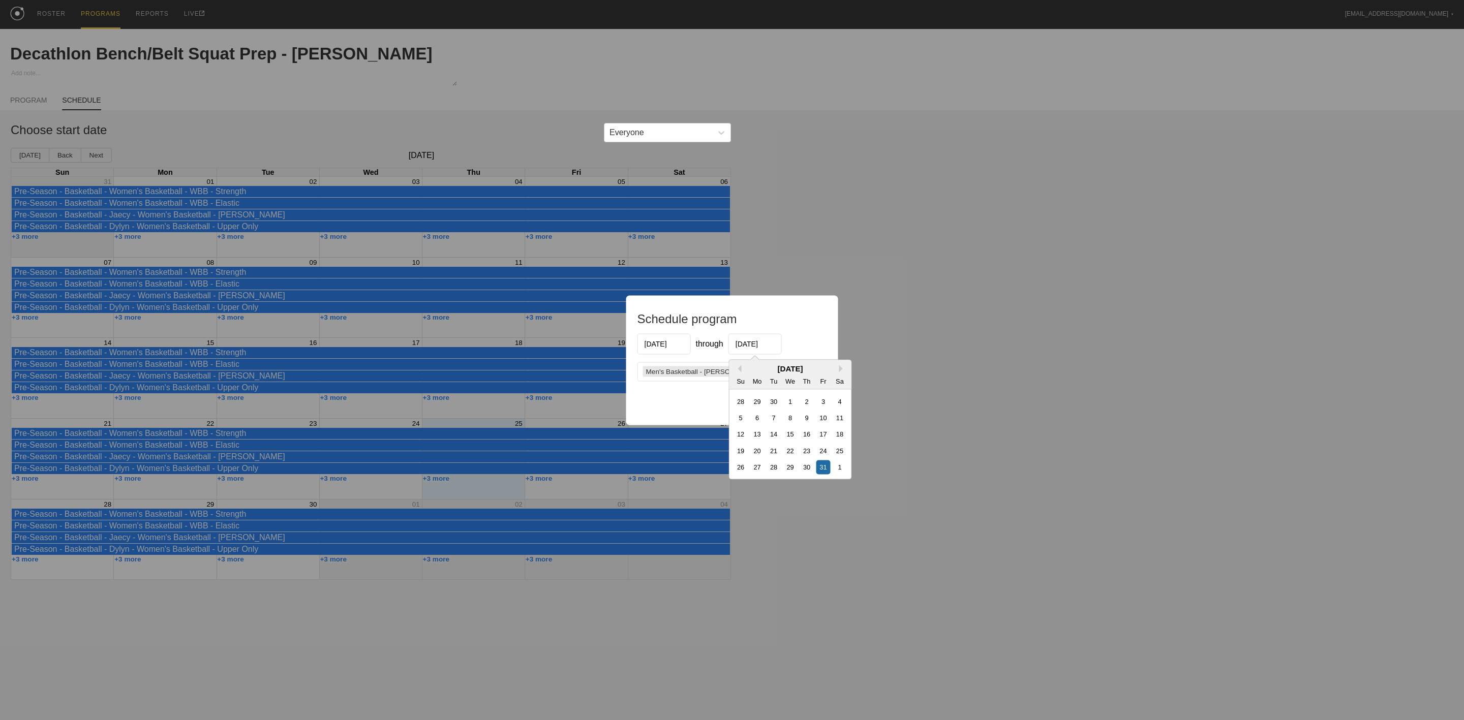
click at [771, 339] on input "[DATE]" at bounding box center [754, 343] width 53 height 21
click at [824, 402] on div "3" at bounding box center [823, 401] width 14 height 14
type input "[DATE]"
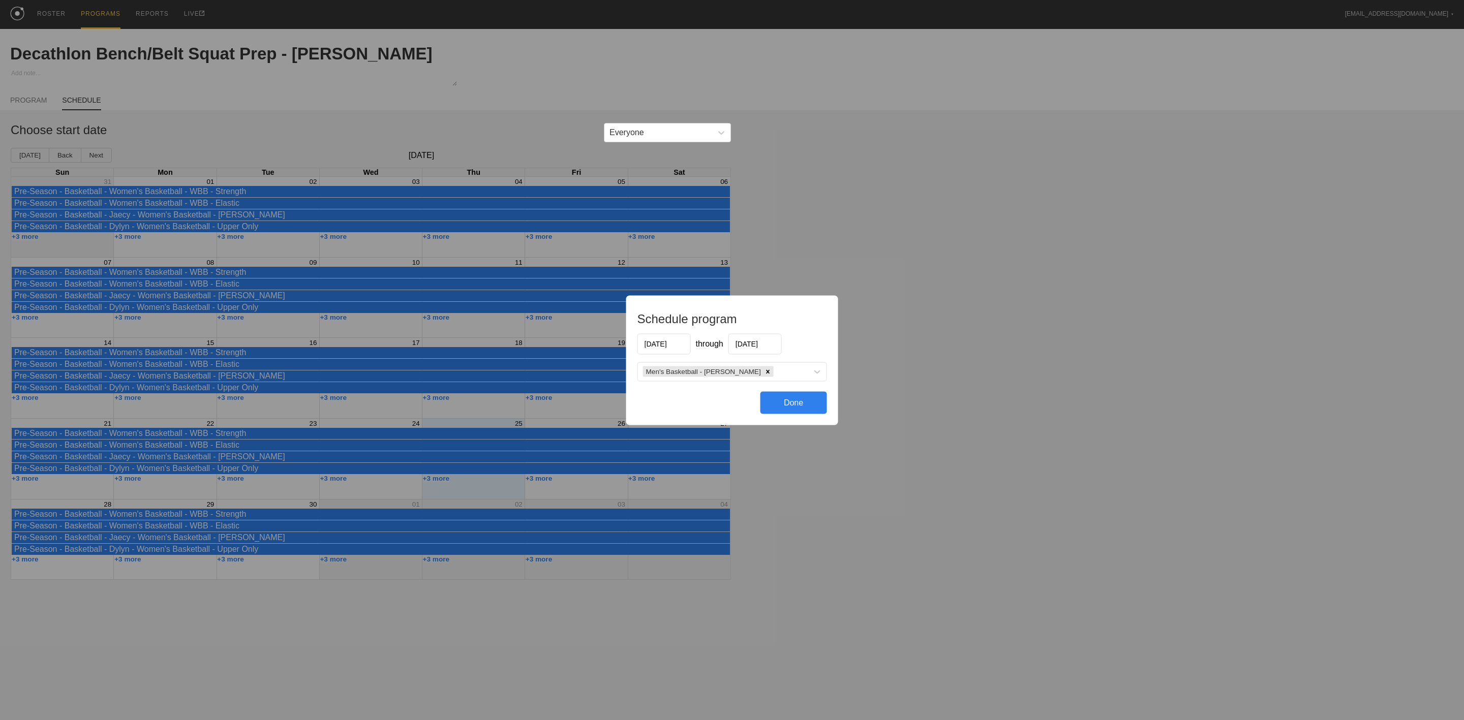
click at [788, 403] on div "Done" at bounding box center [794, 402] width 67 height 22
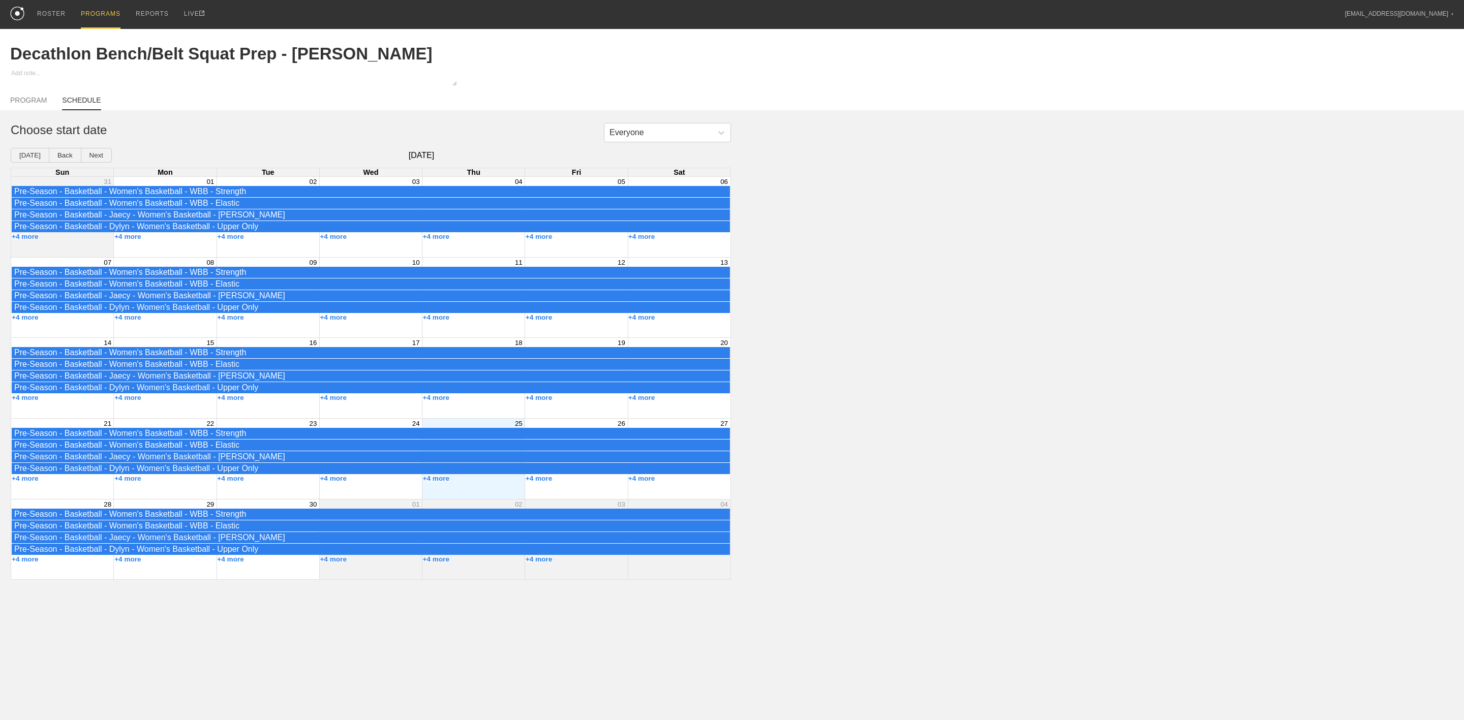
click at [874, 540] on div "Everyone Choose start date [DATE] Back Next [DATE] Sun Mon Tue Wed Thu Fri Sat …" at bounding box center [732, 351] width 1464 height 457
click at [104, 155] on button "Next" at bounding box center [96, 155] width 31 height 15
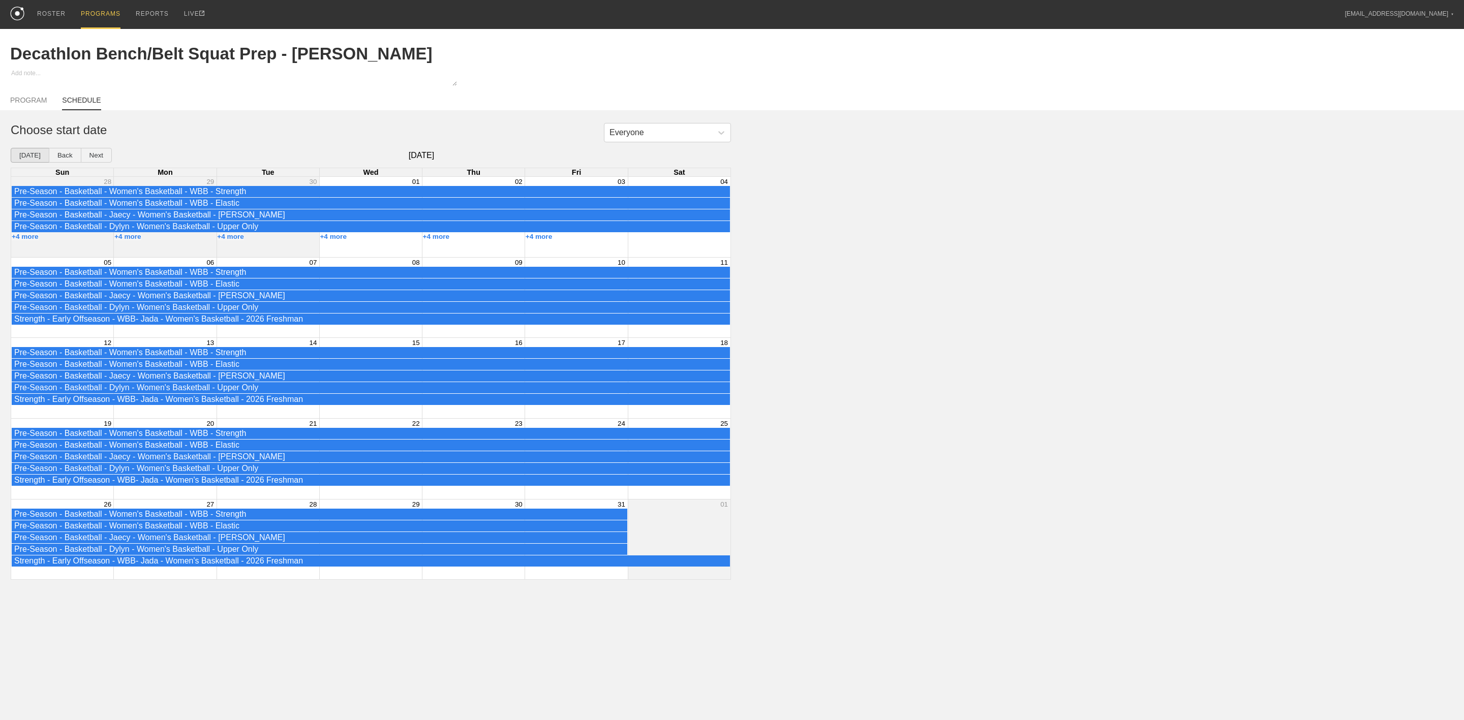
click at [23, 156] on button "[DATE]" at bounding box center [30, 155] width 39 height 15
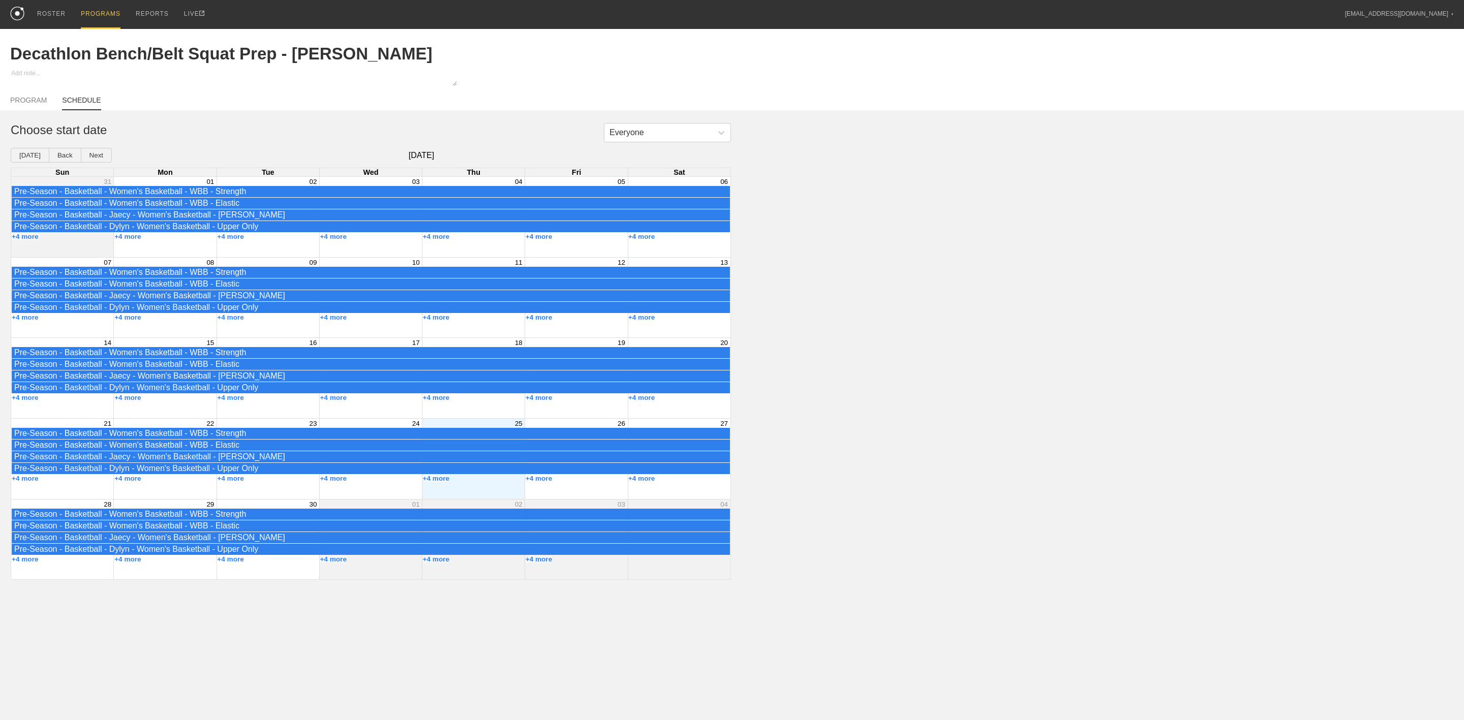
click at [1053, 352] on div "Everyone Choose start date [DATE] Back Next [DATE] Sun Mon Tue Wed Thu Fri Sat …" at bounding box center [732, 351] width 1464 height 457
click at [1039, 375] on div "Everyone Choose start date [DATE] Back Next [DATE] Sun Mon Tue Wed Thu Fri Sat …" at bounding box center [732, 351] width 1464 height 457
click at [1039, 372] on div "Everyone Choose start date [DATE] Back Next [DATE] Sun Mon Tue Wed Thu Fri Sat …" at bounding box center [732, 351] width 1464 height 457
type textarea "x"
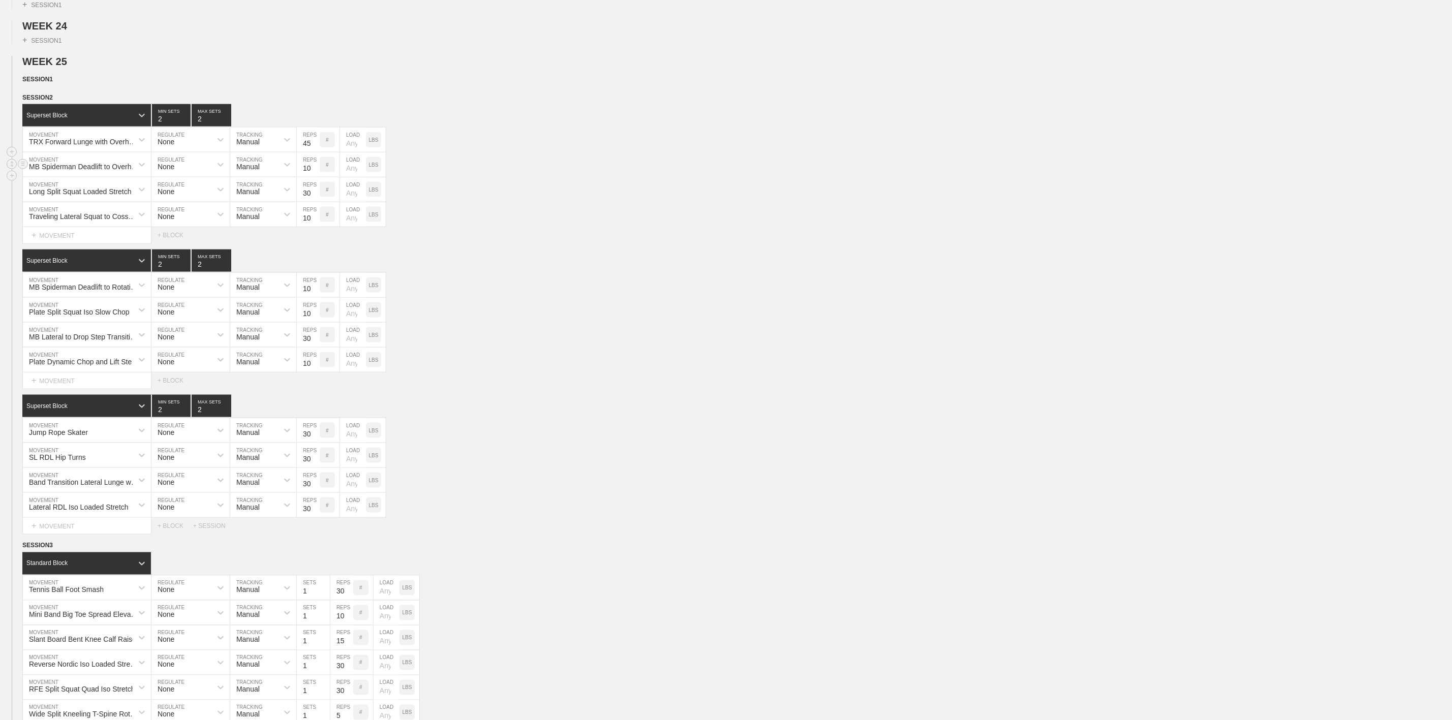
scroll to position [763, 0]
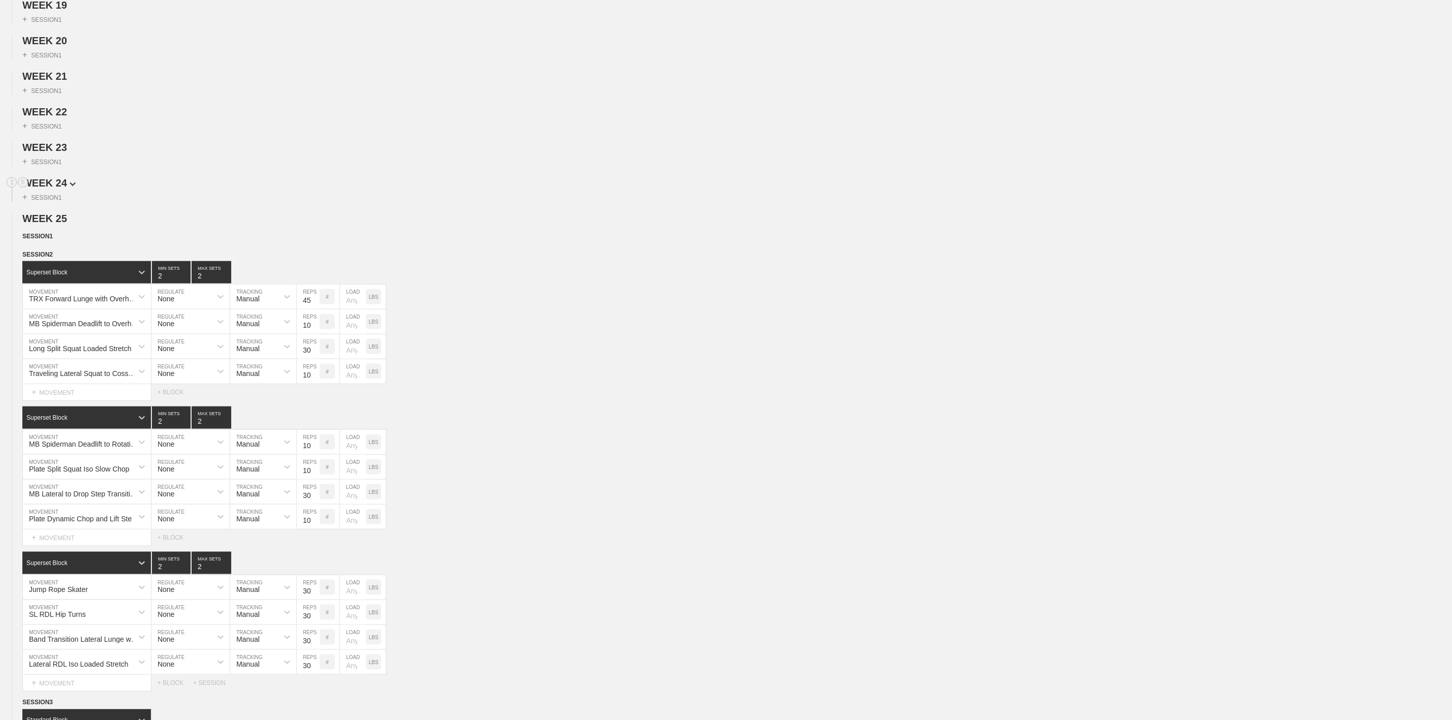
click at [61, 189] on span "WEEK 24" at bounding box center [48, 182] width 53 height 11
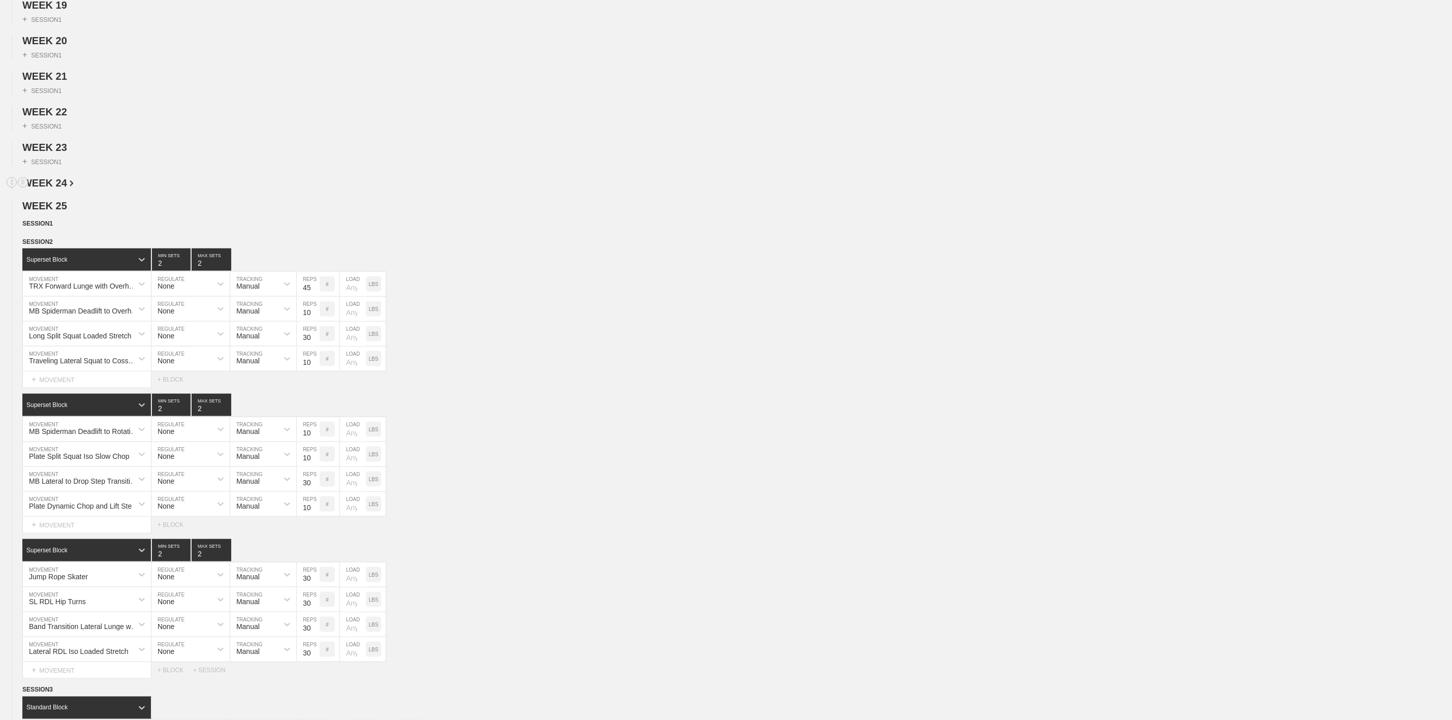
click at [63, 189] on span "WEEK 24" at bounding box center [47, 182] width 51 height 11
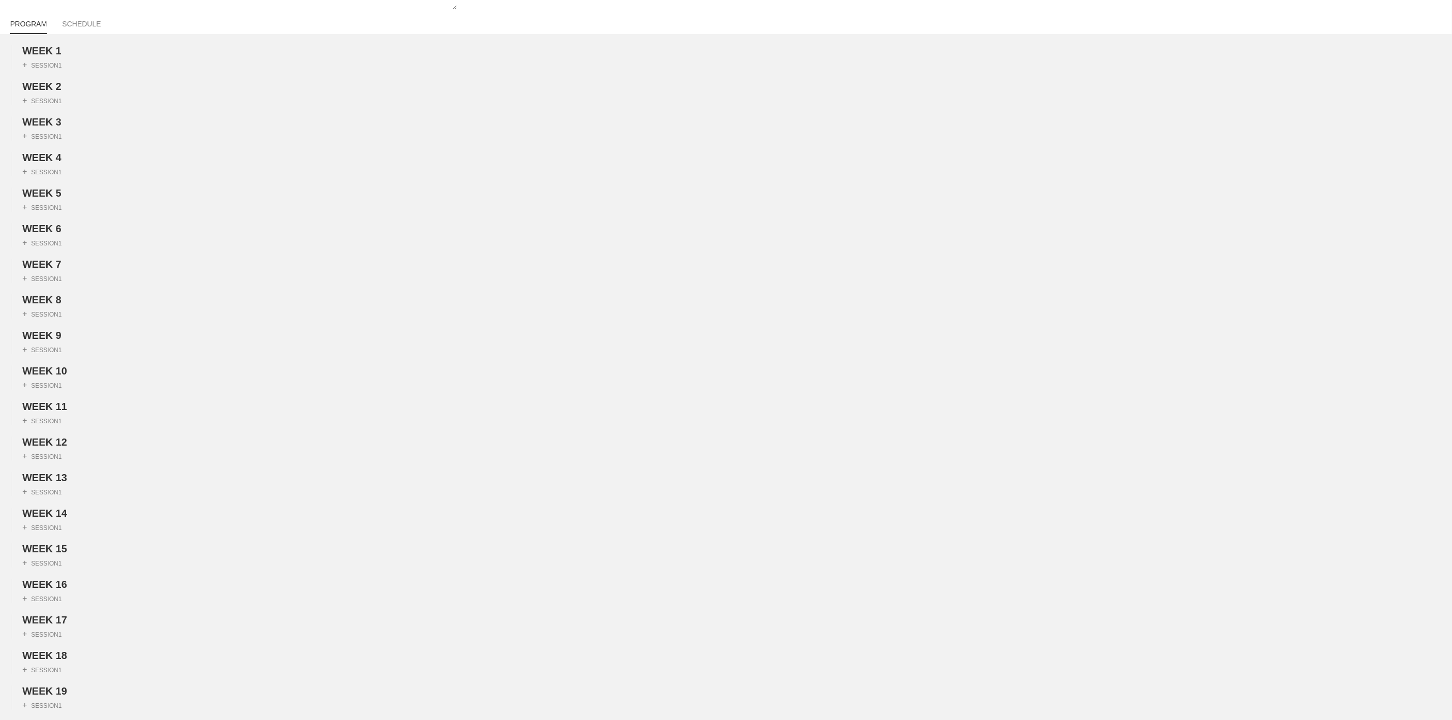
scroll to position [0, 0]
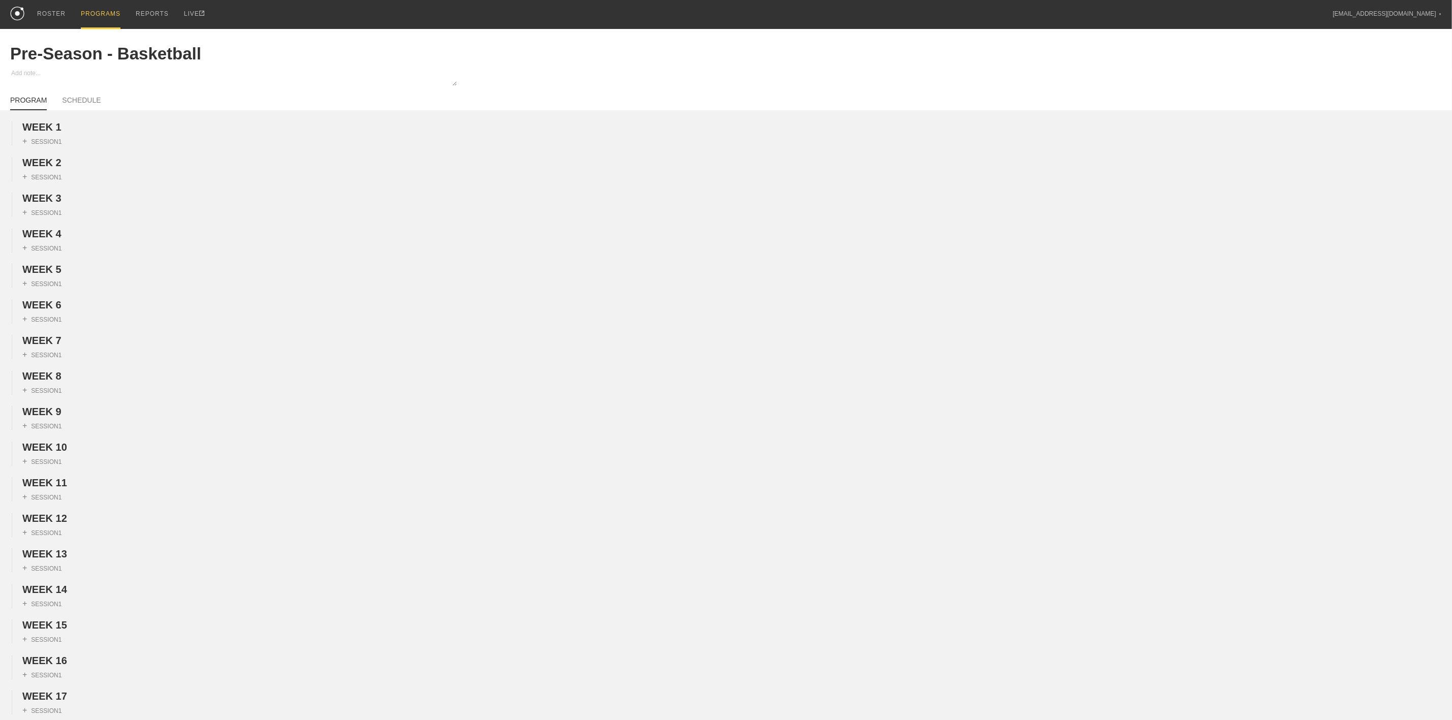
click at [93, 13] on div "PROGRAMS" at bounding box center [101, 14] width 40 height 29
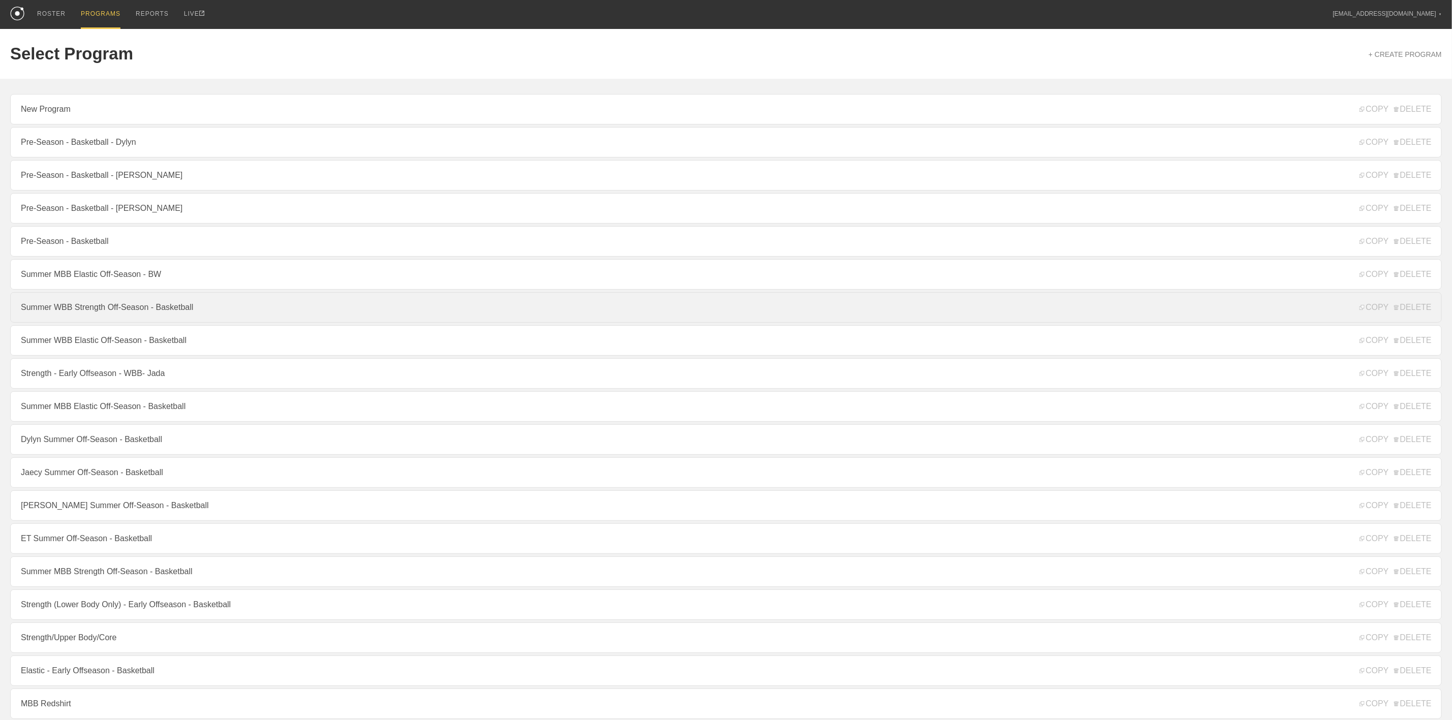
click at [96, 316] on link "Summer WBB Strength Off-Season - Basketball" at bounding box center [726, 307] width 1432 height 31
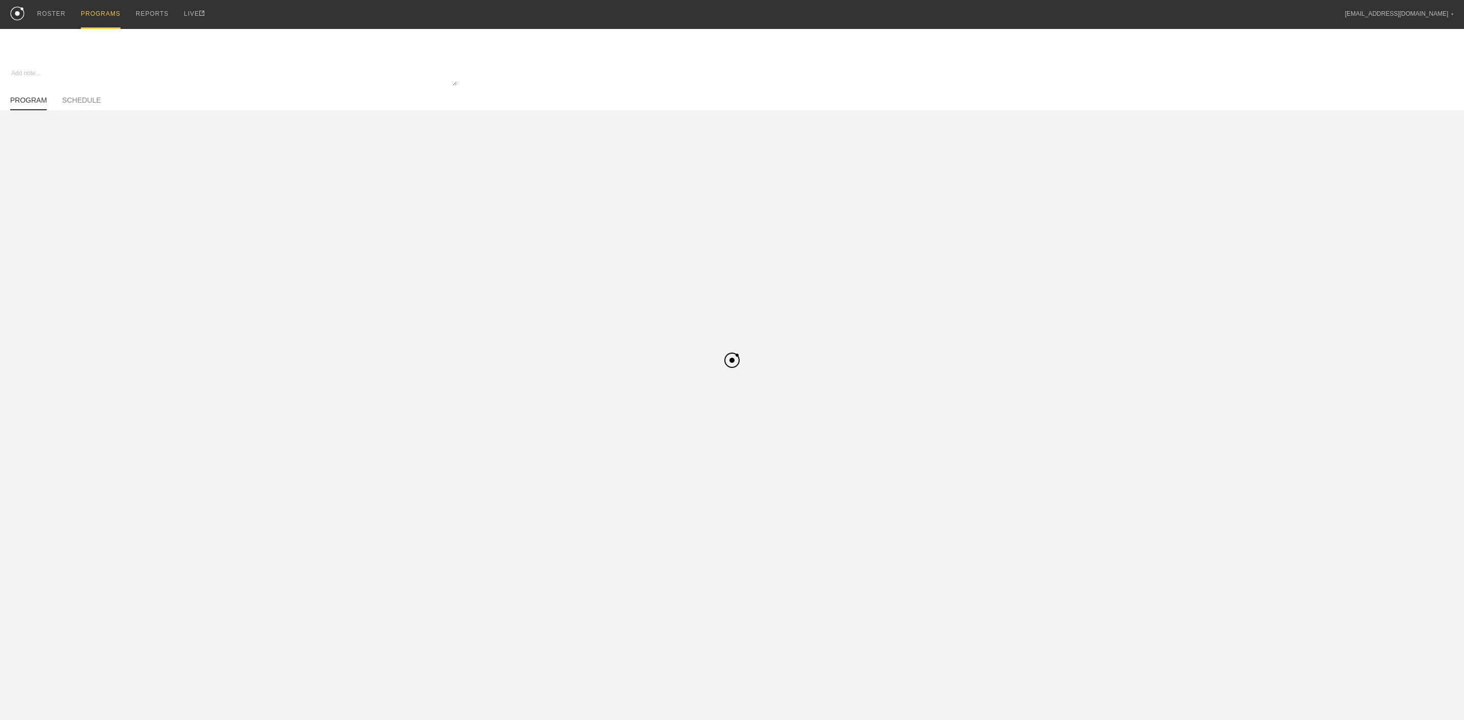
type textarea "x"
type input "Summer WBB Strength Off-Season - Basketball"
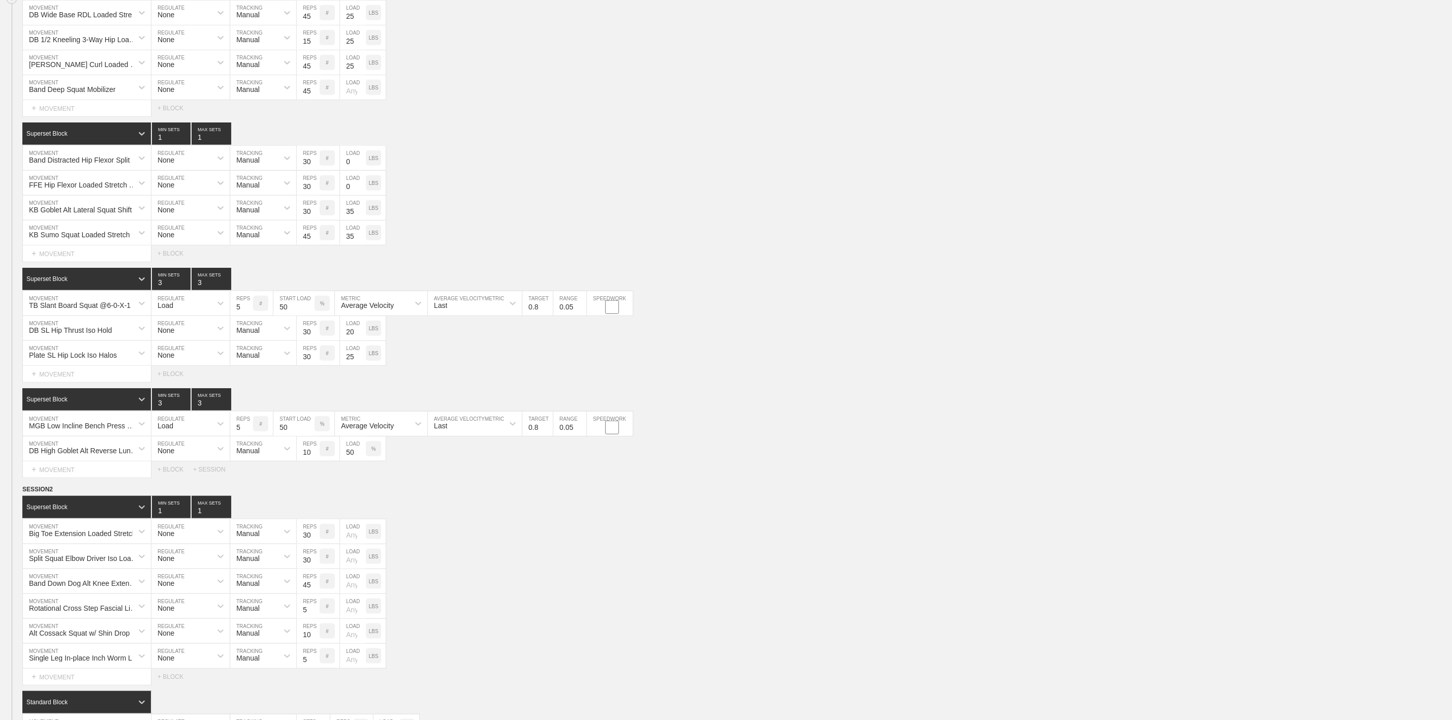
scroll to position [305, 0]
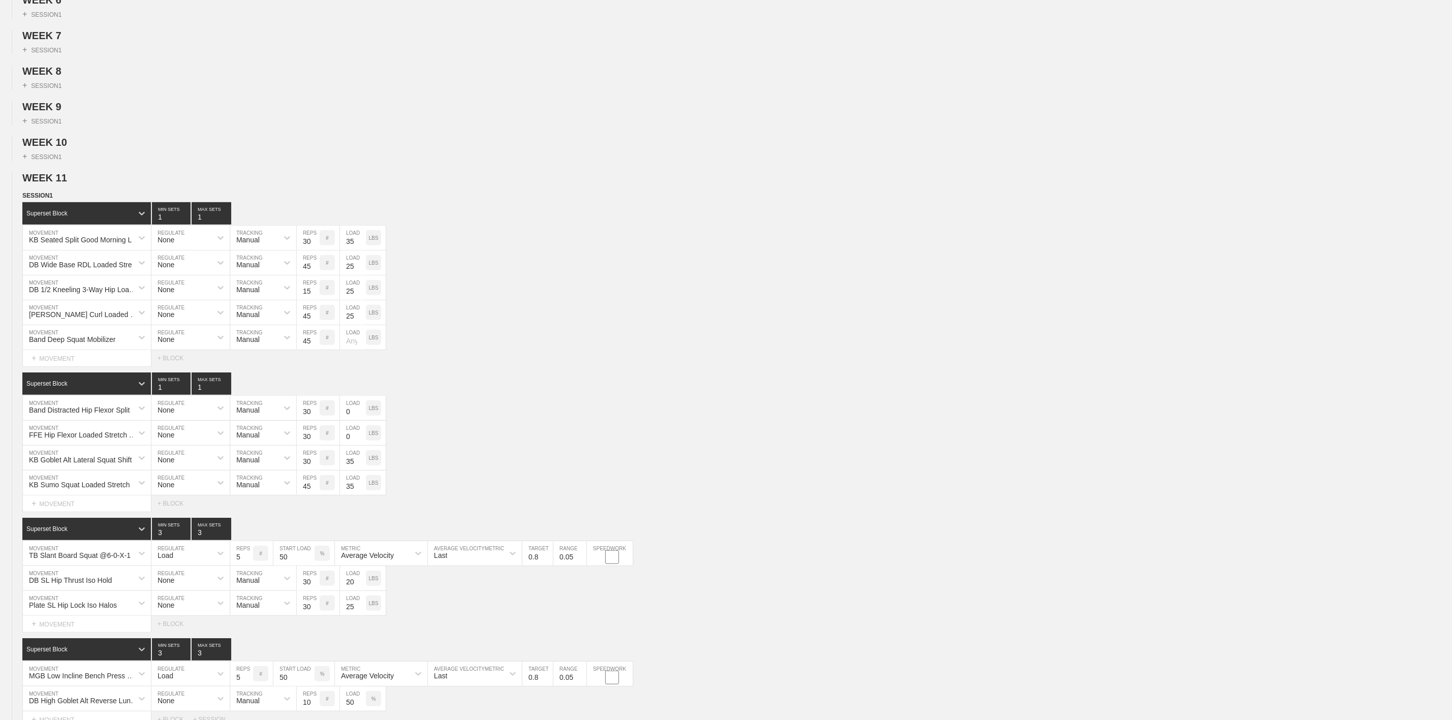
click at [64, 184] on span "WEEK 11" at bounding box center [44, 177] width 45 height 11
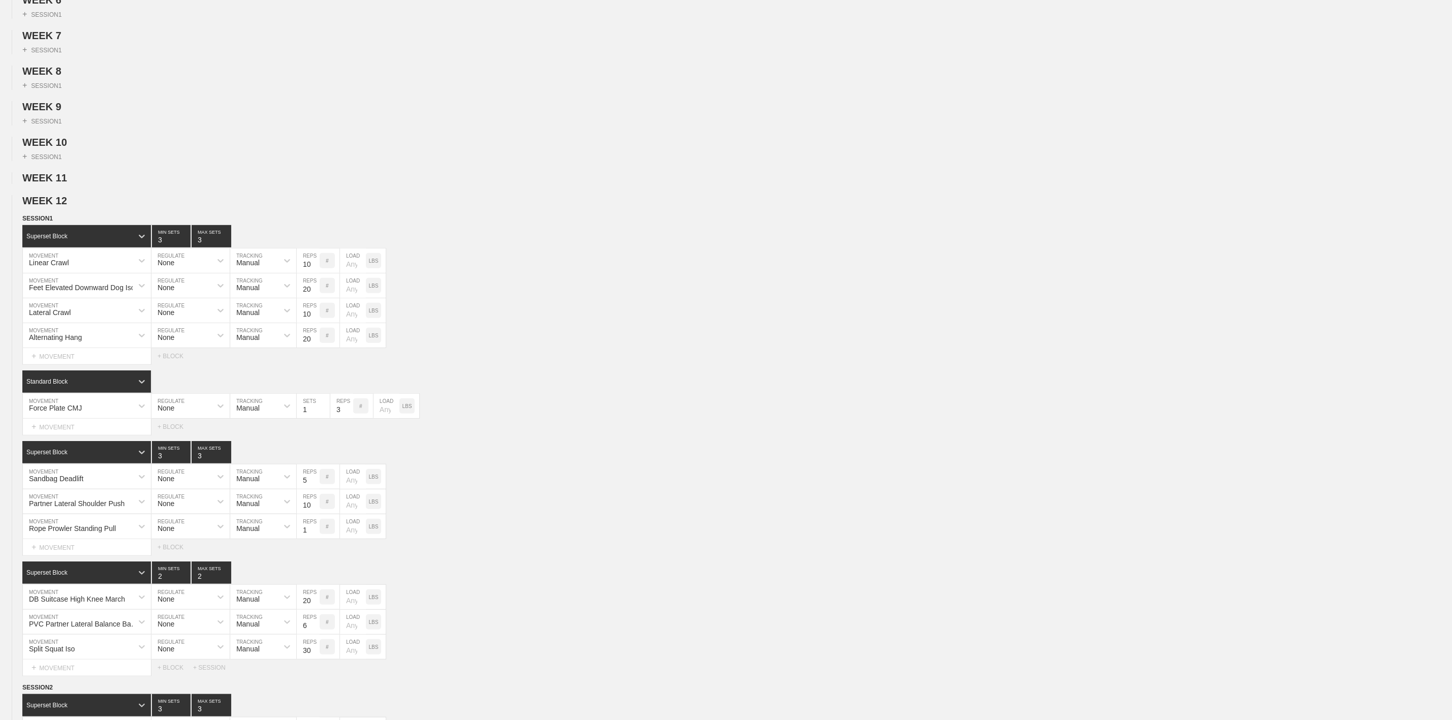
click at [58, 206] on span "WEEK 12" at bounding box center [44, 200] width 45 height 11
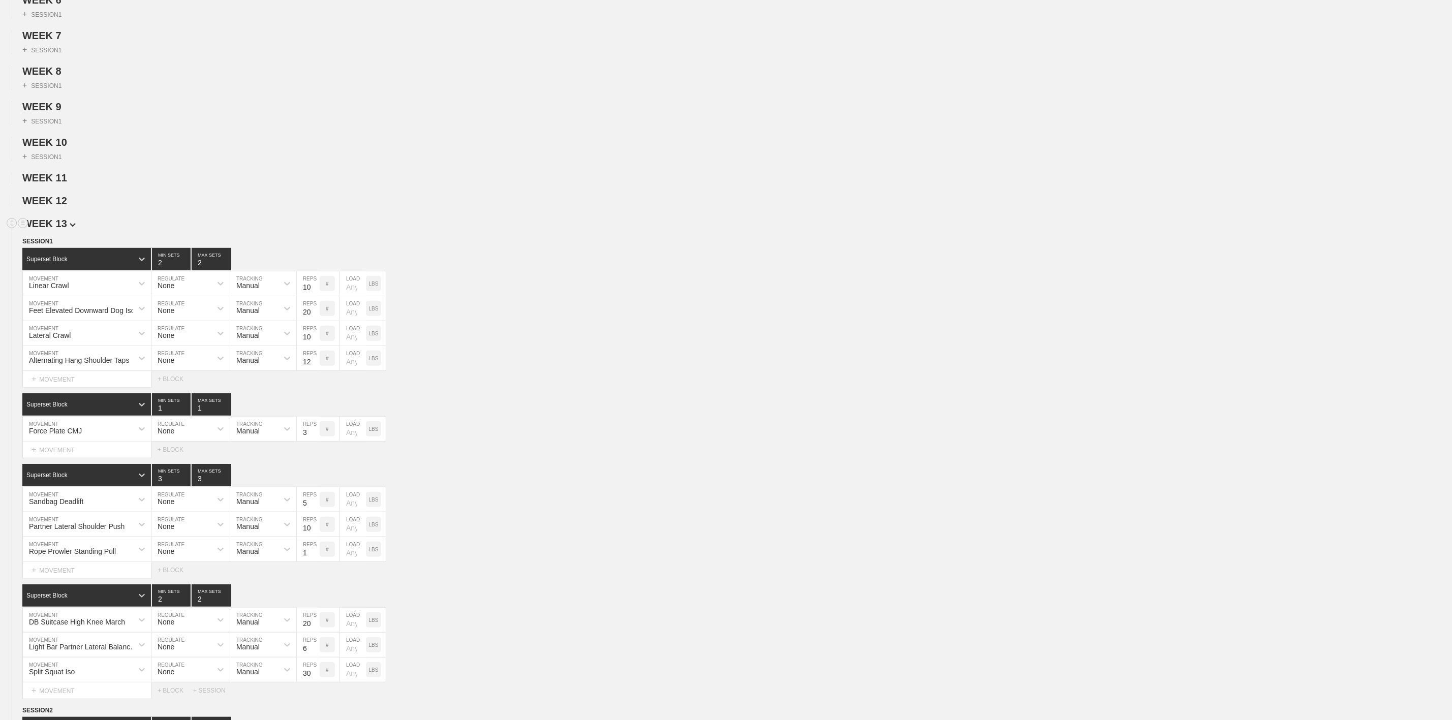
click at [54, 229] on span "WEEK 13" at bounding box center [48, 223] width 53 height 11
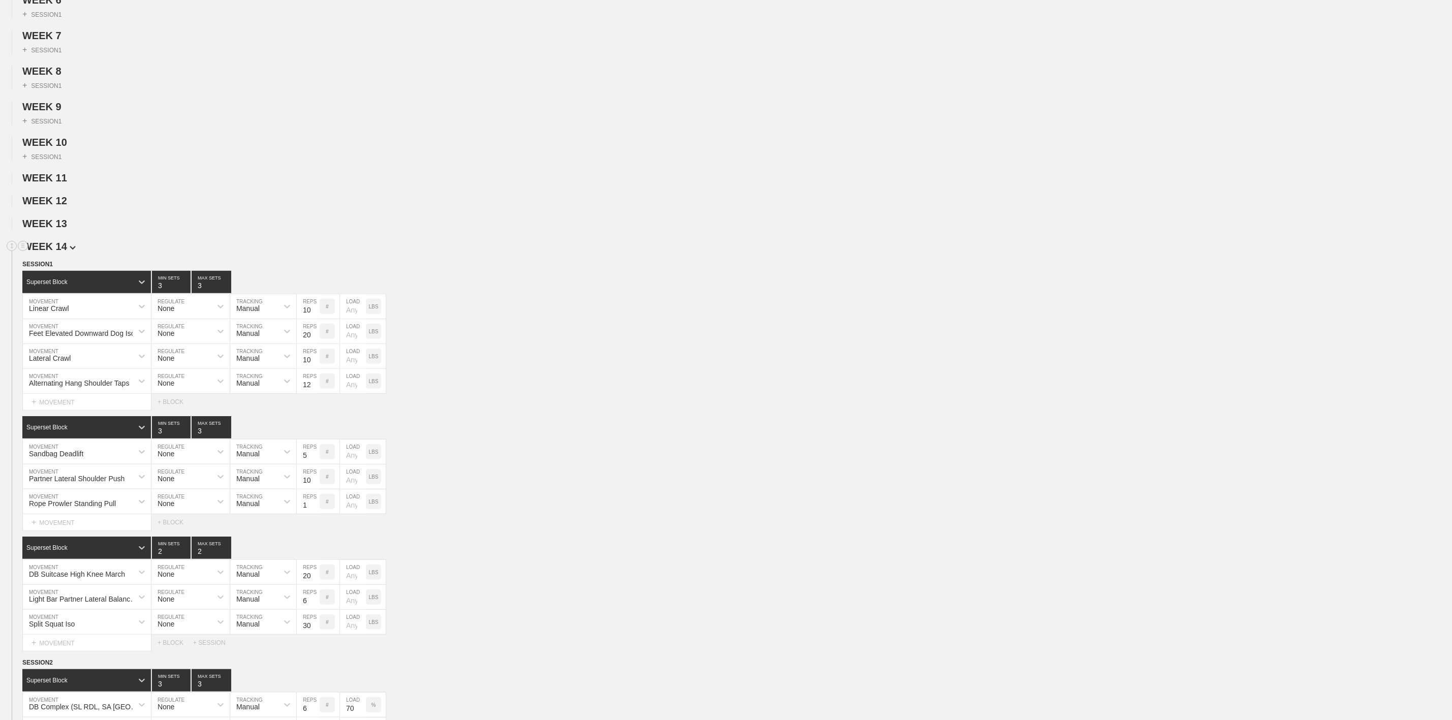
click at [55, 252] on span "WEEK 14" at bounding box center [48, 246] width 53 height 11
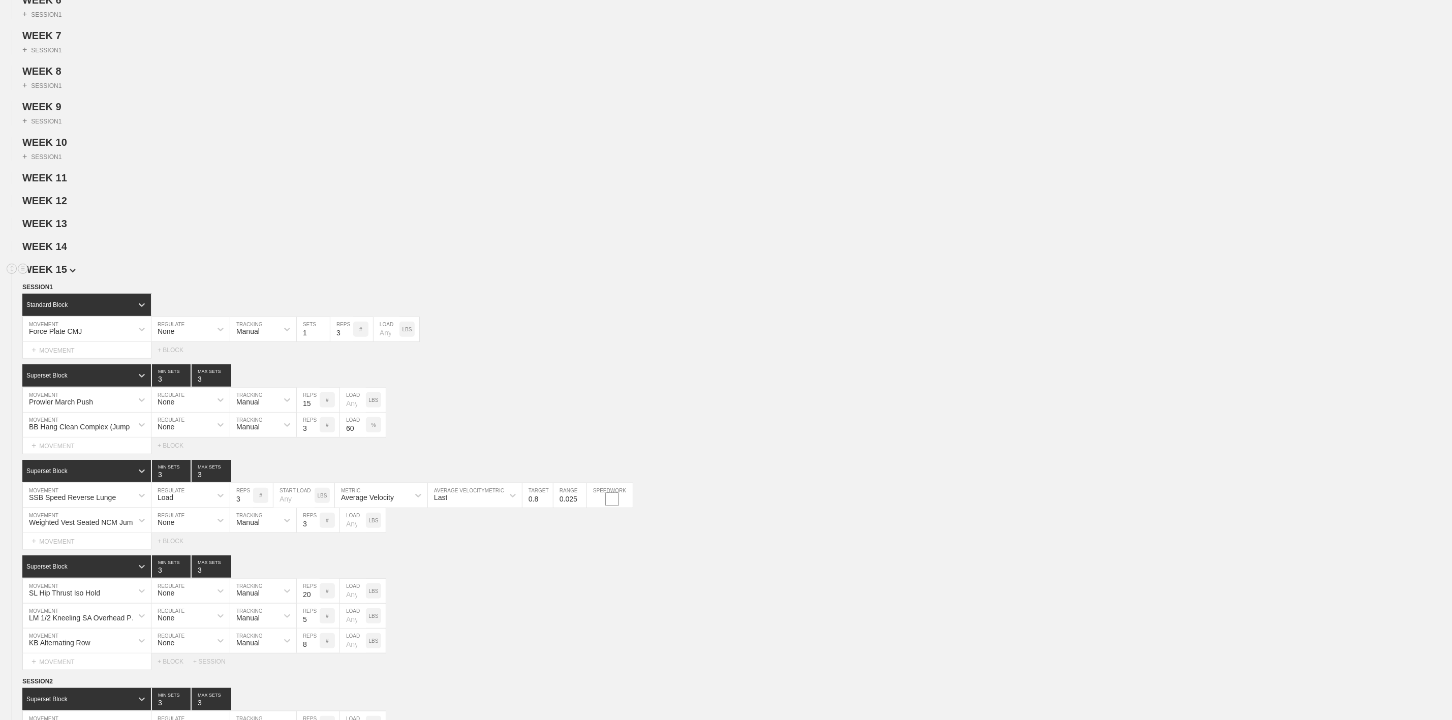
click at [57, 275] on span "WEEK 15" at bounding box center [48, 269] width 53 height 11
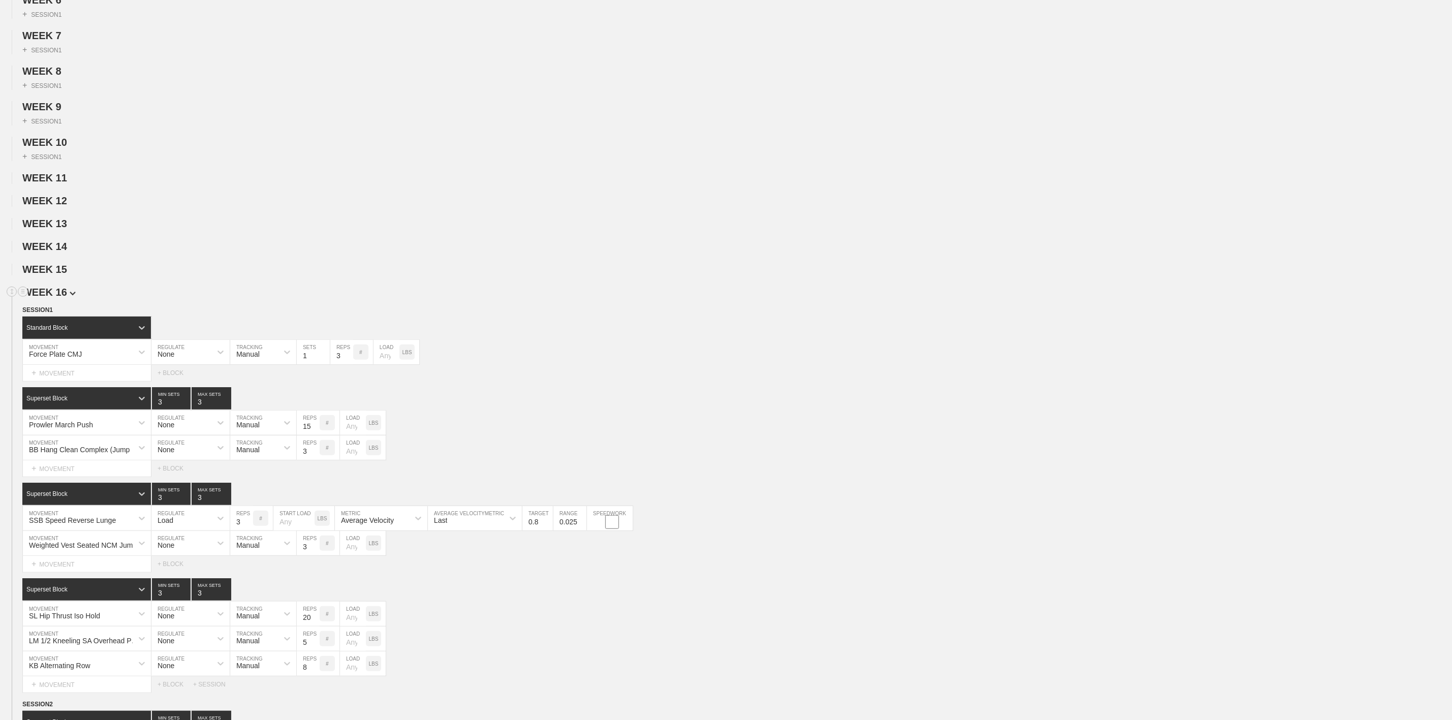
click at [57, 298] on span "WEEK 16" at bounding box center [48, 292] width 53 height 11
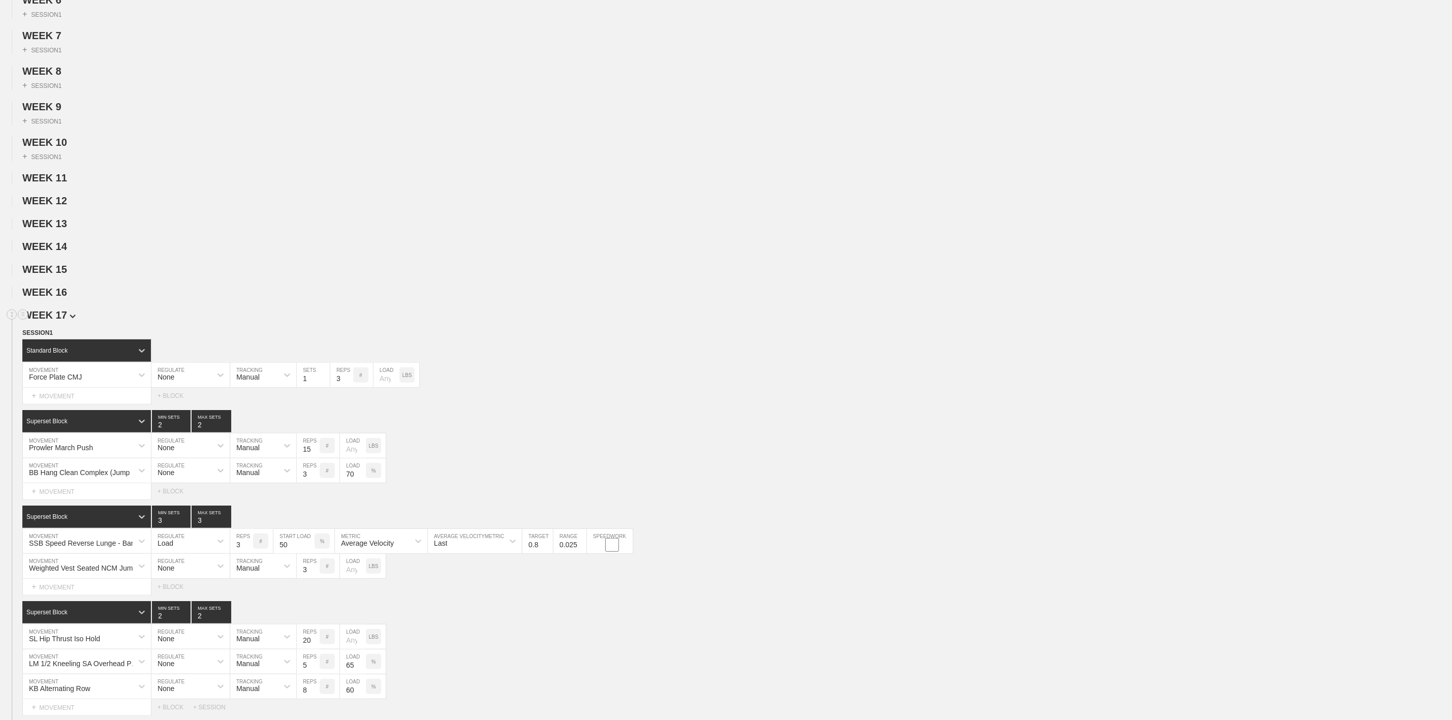
click at [43, 321] on span "WEEK 17" at bounding box center [48, 315] width 53 height 11
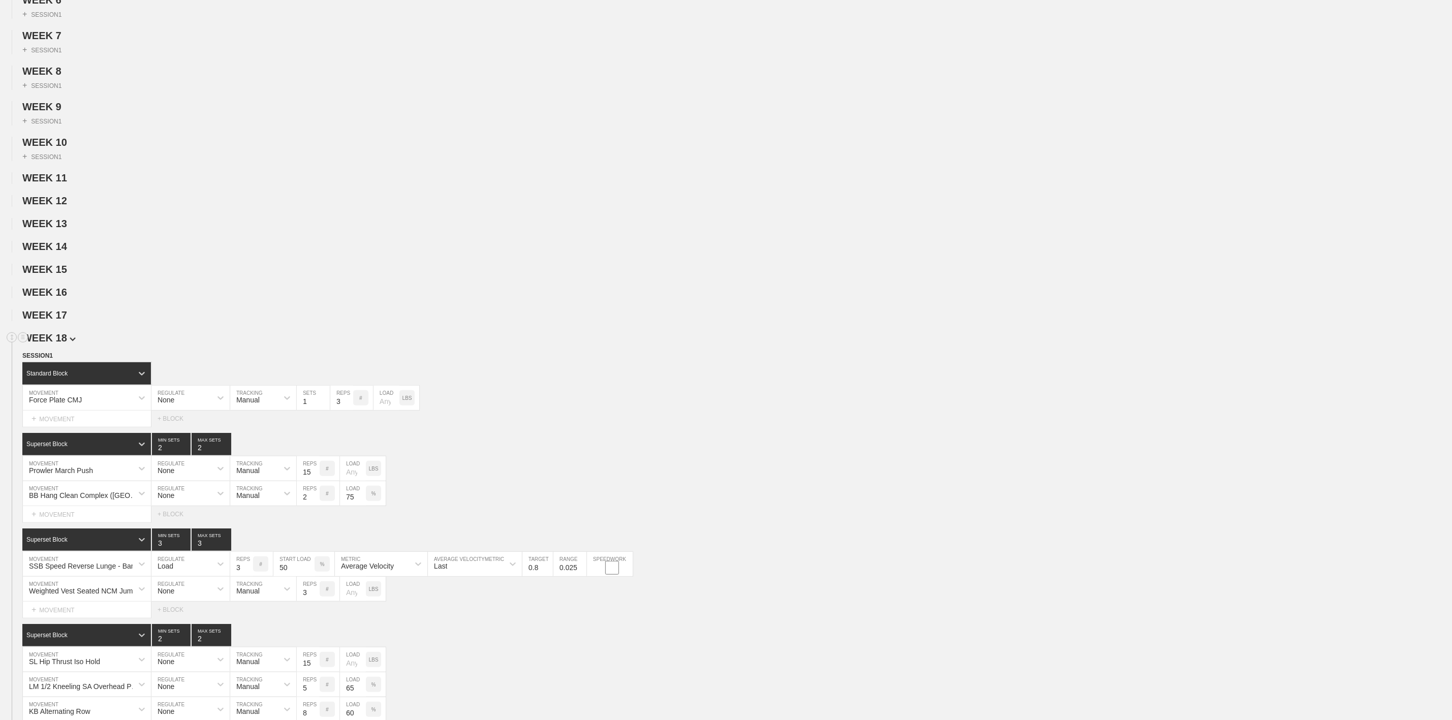
click at [53, 344] on span "WEEK 18" at bounding box center [48, 337] width 53 height 11
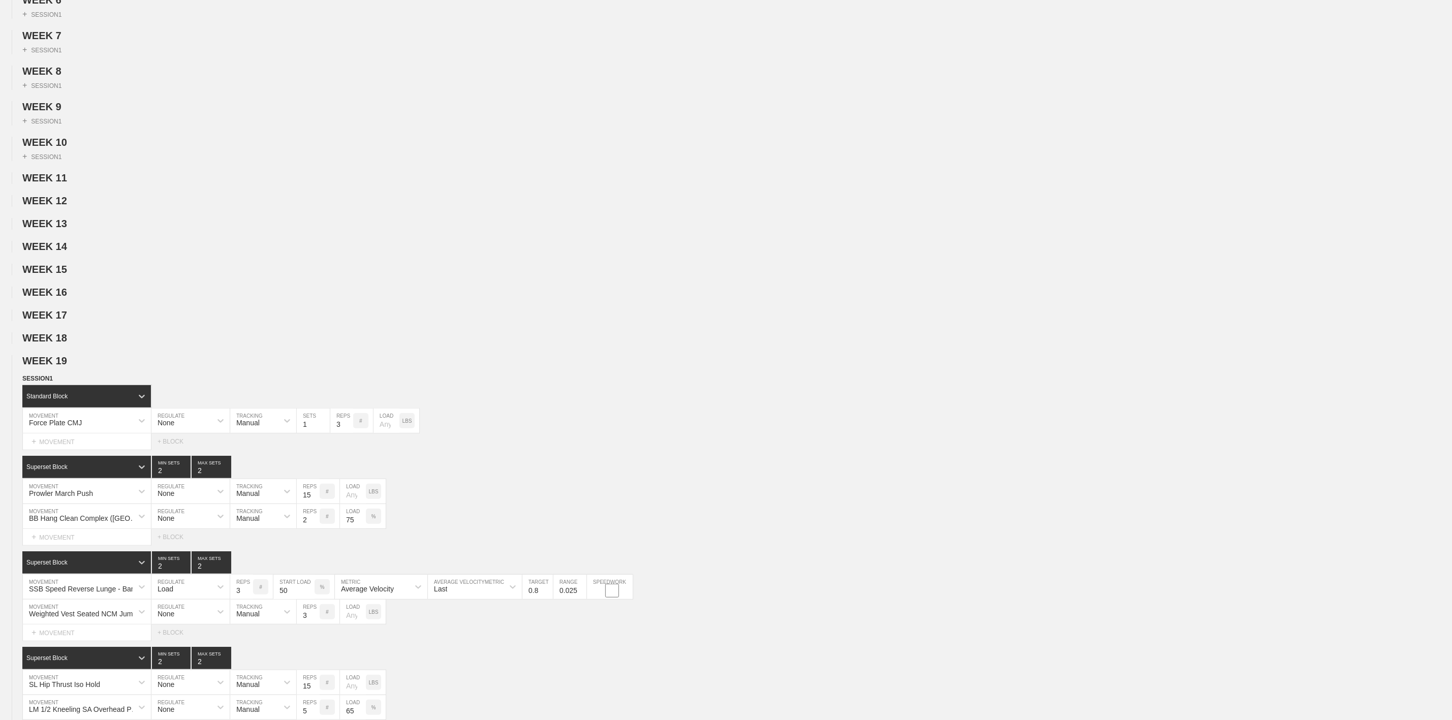
click at [54, 367] on span "WEEK 19" at bounding box center [48, 360] width 53 height 11
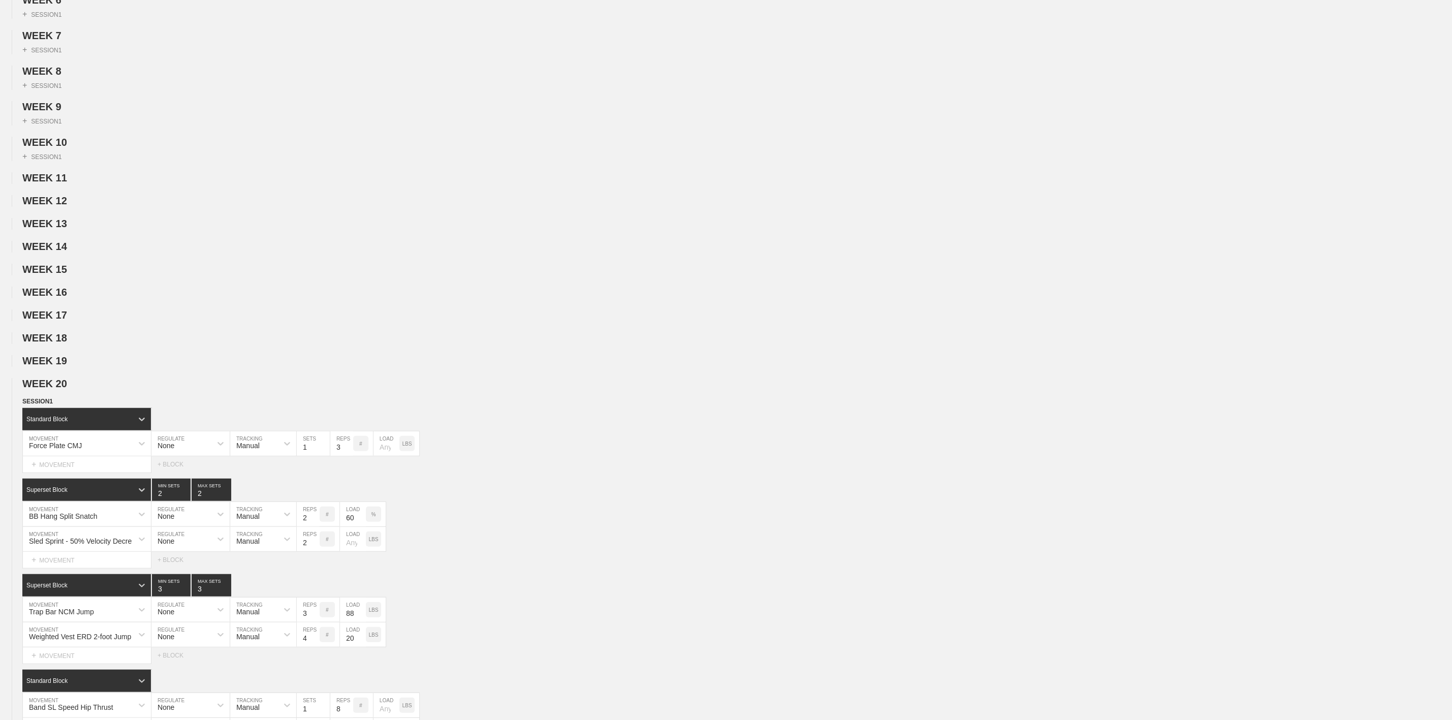
click at [63, 389] on span "WEEK 20" at bounding box center [44, 383] width 45 height 11
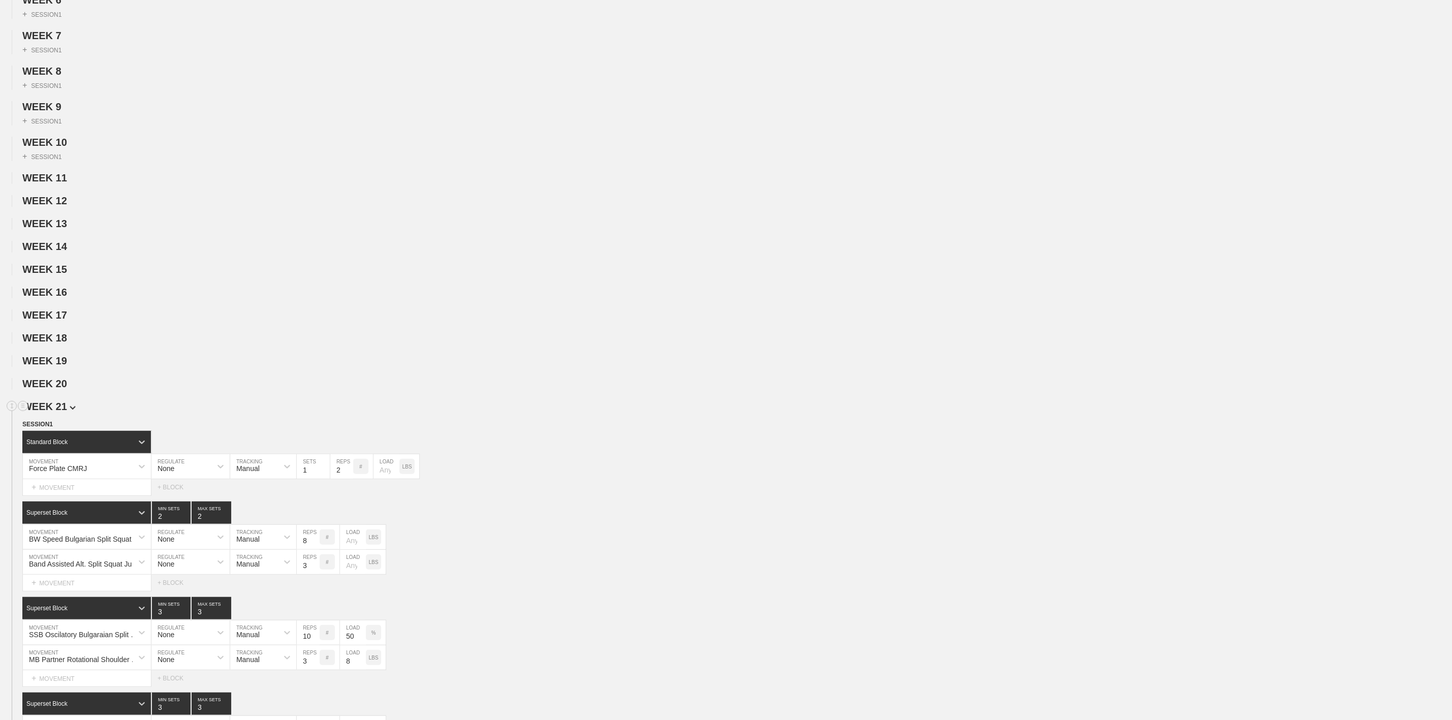
click at [55, 412] on span "WEEK 21" at bounding box center [48, 406] width 53 height 11
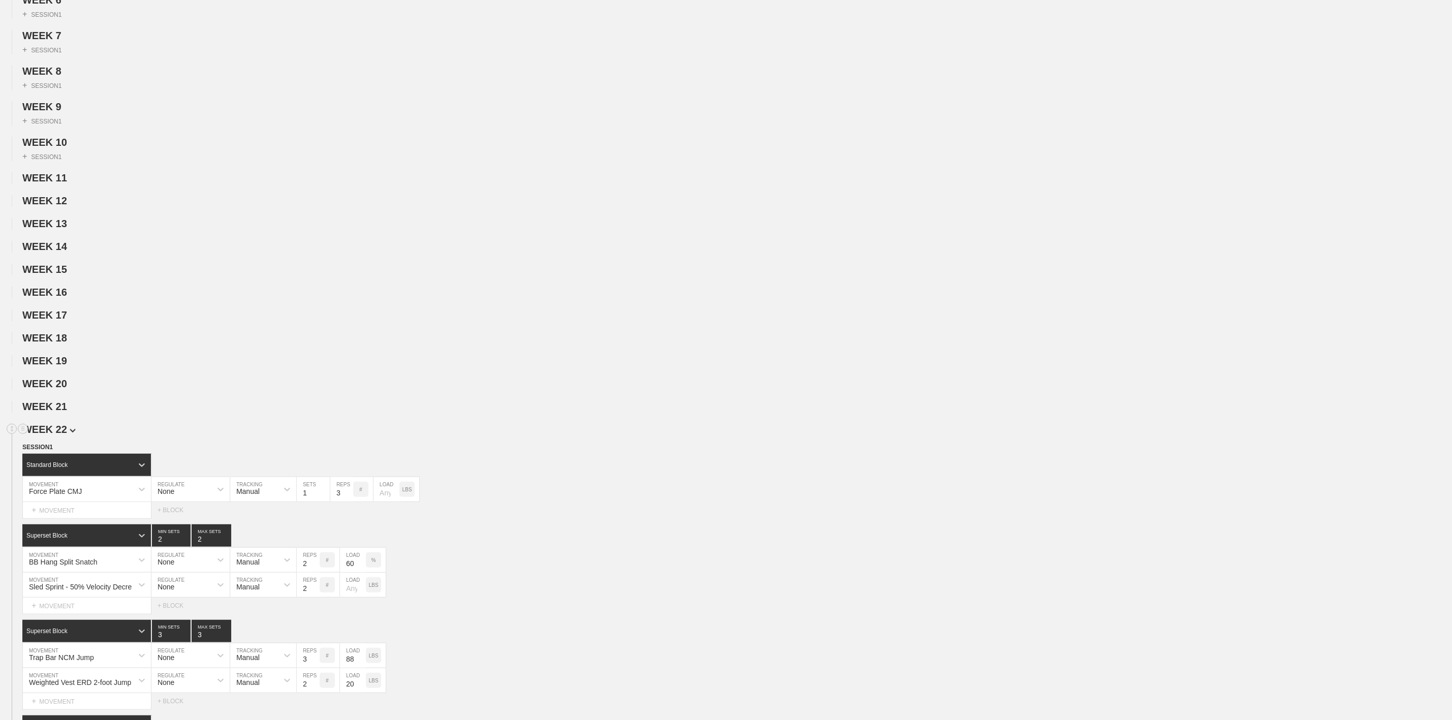
click at [55, 435] on span "WEEK 22" at bounding box center [48, 429] width 53 height 11
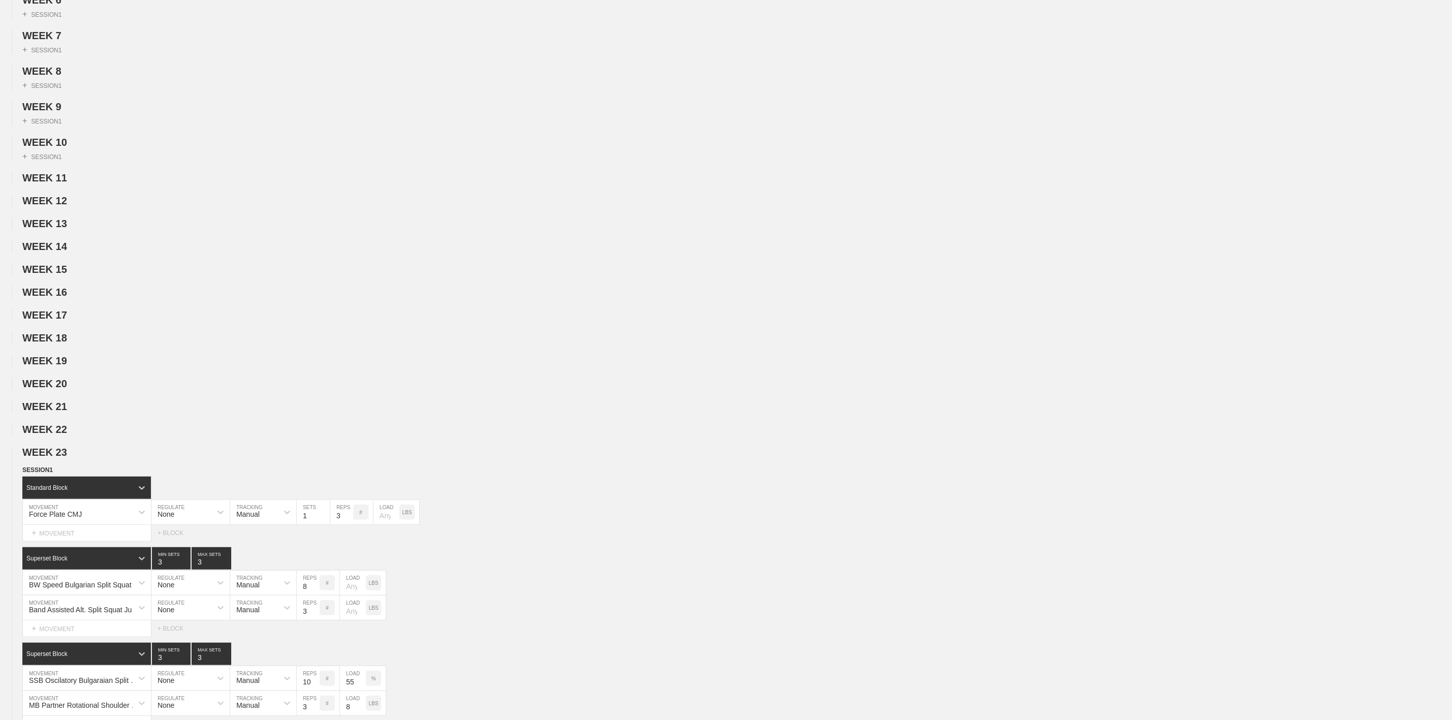
drag, startPoint x: 55, startPoint y: 470, endPoint x: 58, endPoint y: 502, distance: 32.1
click at [55, 458] on span "WEEK 23" at bounding box center [44, 452] width 45 height 11
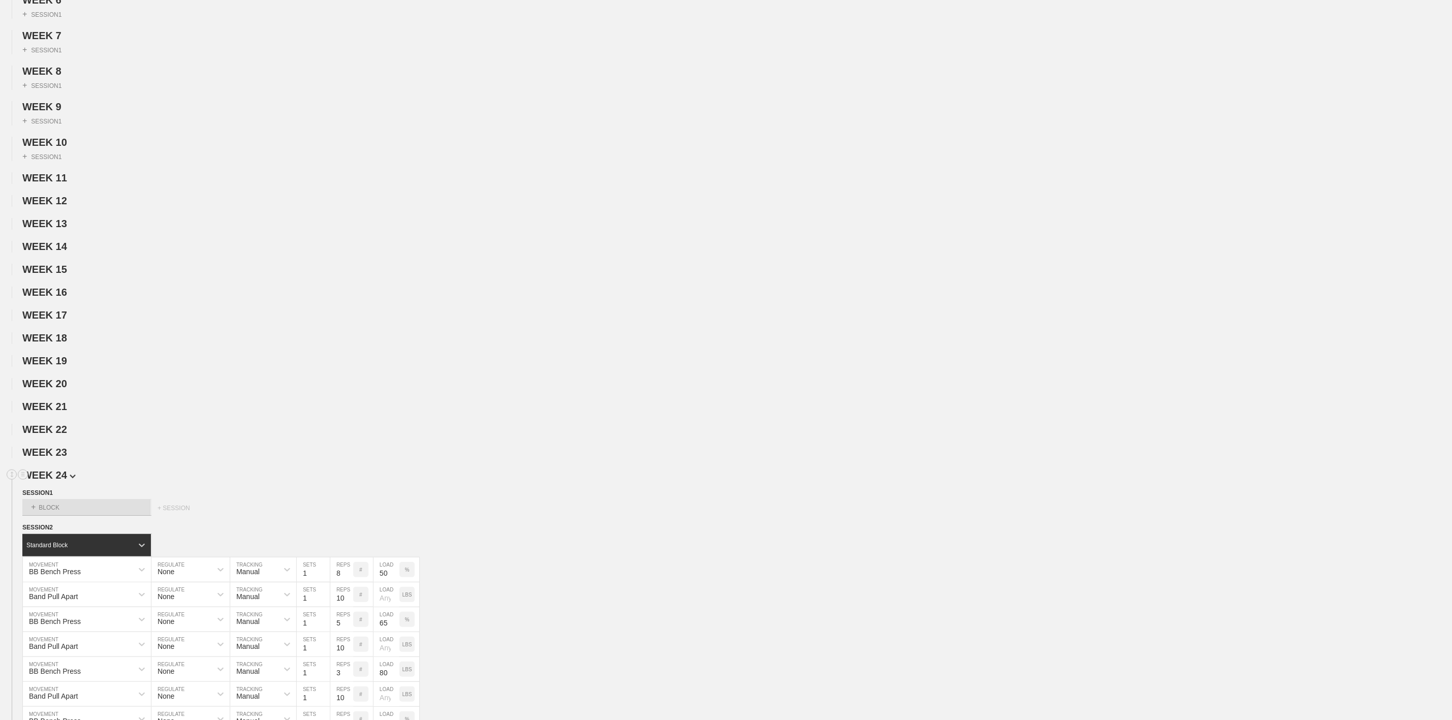
click at [58, 481] on span "WEEK 24" at bounding box center [48, 475] width 53 height 11
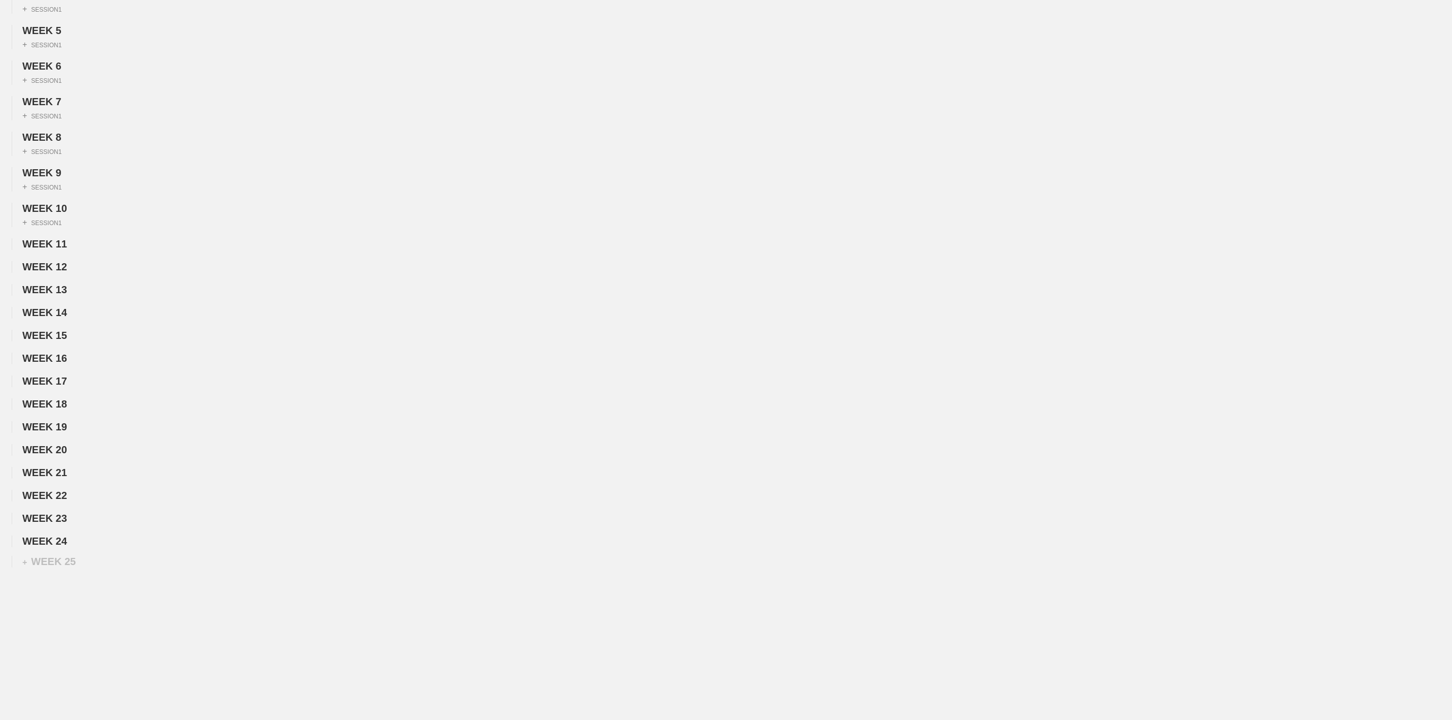
scroll to position [261, 0]
click at [56, 534] on div "WEEK 1 DUPLICATE DELETE + SESSION 1 WEEK 2 DUPLICATE DELETE + SESSION 1 WEEK 3 …" at bounding box center [726, 215] width 1452 height 665
click at [56, 543] on span "WEEK 24" at bounding box center [47, 541] width 51 height 11
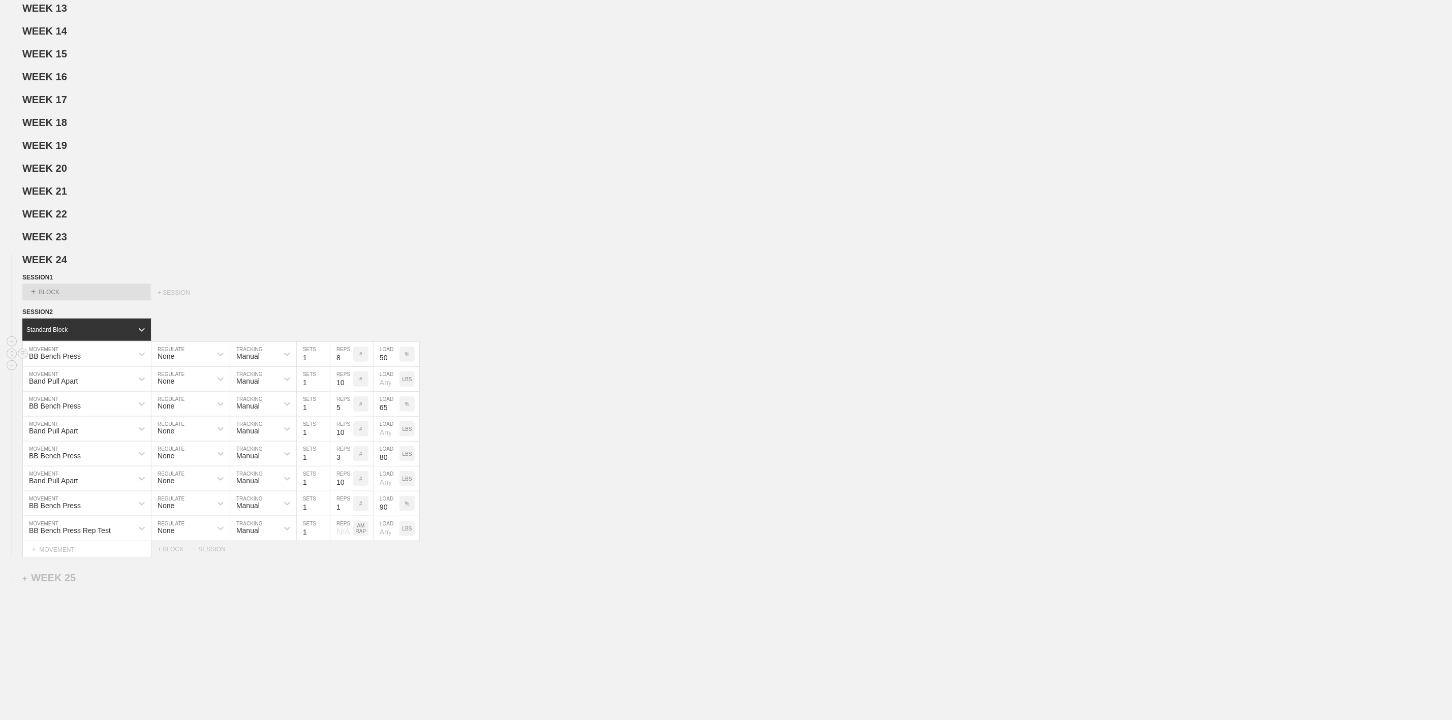
scroll to position [534, 0]
